Goal: Task Accomplishment & Management: Use online tool/utility

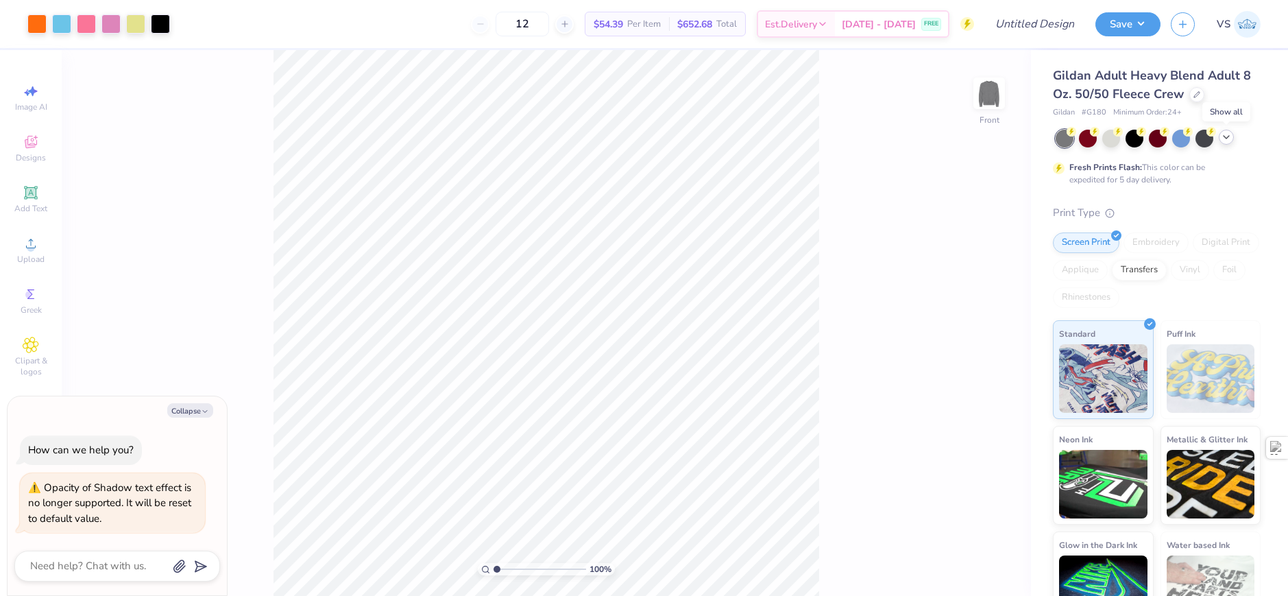
click at [1226, 138] on icon at bounding box center [1226, 137] width 11 height 11
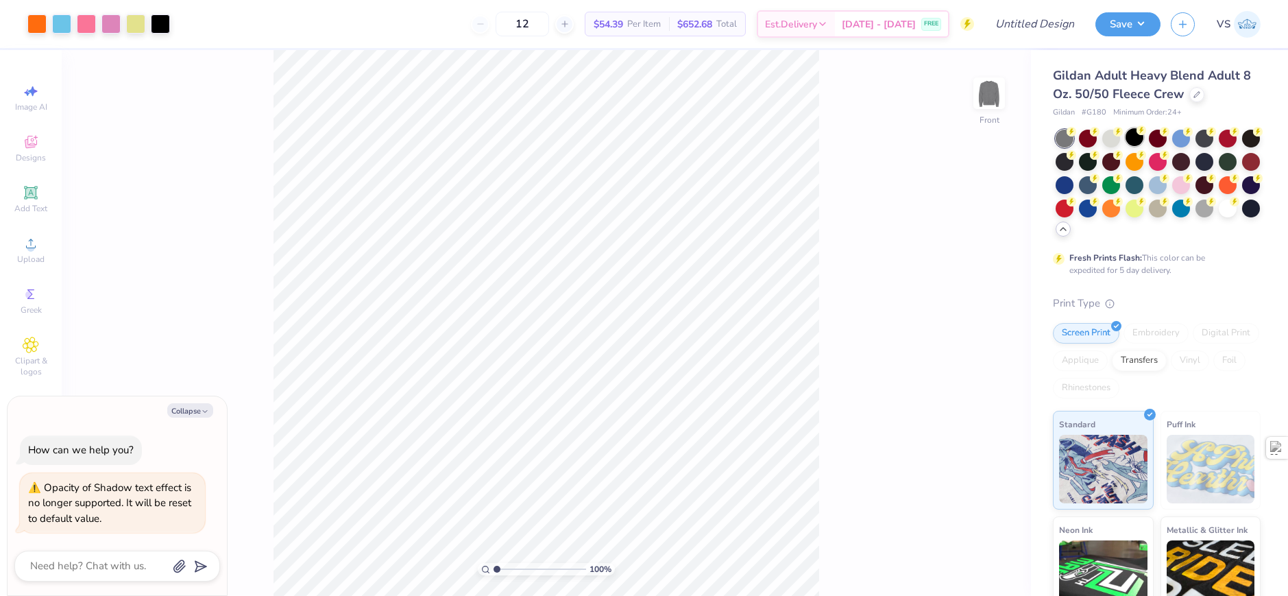
click at [1128, 142] on div at bounding box center [1135, 137] width 18 height 18
click at [239, 108] on div "100 % Front" at bounding box center [546, 323] width 969 height 546
click at [199, 409] on button "Collapse" at bounding box center [190, 410] width 46 height 14
type textarea "x"
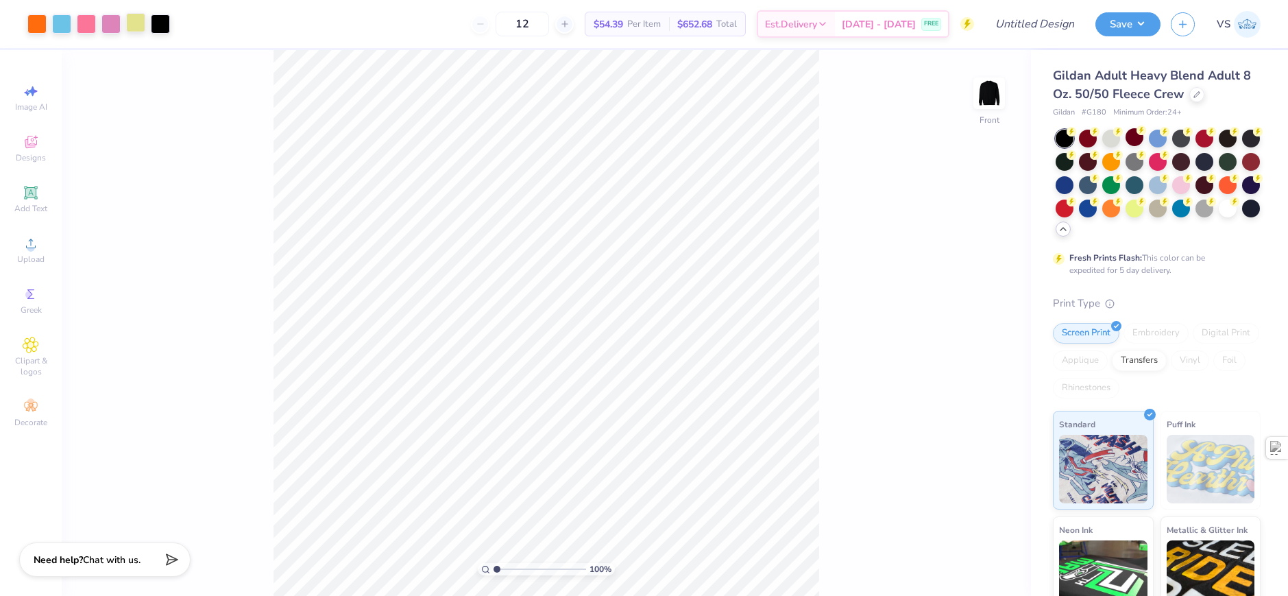
click at [133, 21] on div at bounding box center [135, 22] width 19 height 19
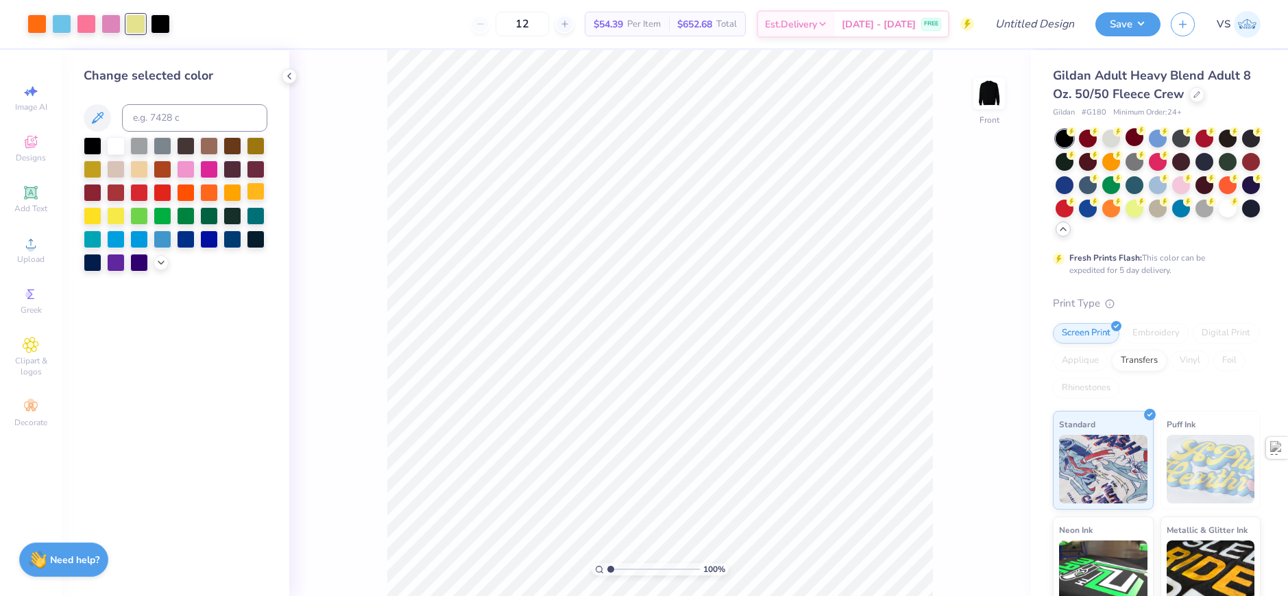
click at [258, 189] on div at bounding box center [256, 191] width 18 height 18
click at [65, 24] on div at bounding box center [61, 22] width 19 height 19
click at [114, 241] on div at bounding box center [116, 238] width 18 height 18
click at [130, 21] on div at bounding box center [135, 22] width 19 height 19
click at [62, 15] on div at bounding box center [61, 22] width 19 height 19
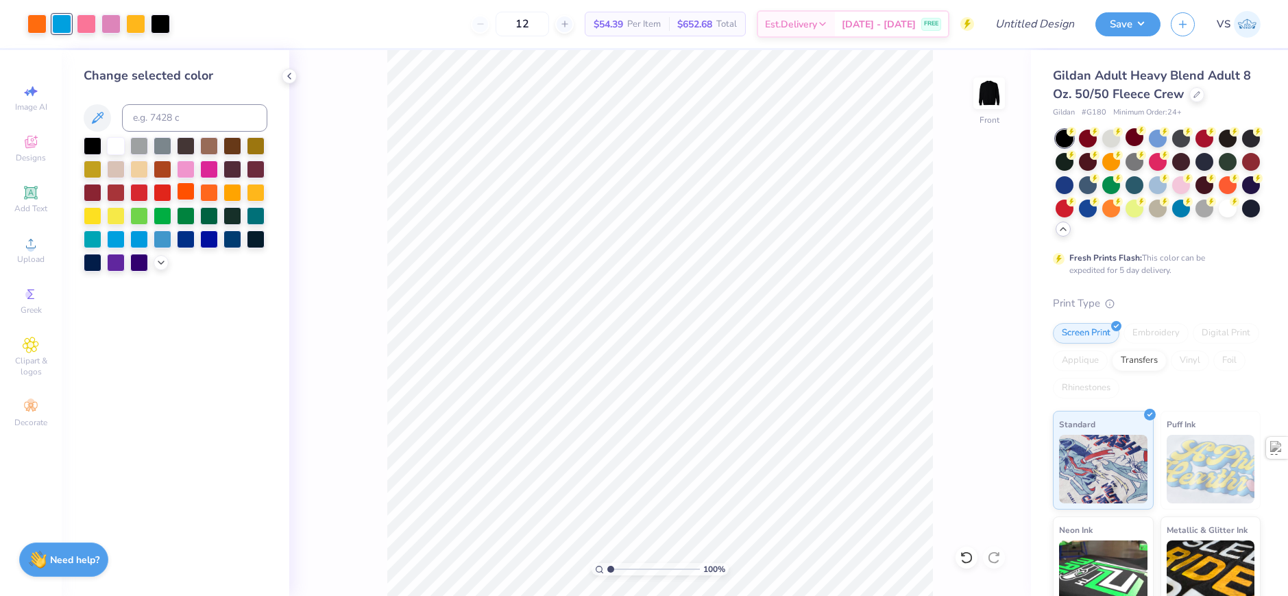
click at [189, 189] on div at bounding box center [186, 191] width 18 height 18
click at [130, 25] on div at bounding box center [135, 22] width 19 height 19
click at [211, 241] on div at bounding box center [209, 238] width 18 height 18
click at [121, 238] on div at bounding box center [116, 238] width 18 height 18
click at [119, 241] on div at bounding box center [116, 238] width 18 height 18
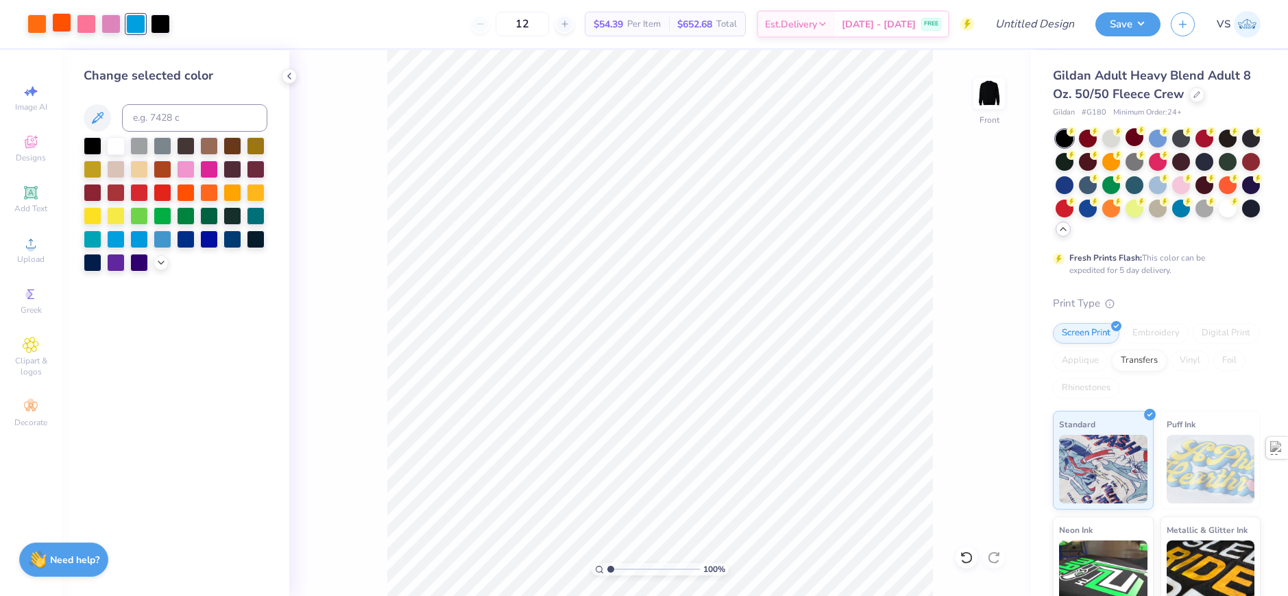
click at [69, 23] on div at bounding box center [61, 22] width 19 height 19
click at [255, 188] on div at bounding box center [256, 191] width 18 height 18
click at [39, 24] on div at bounding box center [36, 22] width 19 height 19
click at [115, 143] on div at bounding box center [116, 145] width 18 height 18
click at [91, 28] on div at bounding box center [86, 22] width 19 height 19
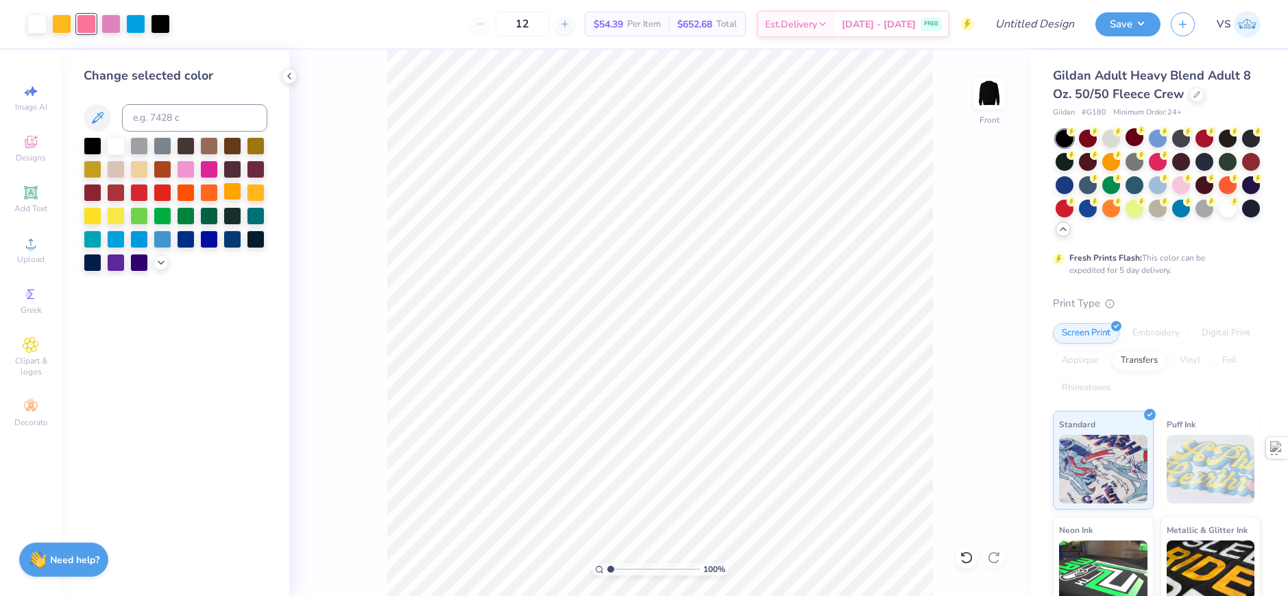
click at [230, 189] on div at bounding box center [232, 191] width 18 height 18
click at [114, 27] on div at bounding box center [110, 22] width 19 height 19
click at [90, 234] on div at bounding box center [93, 238] width 18 height 18
click at [182, 243] on div at bounding box center [186, 238] width 18 height 18
click at [254, 218] on div at bounding box center [256, 215] width 18 height 18
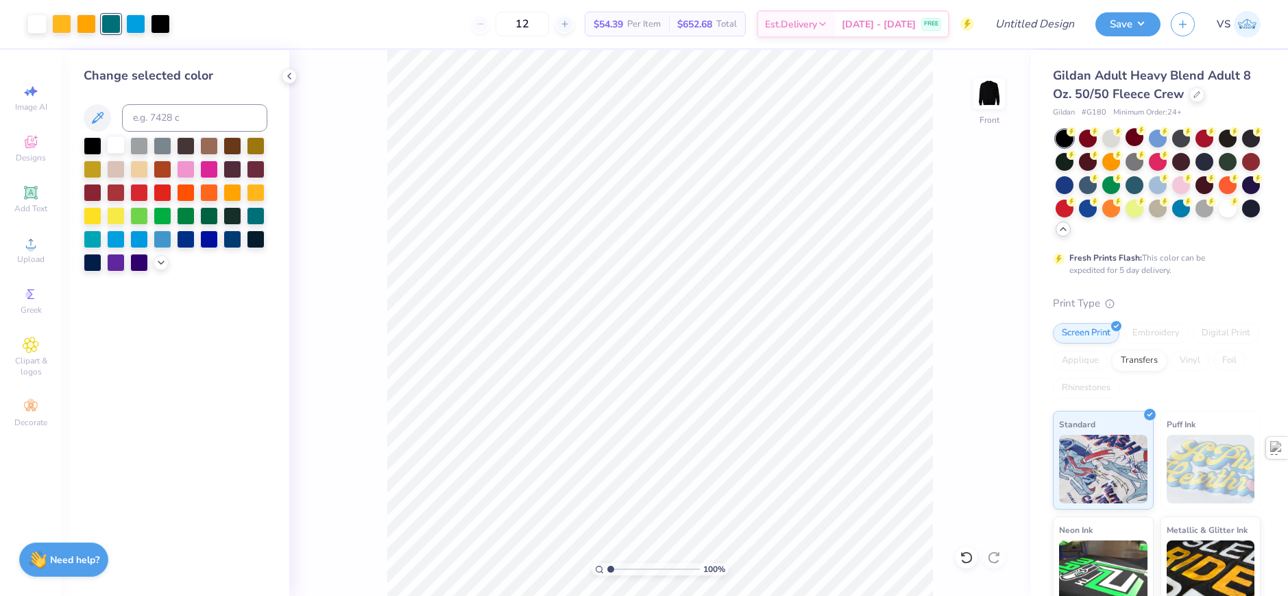
click at [117, 151] on div at bounding box center [116, 145] width 18 height 18
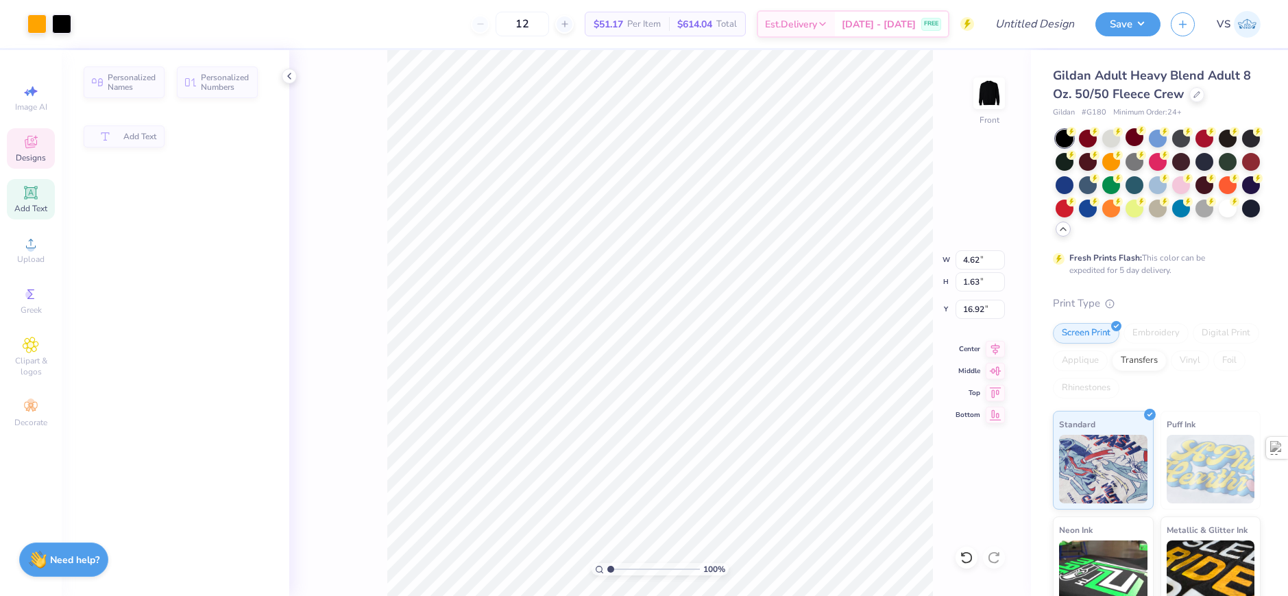
type input "4.62"
type input "1.63"
type input "16.92"
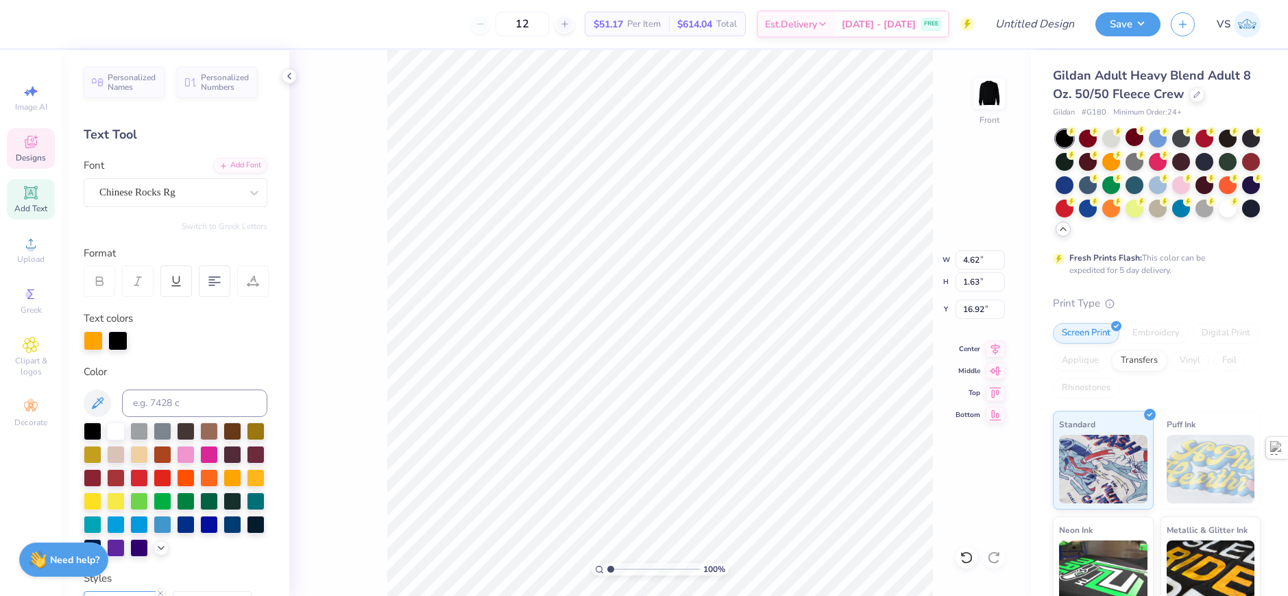
scroll to position [12, 3]
paste textarea "cgill"
type textarea "Mcgill UNIVERSITY"
click at [378, 383] on div "100 % Front W 4.62 4.62 " H 1.63 1.63 " Y 16.92 16.92 " Center Middle Top Bottom" at bounding box center [660, 323] width 742 height 546
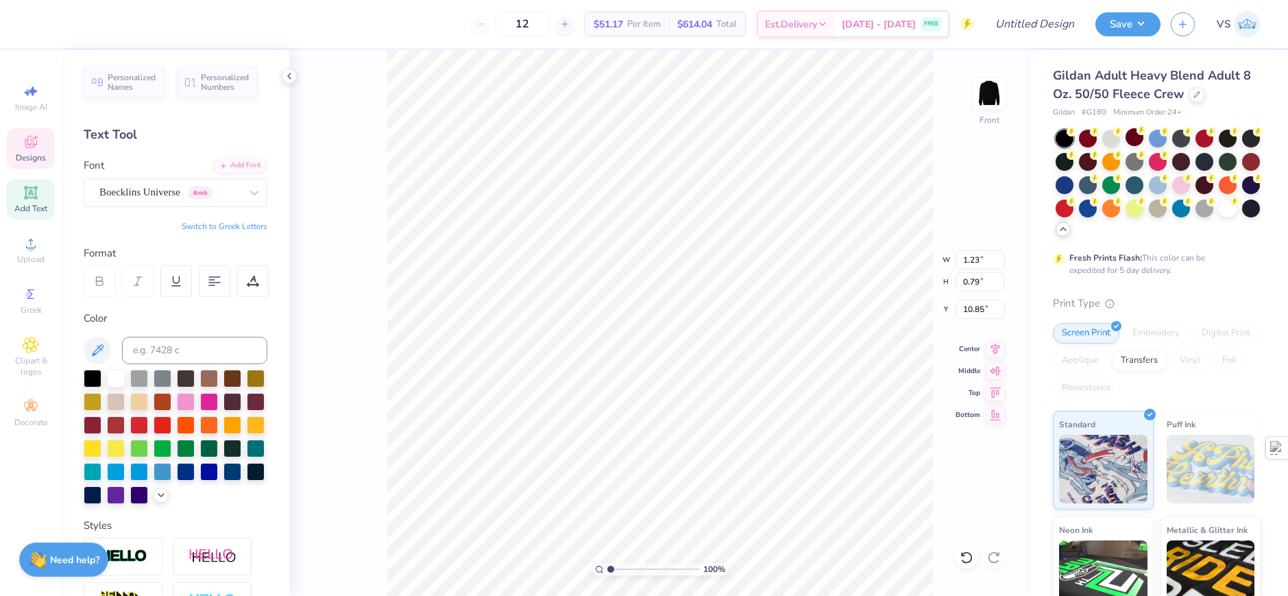
type input "10.85"
type textarea "25"
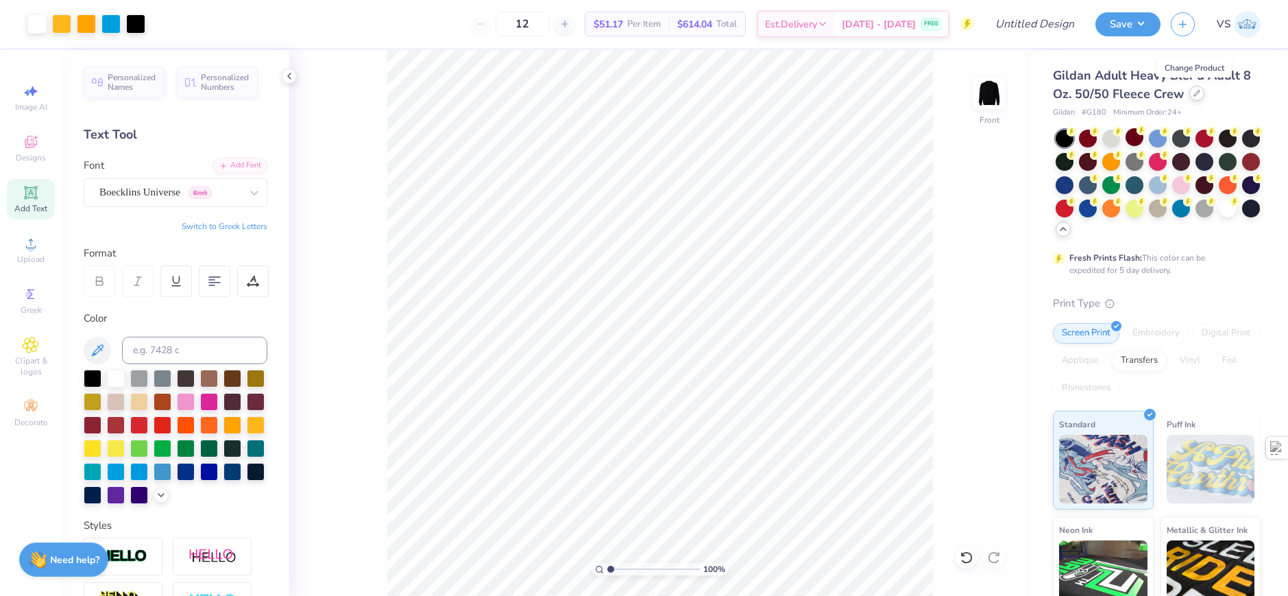
click at [1193, 97] on div at bounding box center [1196, 93] width 15 height 15
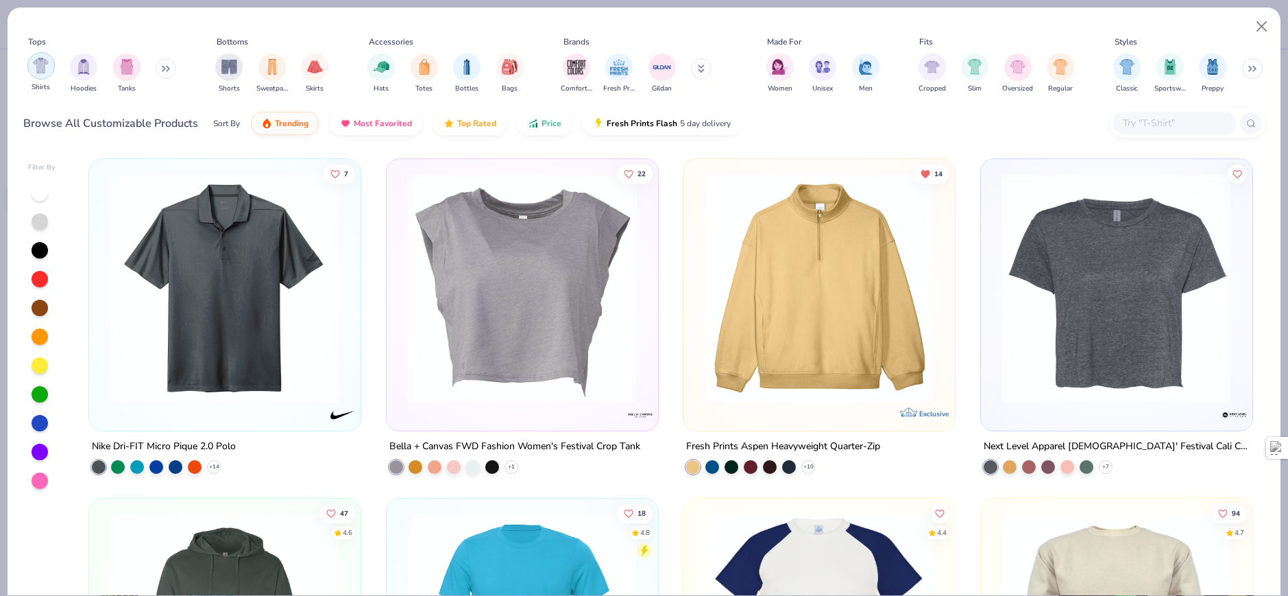
click at [51, 63] on div "filter for Shirts" at bounding box center [40, 65] width 27 height 27
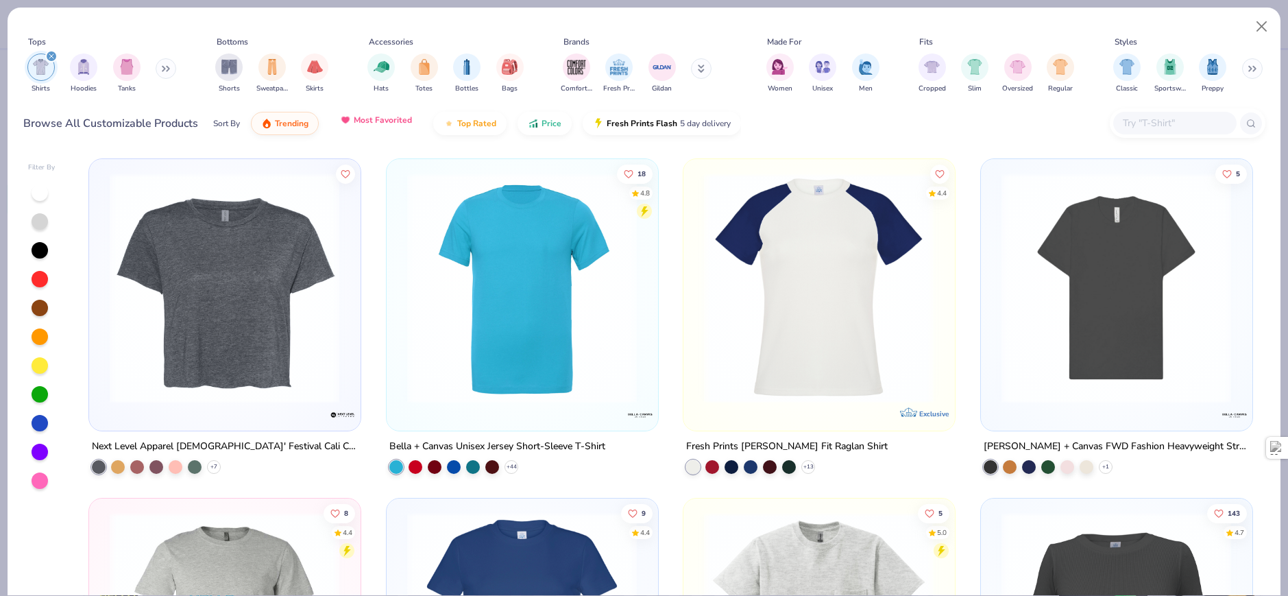
click at [391, 124] on span "Most Favorited" at bounding box center [383, 119] width 58 height 11
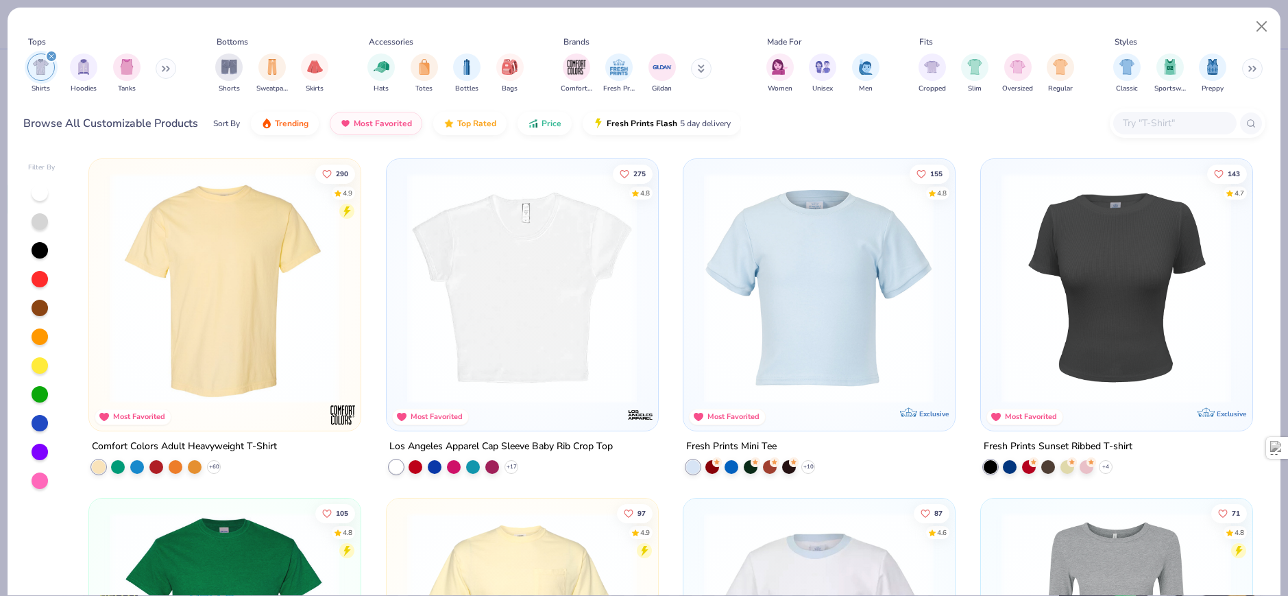
click at [243, 307] on img at bounding box center [224, 288] width 243 height 230
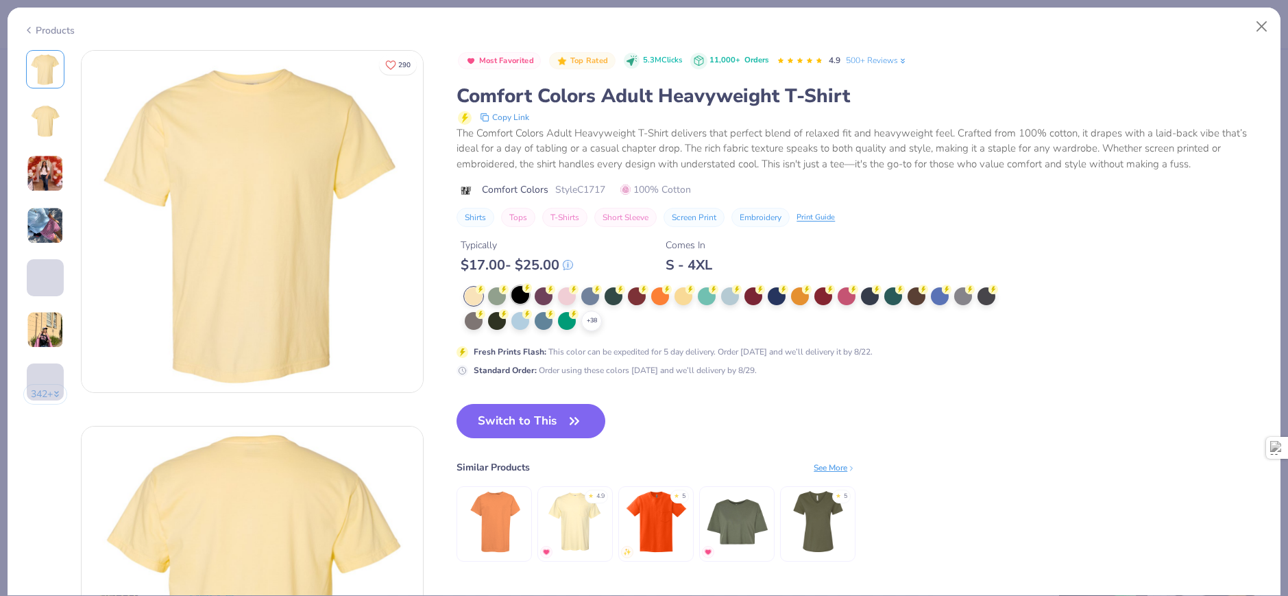
click at [520, 293] on div at bounding box center [520, 295] width 18 height 18
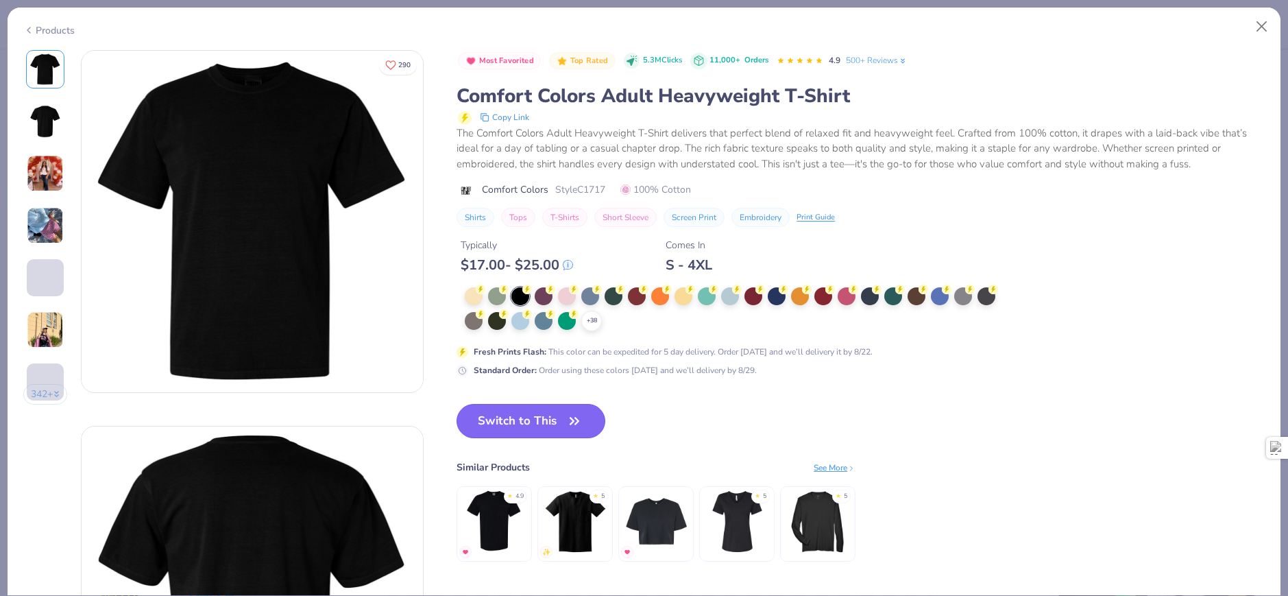
click at [555, 426] on button "Switch to This" at bounding box center [531, 421] width 149 height 34
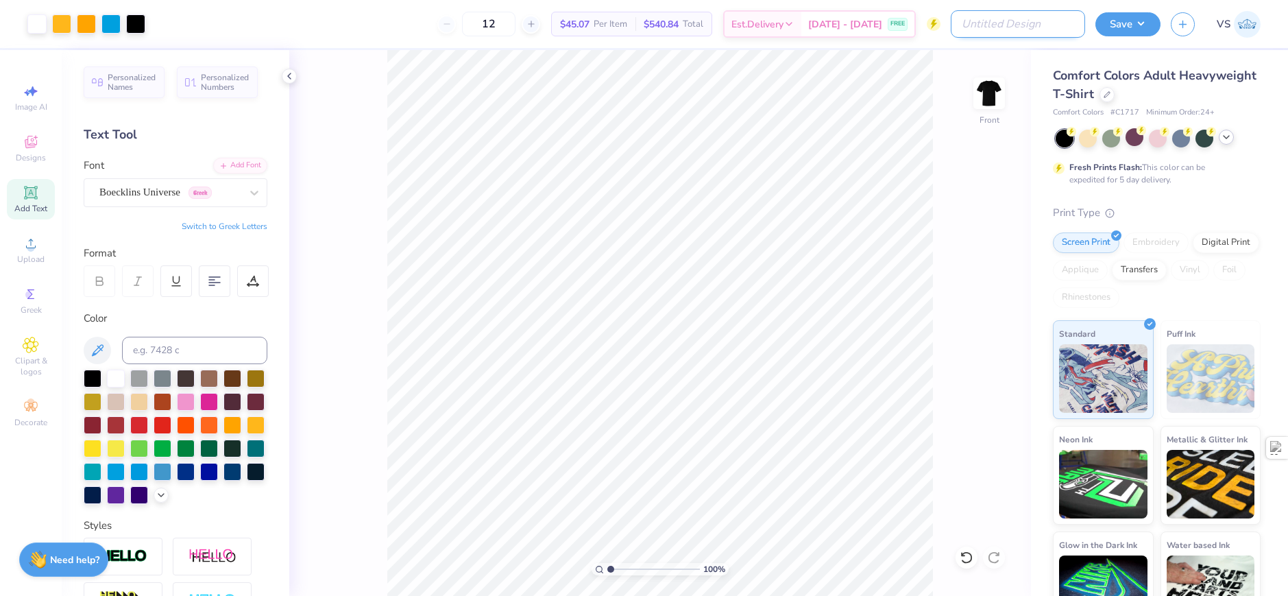
click at [1017, 18] on input "Design Title" at bounding box center [1018, 23] width 134 height 27
type input "Sigma Chi Derby Days B/Y"
click at [1237, 74] on div "Comfort Colors Adult Heavyweight T-Shirt" at bounding box center [1157, 84] width 208 height 37
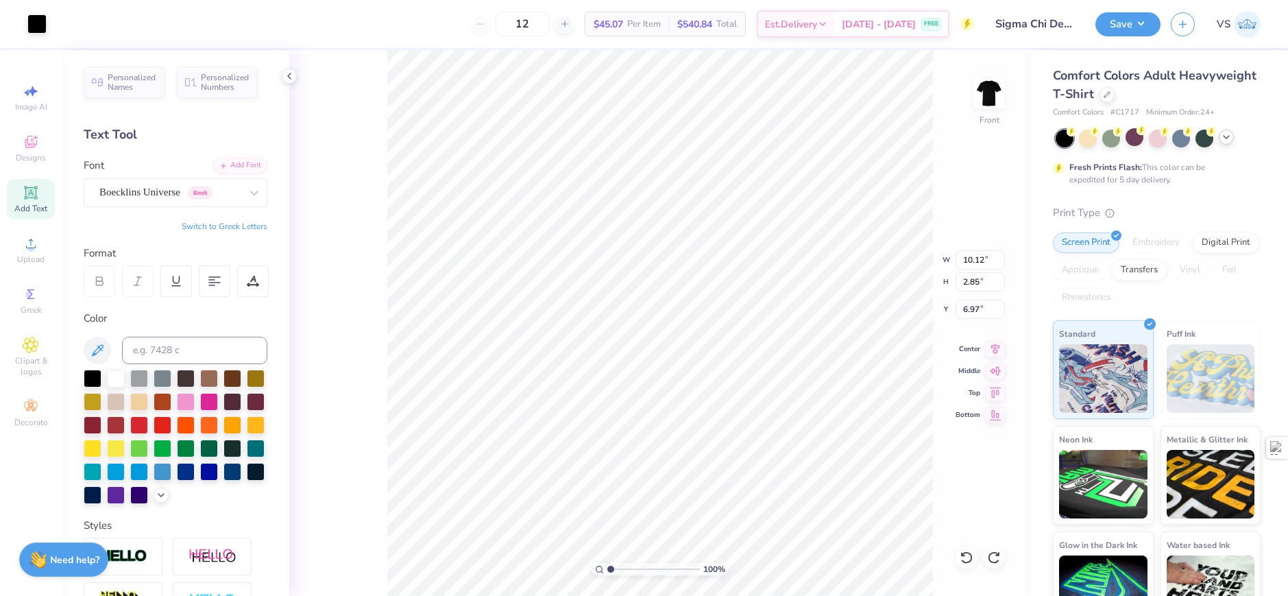
type input "10.12"
click at [35, 27] on div at bounding box center [36, 22] width 19 height 19
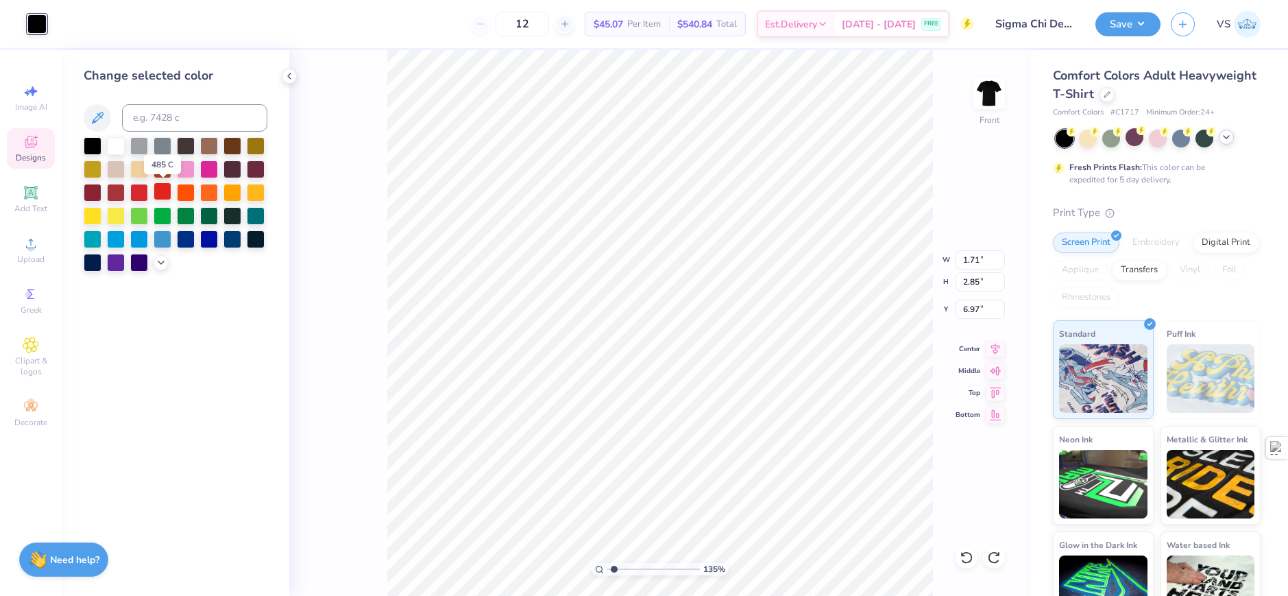
click at [157, 189] on div at bounding box center [163, 191] width 18 height 18
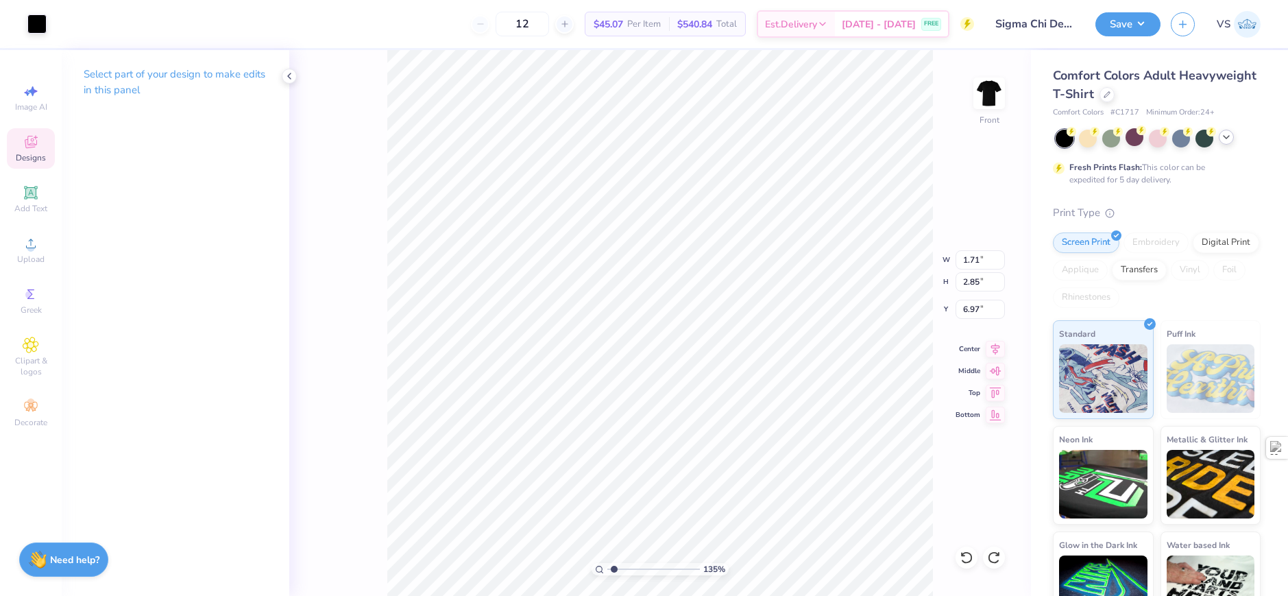
type input "1.35006143669128"
type input "1.57"
type input "1.02"
type input "8.13"
click at [42, 27] on div at bounding box center [36, 22] width 19 height 19
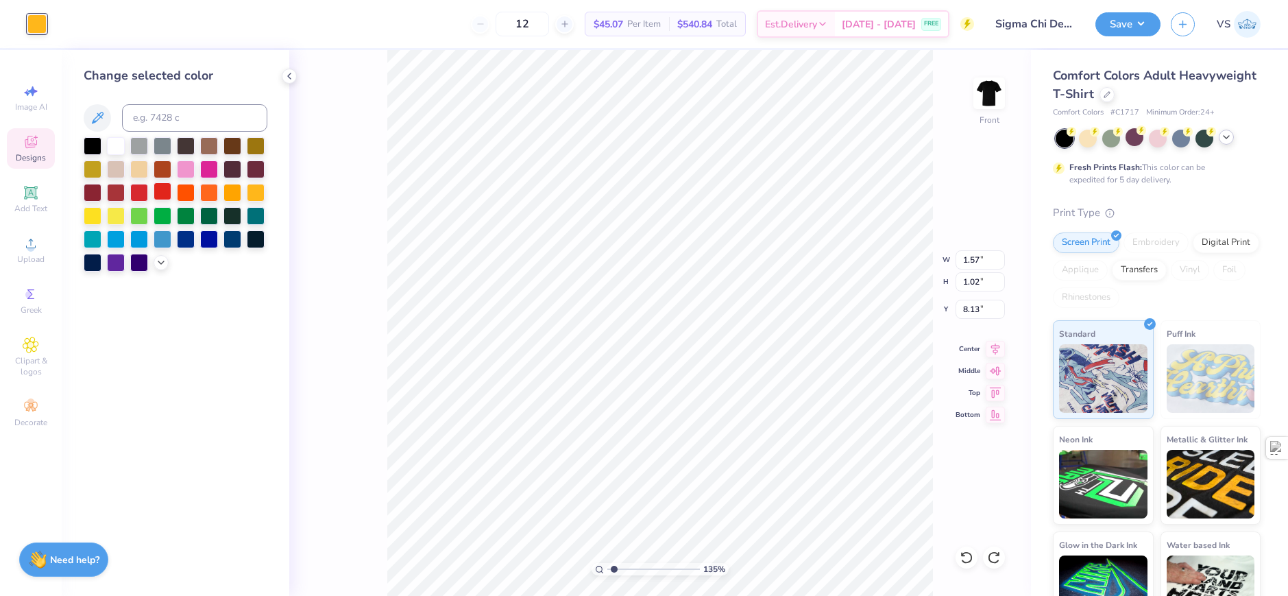
click at [160, 186] on div at bounding box center [163, 191] width 18 height 18
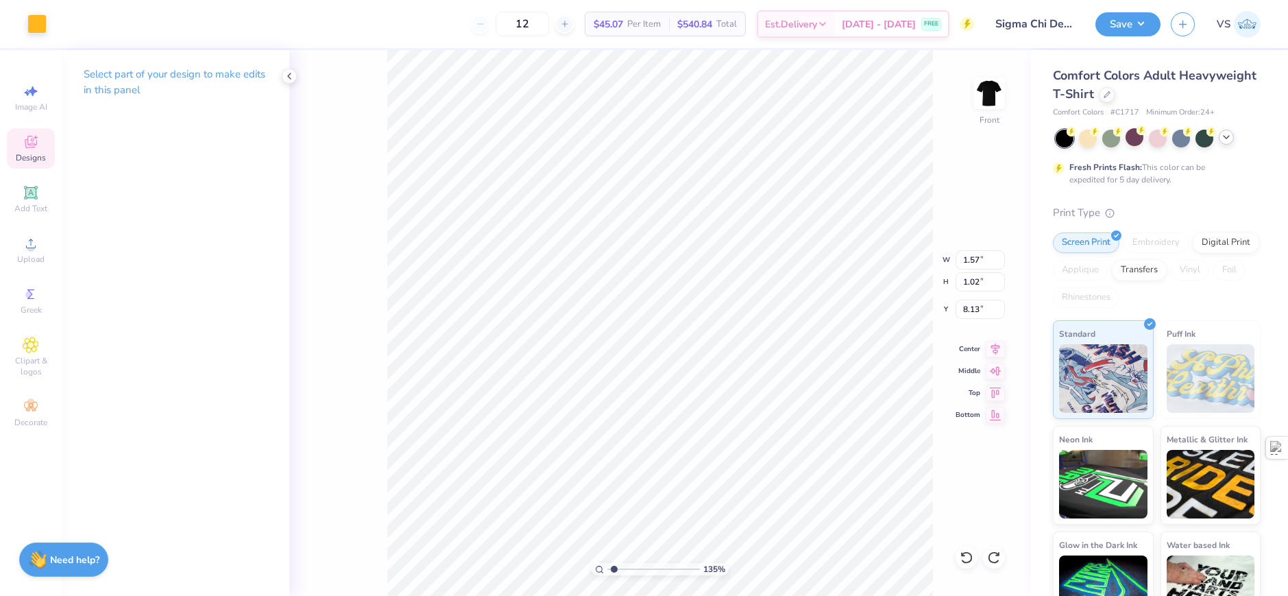
click at [340, 102] on div "135 % Front W 1.57 1.57 " H 1.02 1.02 " Y 8.13 8.13 " Center Middle Top Bottom" at bounding box center [660, 323] width 742 height 546
type input "3.00581987268405"
type input "1.62"
type input "1.59"
type input "7.56"
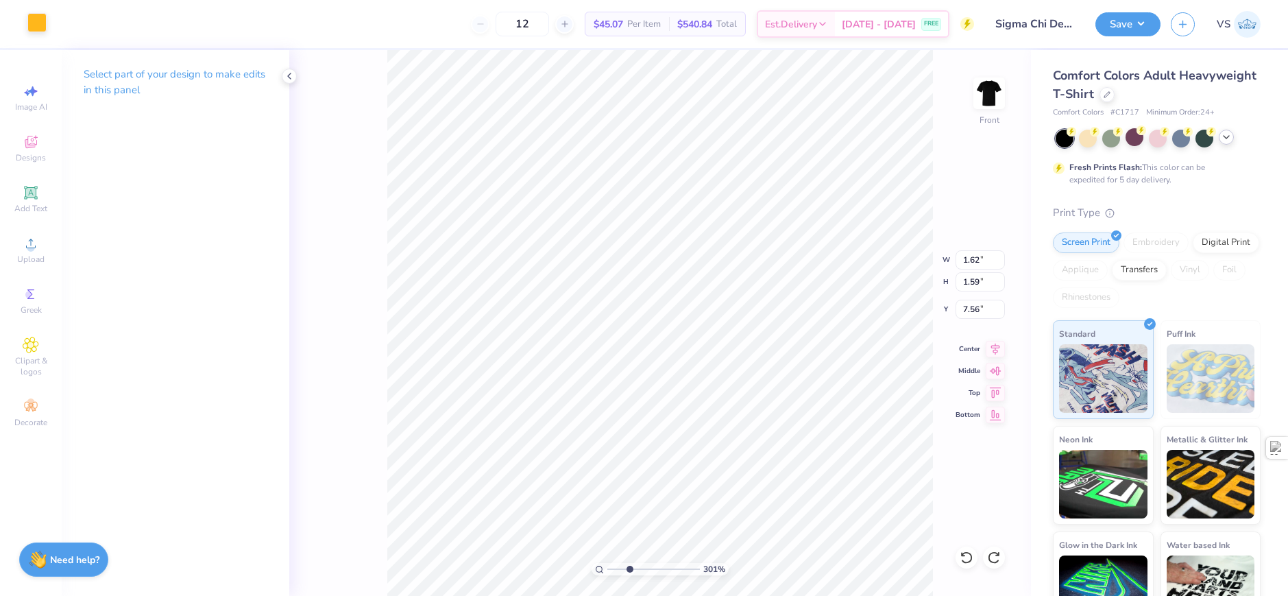
click at [36, 25] on div at bounding box center [36, 22] width 19 height 19
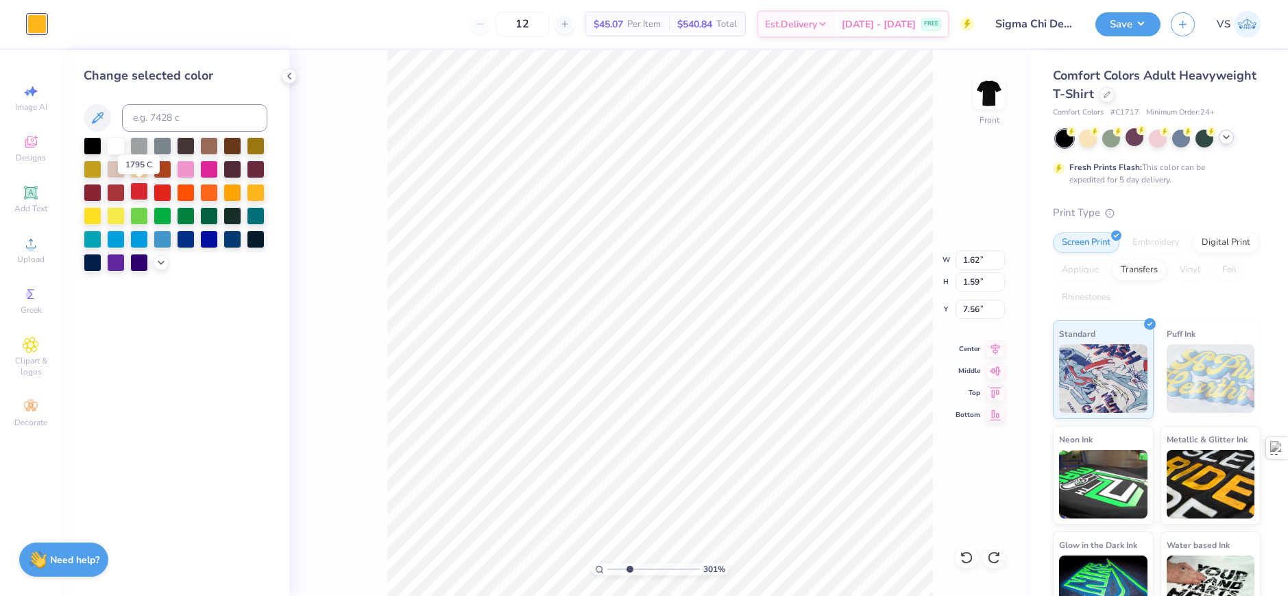
click at [142, 190] on div at bounding box center [139, 191] width 18 height 18
click at [143, 189] on div at bounding box center [139, 191] width 18 height 18
click at [326, 149] on div "301 % Front W 1.62 1.62 " H 1.59 1.59 " Y 7.56 7.56 " Center Middle Top Bottom" at bounding box center [660, 323] width 742 height 546
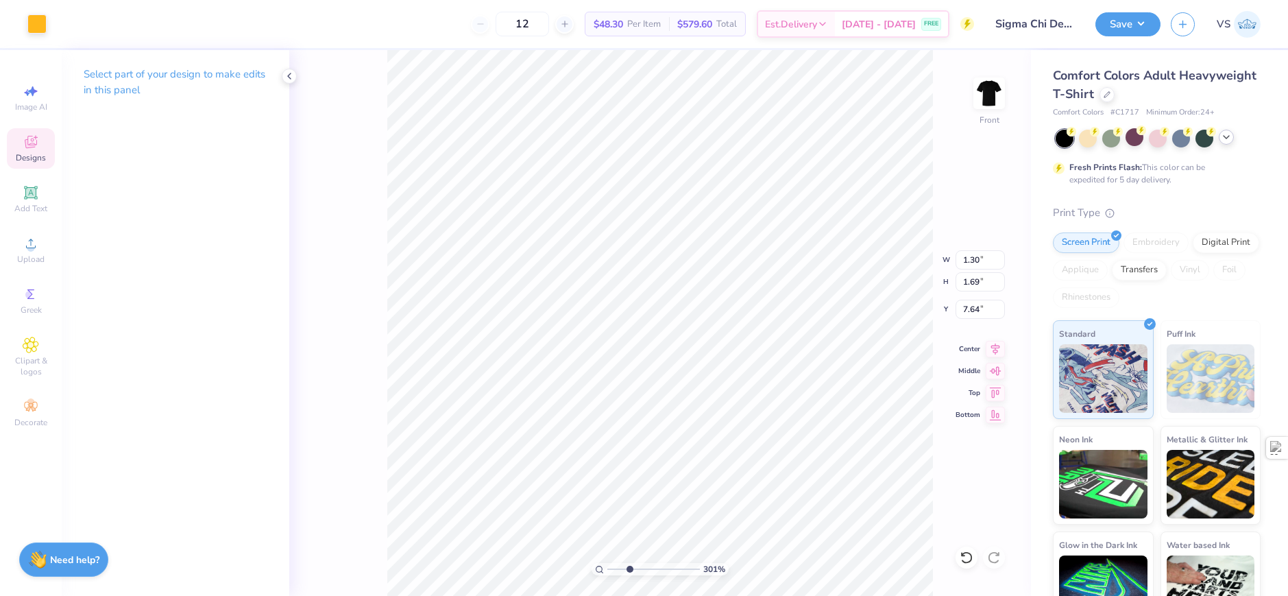
type input "3.00581987268405"
type input "9.87"
type input "8.90"
click at [47, 23] on div at bounding box center [36, 22] width 19 height 19
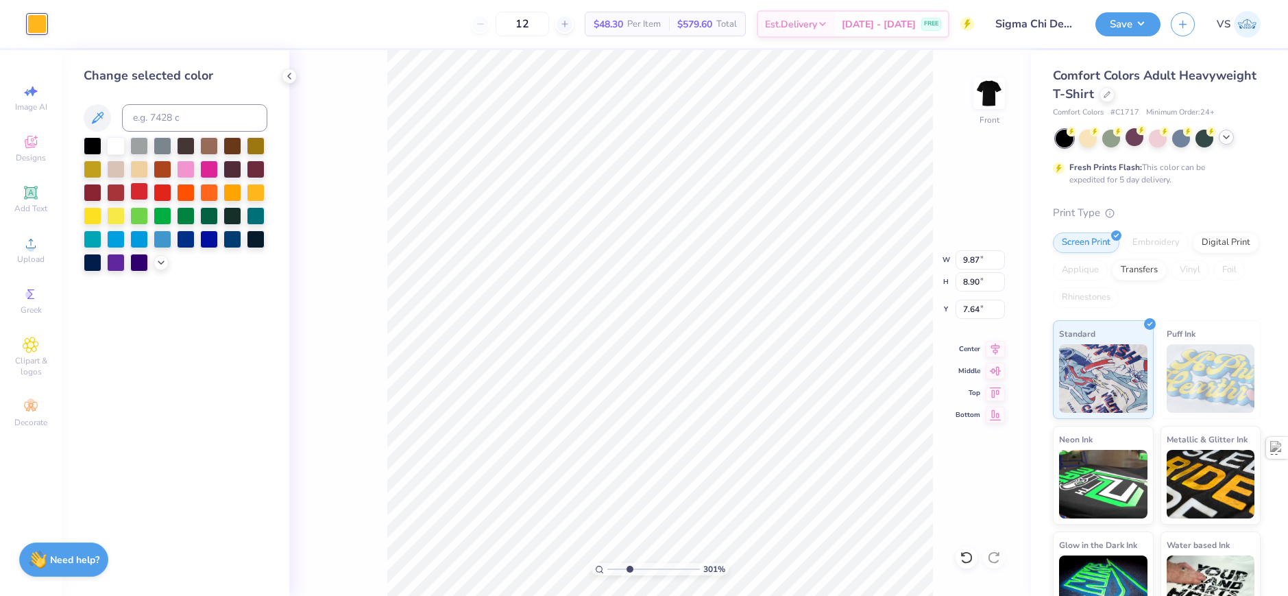
click at [142, 186] on div at bounding box center [139, 191] width 18 height 18
click at [362, 234] on div "301 % Front W 9.87 9.87 " H 8.90 8.90 " Y 7.64 7.64 " Center Middle Top Bottom" at bounding box center [660, 323] width 742 height 546
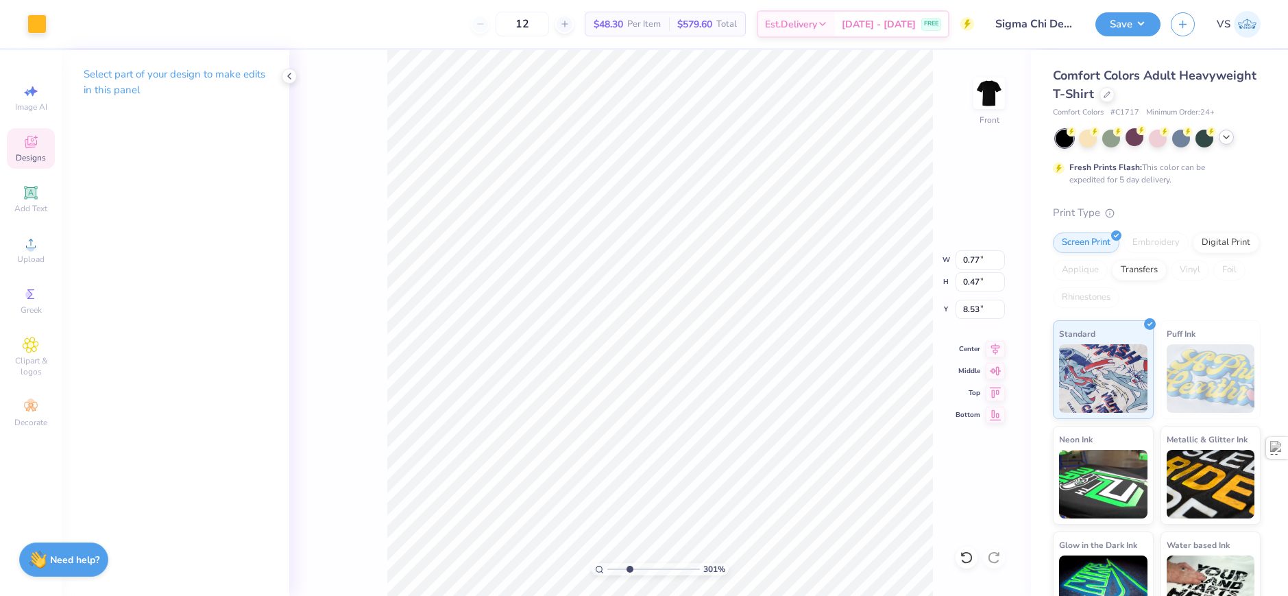
type input "3.00581987268405"
type input "1.05"
type input "1.12"
type input "7.88"
click at [38, 21] on div at bounding box center [36, 22] width 19 height 19
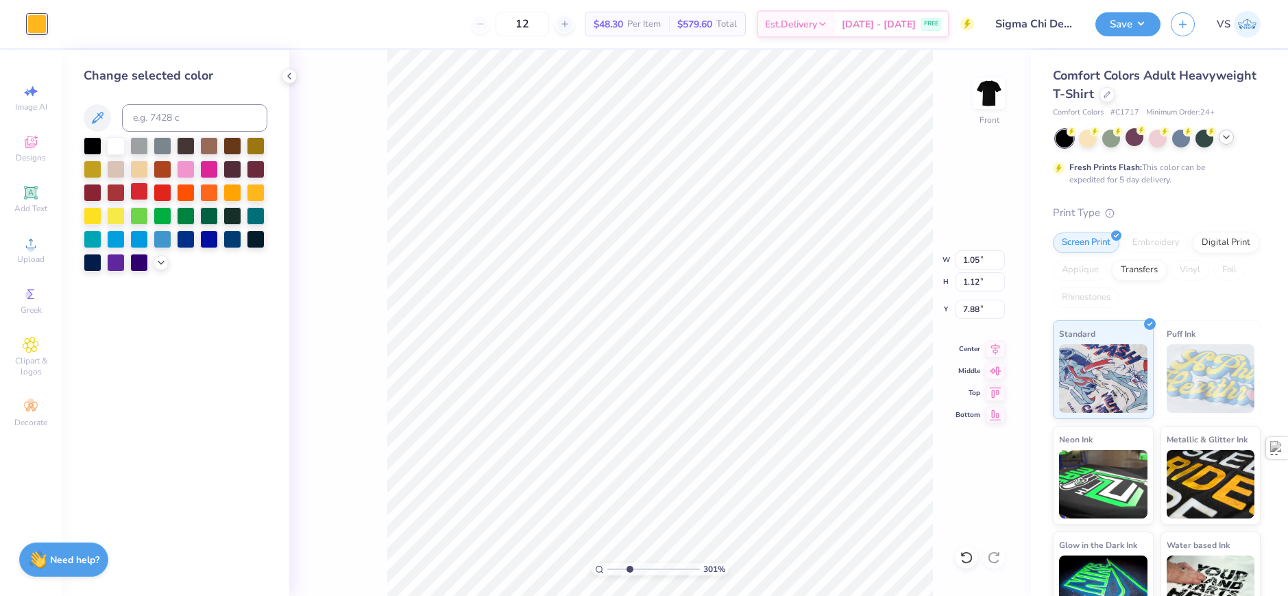
click at [143, 191] on div at bounding box center [139, 191] width 18 height 18
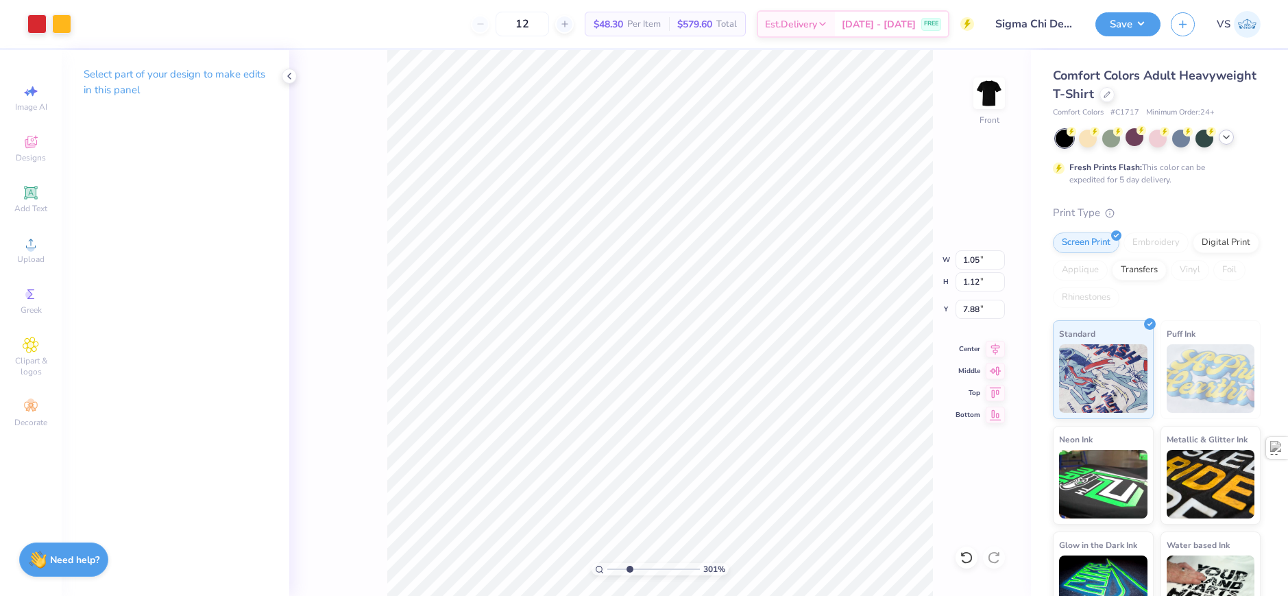
type input "3.00581987268405"
type input "1.12"
type input "1.23"
type input "7.77"
click at [328, 213] on div "301 % Front W 1.12 1.12 " H 1.23 1.23 " Y 7.77 7.77 " Center Middle Top Bottom" at bounding box center [660, 323] width 742 height 546
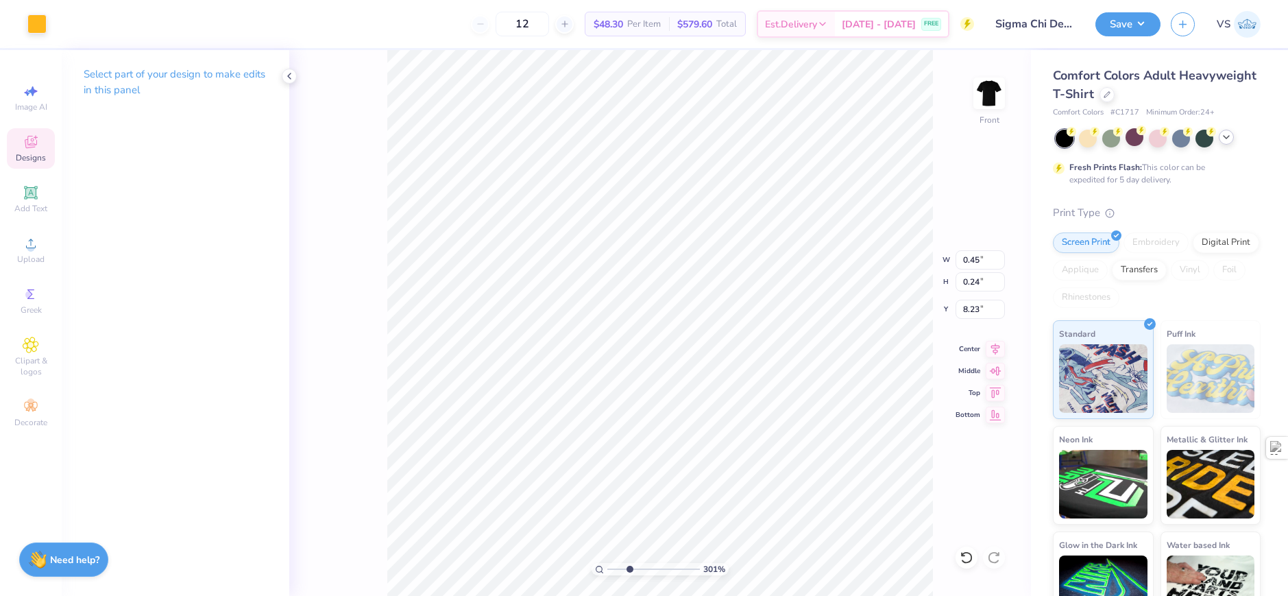
type input "3.00581987268405"
type input "0.76"
type input "0.70"
type input "7.77"
click at [24, 12] on div "Art colors" at bounding box center [23, 24] width 47 height 48
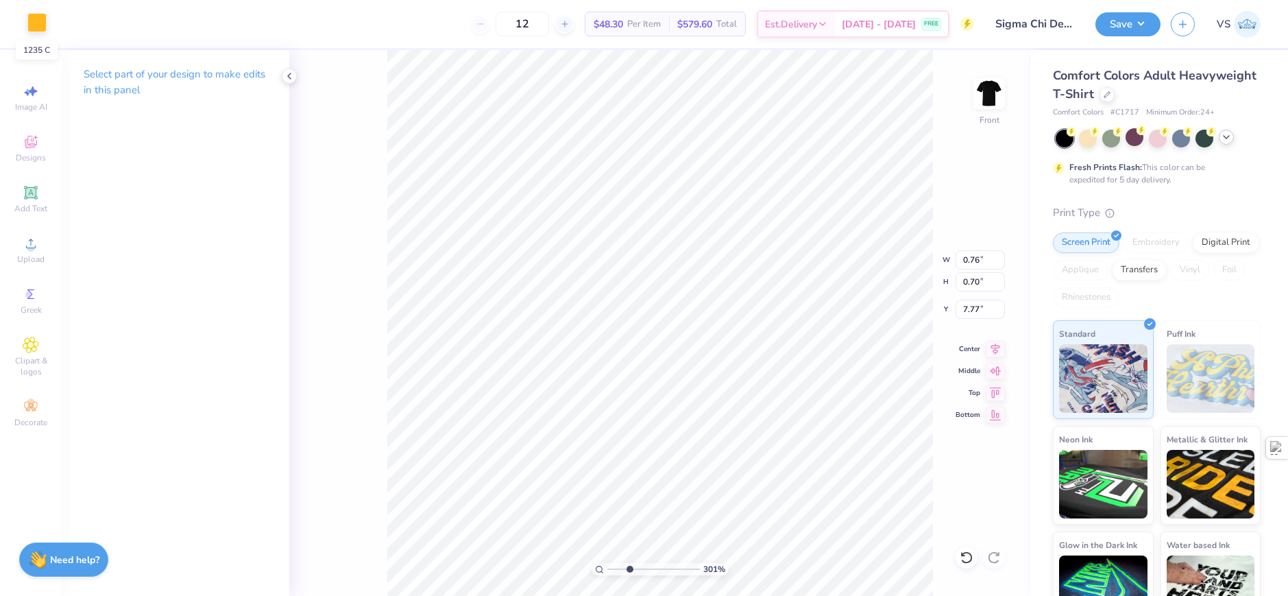
click at [38, 25] on div at bounding box center [36, 22] width 19 height 19
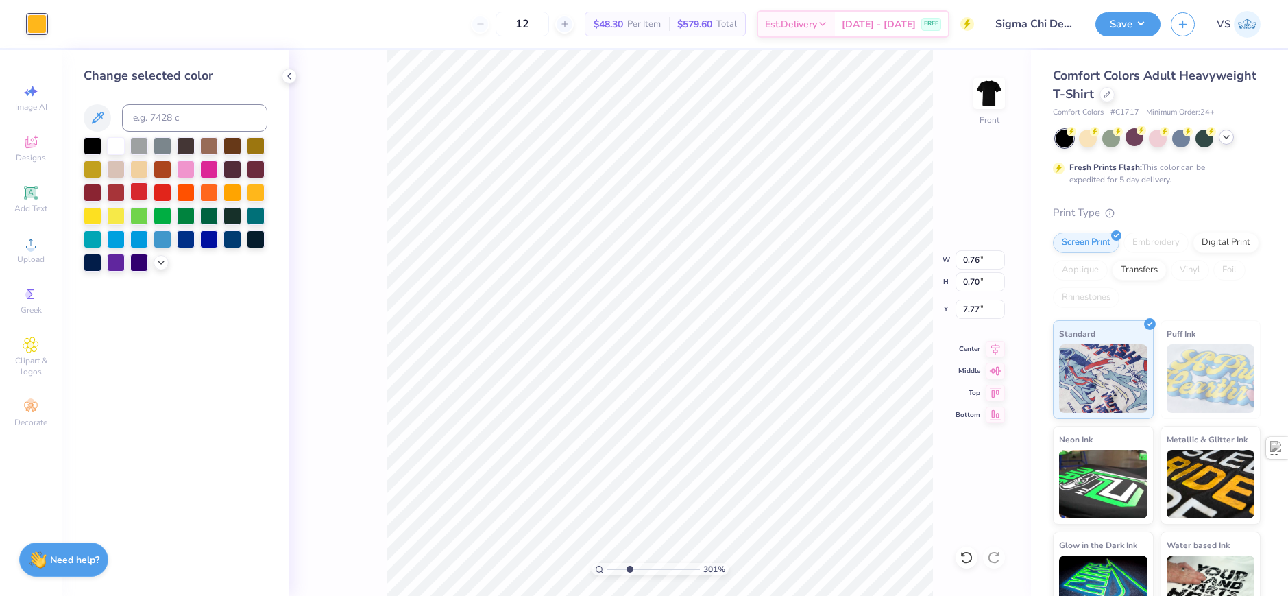
drag, startPoint x: 145, startPoint y: 184, endPoint x: 363, endPoint y: 239, distance: 225.6
click at [144, 184] on div at bounding box center [139, 191] width 18 height 18
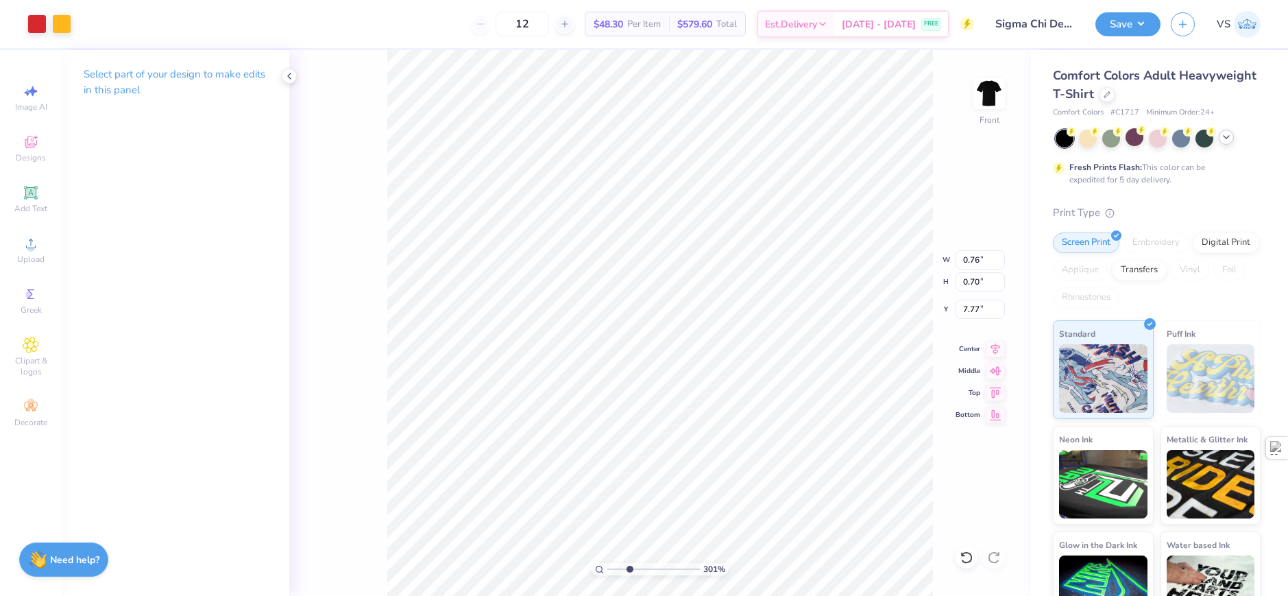
type input "3.00581987268405"
type input "0.90"
type input "1.10"
click at [363, 239] on div "301 % Front W 0.90 0.90 " H 1.10 1.10 " Y 7.77 7.77 " Center Middle Top Bottom" at bounding box center [660, 323] width 742 height 546
type input "1"
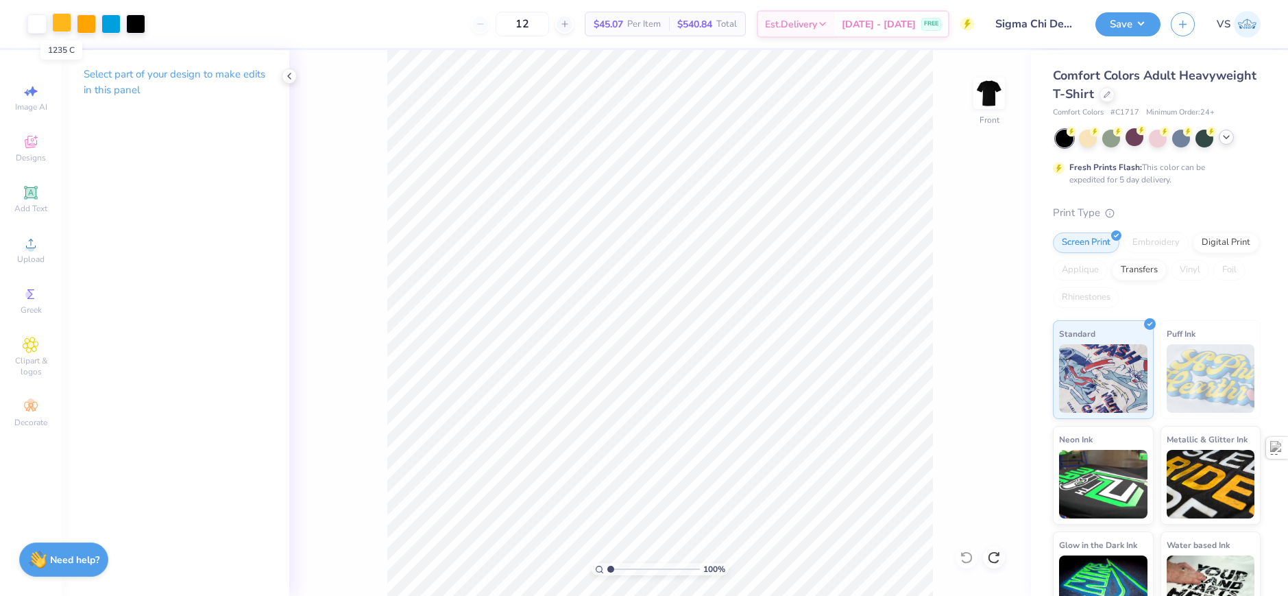
click at [64, 26] on div at bounding box center [61, 22] width 19 height 19
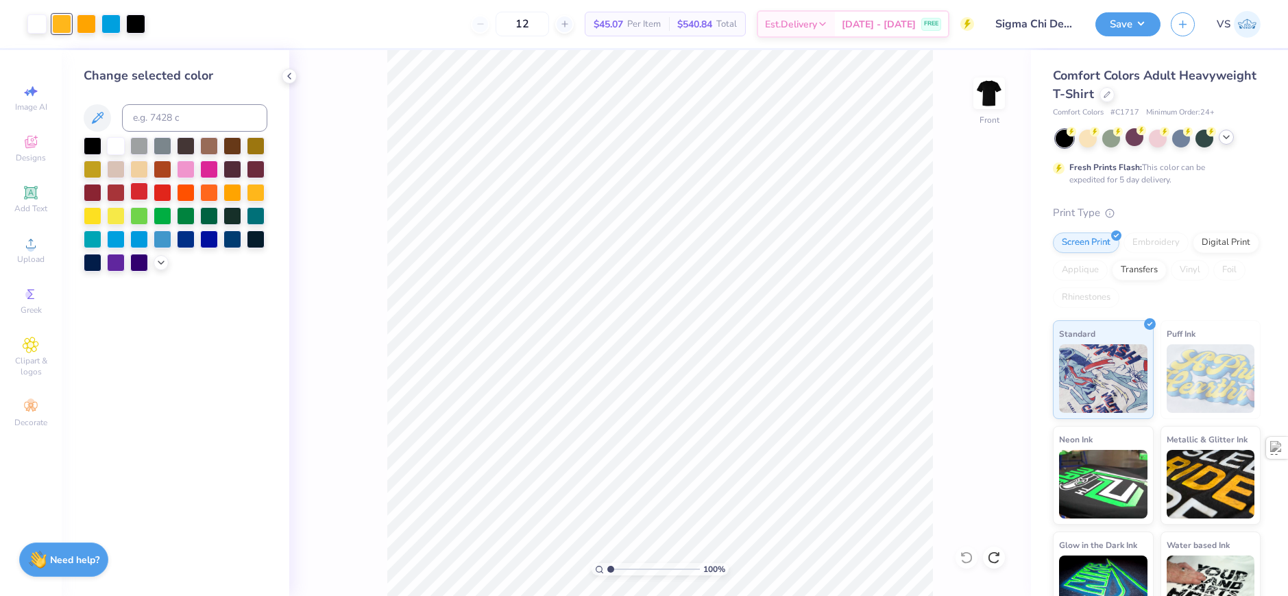
click at [145, 188] on div at bounding box center [139, 191] width 18 height 18
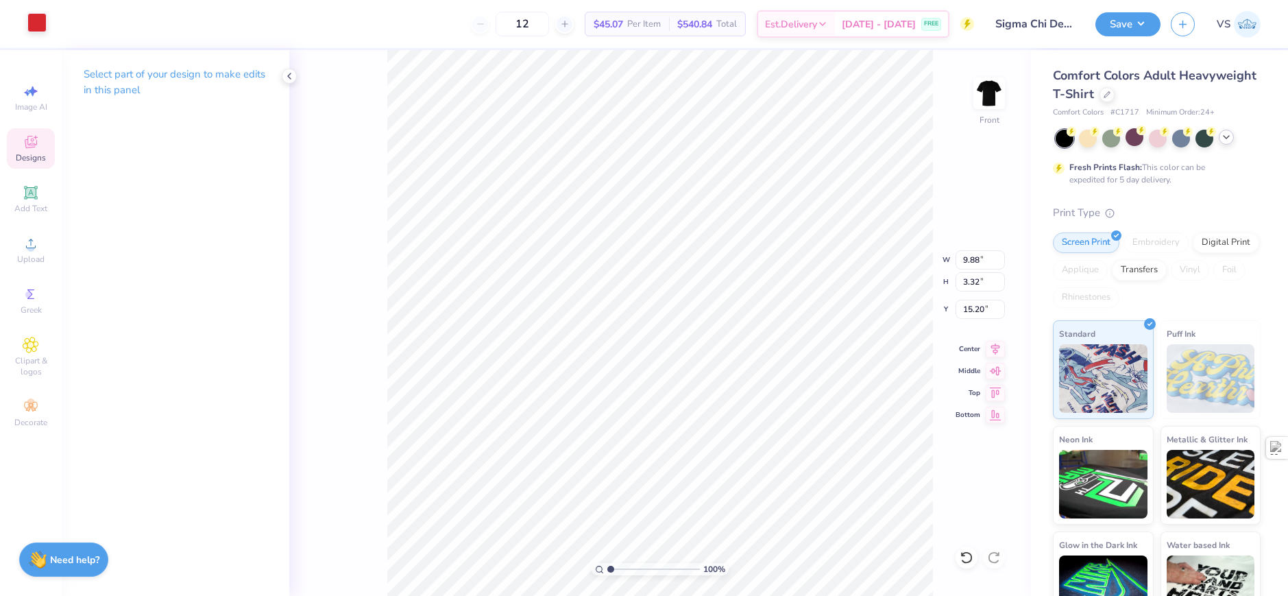
click at [43, 27] on div at bounding box center [36, 22] width 19 height 19
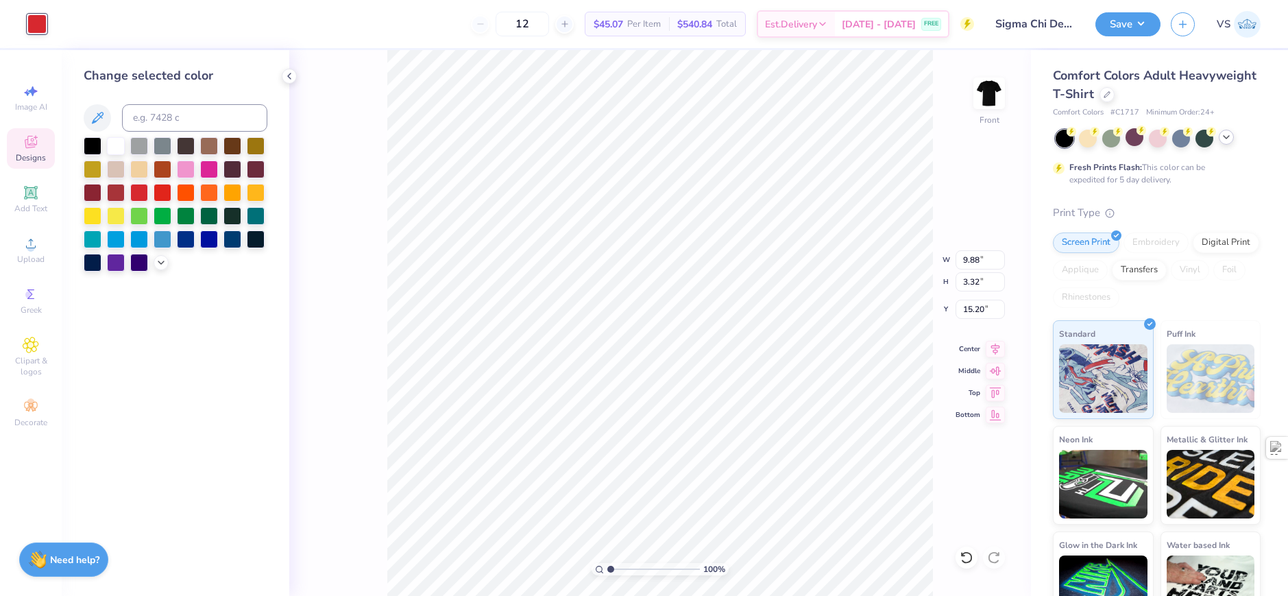
click at [254, 193] on div at bounding box center [256, 193] width 18 height 18
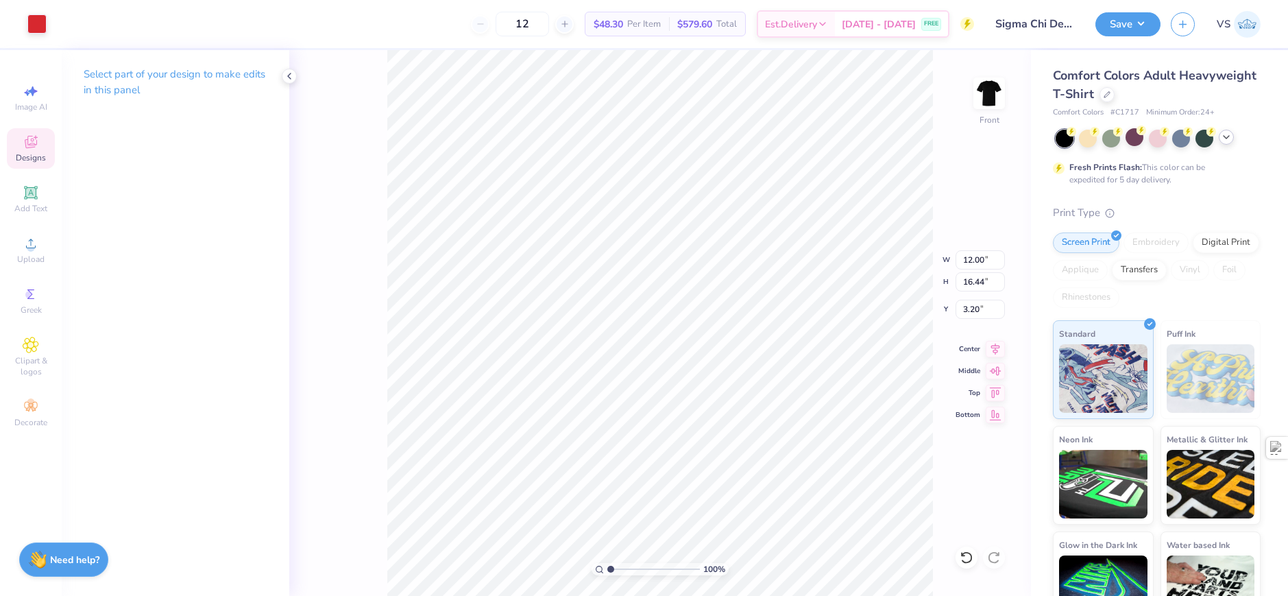
type input "12.00"
type input "16.44"
type input "3.20"
click at [36, 31] on div at bounding box center [36, 22] width 19 height 19
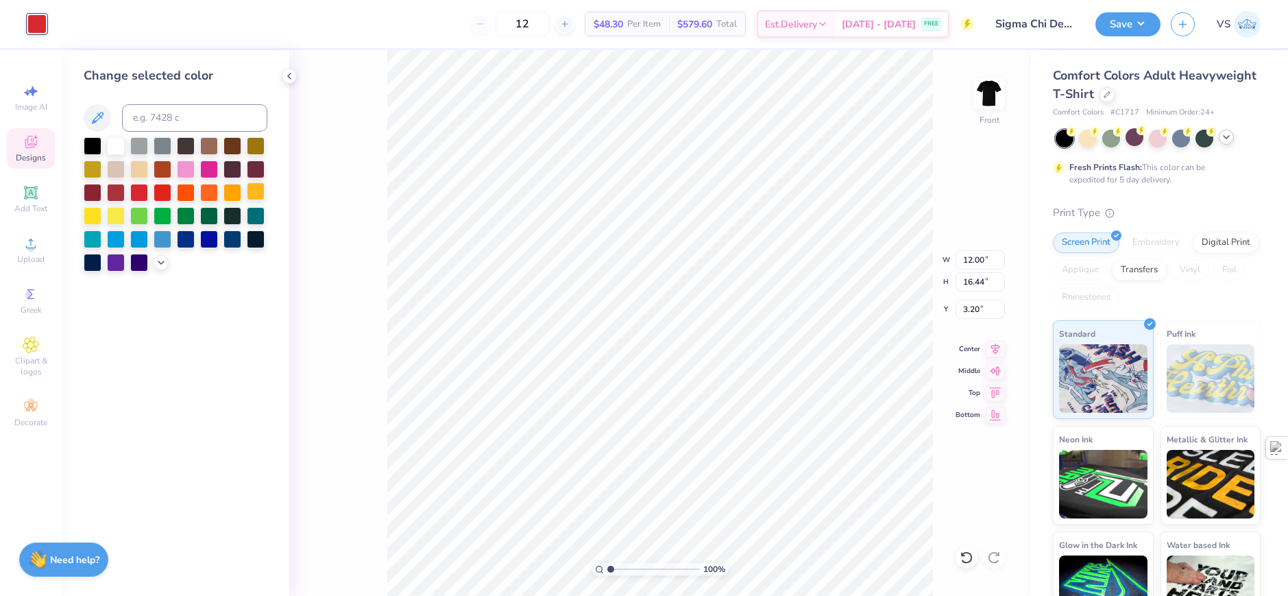
click at [254, 186] on div at bounding box center [256, 191] width 18 height 18
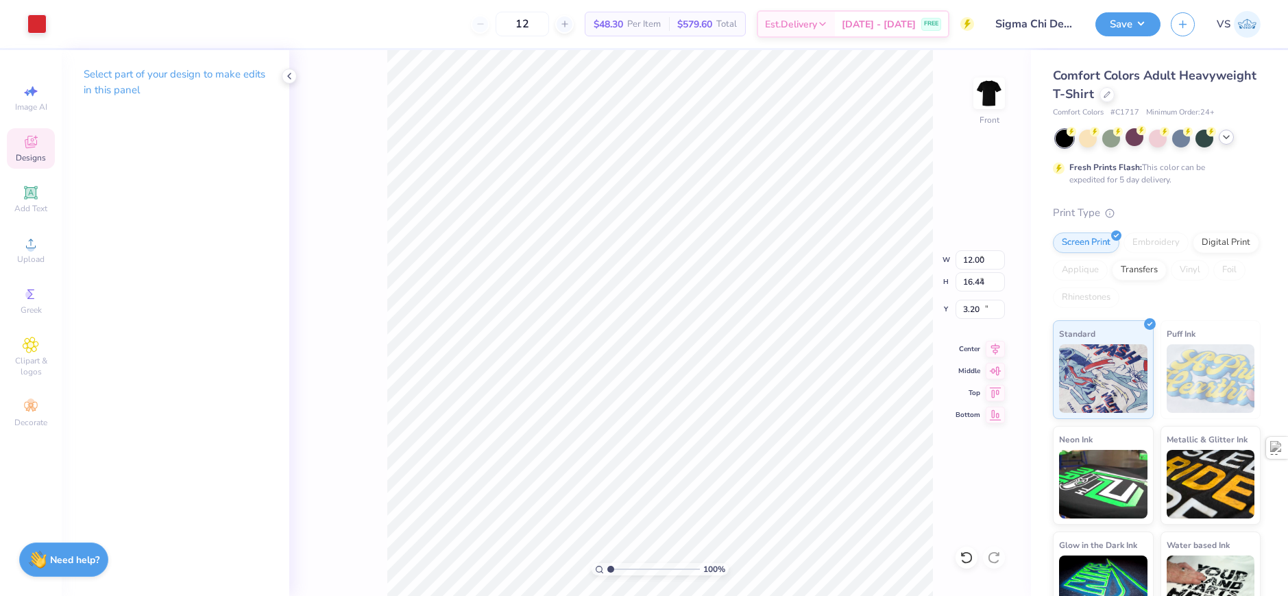
type input "8.48"
type input "5.14"
type input "11.03"
click at [46, 32] on div at bounding box center [36, 22] width 19 height 19
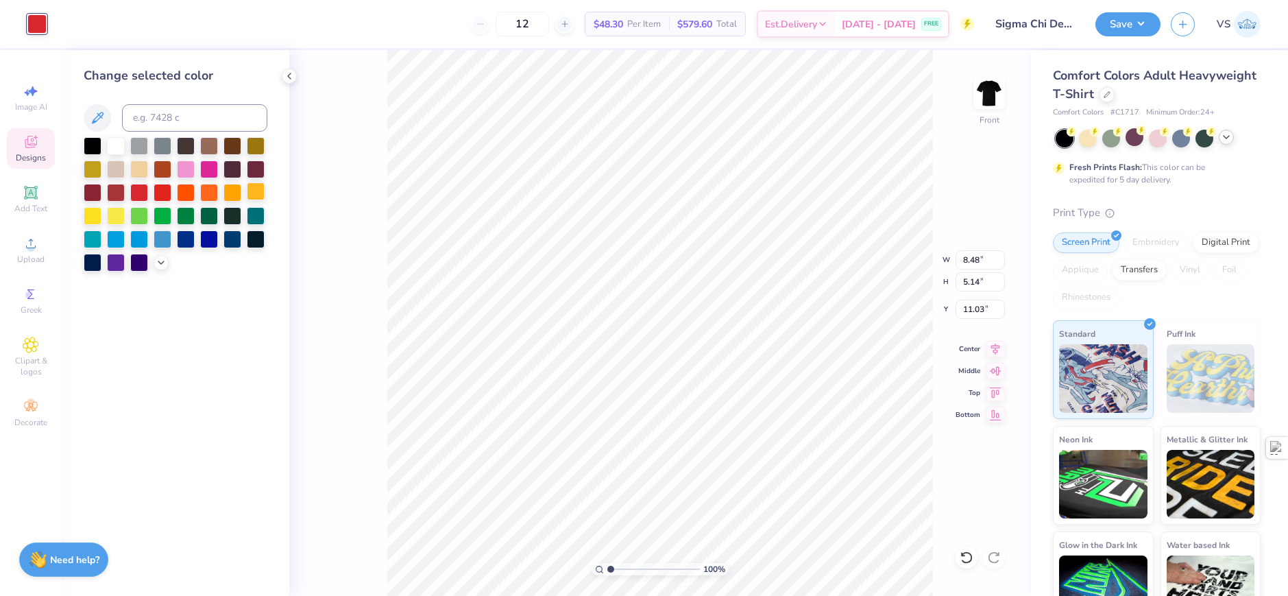
click at [253, 190] on div at bounding box center [256, 191] width 18 height 18
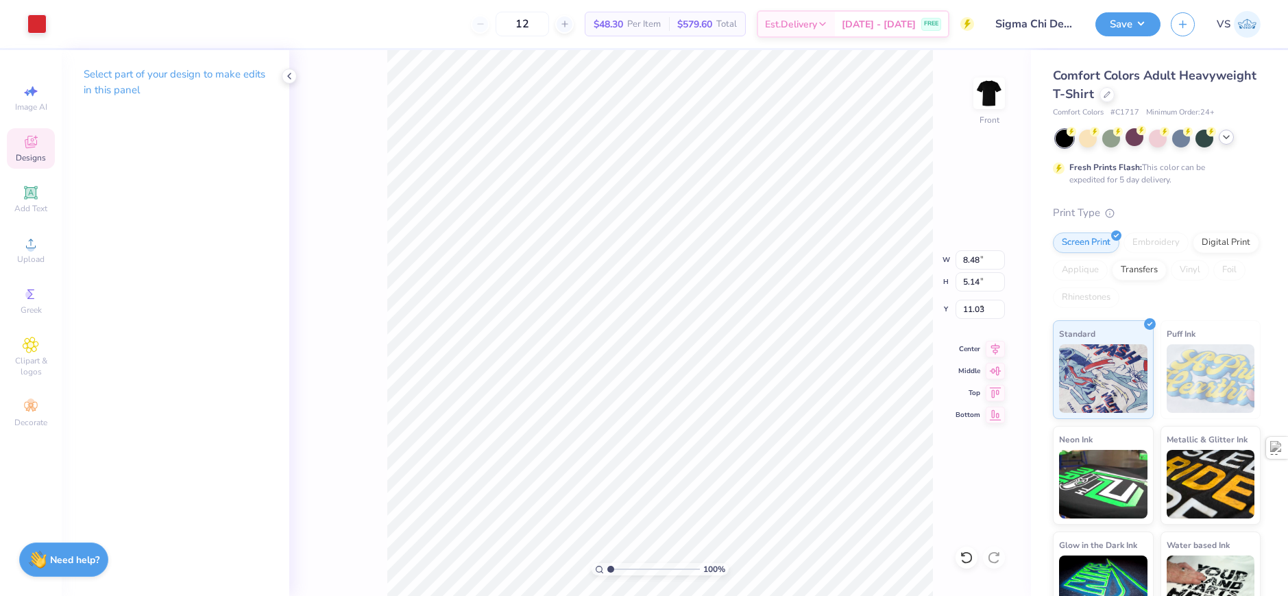
type input "4.27"
type input "7.42"
type input "7.95"
click at [34, 29] on div at bounding box center [36, 22] width 19 height 19
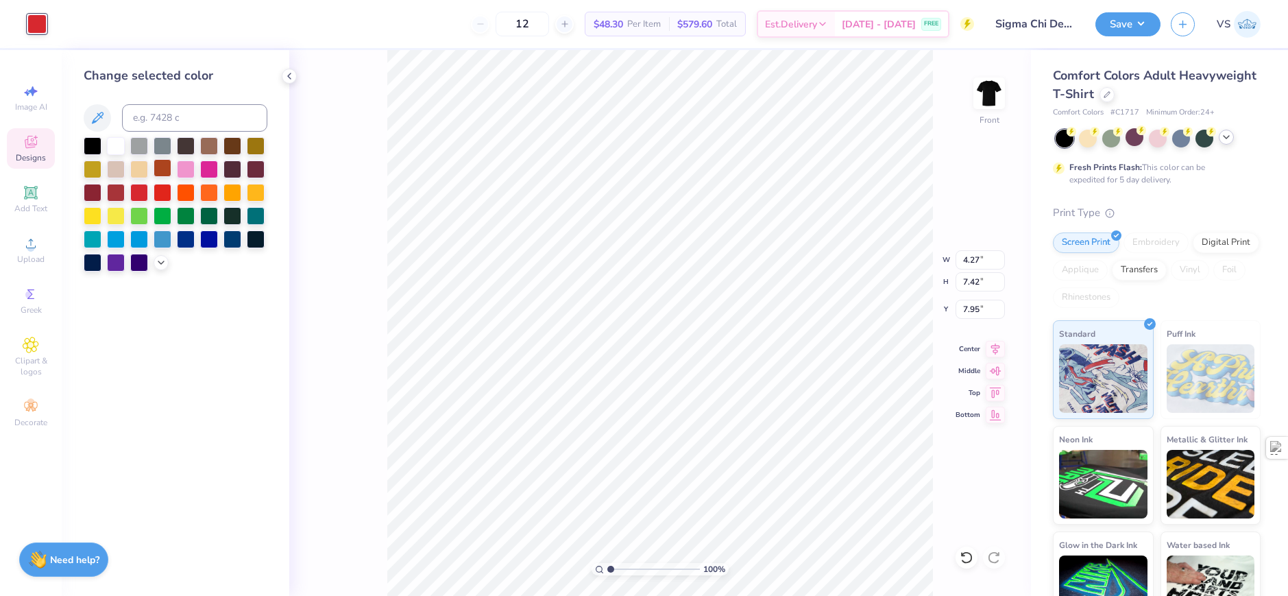
click at [167, 165] on div at bounding box center [163, 168] width 18 height 18
click at [208, 147] on div at bounding box center [209, 145] width 18 height 18
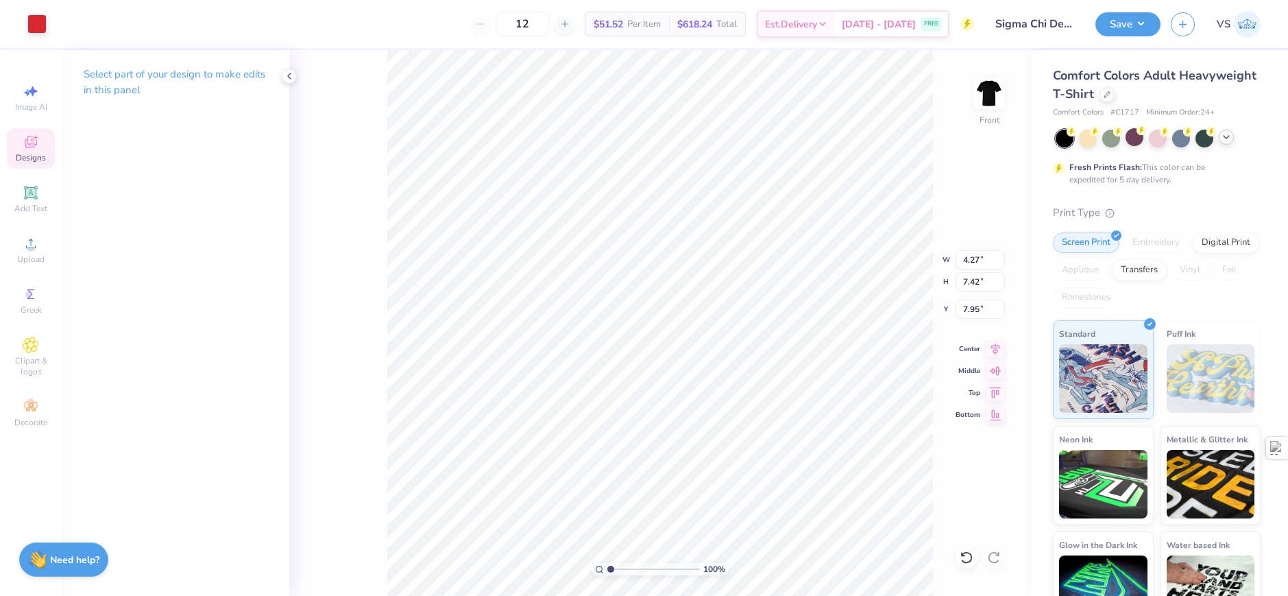
type input "4.40"
type input "5.77"
type input "7.96"
click at [38, 31] on div at bounding box center [36, 22] width 19 height 19
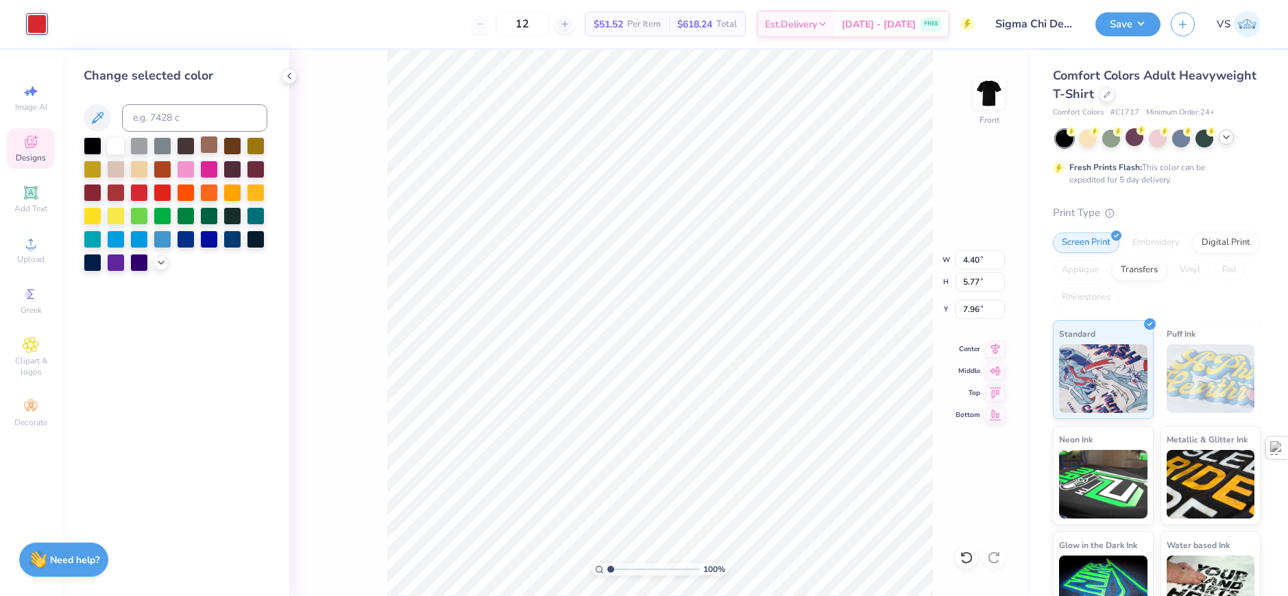
click at [214, 145] on div at bounding box center [209, 145] width 18 height 18
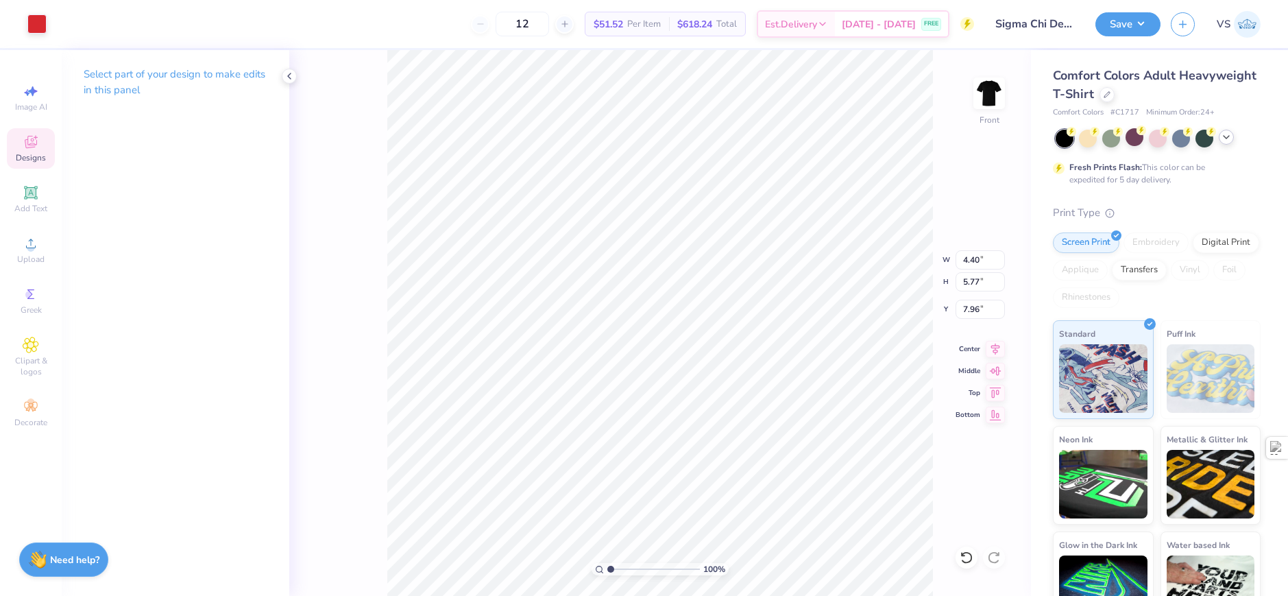
type input "2.79"
type input "3.52"
type input "9.64"
click at [40, 26] on div at bounding box center [36, 22] width 19 height 19
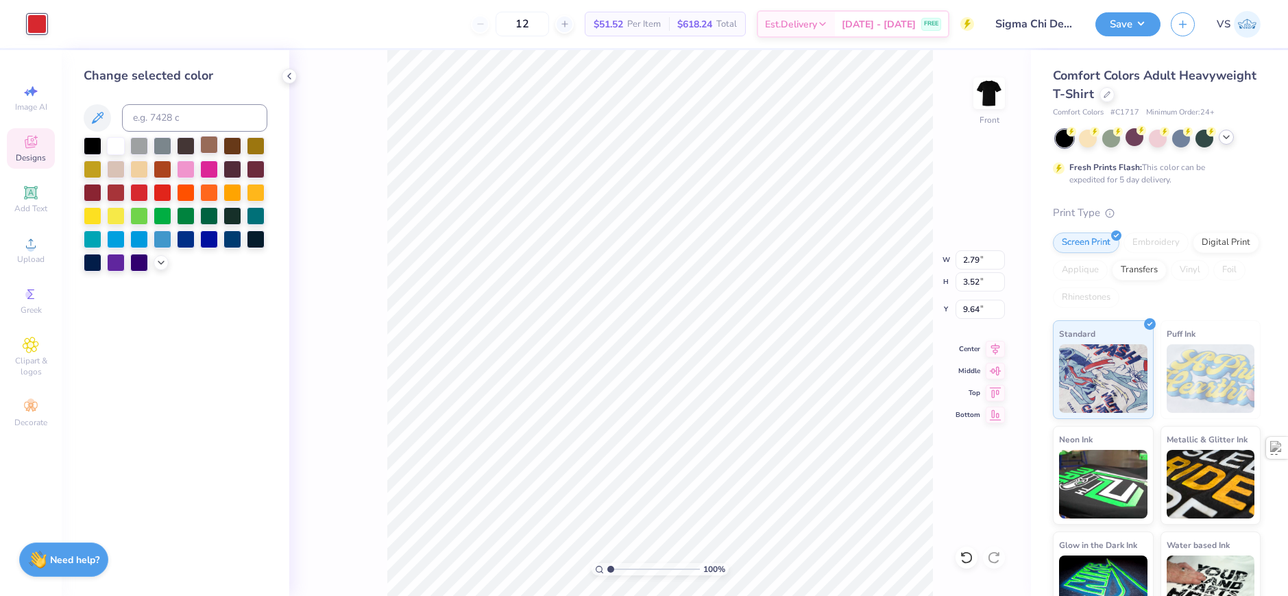
click at [217, 149] on div at bounding box center [209, 145] width 18 height 18
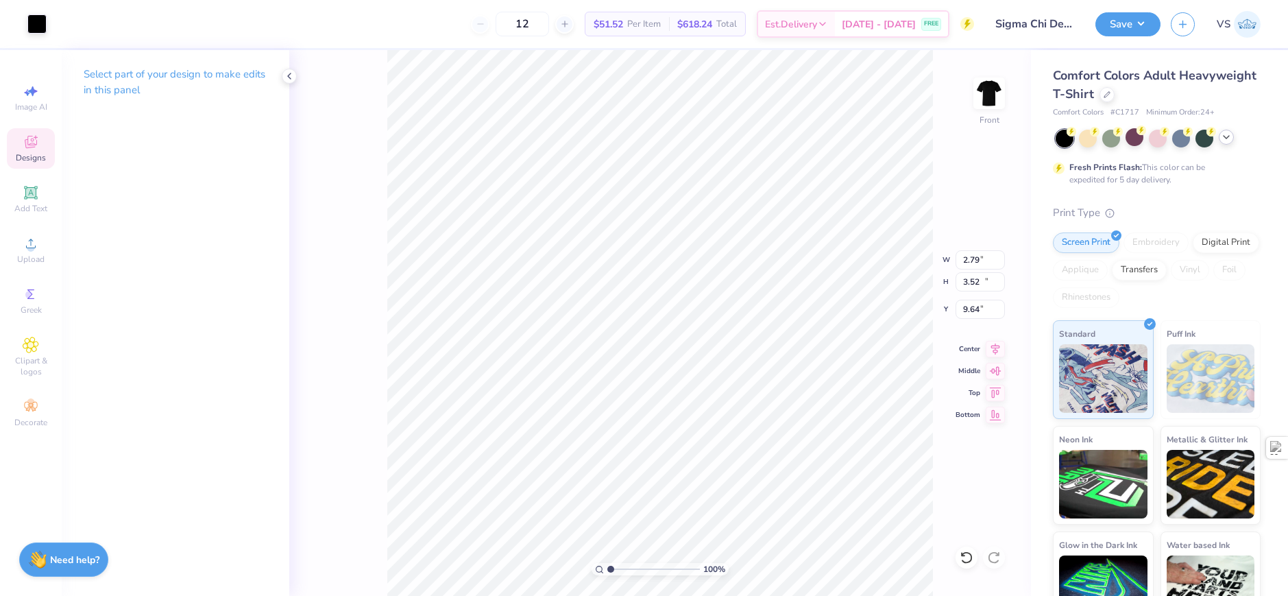
type input "9.86"
type input "11.03"
type input "7.90"
type input "3.00581987268404"
type input "6.23"
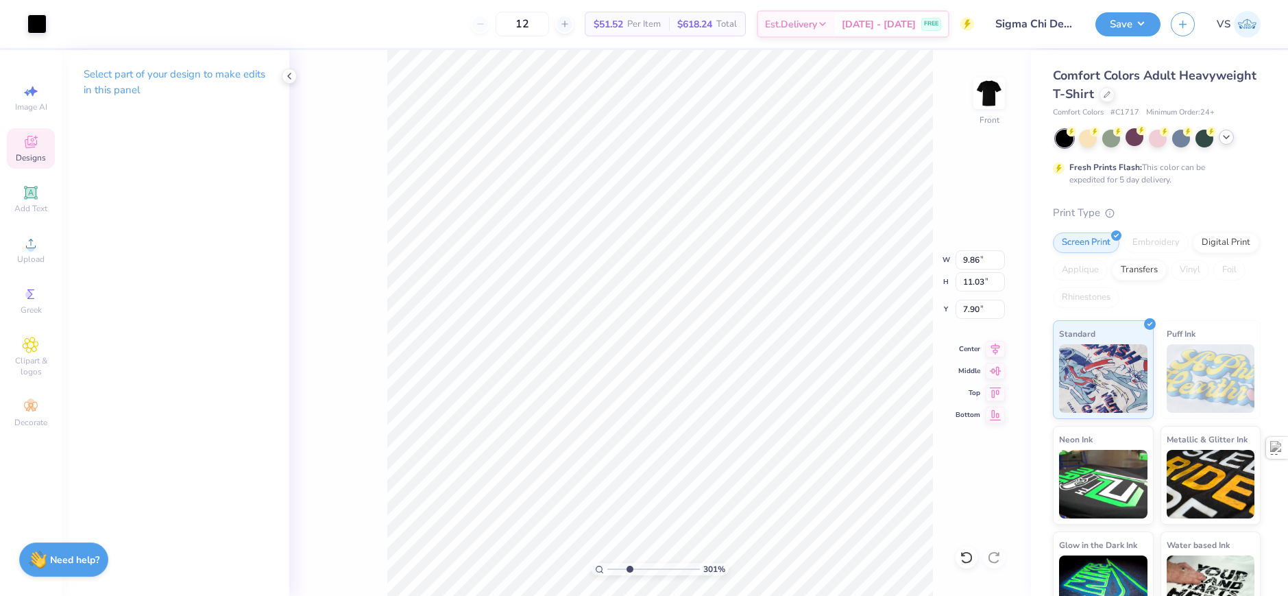
type input "5.52"
type input "8.72"
click at [34, 28] on div at bounding box center [36, 22] width 19 height 19
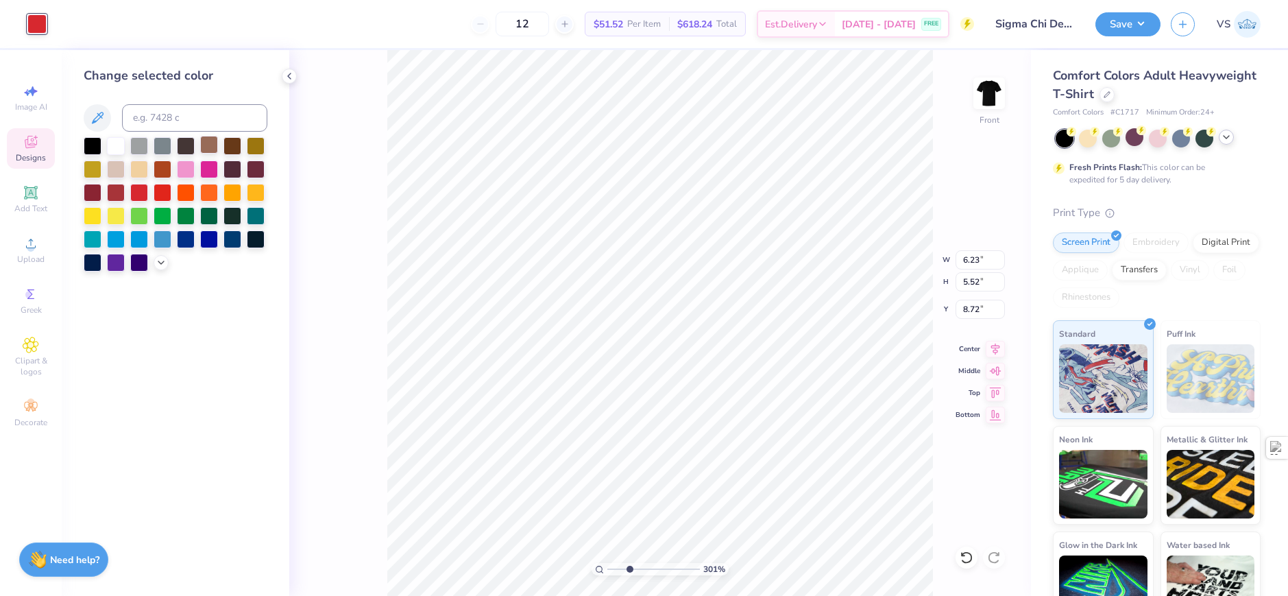
click at [210, 140] on div at bounding box center [209, 145] width 18 height 18
click at [93, 139] on div at bounding box center [93, 145] width 18 height 18
click at [124, 143] on div at bounding box center [116, 145] width 18 height 18
type input "2.46071092039641"
type input "9.02"
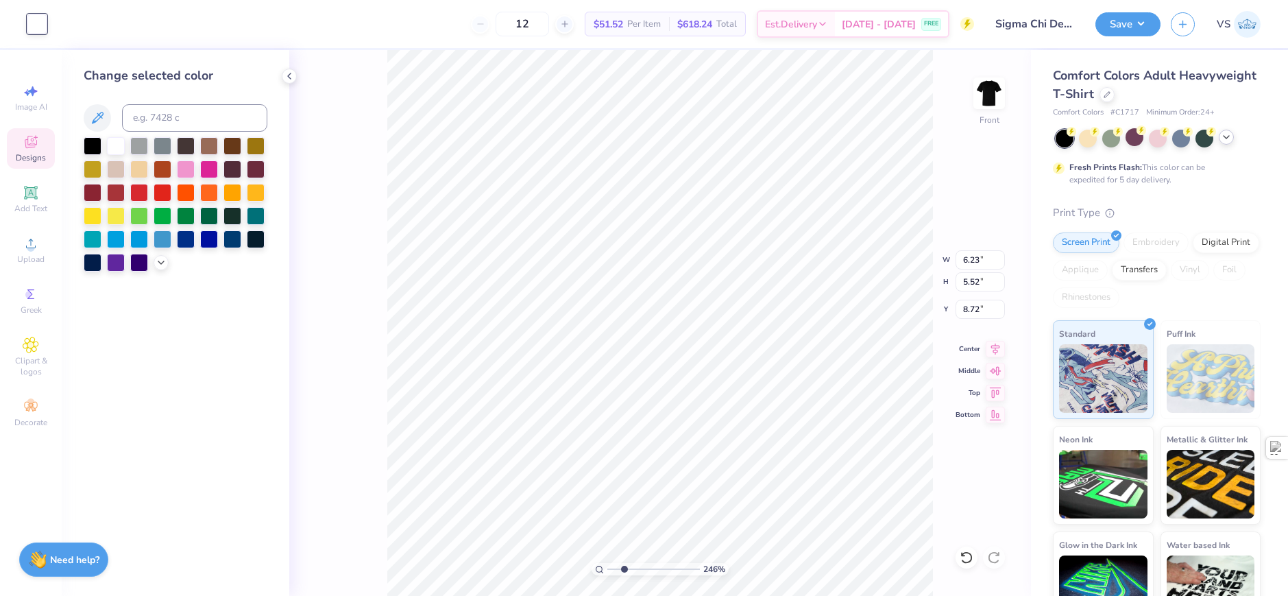
type input "11.57"
type input "7.28"
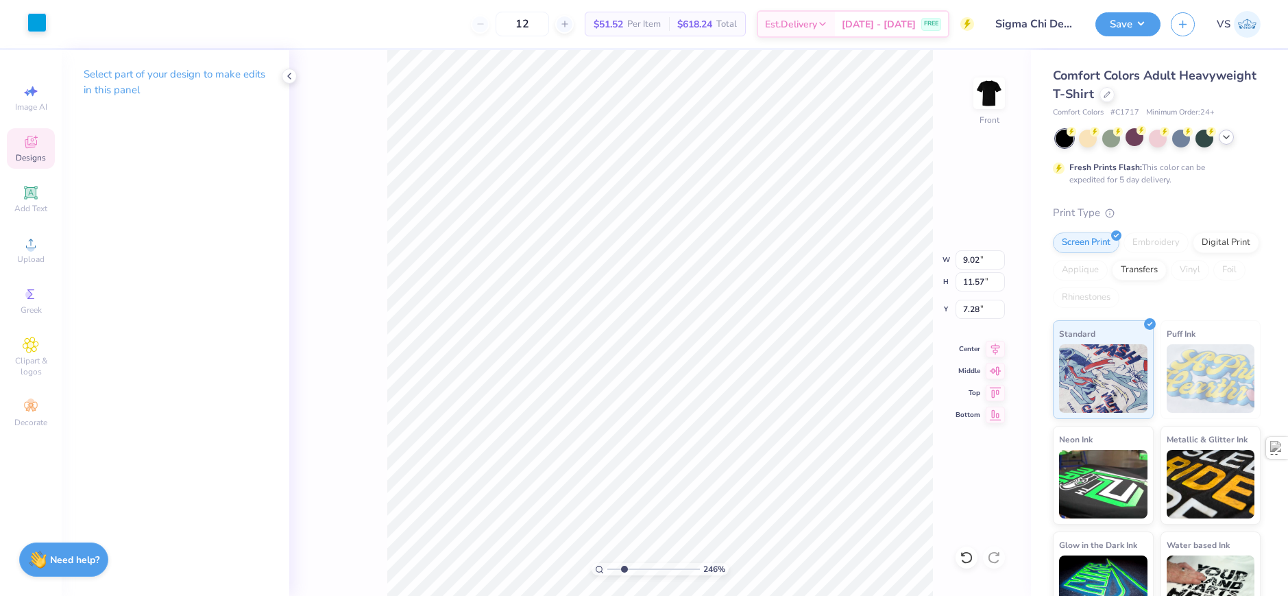
click at [46, 24] on div at bounding box center [36, 22] width 19 height 19
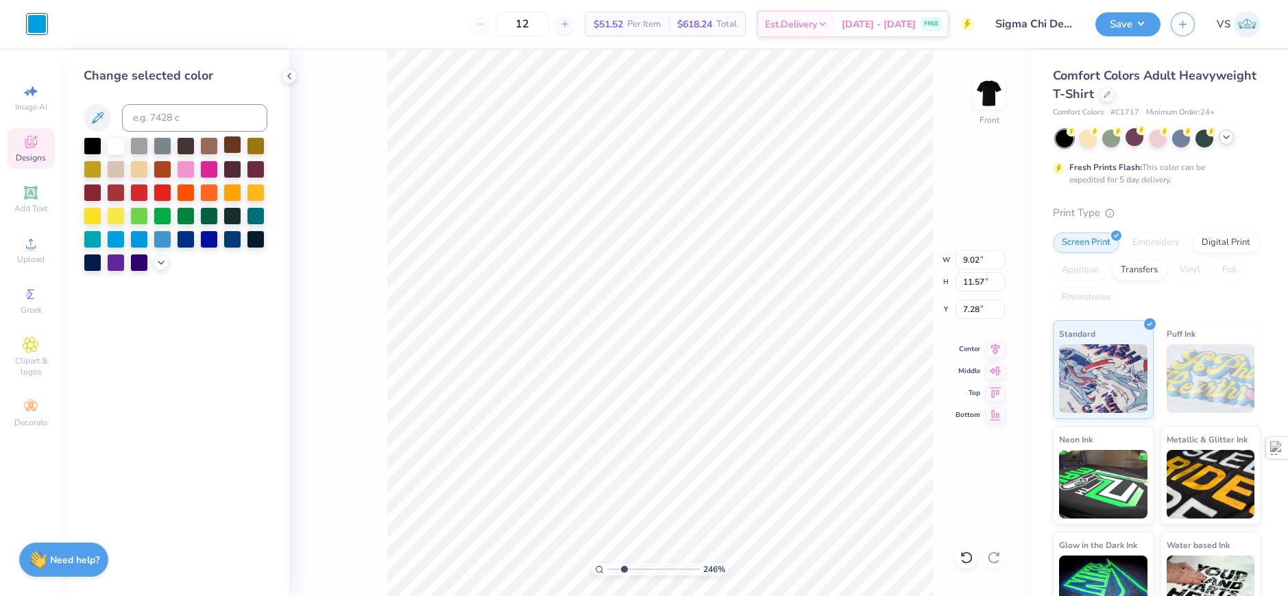
click at [236, 147] on div at bounding box center [232, 145] width 18 height 18
type input "2.01445811466782"
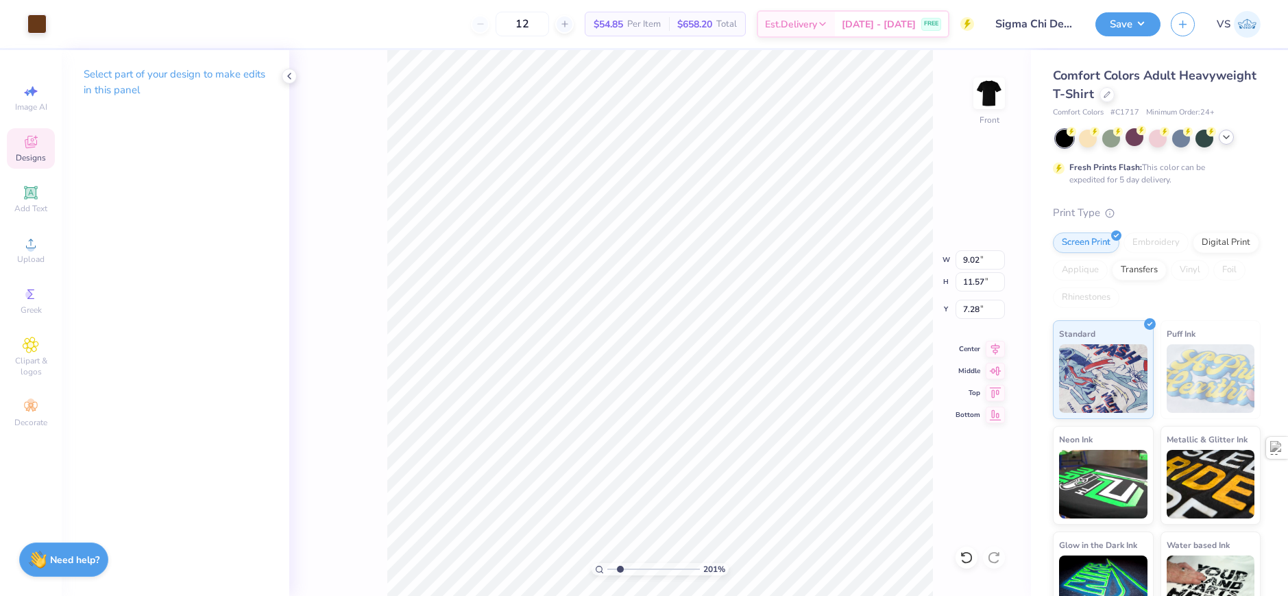
type input "9.02"
type input "11.57"
type input "7.28"
click at [27, 21] on div at bounding box center [36, 22] width 19 height 19
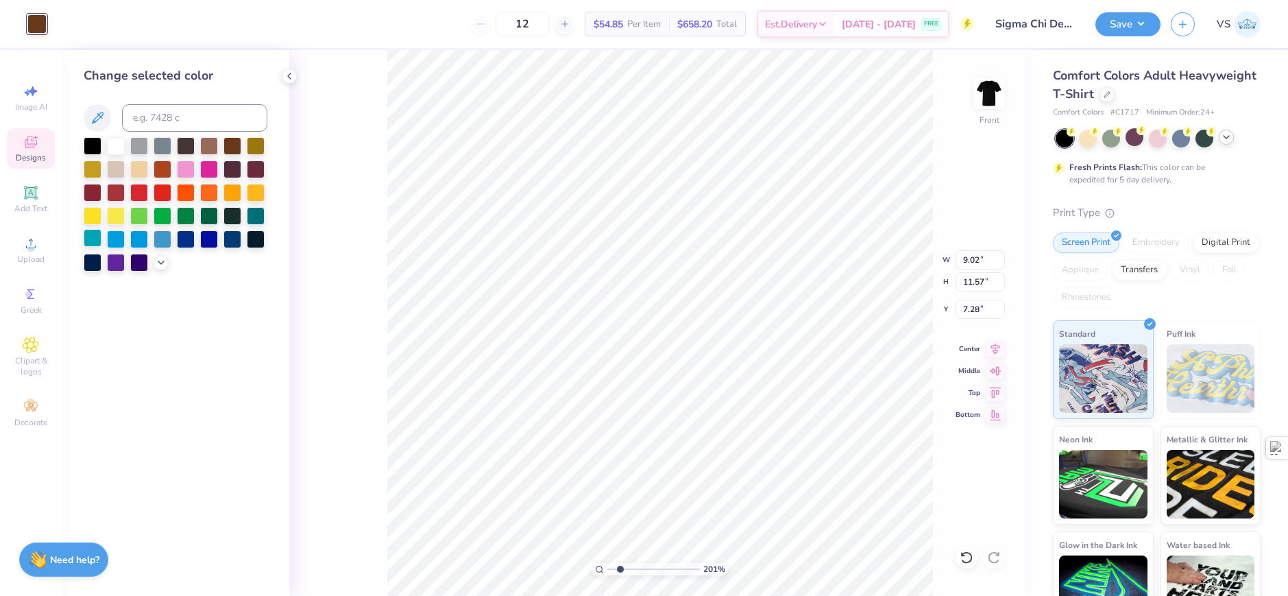
click at [100, 237] on div at bounding box center [93, 238] width 18 height 18
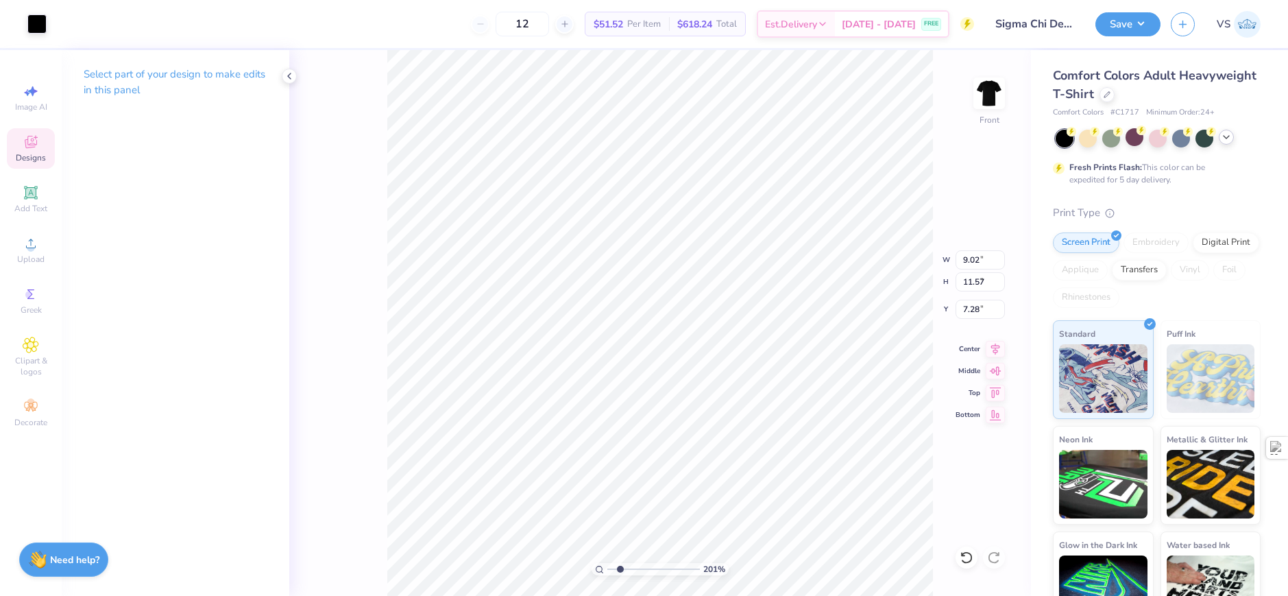
type input "6.23"
type input "5.52"
type input "8.65"
type input "9.86"
type input "11.03"
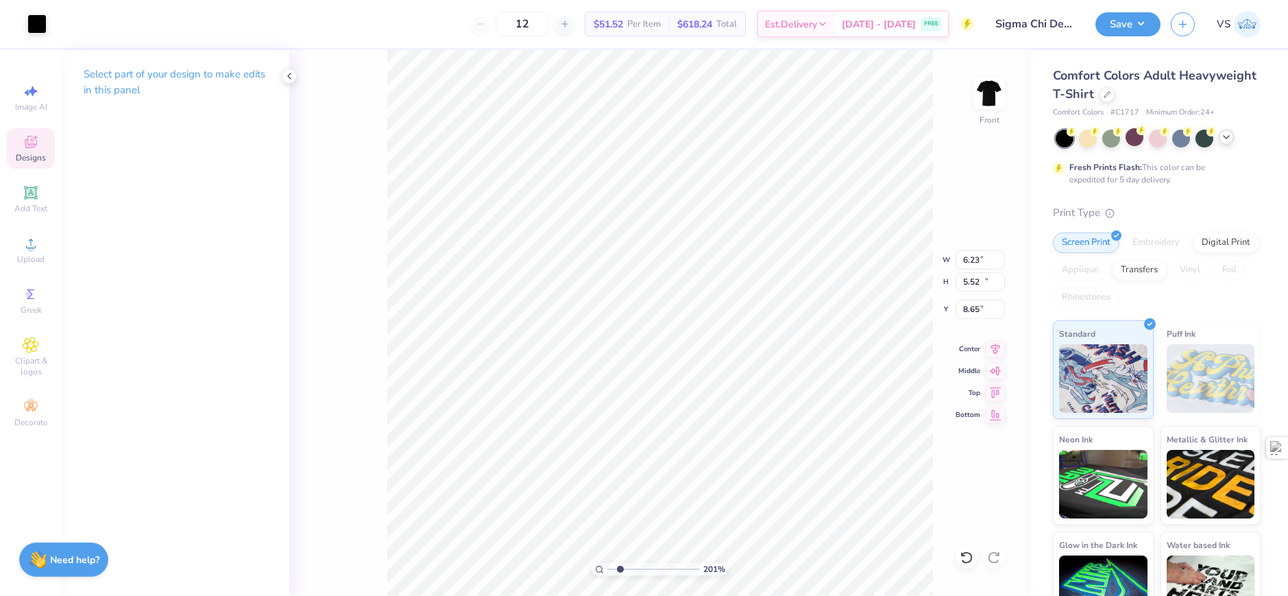
type input "7.90"
click at [40, 19] on div at bounding box center [36, 22] width 19 height 19
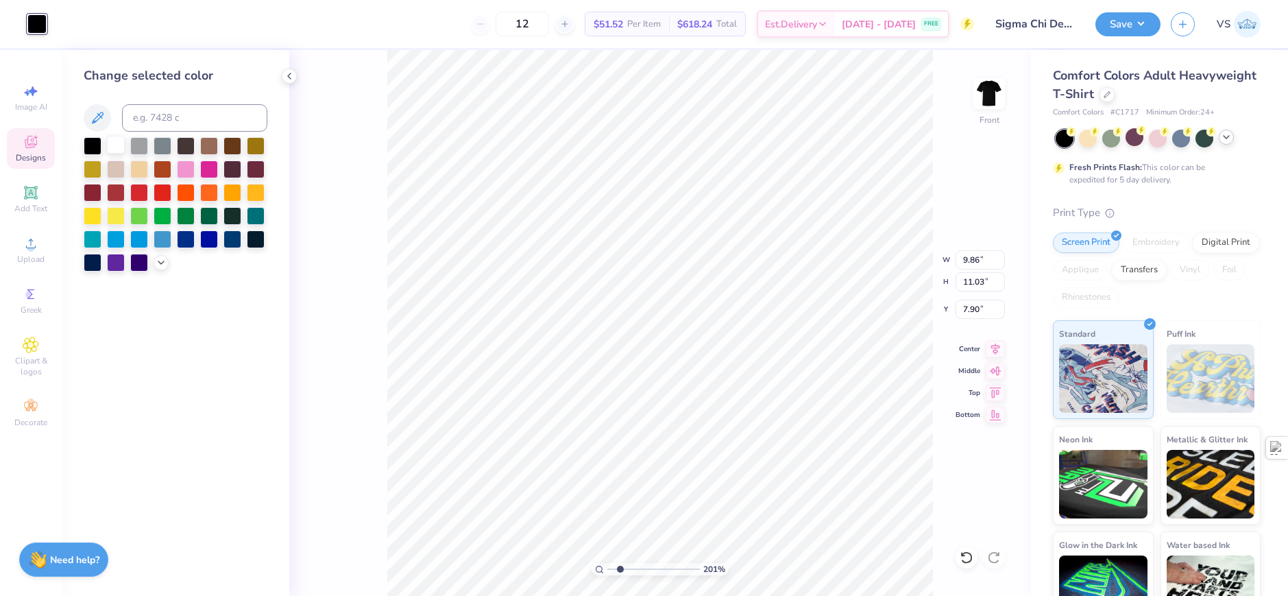
click at [117, 141] on div at bounding box center [116, 145] width 18 height 18
click at [319, 250] on div "201 % Front W 9.86 9.86 " H 11.03 11.03 " Y 7.90 7.90 " Center Middle Top Bottom" at bounding box center [660, 323] width 742 height 546
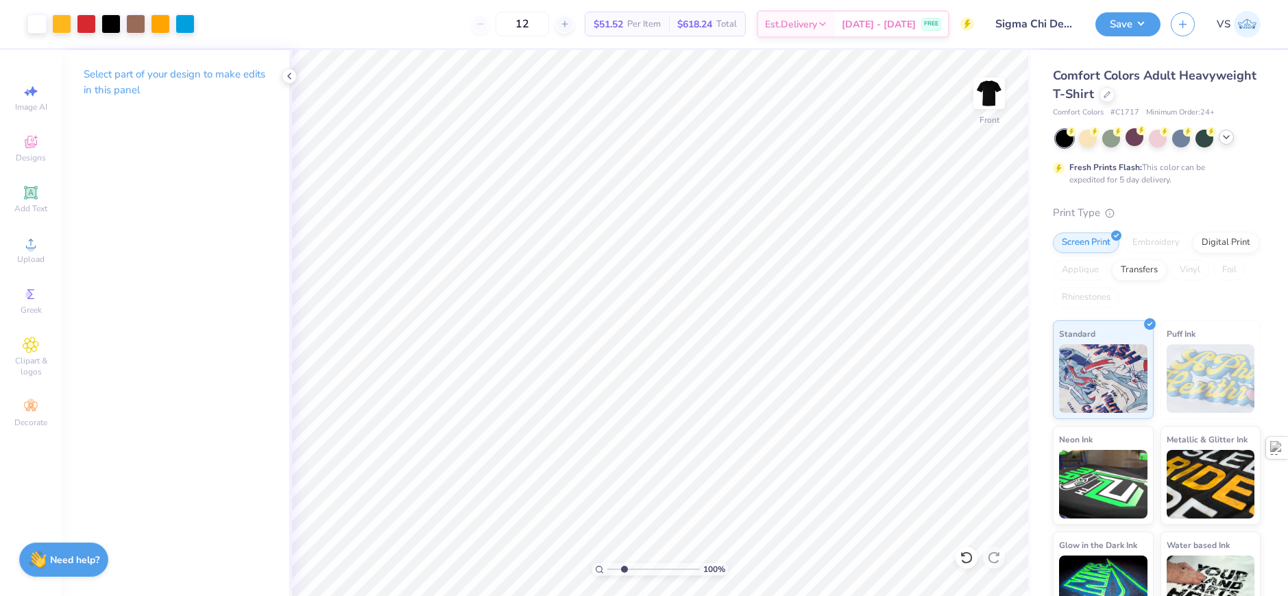
type input "1"
drag, startPoint x: 609, startPoint y: 569, endPoint x: 559, endPoint y: 572, distance: 50.1
click at [607, 572] on input "range" at bounding box center [653, 569] width 93 height 12
click at [45, 27] on div at bounding box center [36, 22] width 19 height 19
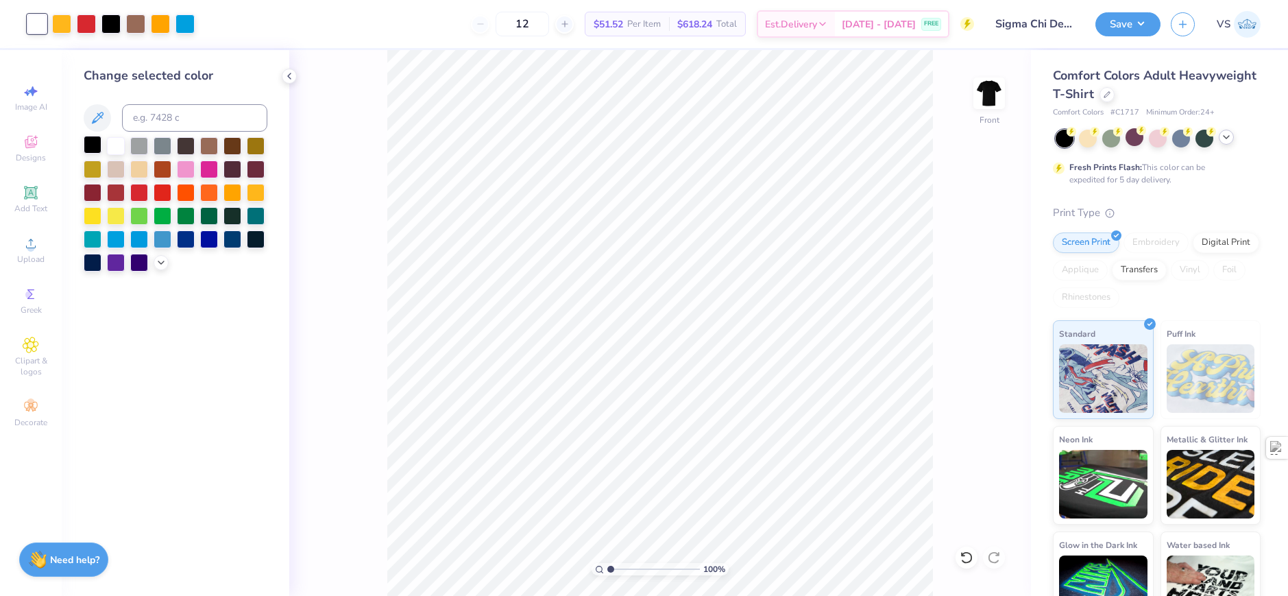
click at [97, 143] on div at bounding box center [93, 145] width 18 height 18
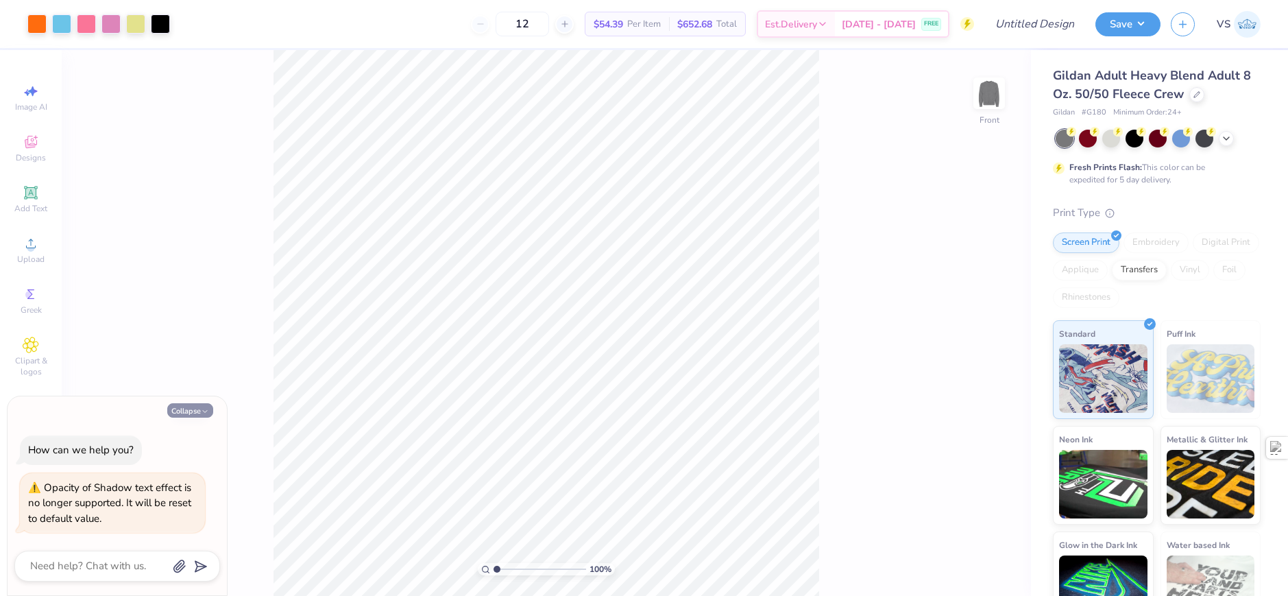
click at [187, 411] on button "Collapse" at bounding box center [190, 410] width 46 height 14
type textarea "x"
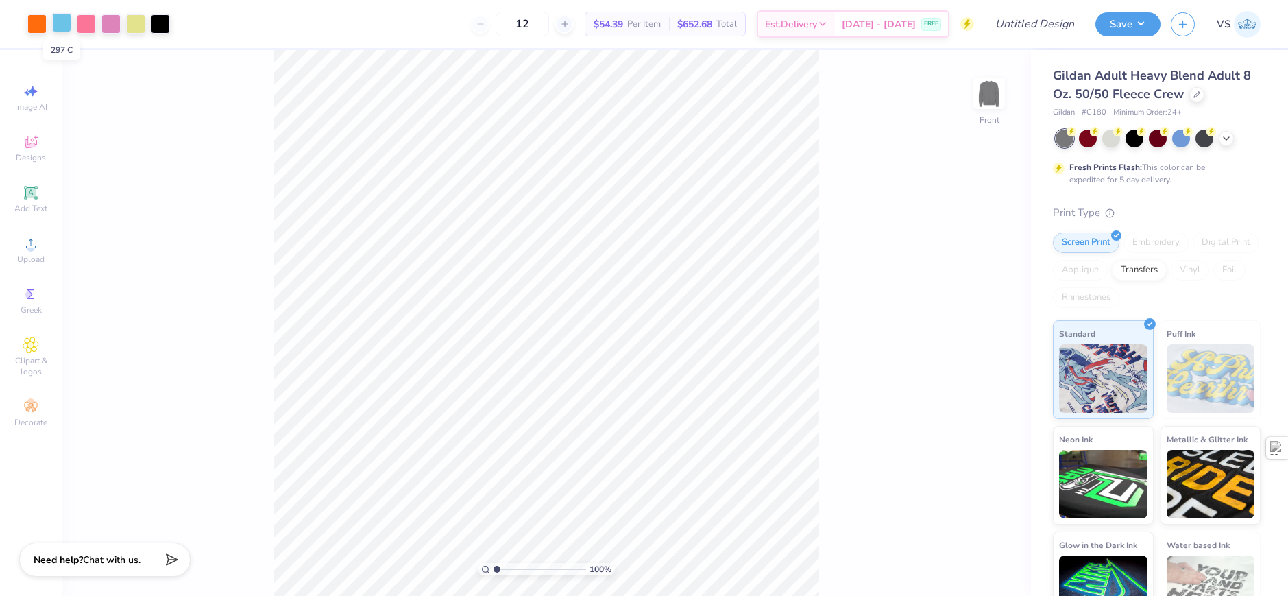
click at [63, 27] on div at bounding box center [61, 22] width 19 height 19
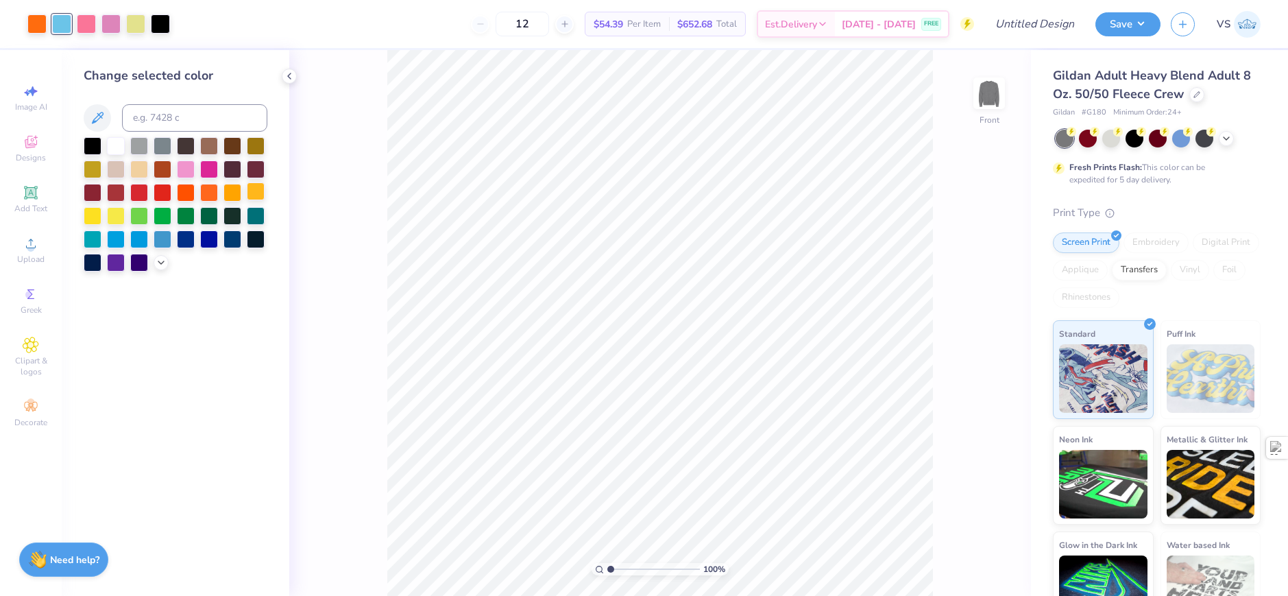
click at [253, 195] on div at bounding box center [256, 191] width 18 height 18
click at [84, 23] on div at bounding box center [86, 22] width 19 height 19
click at [60, 28] on div at bounding box center [61, 22] width 19 height 19
click at [210, 193] on div at bounding box center [209, 191] width 18 height 18
click at [254, 192] on div at bounding box center [256, 191] width 18 height 18
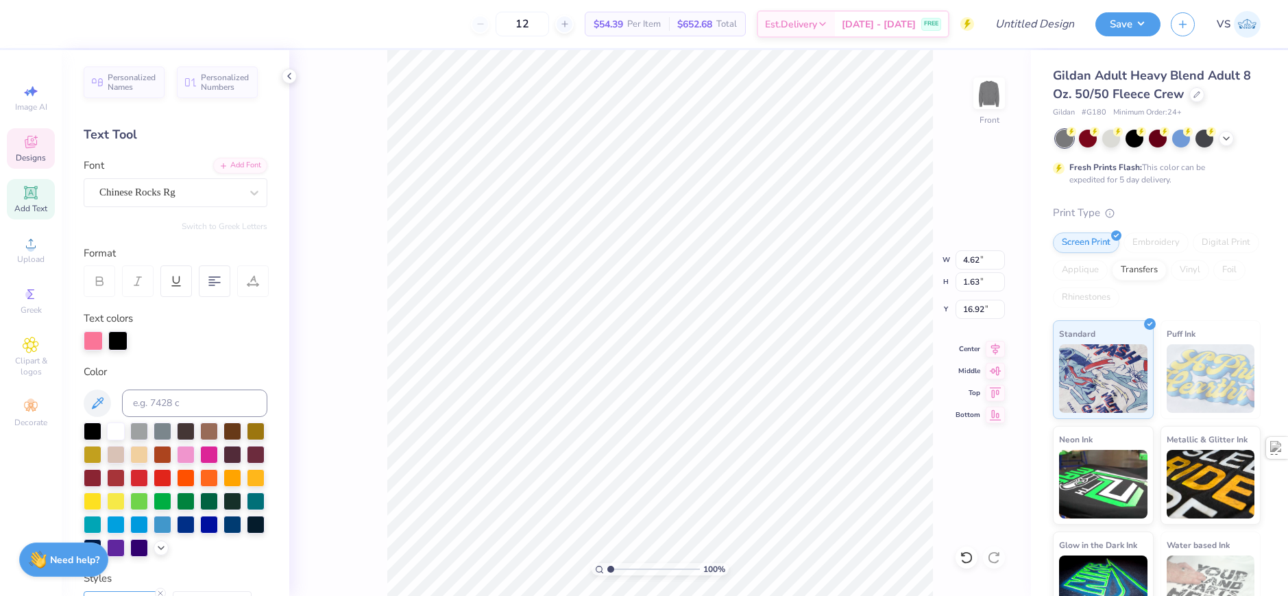
scroll to position [12, 2]
type textarea "[PERSON_NAME][GEOGRAPHIC_DATA]"
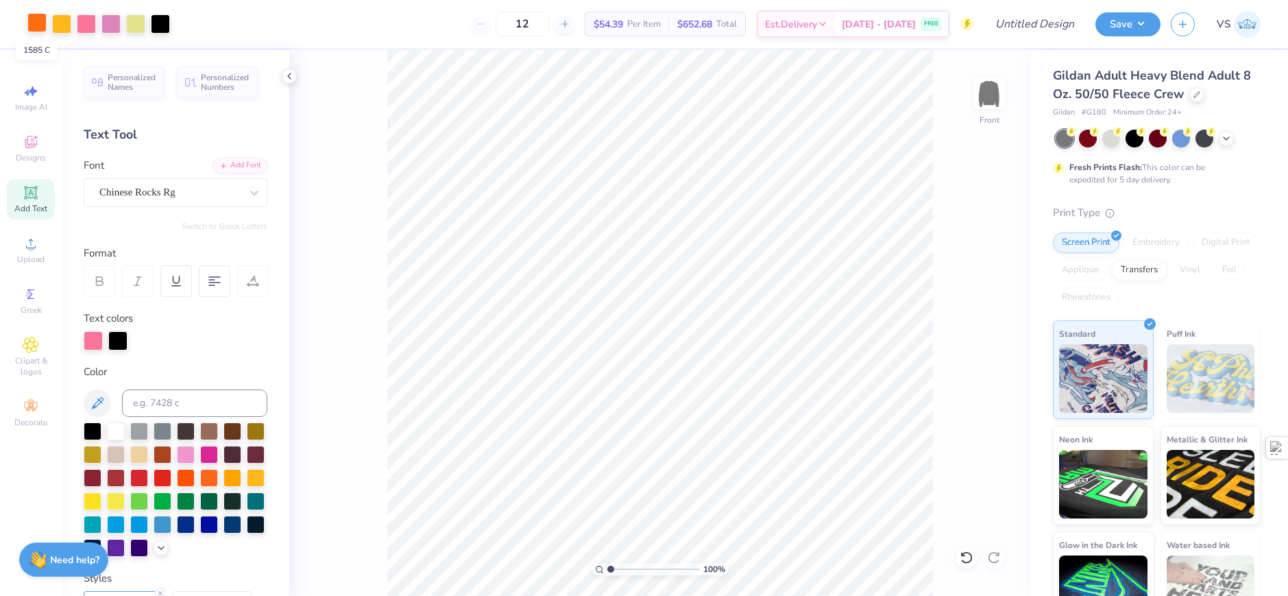
click at [35, 26] on div at bounding box center [36, 22] width 19 height 19
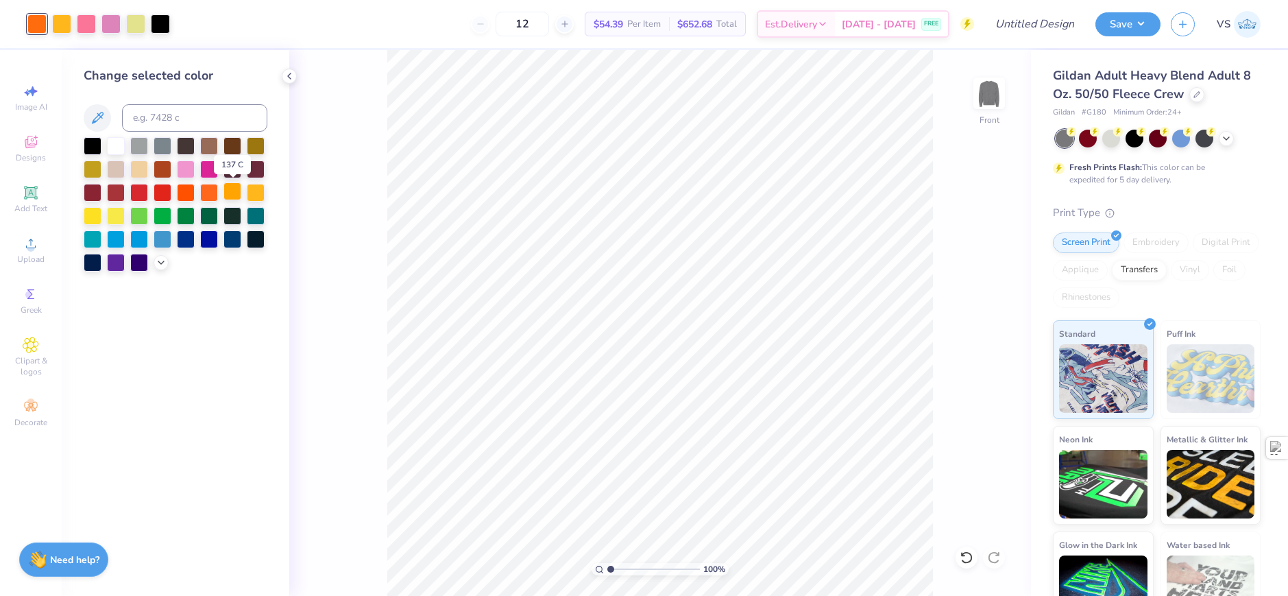
click at [232, 190] on div at bounding box center [232, 191] width 18 height 18
click at [130, 25] on div at bounding box center [135, 22] width 19 height 19
click at [161, 236] on div at bounding box center [163, 238] width 18 height 18
click at [106, 23] on div at bounding box center [110, 22] width 19 height 19
click at [140, 195] on div at bounding box center [139, 191] width 18 height 18
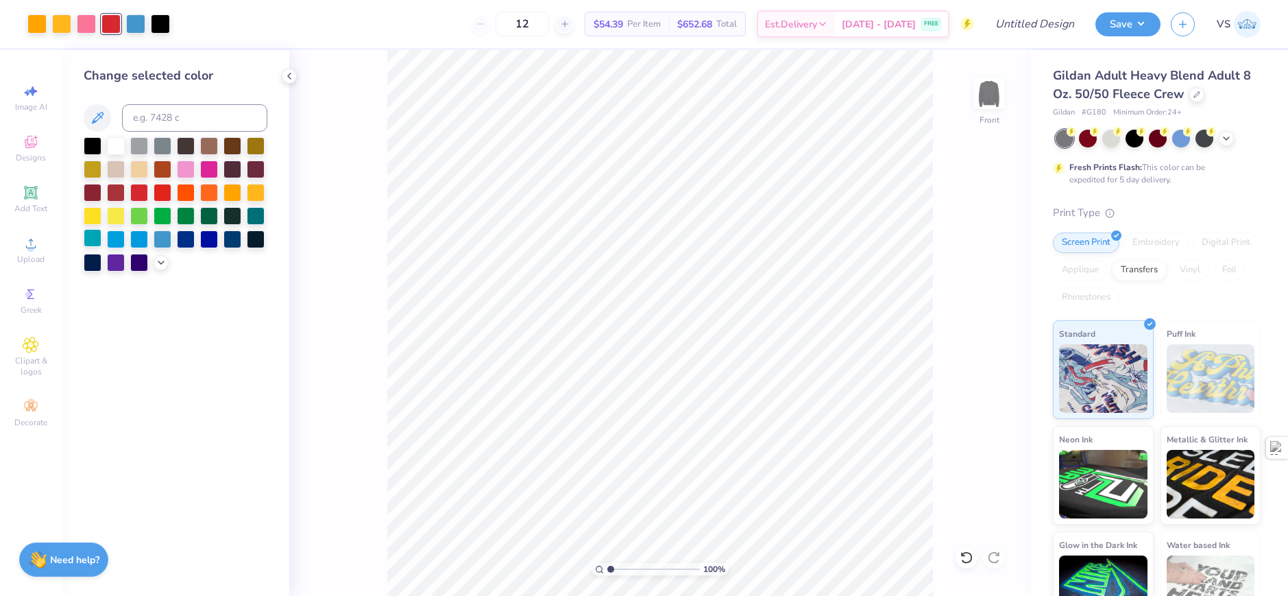
click at [88, 240] on div at bounding box center [93, 238] width 18 height 18
click at [204, 241] on div at bounding box center [209, 238] width 18 height 18
click at [112, 235] on div at bounding box center [116, 238] width 18 height 18
click at [93, 233] on div at bounding box center [93, 238] width 18 height 18
click at [90, 30] on div at bounding box center [86, 22] width 19 height 19
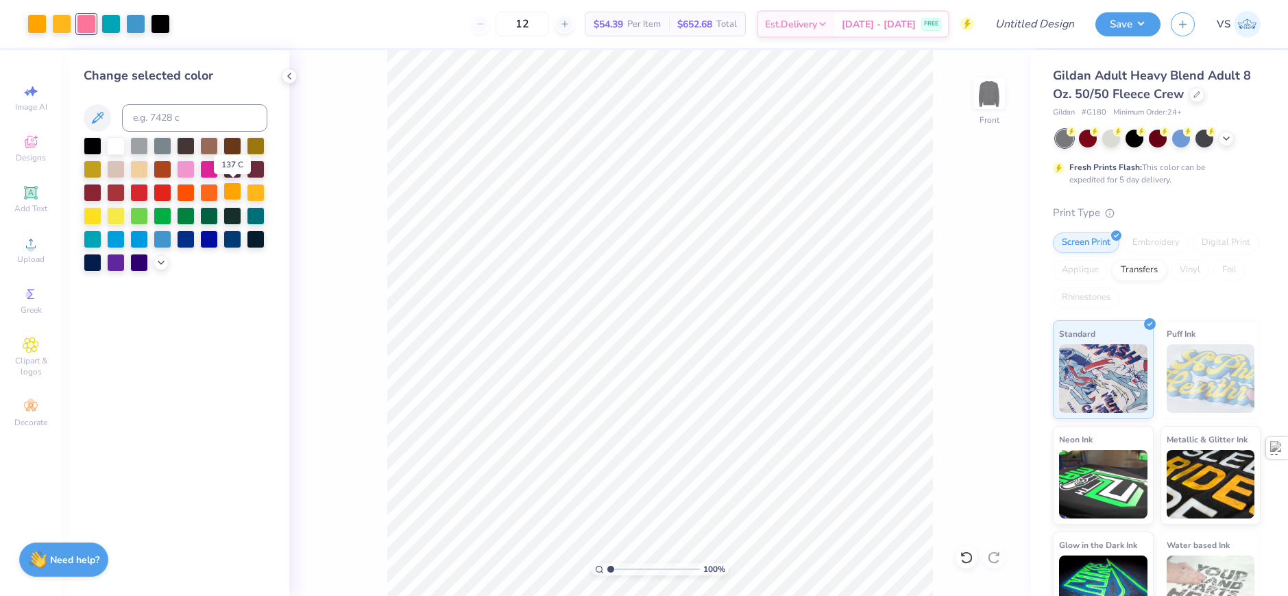
click at [228, 188] on div at bounding box center [232, 191] width 18 height 18
click at [256, 150] on div at bounding box center [256, 145] width 18 height 18
click at [96, 152] on div at bounding box center [93, 145] width 18 height 18
click at [345, 87] on div "100 % Front" at bounding box center [660, 323] width 742 height 546
click at [90, 31] on div at bounding box center [86, 22] width 19 height 19
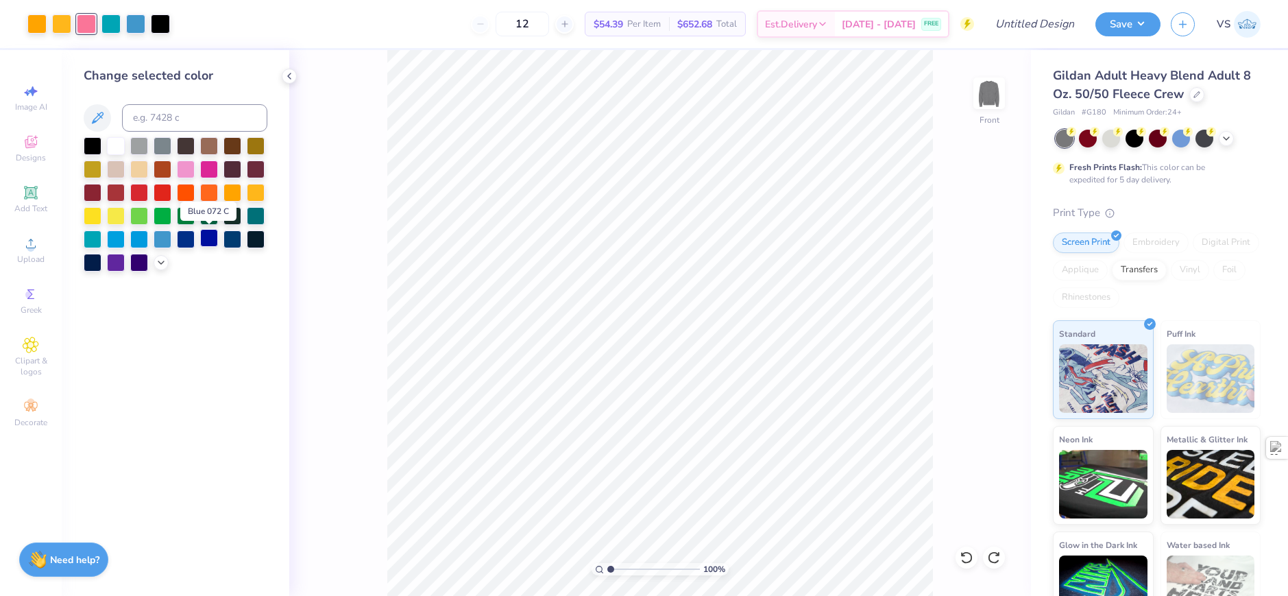
click at [207, 236] on div at bounding box center [209, 238] width 18 height 18
click at [160, 16] on div at bounding box center [160, 22] width 19 height 19
drag, startPoint x: 108, startPoint y: 146, endPoint x: 160, endPoint y: 264, distance: 128.6
click at [115, 147] on div at bounding box center [116, 146] width 18 height 18
click at [90, 149] on div at bounding box center [93, 145] width 18 height 18
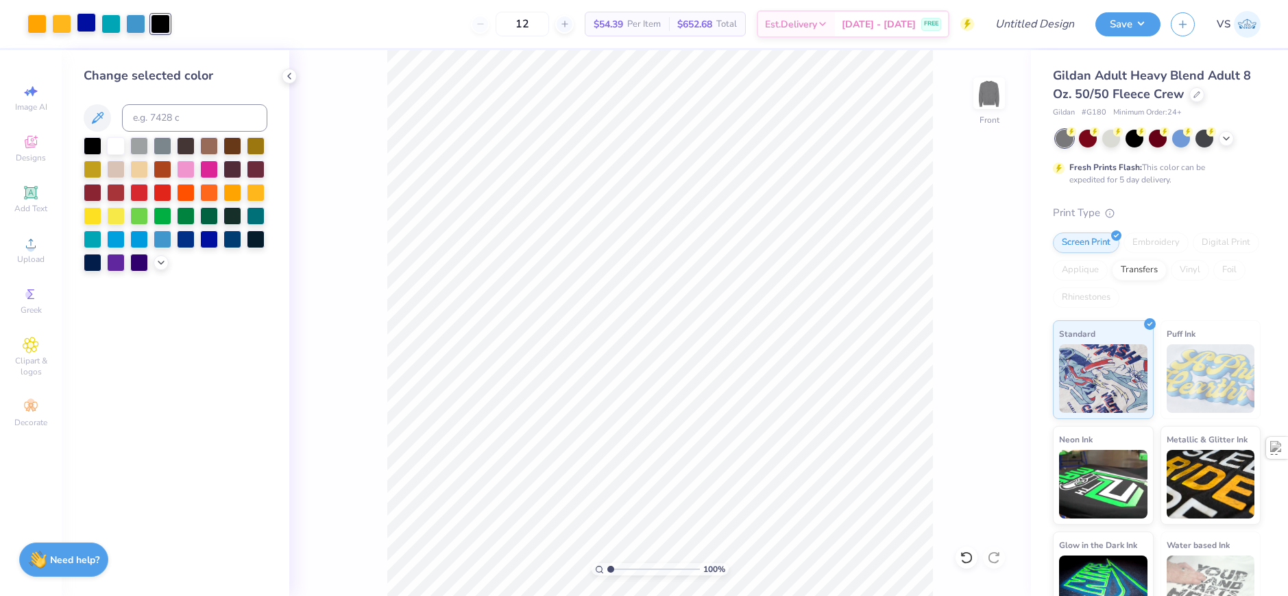
click at [77, 29] on div at bounding box center [86, 22] width 19 height 19
click at [117, 147] on div at bounding box center [116, 145] width 18 height 18
click at [1198, 97] on div at bounding box center [1196, 93] width 15 height 15
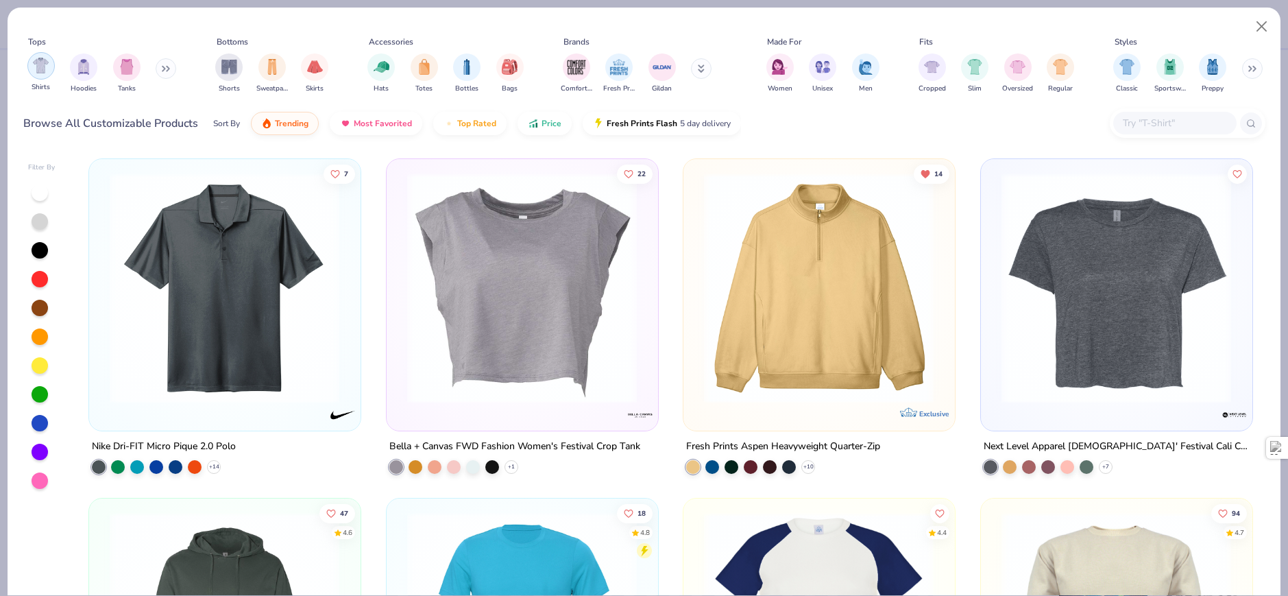
click at [39, 60] on img "filter for Shirts" at bounding box center [41, 66] width 16 height 16
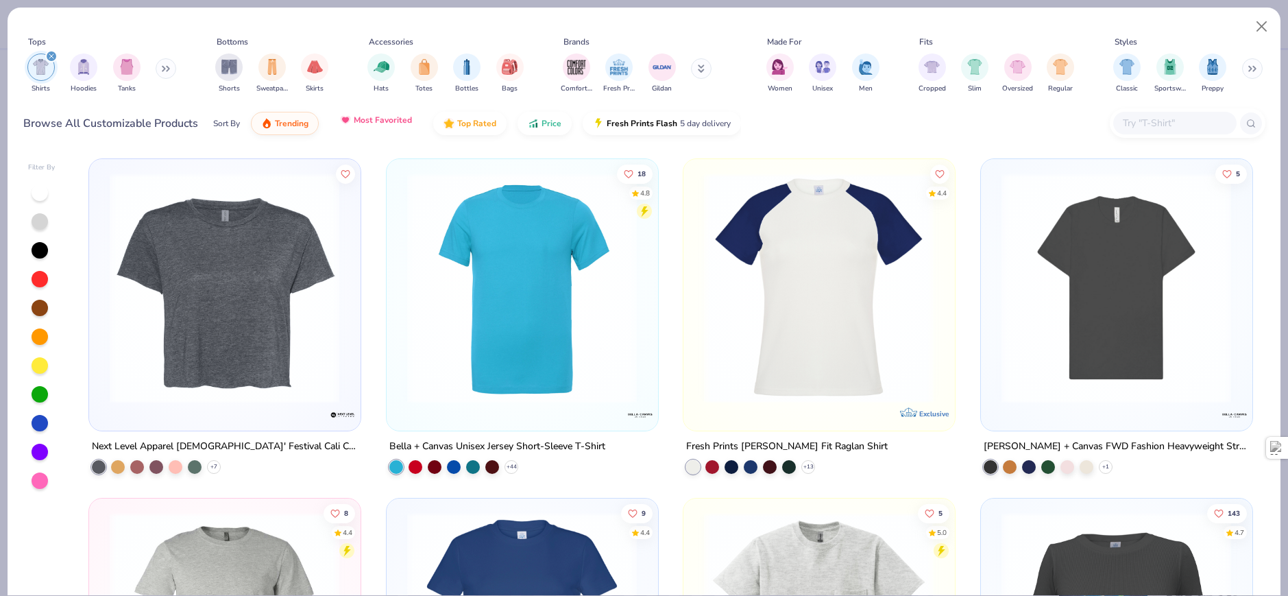
click at [401, 120] on span "Most Favorited" at bounding box center [383, 119] width 58 height 11
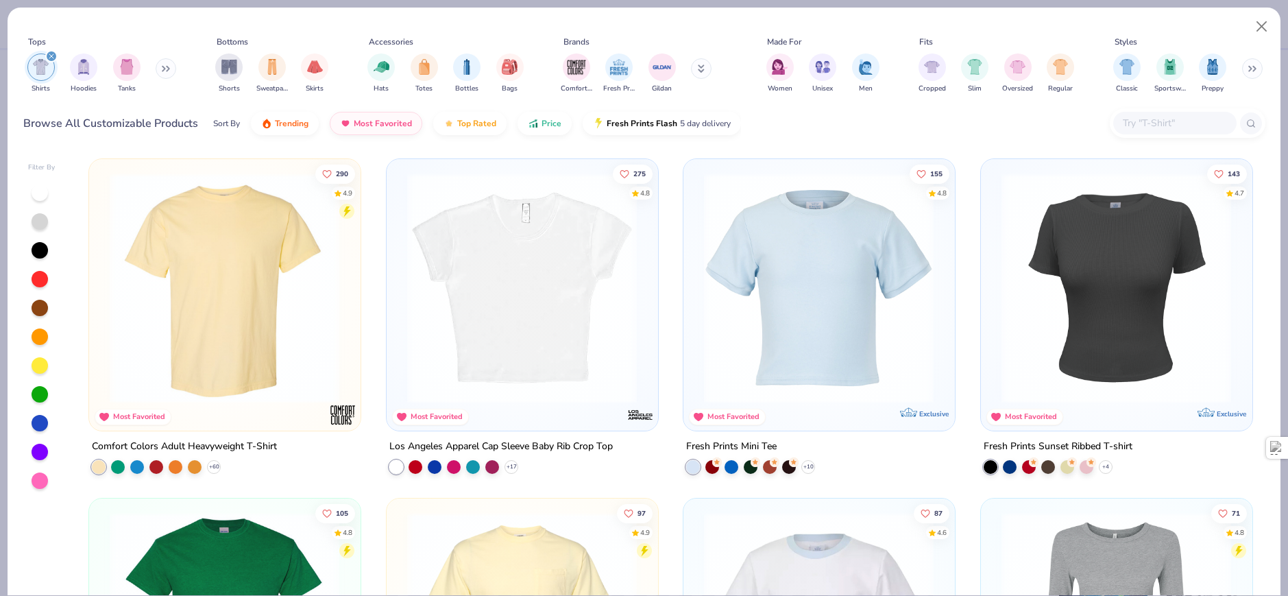
click at [247, 247] on img at bounding box center [224, 288] width 243 height 230
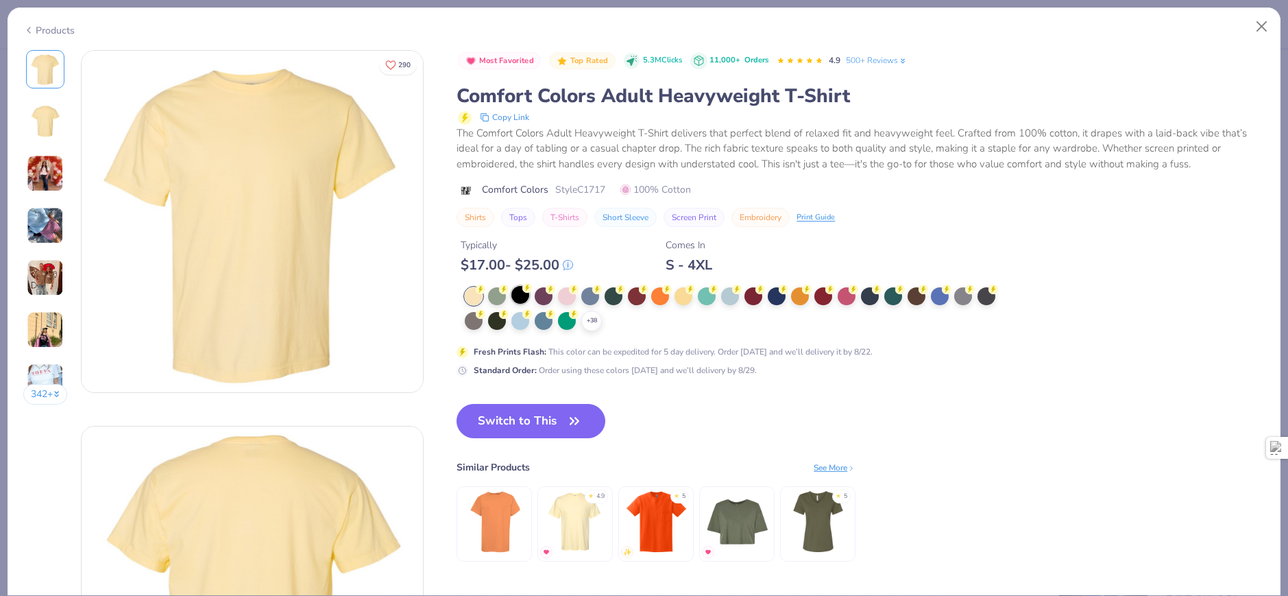
click at [520, 290] on div at bounding box center [520, 295] width 18 height 18
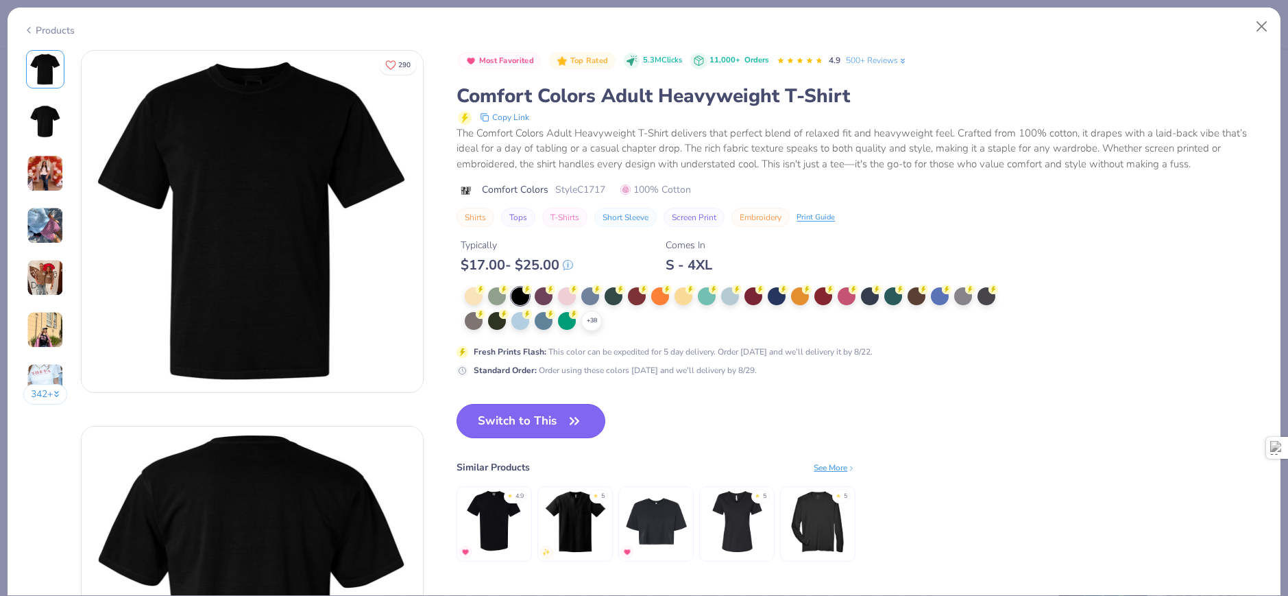
click at [576, 409] on button "Switch to This" at bounding box center [531, 421] width 149 height 34
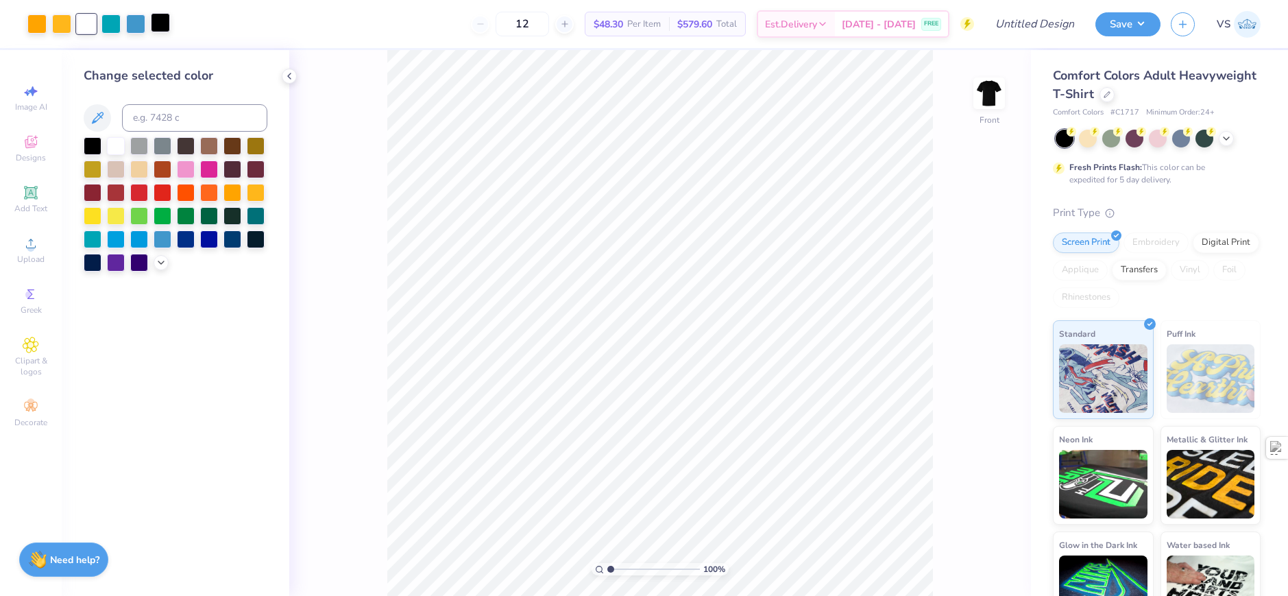
click at [165, 25] on div at bounding box center [160, 22] width 19 height 19
click at [251, 170] on div at bounding box center [256, 168] width 18 height 18
click at [117, 145] on div at bounding box center [116, 145] width 18 height 18
click at [188, 234] on div at bounding box center [186, 238] width 18 height 18
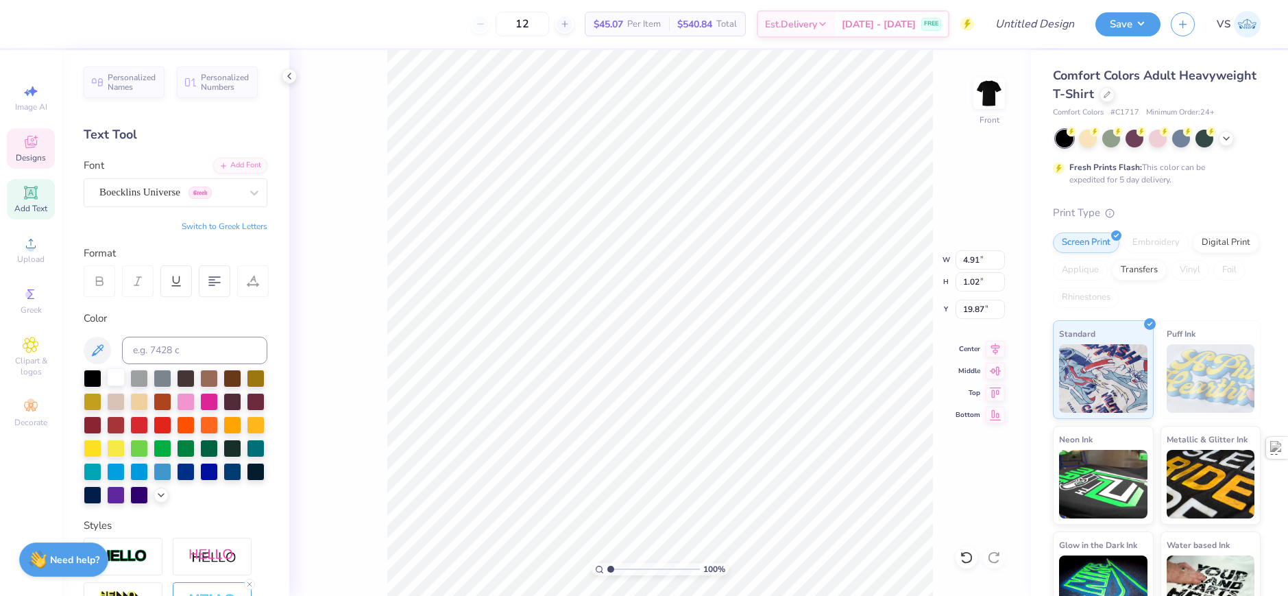
click at [121, 376] on div at bounding box center [116, 377] width 18 height 18
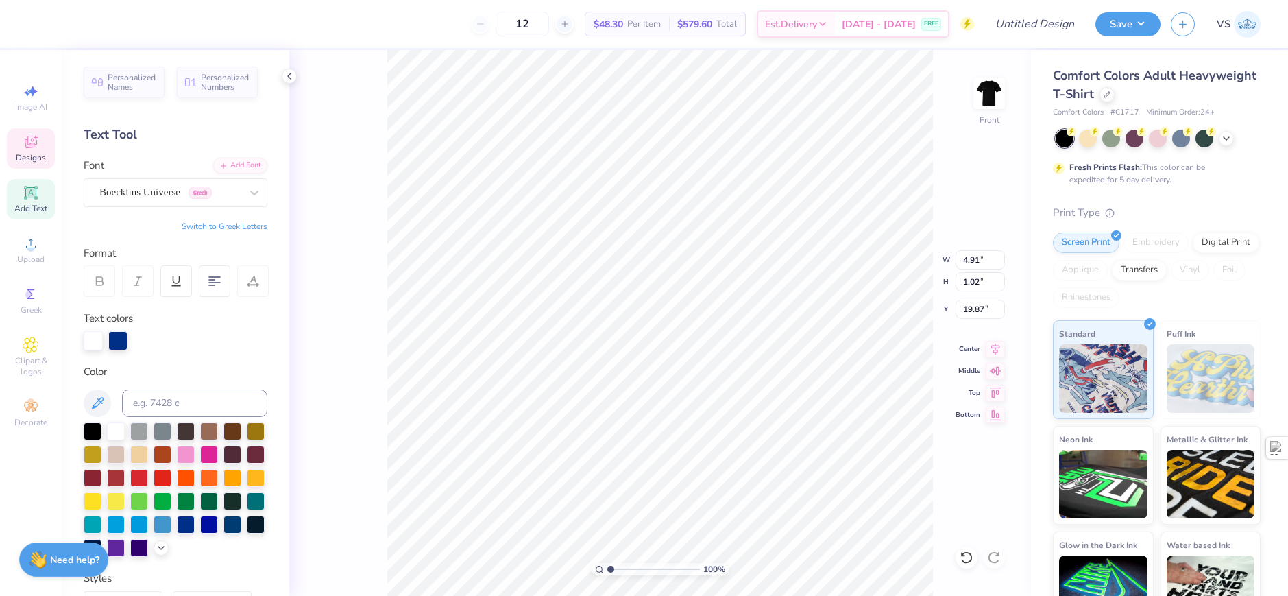
click at [350, 381] on div "100 % Front W 4.91 4.91 " H 1.02 1.02 " Y 19.87 19.87 " Center Middle Top Bottom" at bounding box center [660, 323] width 742 height 546
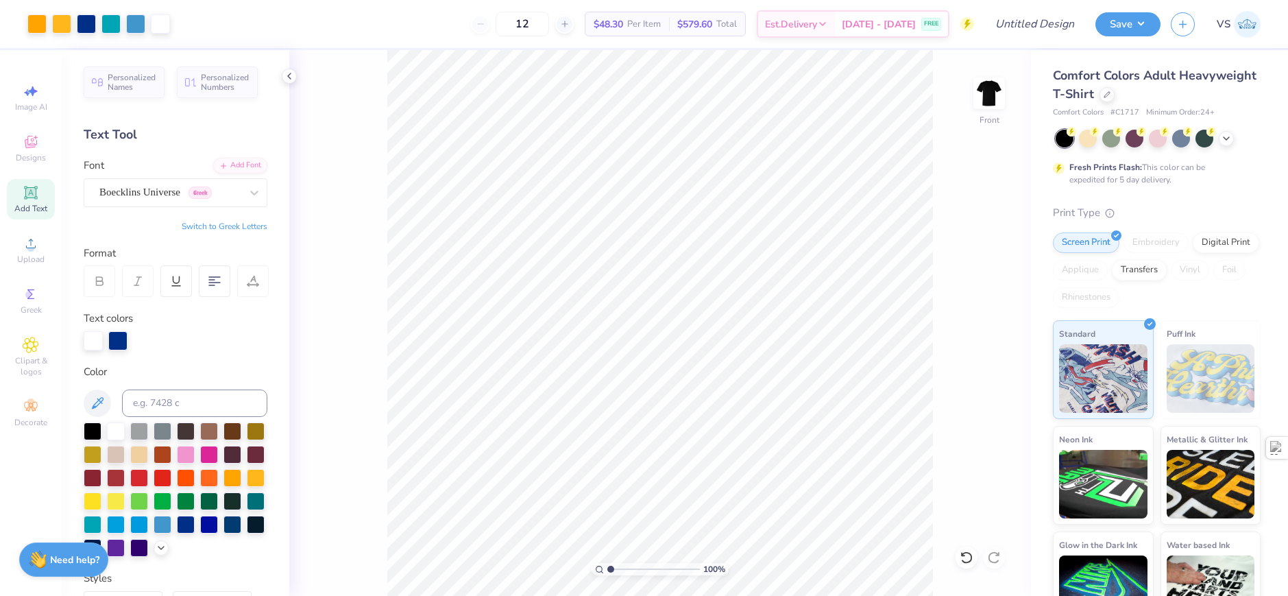
click at [350, 381] on div "100 % Front" at bounding box center [660, 323] width 742 height 546
click at [357, 380] on div "100 % Front" at bounding box center [660, 323] width 742 height 546
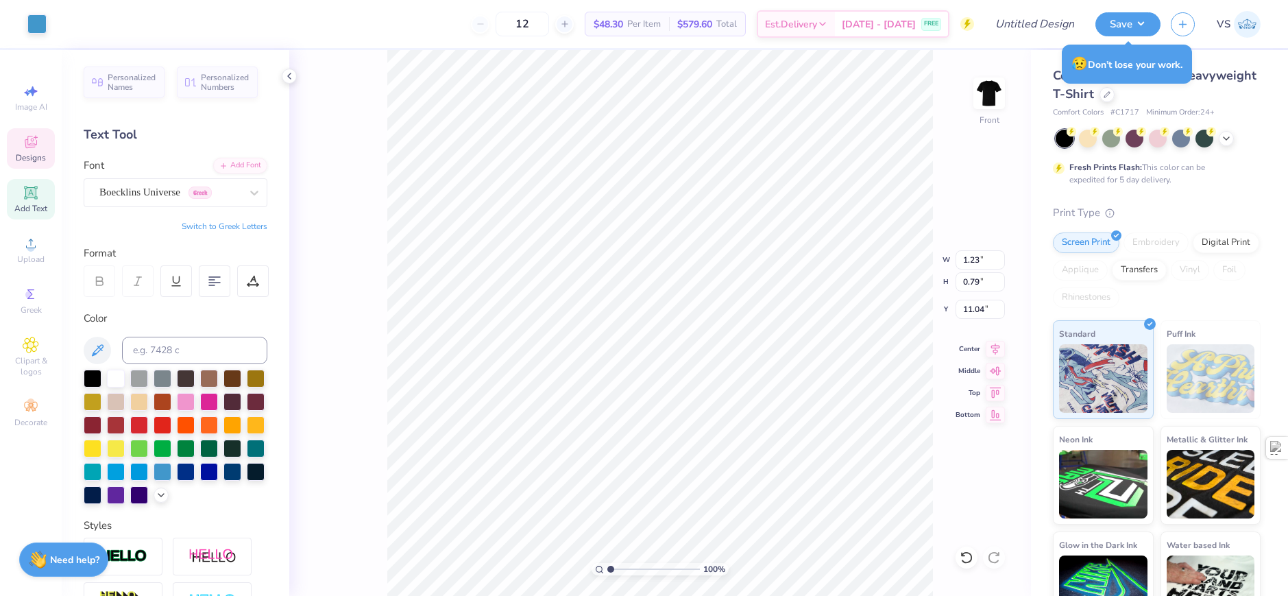
scroll to position [12, 1]
type textarea "25"
click at [1052, 33] on input "Design Title" at bounding box center [1018, 23] width 134 height 27
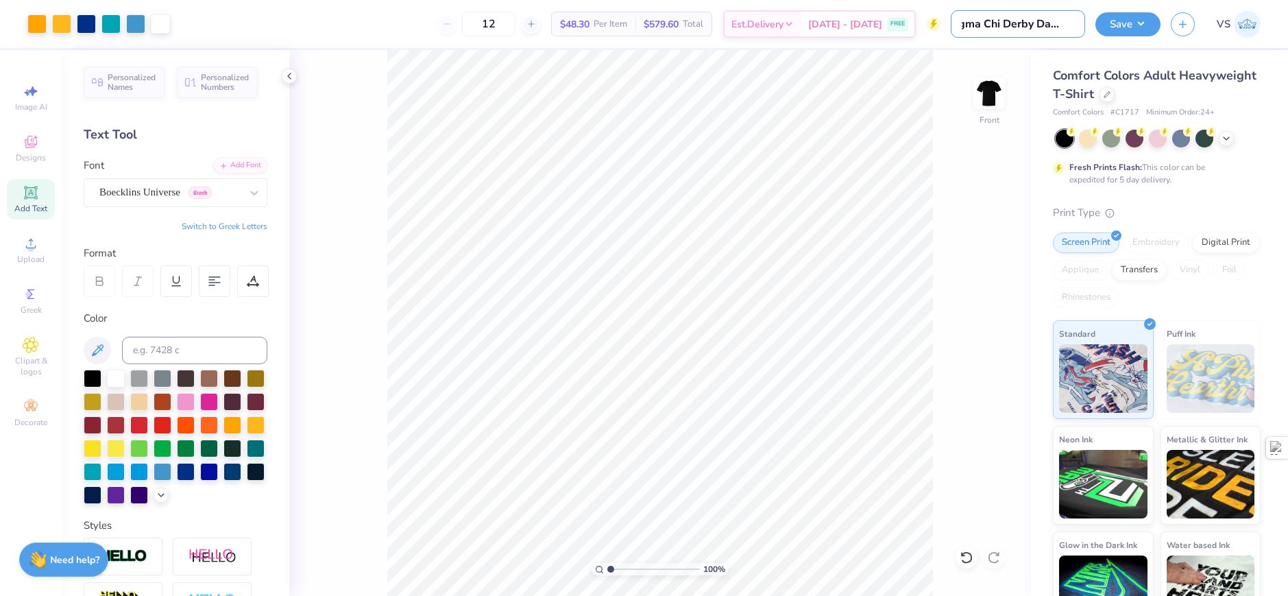
scroll to position [0, 21]
type input "Sigma Chi Derby Days y/B"
click at [1118, 29] on button "Save" at bounding box center [1127, 22] width 65 height 24
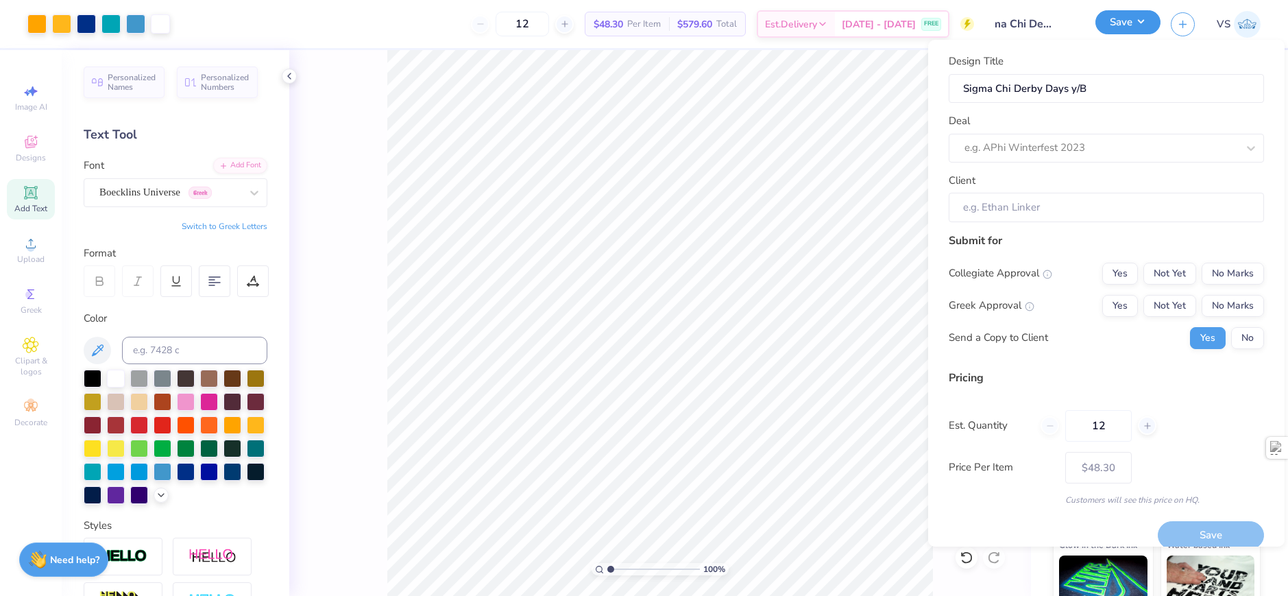
scroll to position [0, 0]
click at [1231, 343] on button "No" at bounding box center [1247, 338] width 33 height 22
click at [1121, 308] on button "Yes" at bounding box center [1120, 306] width 36 height 22
click at [1122, 280] on button "Yes" at bounding box center [1120, 274] width 36 height 22
click at [1050, 207] on input "Client" at bounding box center [1106, 207] width 315 height 29
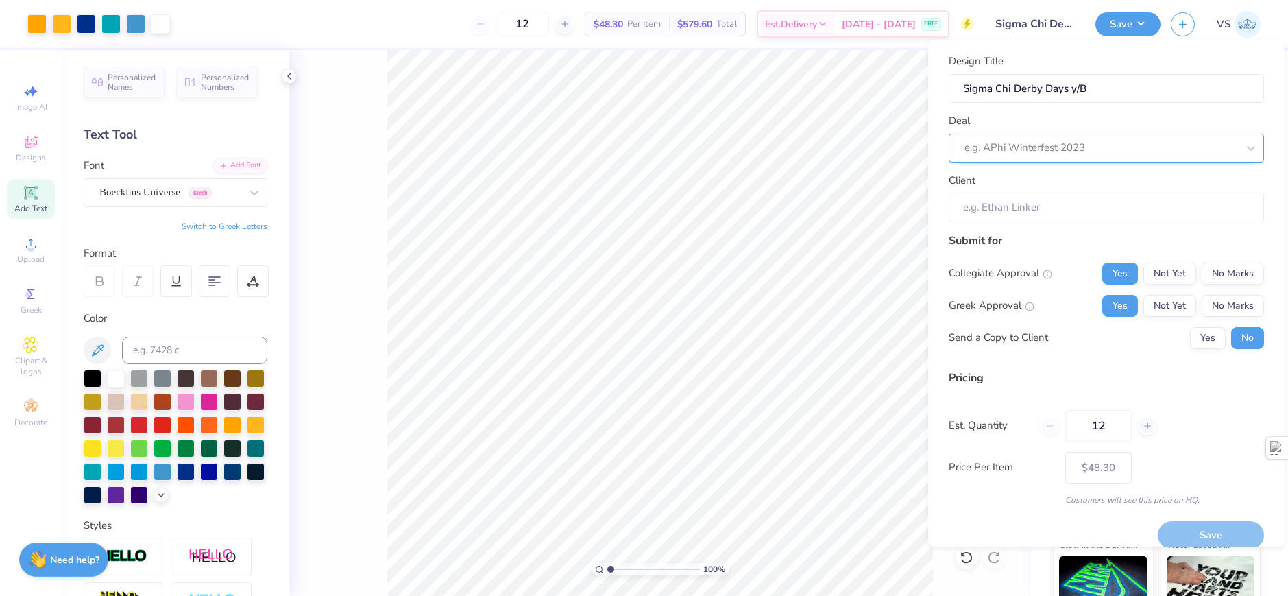
click at [1036, 153] on div at bounding box center [1100, 147] width 273 height 19
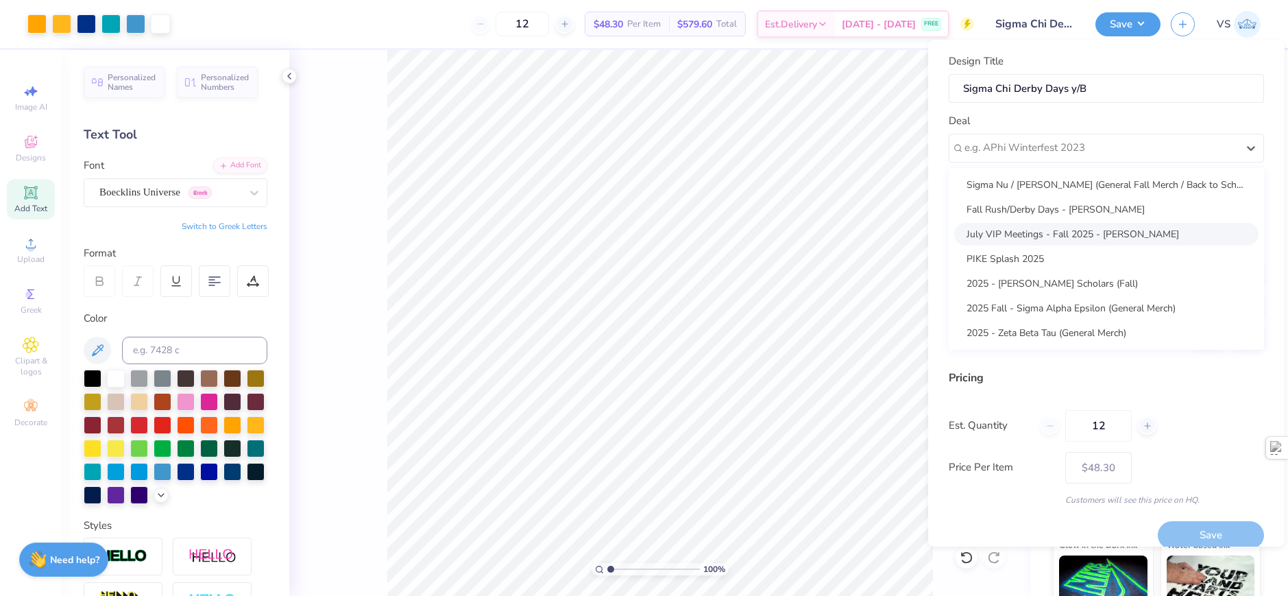
click at [1103, 236] on div "July VIP Meetings - Fall 2025 - Walid Chaaban" at bounding box center [1106, 234] width 304 height 23
type input "Walid Chaaban"
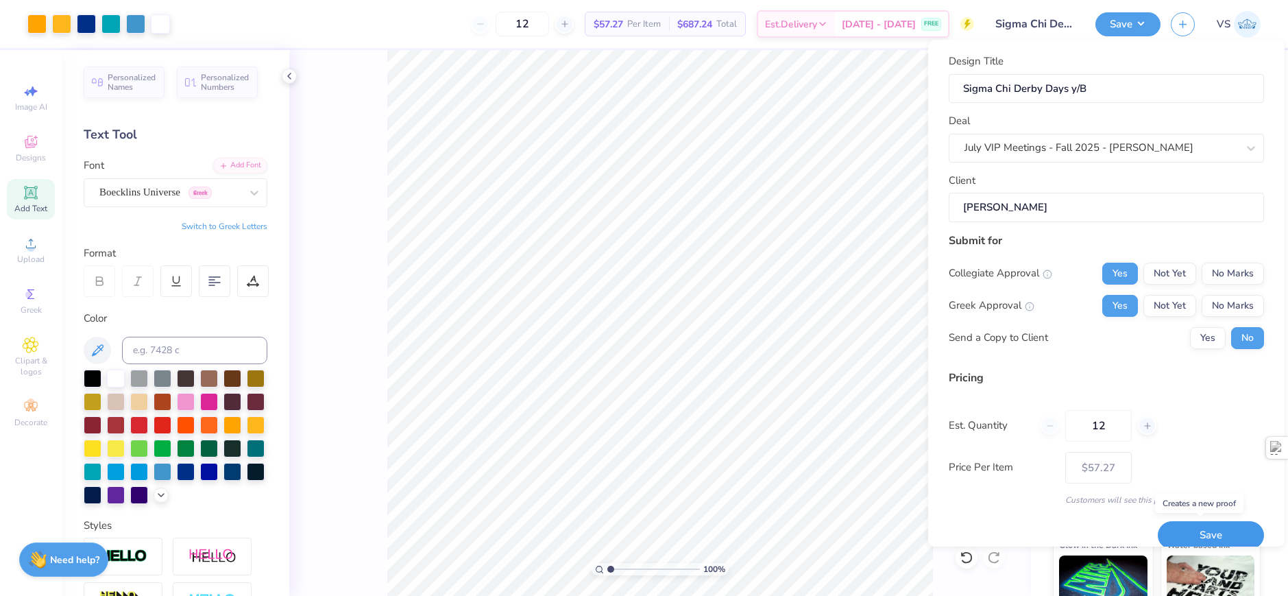
click at [1207, 539] on button "Save" at bounding box center [1211, 535] width 106 height 28
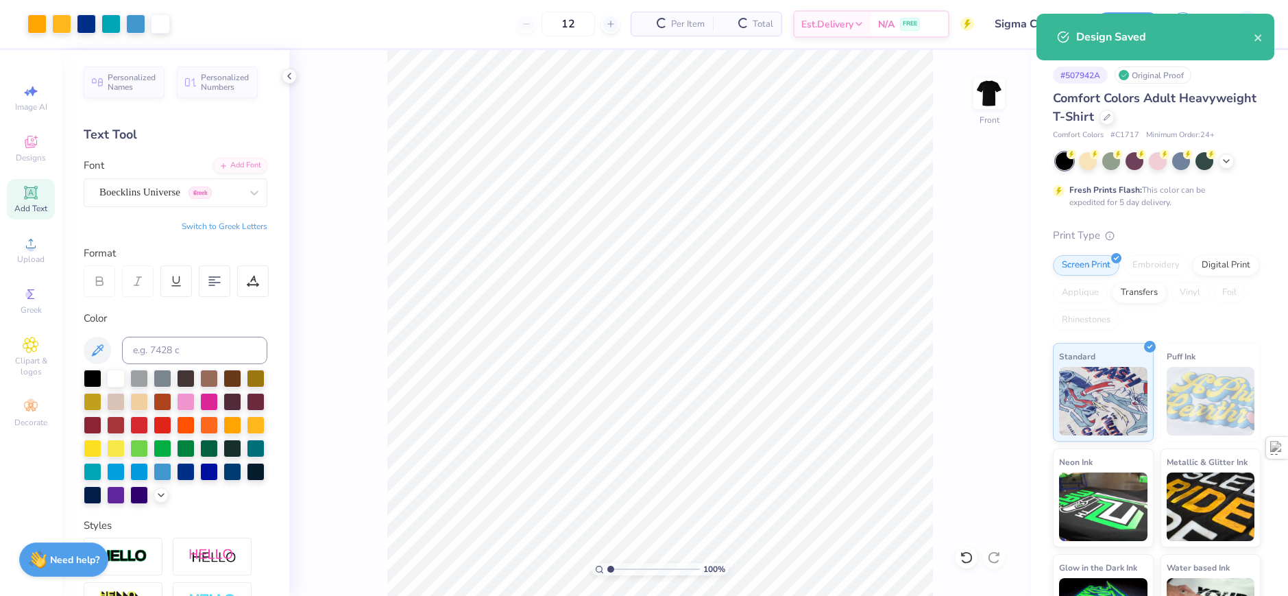
type input "$57.27"
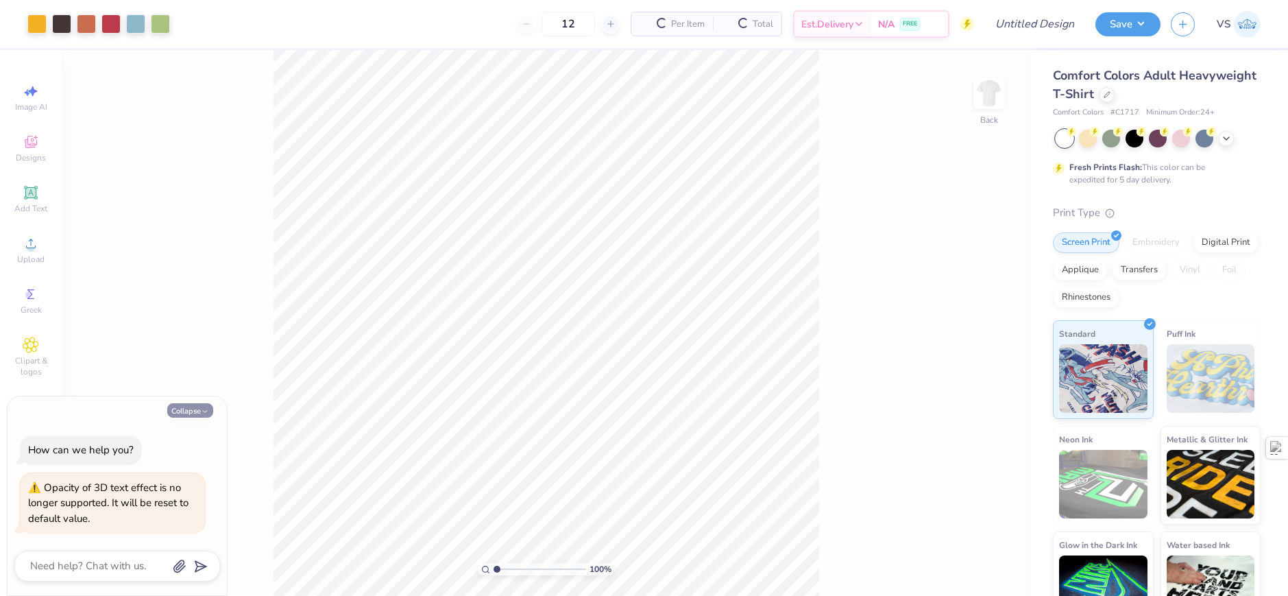
click at [191, 409] on button "Collapse" at bounding box center [190, 410] width 46 height 14
type textarea "x"
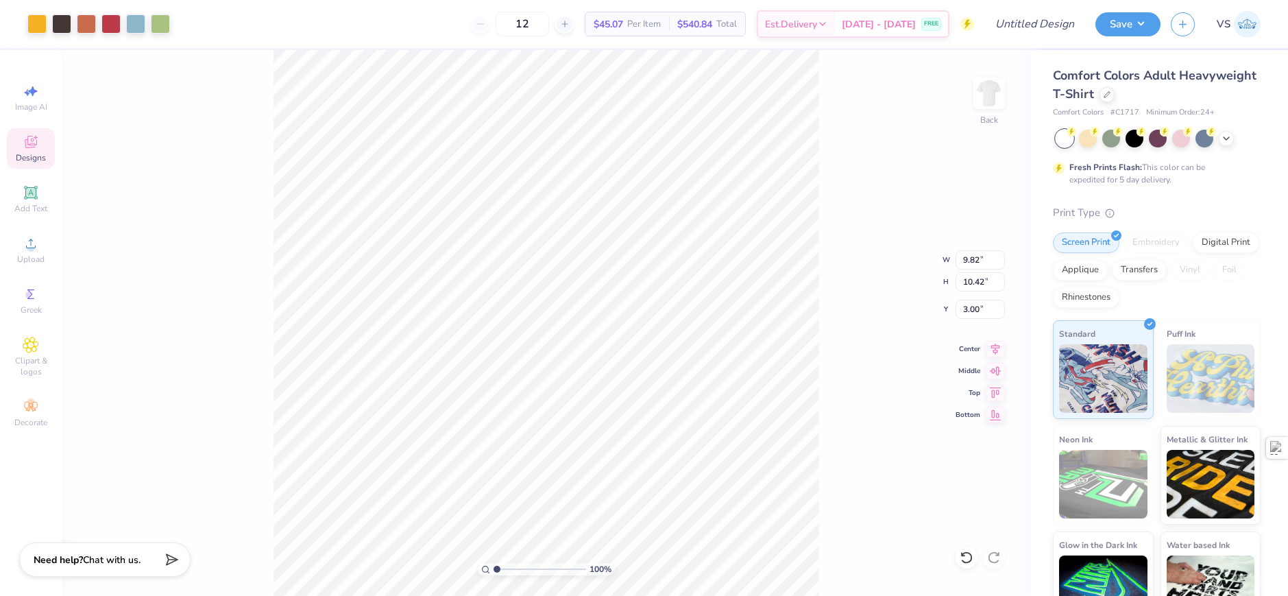
type input "9.82"
type input "10.42"
type input "10.61"
type input "11.26"
type input "1.73"
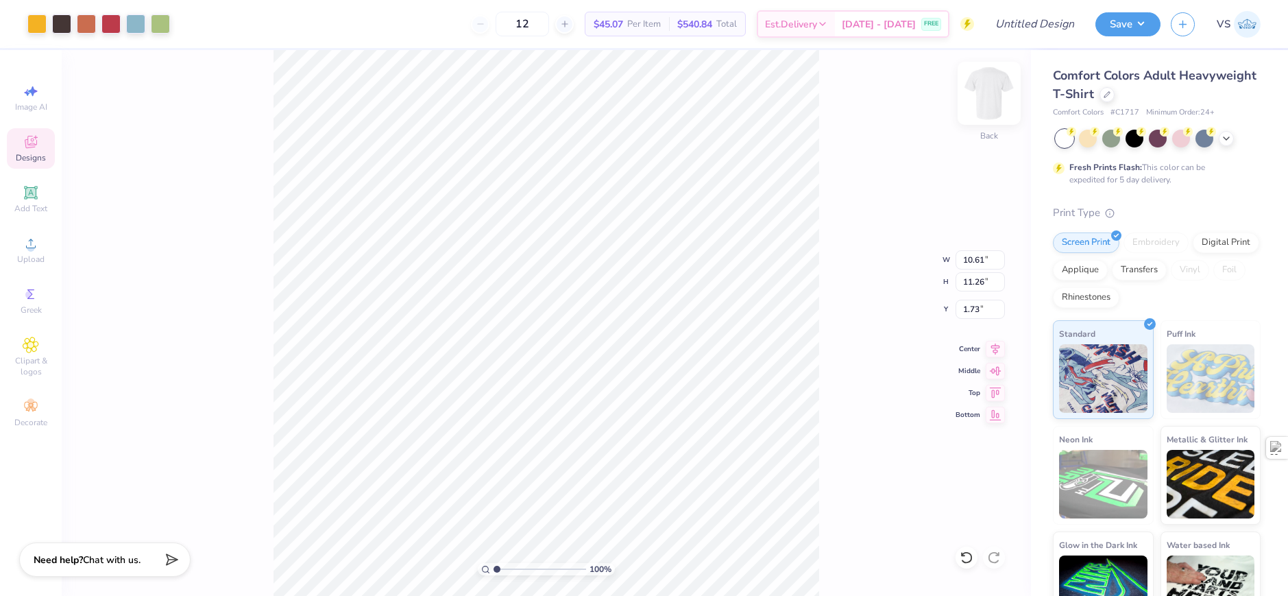
click at [994, 99] on img at bounding box center [989, 93] width 55 height 55
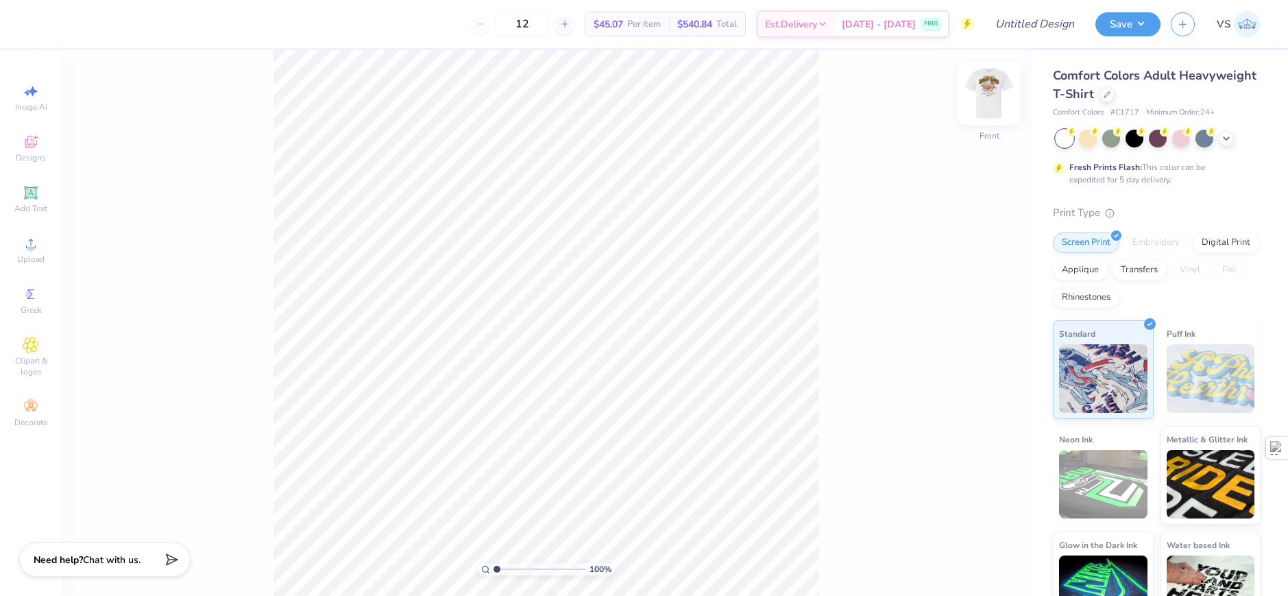
click at [983, 93] on img at bounding box center [989, 93] width 55 height 55
click at [985, 102] on img at bounding box center [989, 93] width 55 height 55
click at [997, 101] on img at bounding box center [989, 93] width 55 height 55
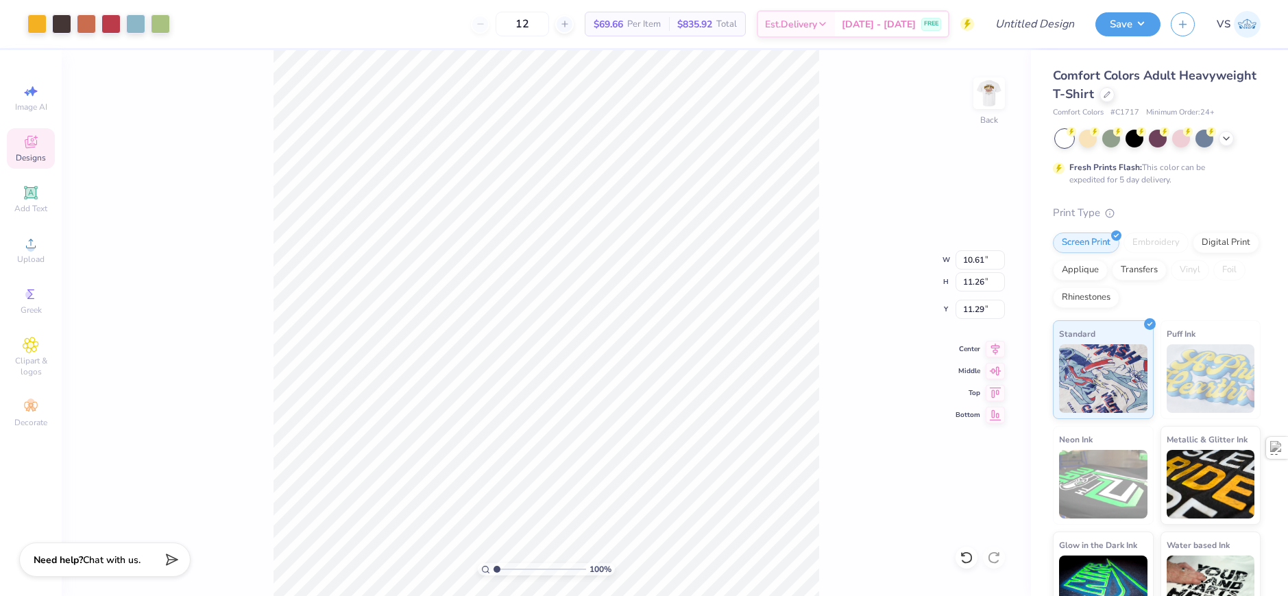
type input "11.29"
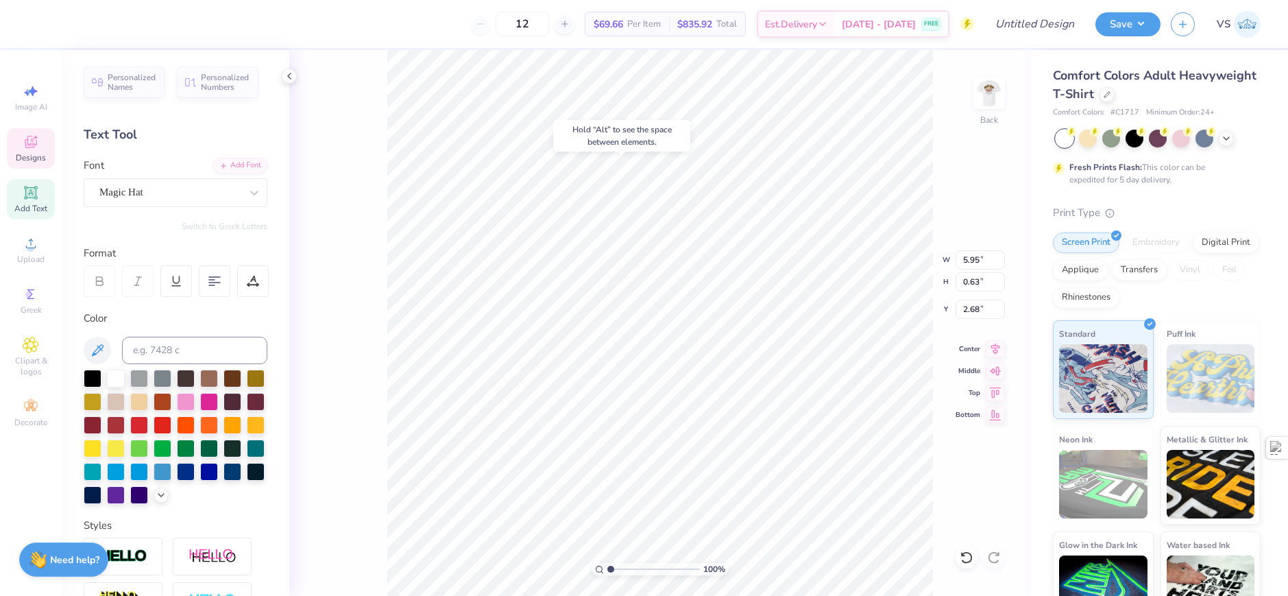
type input "2.68"
type input "1.35006143669128"
type input "2.20"
click at [40, 154] on span "Designs" at bounding box center [31, 157] width 30 height 11
type input "1.22152498603933"
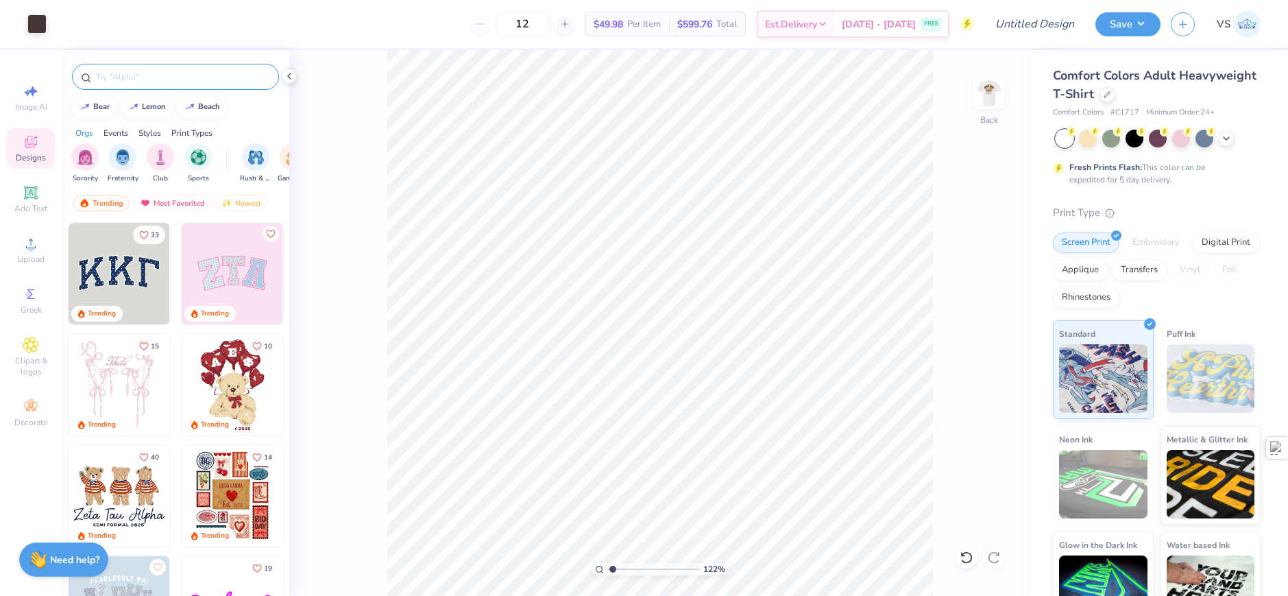
click at [165, 77] on input "text" at bounding box center [182, 77] width 175 height 14
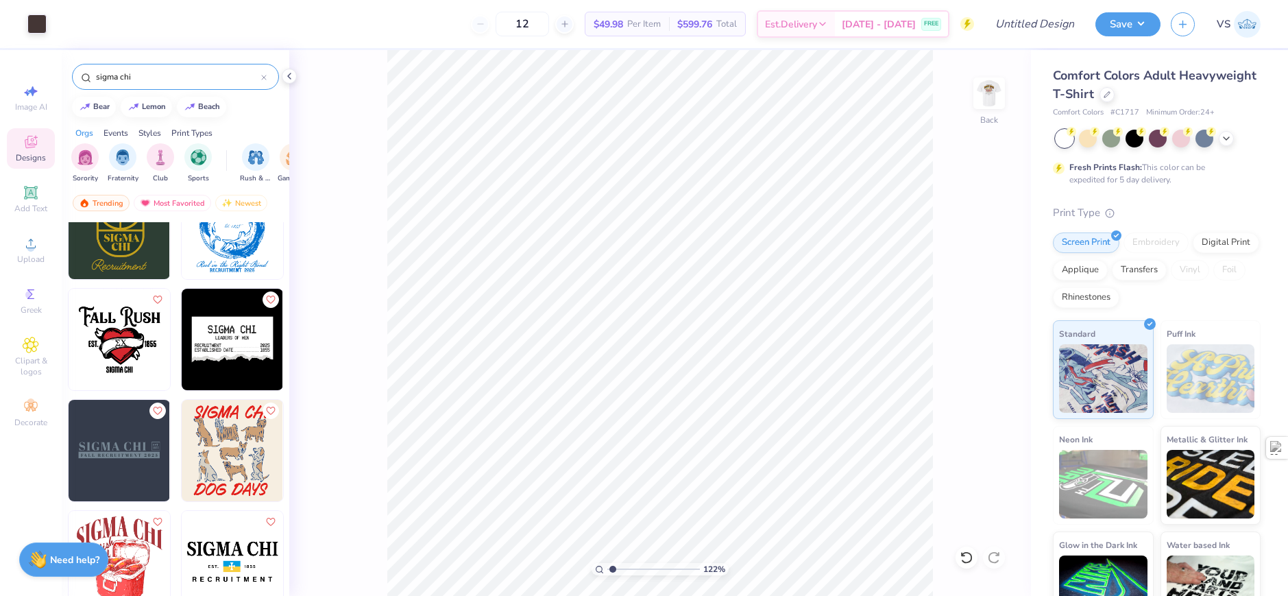
scroll to position [960, 0]
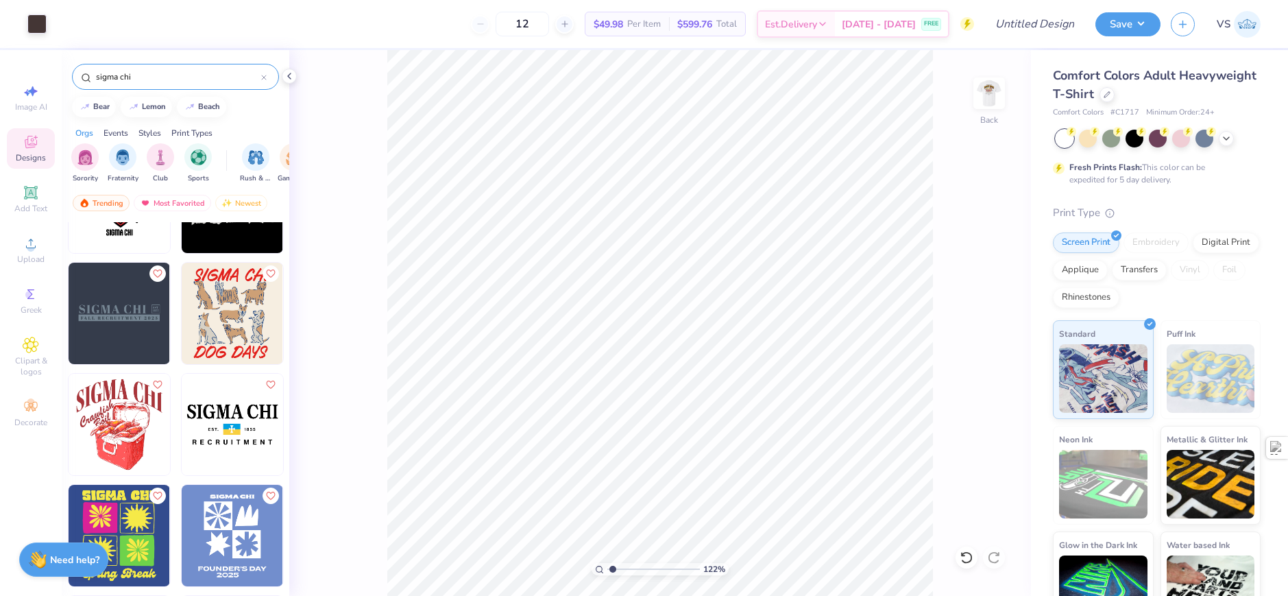
type input "sigma chi"
click at [204, 413] on img at bounding box center [232, 424] width 101 height 101
type input "1.22152498603933"
type input "4.41"
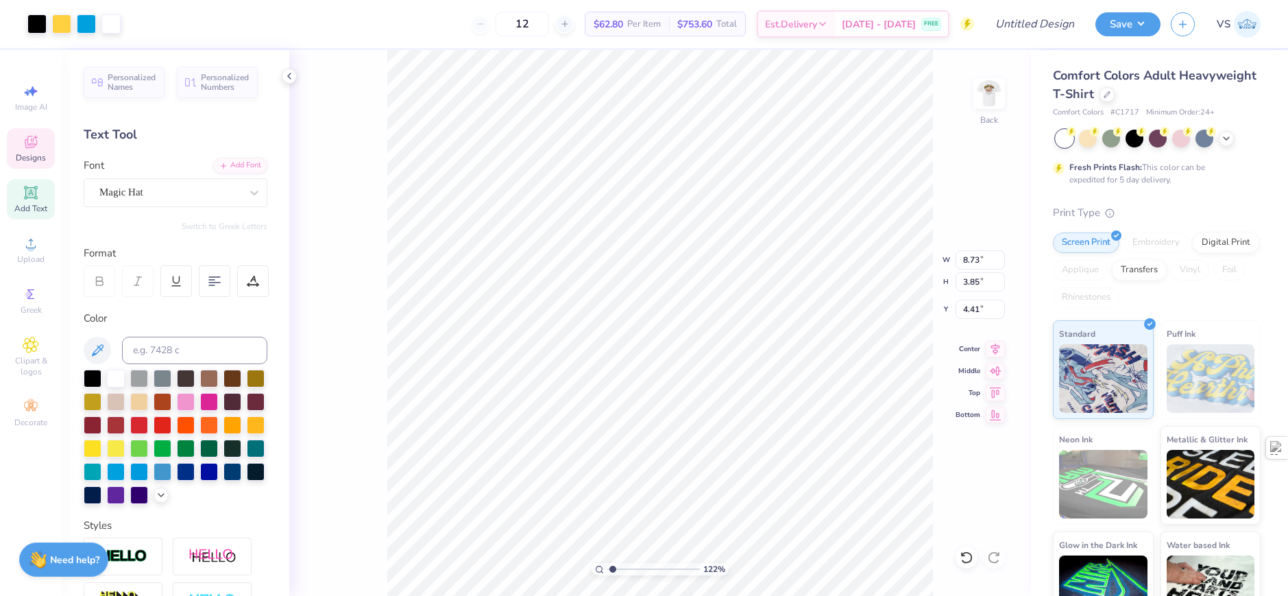
type input "1.22152498603933"
type input "4.13"
type input "1.22152498603933"
type input "4.16"
type input "1.22152498603933"
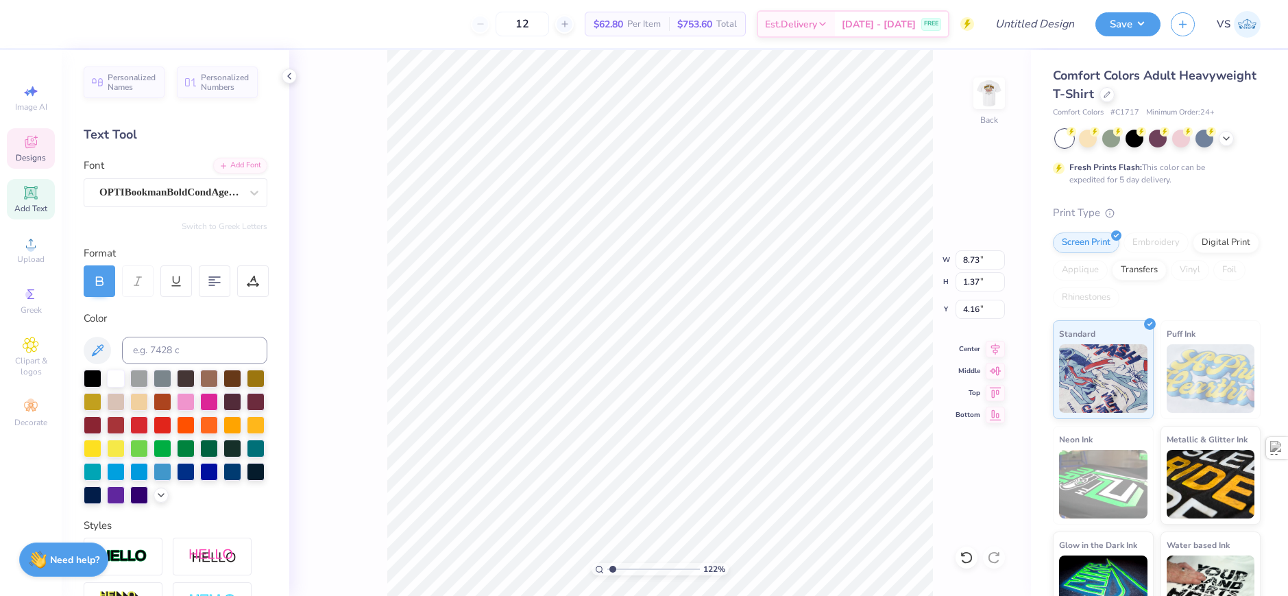
type input "5.45"
type input "0.86"
type input "4.67"
type input "1.22152498603933"
type input "4.83"
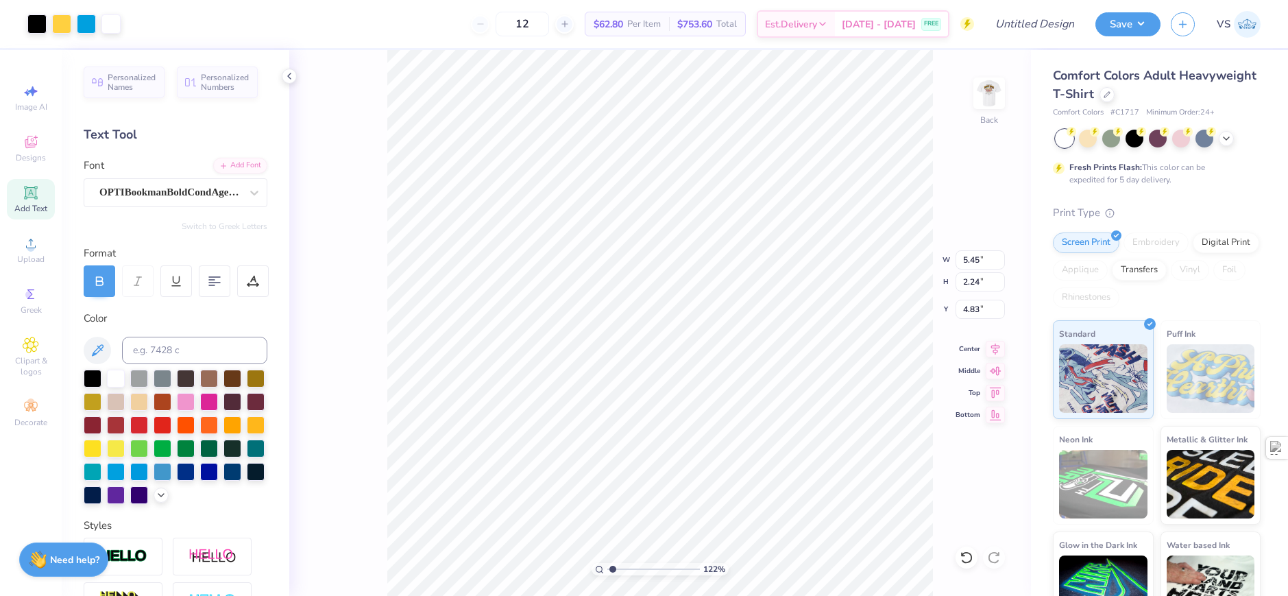
type input "1.22152498603933"
type input "3.96"
type input "1.62"
type input "1.22152498603933"
type input "2.19"
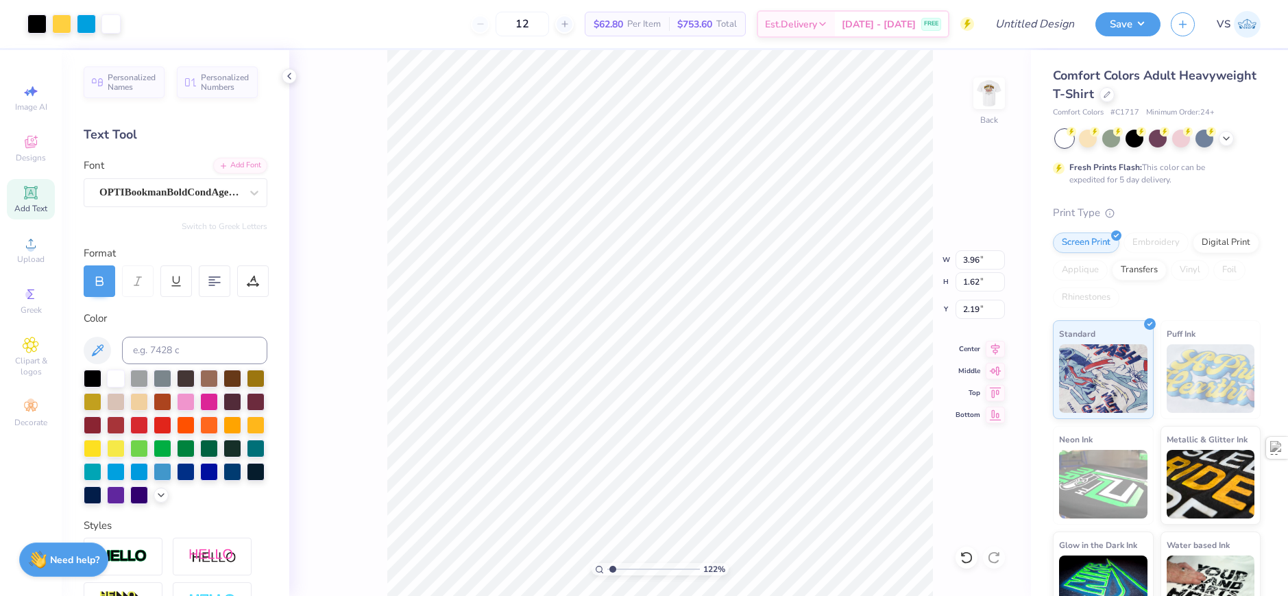
type input "1.22152498603933"
type input "2.44"
click at [29, 209] on span "Add Text" at bounding box center [30, 208] width 33 height 11
type input "1.22152498603933"
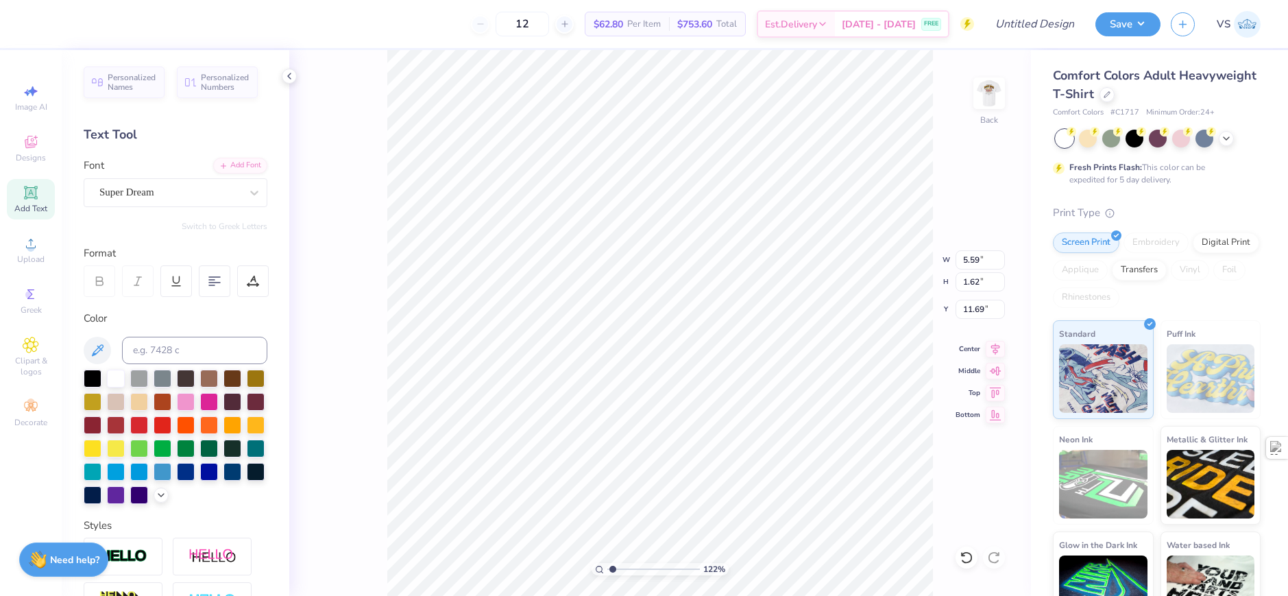
type textarea "Mcgill"
type input "1.22152498603933"
type textarea "Mcgill"
type input "1.22152498603933"
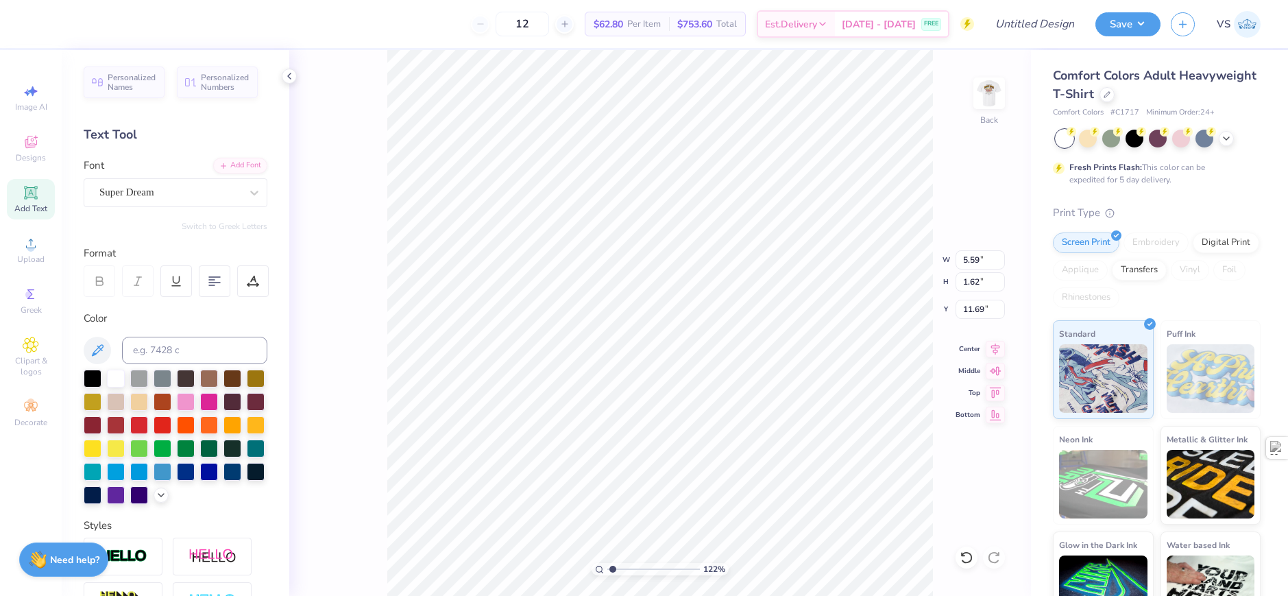
type textarea "Mcgill U"
type input "1.22152498603933"
type textarea "Mcgill Un"
type input "1.22152498603933"
type textarea "Mcgill Uni"
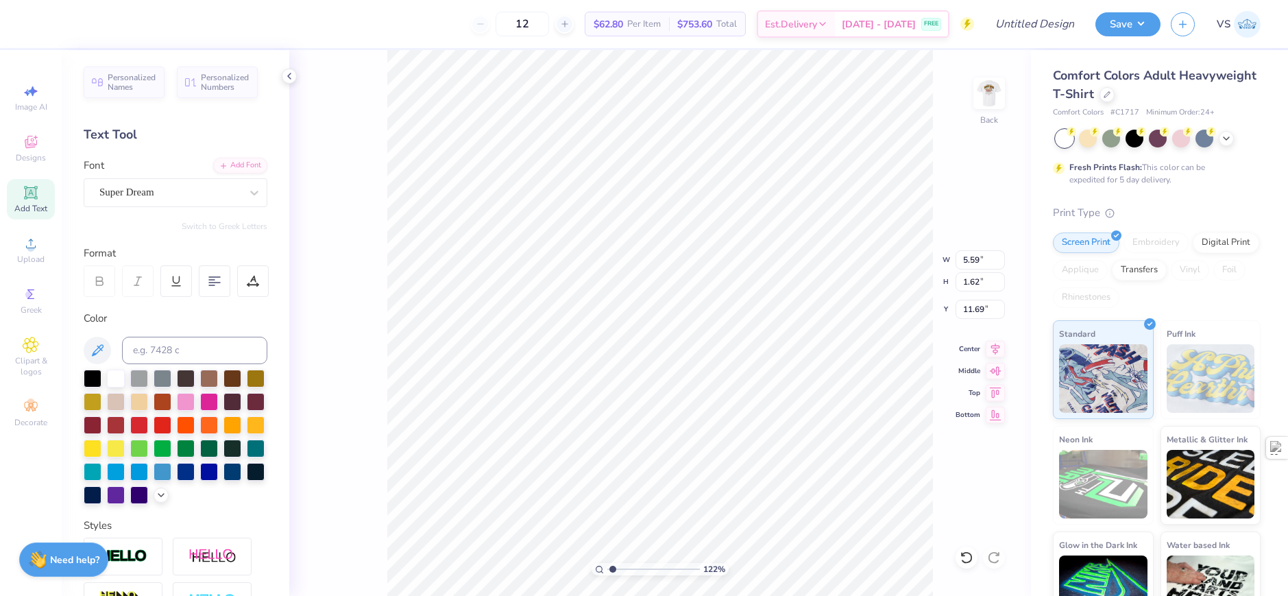
type input "1.22152498603933"
type textarea "Mcgill Univ"
type input "1.22152498603933"
type textarea "Mcgill Univer"
type input "1.22152498603933"
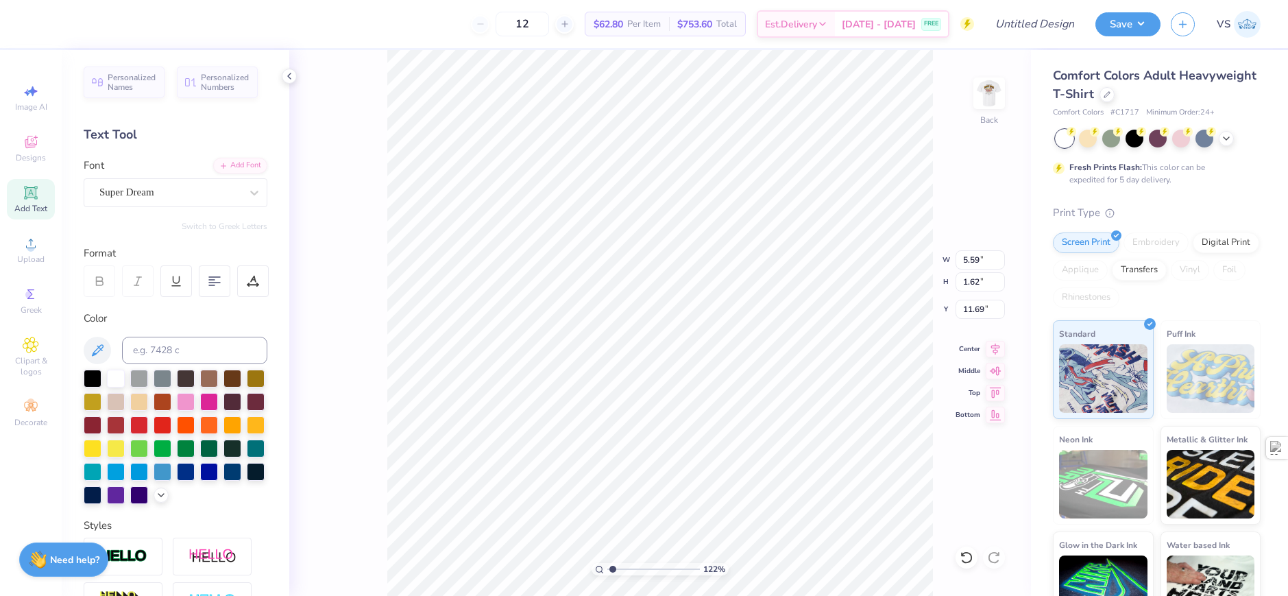
type textarea "Mcgill Univers"
type input "1.22152498603933"
type textarea "Mcgill Universit"
type input "1.22152498603933"
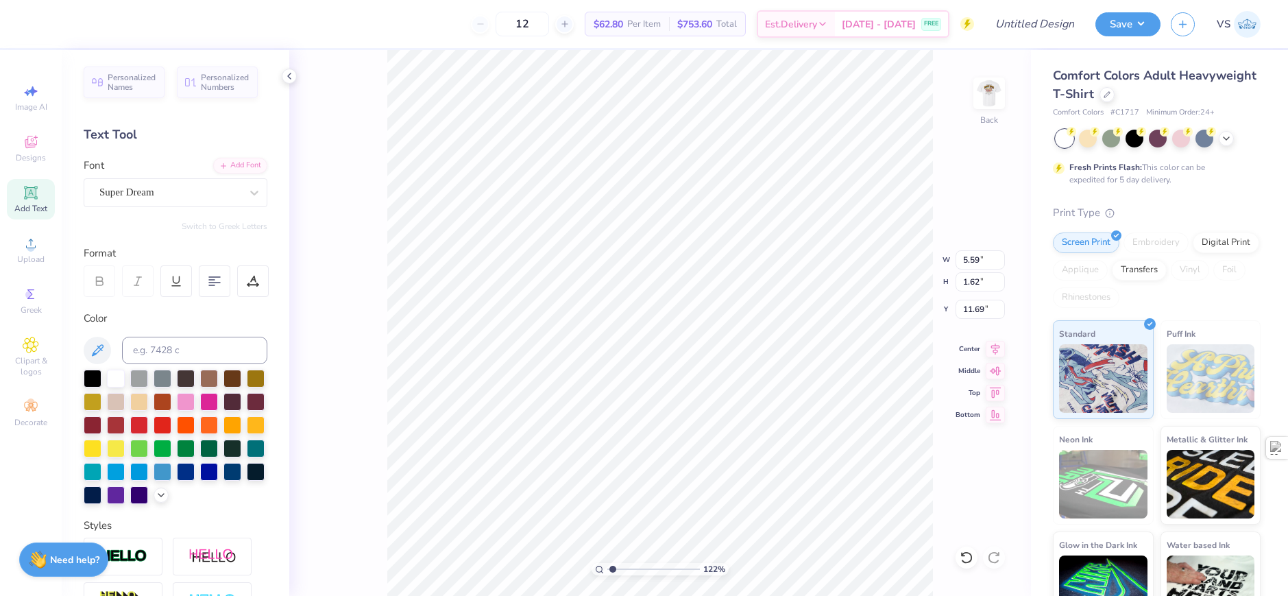
type textarea "Mcgill University"
type input "1.22152498603933"
type input "4.83"
type input "1.22152498603933"
type input "7.85"
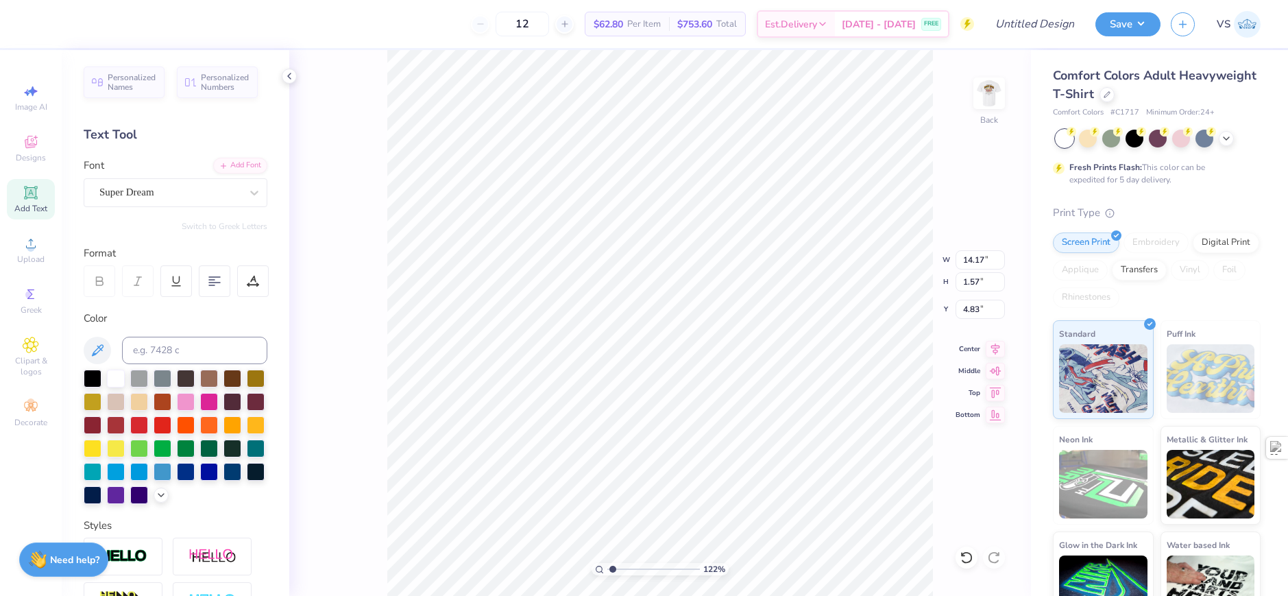
type input "0.87"
click at [167, 195] on div "Super Dream" at bounding box center [170, 192] width 144 height 21
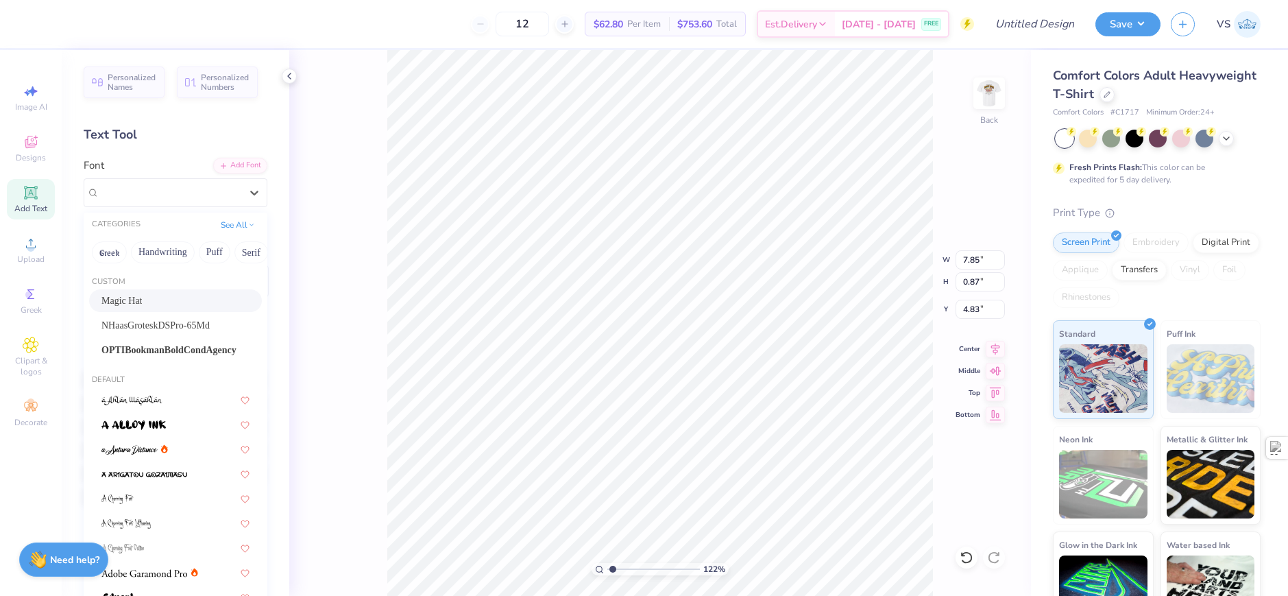
click at [165, 295] on div "Magic Hat" at bounding box center [175, 300] width 148 height 14
type input "1.22152498603933"
type input "9.89"
type input "0.83"
type input "4.85"
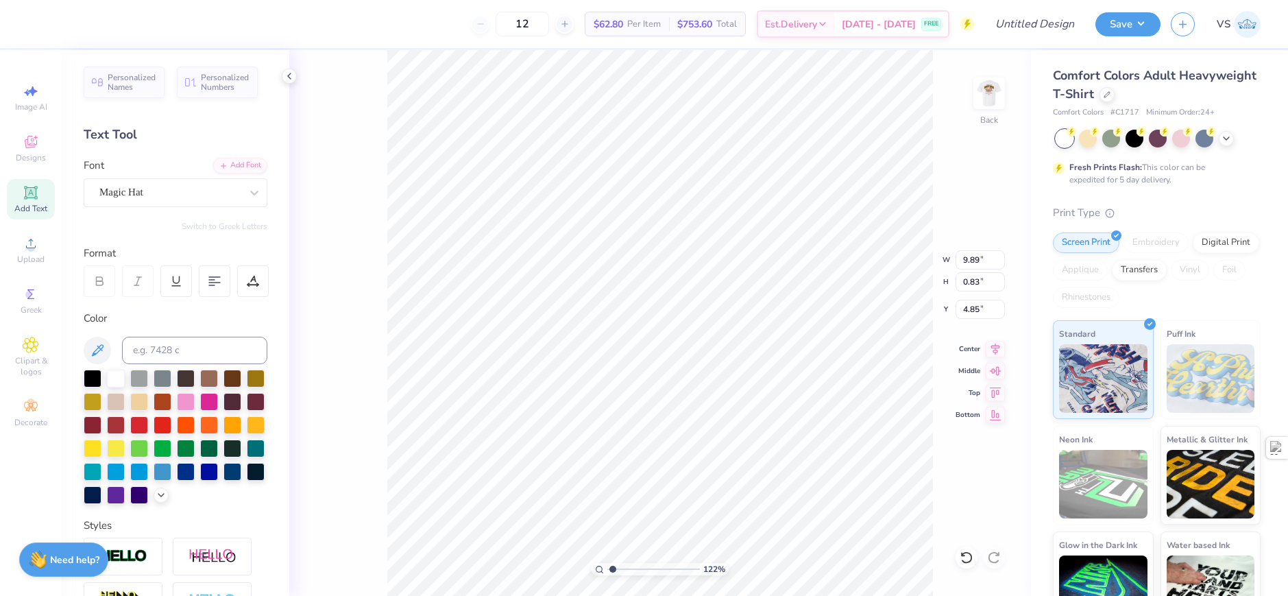
type input "1.22152498603933"
type input "7.65"
type input "0.65"
type input "1.22152498603933"
type input "5.81"
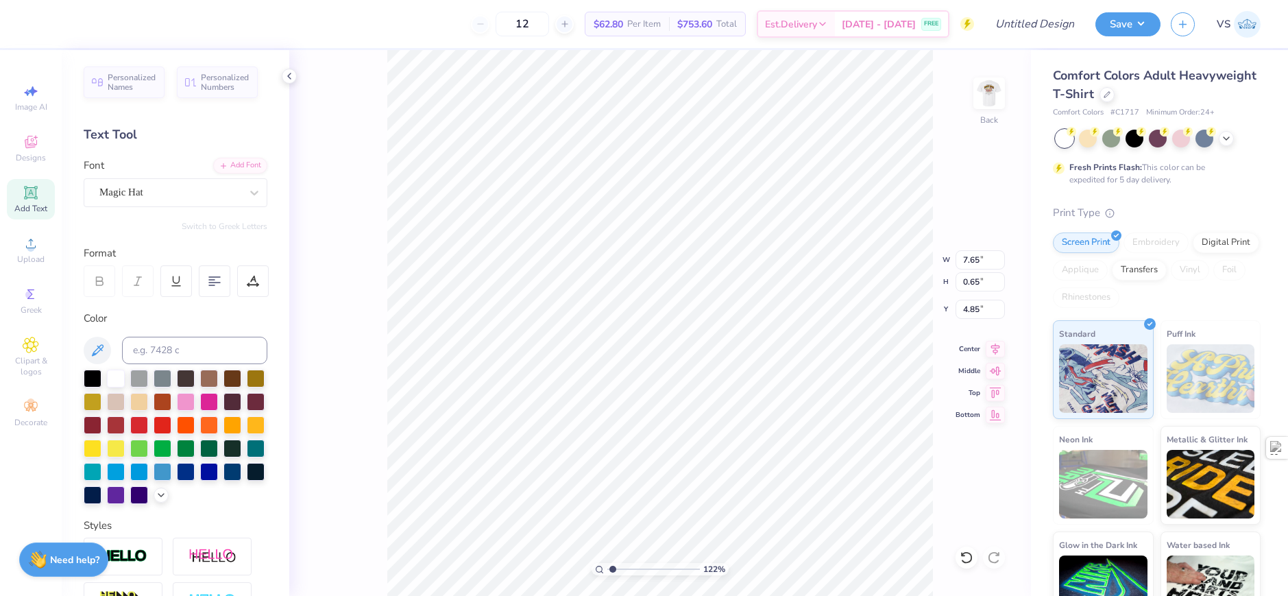
type input "0.49"
type input "1.22152498603933"
type input "4.38"
click at [95, 376] on div at bounding box center [93, 377] width 18 height 18
click at [186, 181] on div "Magic Hat" at bounding box center [176, 192] width 184 height 29
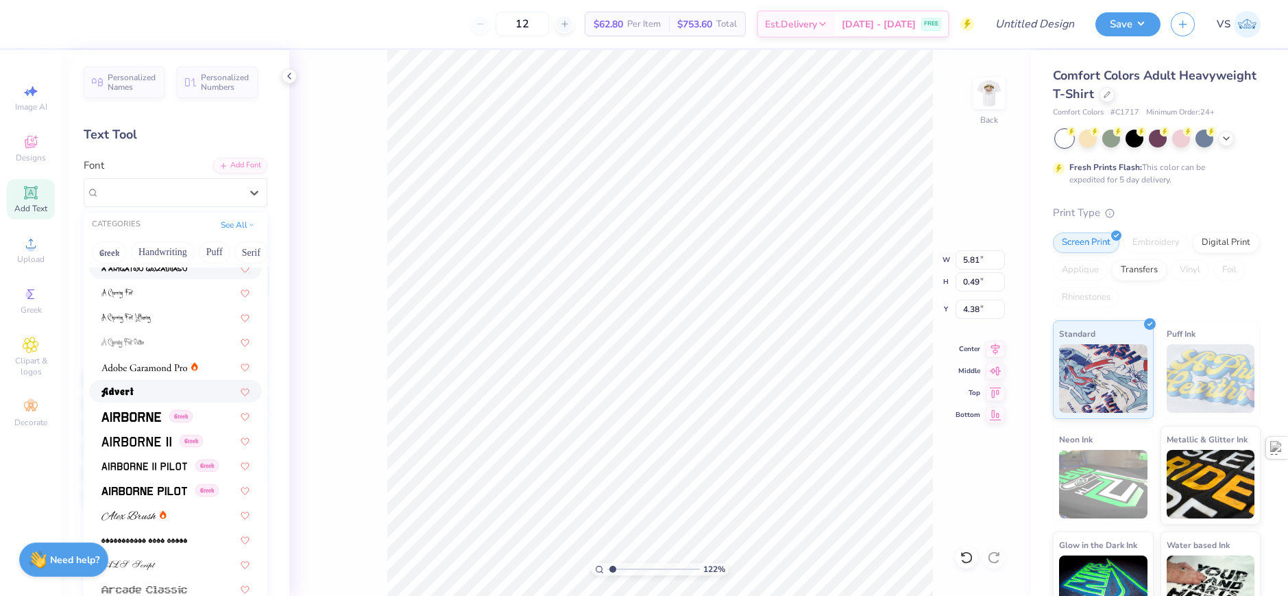
scroll to position [274, 0]
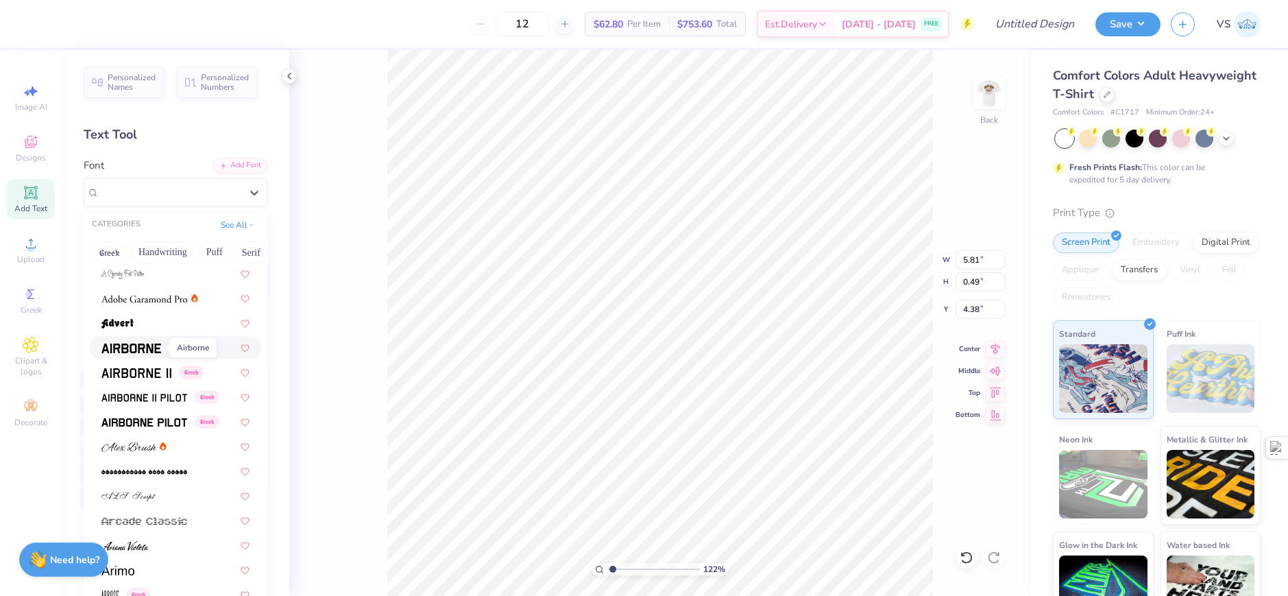
click at [145, 345] on img at bounding box center [131, 348] width 60 height 10
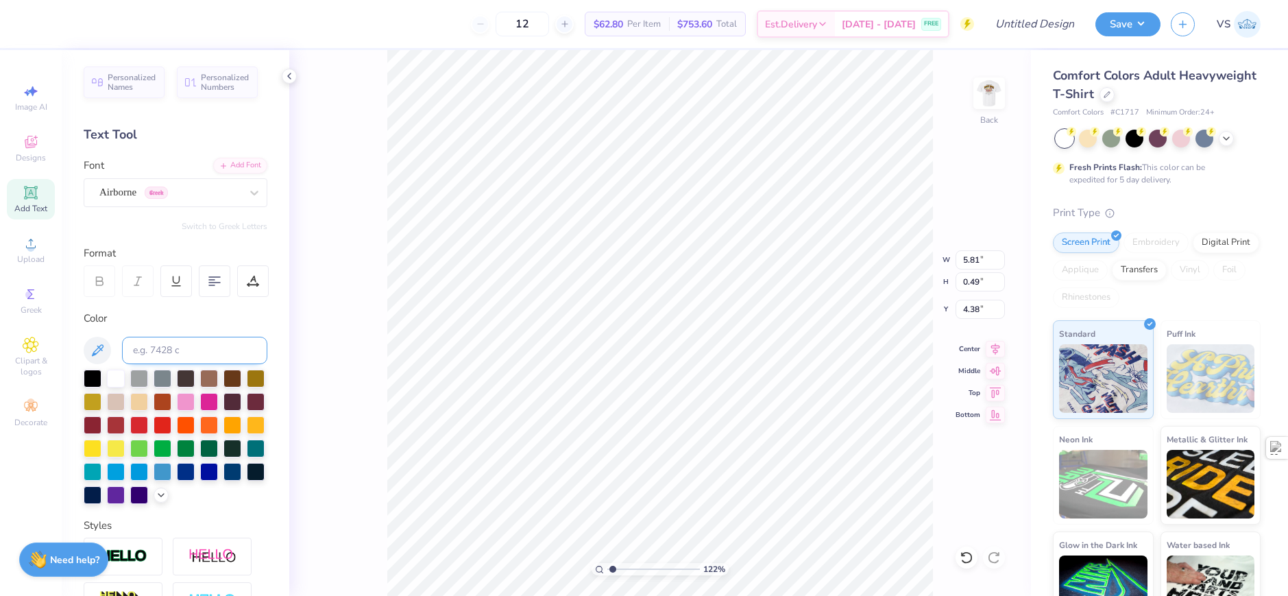
type input "1.22152498603933"
type input "5.40"
type input "0.43"
type input "4.41"
type input "1.22152498603933"
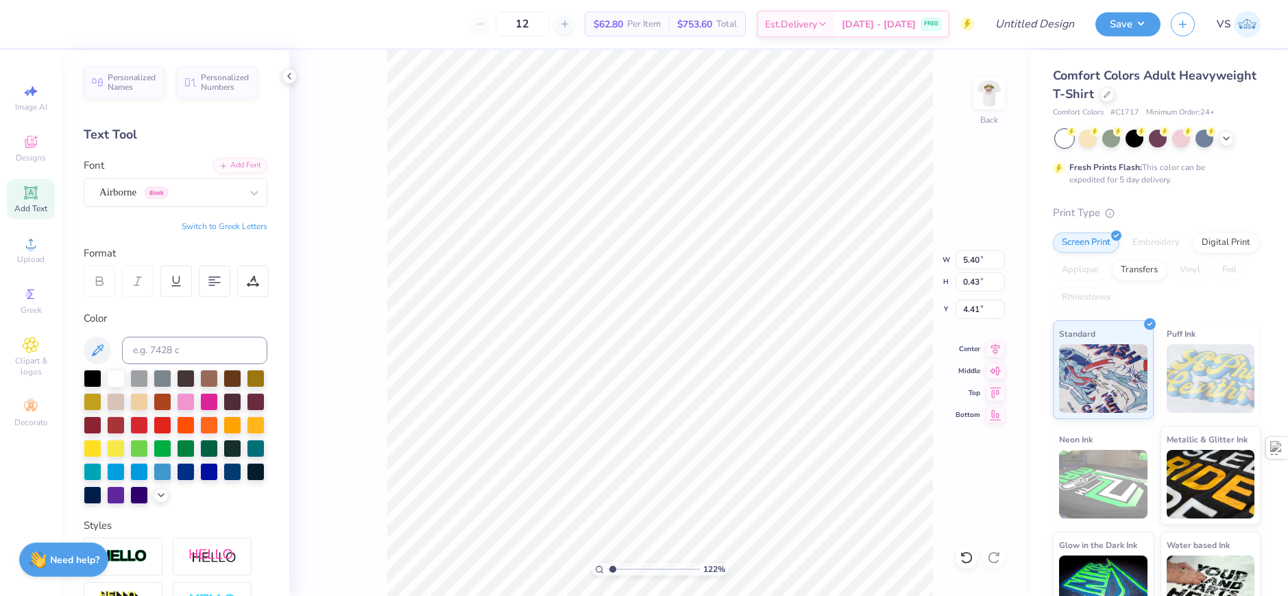
type input "5.13"
type input "0.41"
type input "1.22152498603933"
type input "4.38"
click at [185, 192] on div "Airborne Greek" at bounding box center [170, 192] width 144 height 21
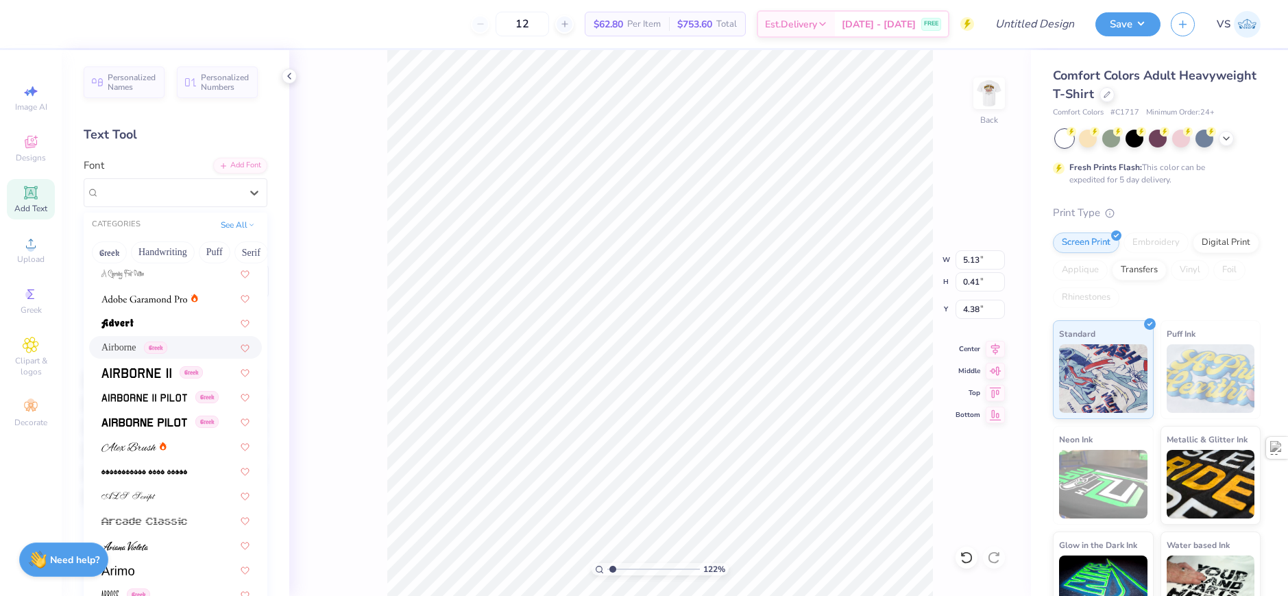
type input "1.22152498603933"
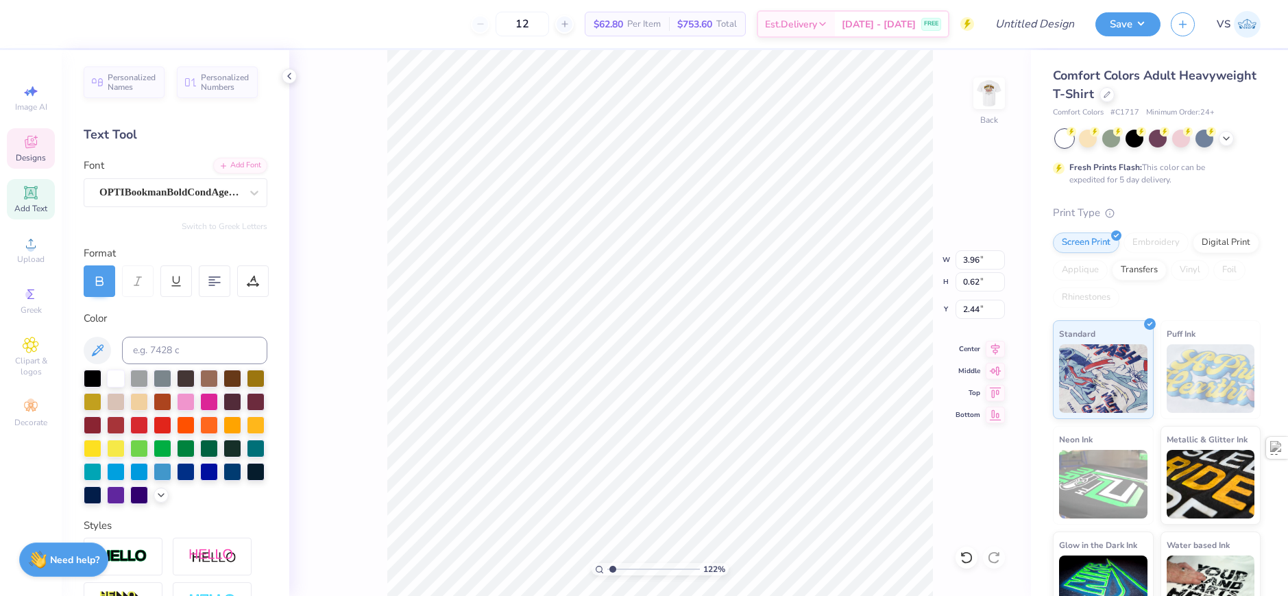
type input "3.96"
type input "0.62"
type input "2.44"
click at [145, 197] on div "OPTIBookmanBoldCondAgency" at bounding box center [170, 192] width 144 height 21
click at [145, 189] on div "Airborne Greek" at bounding box center [170, 192] width 144 height 21
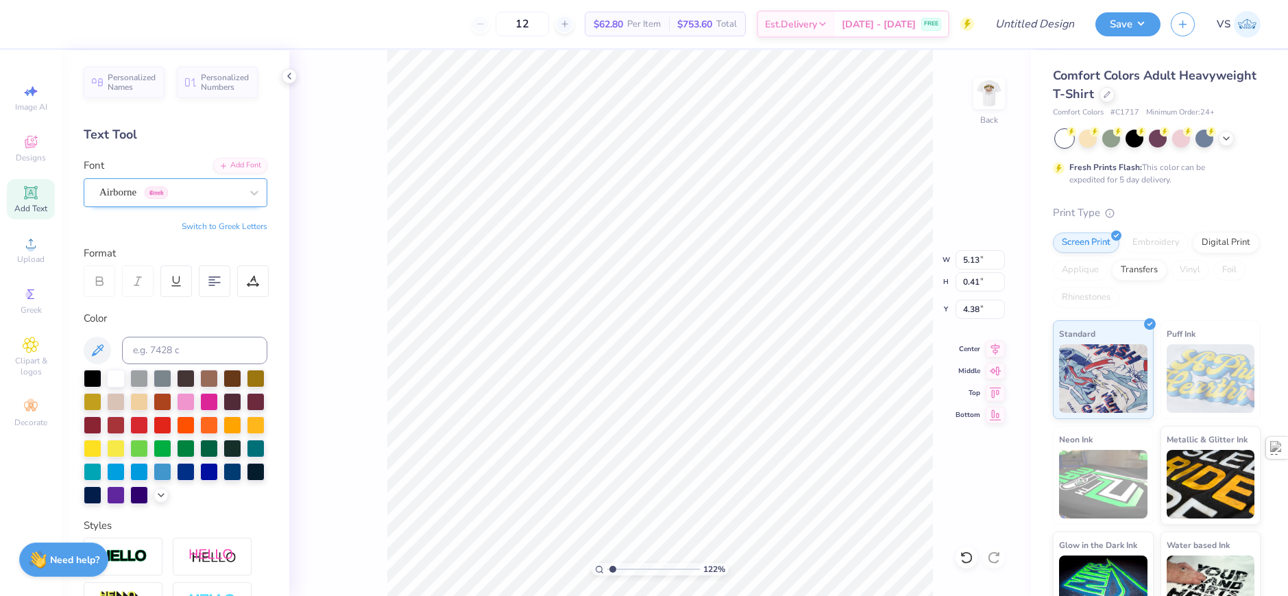
type input "1.22152498603933"
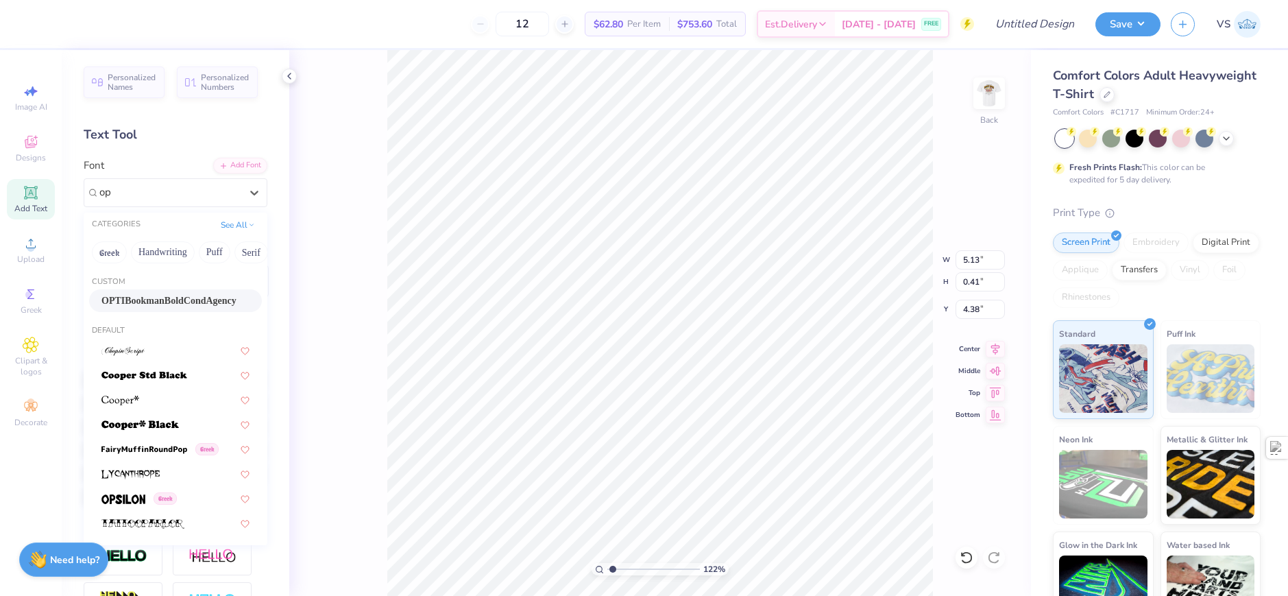
scroll to position [0, 0]
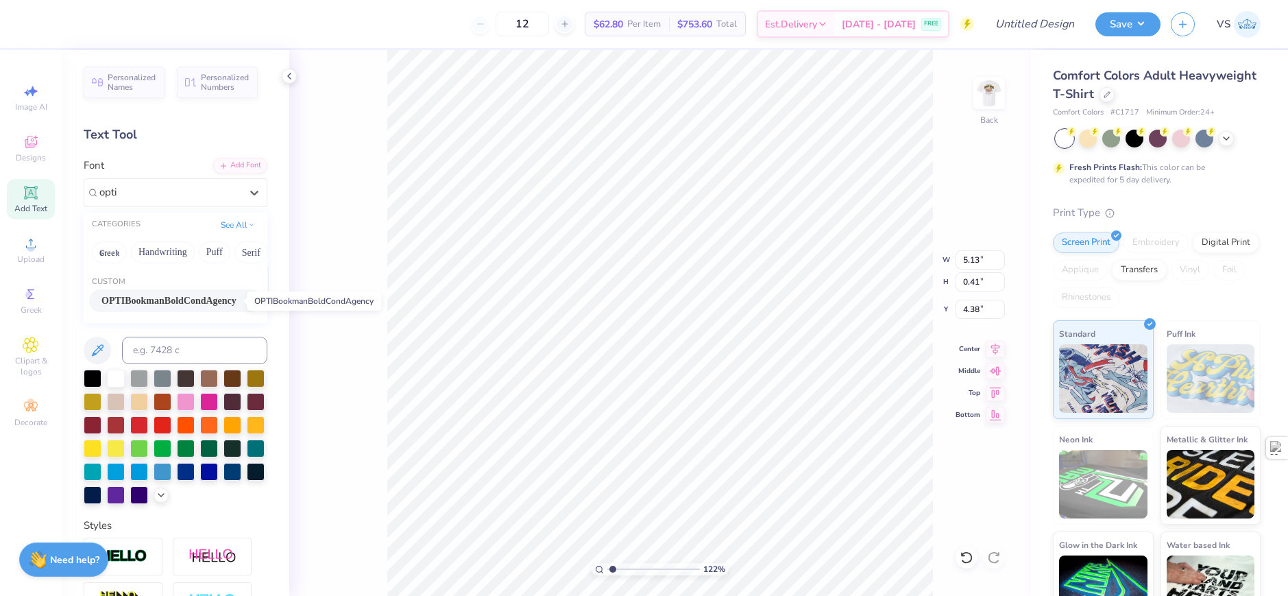
click at [142, 296] on span "OPTIBookmanBoldCondAgency" at bounding box center [168, 300] width 135 height 14
type input "opti"
type input "1.22152498603933"
type input "4.24"
type input "0.56"
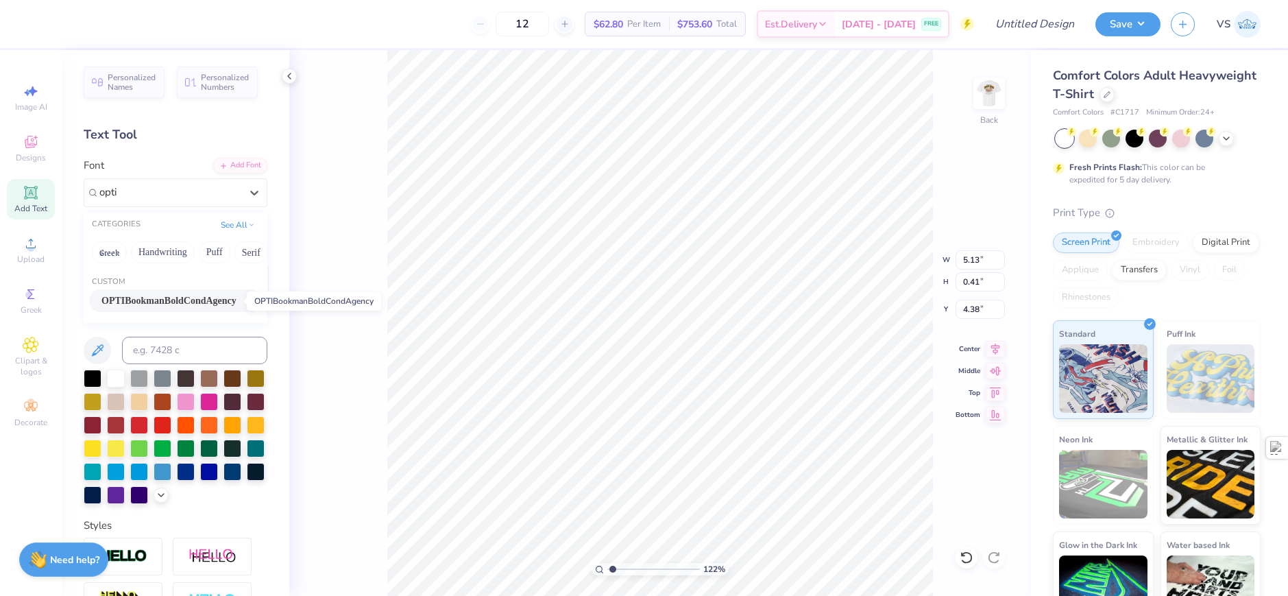
type input "4.30"
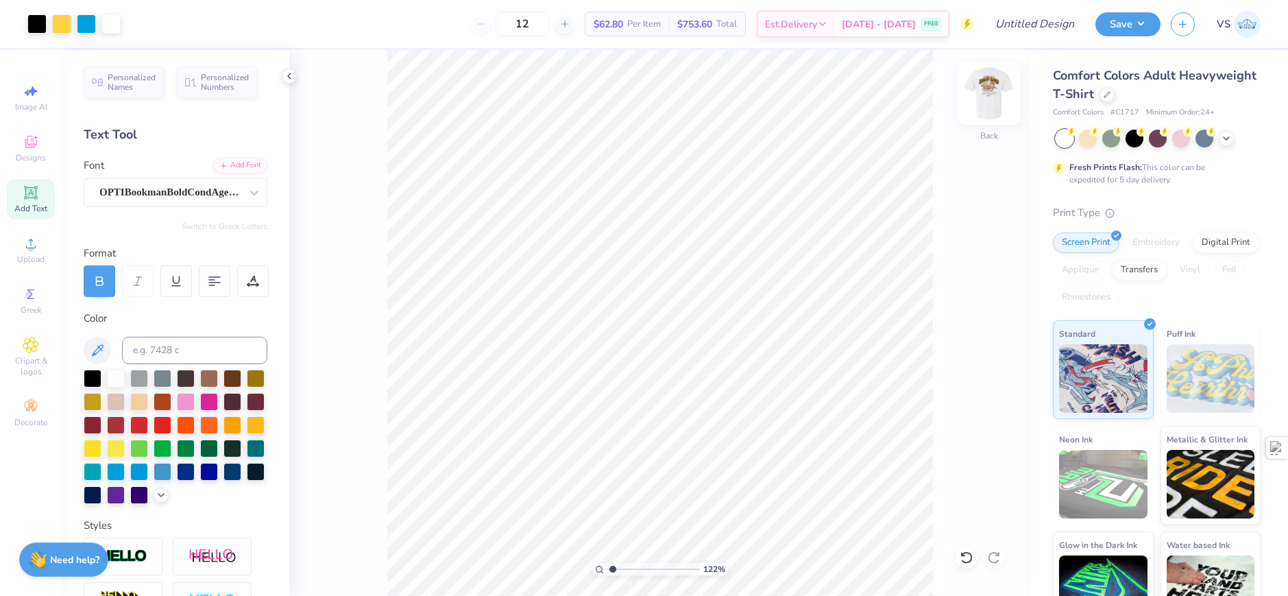
click at [1000, 96] on img at bounding box center [989, 93] width 55 height 55
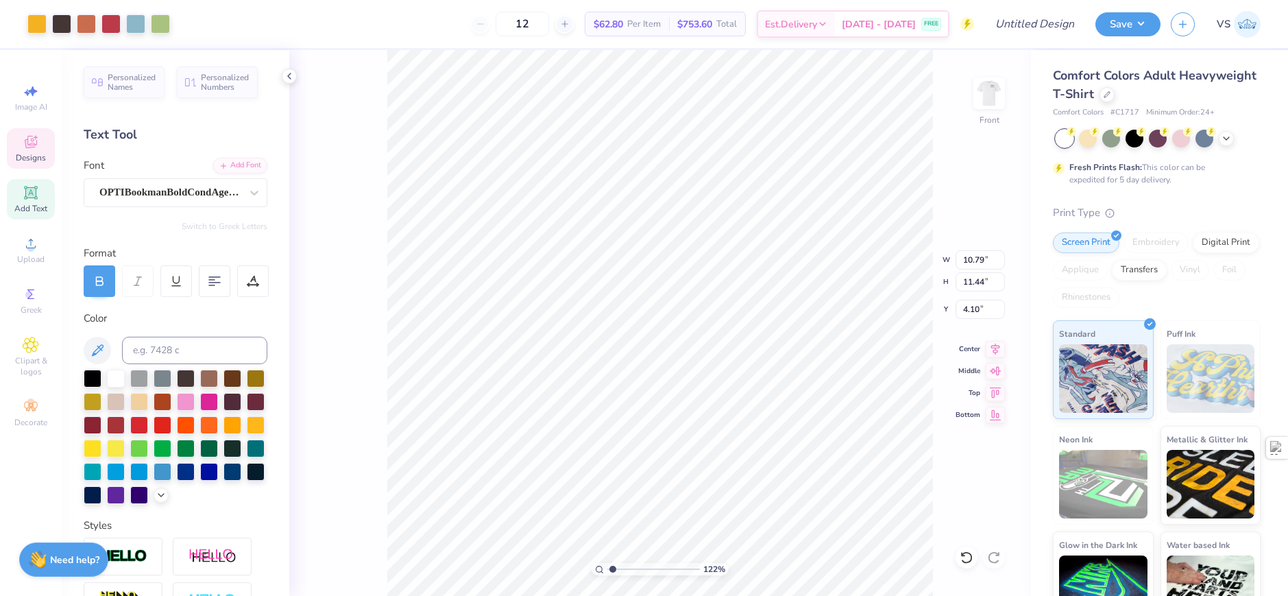
type input "1.22152498603933"
type input "2.23"
type input "0.53"
type input "15.03"
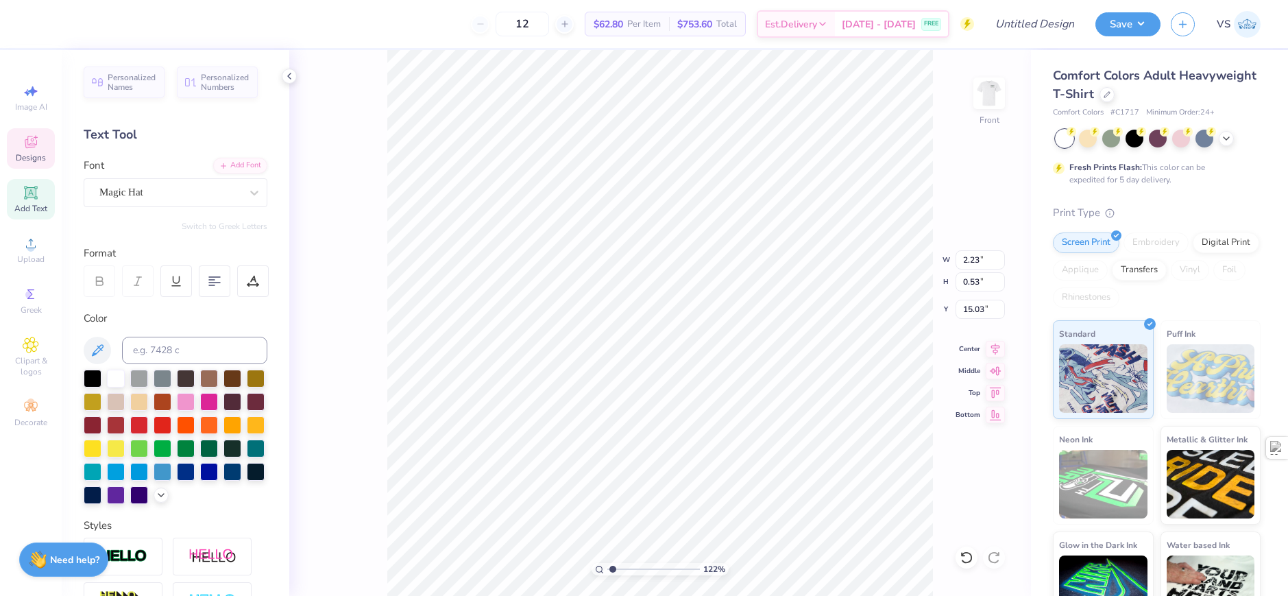
type textarea "2 0 2"
type input "1.22152498603933"
type textarea "2 0 2 5"
click at [380, 389] on div "122 % Front W 2.23 2.23 " H 0.53 0.53 " Y 15.03 15.03 " Center Middle Top Bottom" at bounding box center [660, 323] width 742 height 546
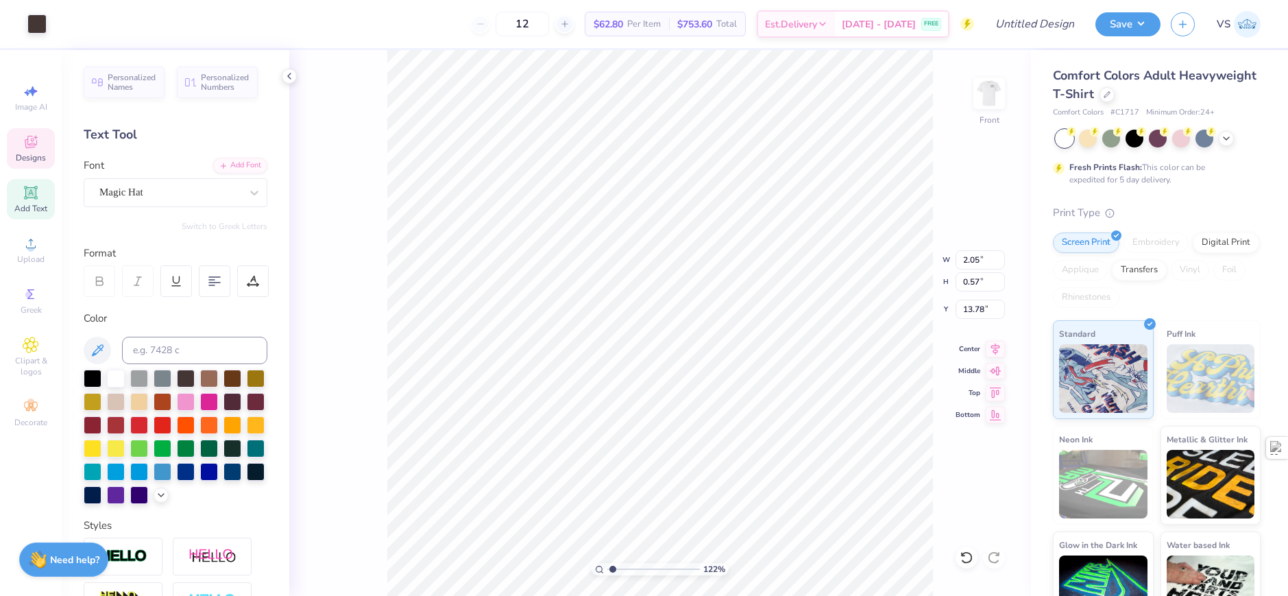
scroll to position [12, 1]
type input "1.22152498603933"
type textarea "Mcgill"
type input "1.22152498603933"
type input "16.00"
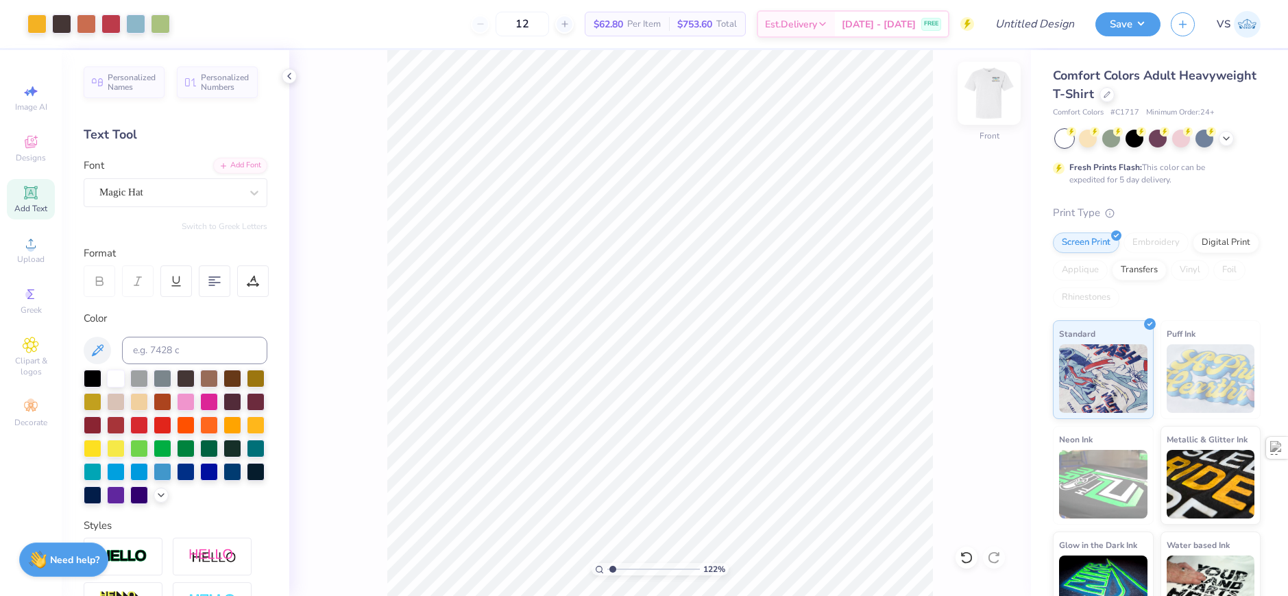
click at [983, 97] on img at bounding box center [989, 93] width 55 height 55
click at [987, 106] on img at bounding box center [989, 93] width 55 height 55
type input "1.22152498603933"
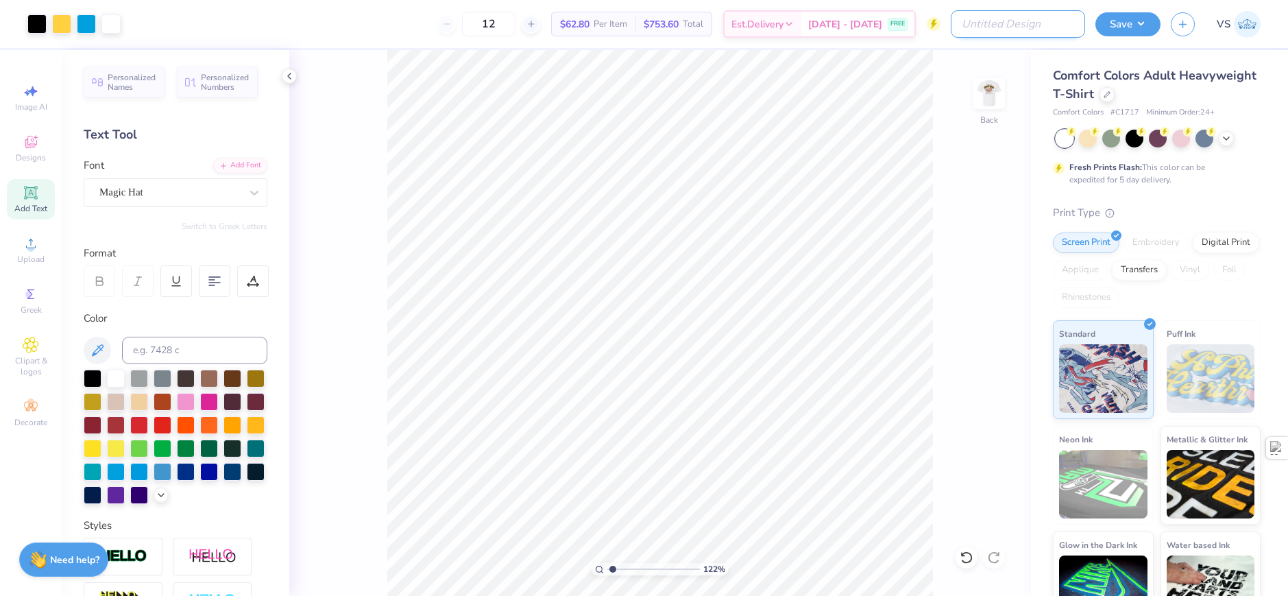
click at [1058, 29] on input "Design Title" at bounding box center [1018, 23] width 134 height 27
type input "Sigma Chi Sample Order"
type input "1.22152498603933"
click at [1032, 34] on input "Sigma Chi Sample Order" at bounding box center [1018, 23] width 134 height 27
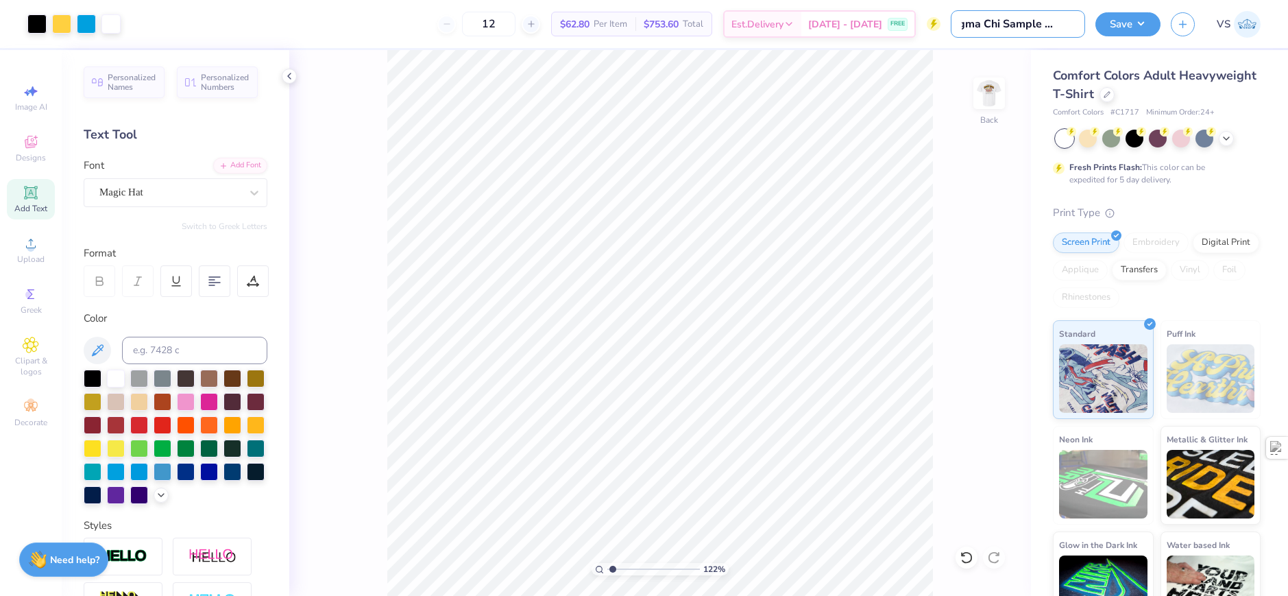
drag, startPoint x: 1018, startPoint y: 30, endPoint x: 1086, endPoint y: 21, distance: 68.4
click at [1086, 21] on div "Art colors 12 $62.80 Per Item $753.60 Total Est. Delivery Aug 26 - 29 FREE Desi…" at bounding box center [644, 24] width 1288 height 48
type input "Sigma Chi R"
type input "1.22152498603933"
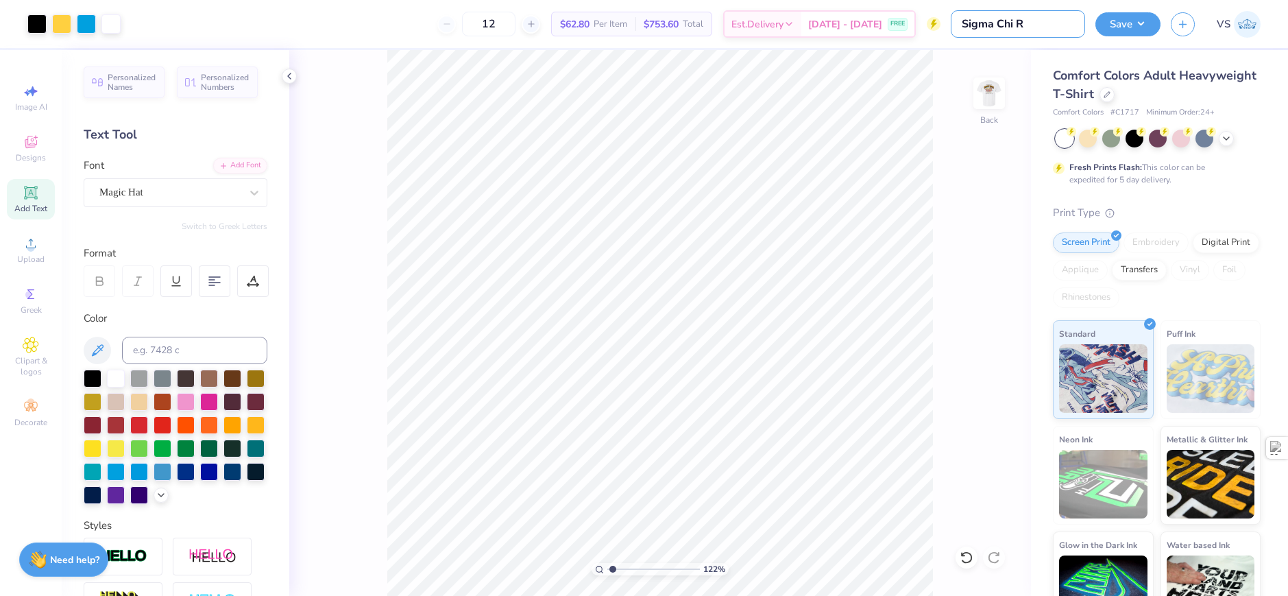
type input "Sigma Chi Re"
type input "1.22152498603933"
type input "Sigma Chi Reg"
type input "1.22152498603933"
type input "Sigma Chi Reg"
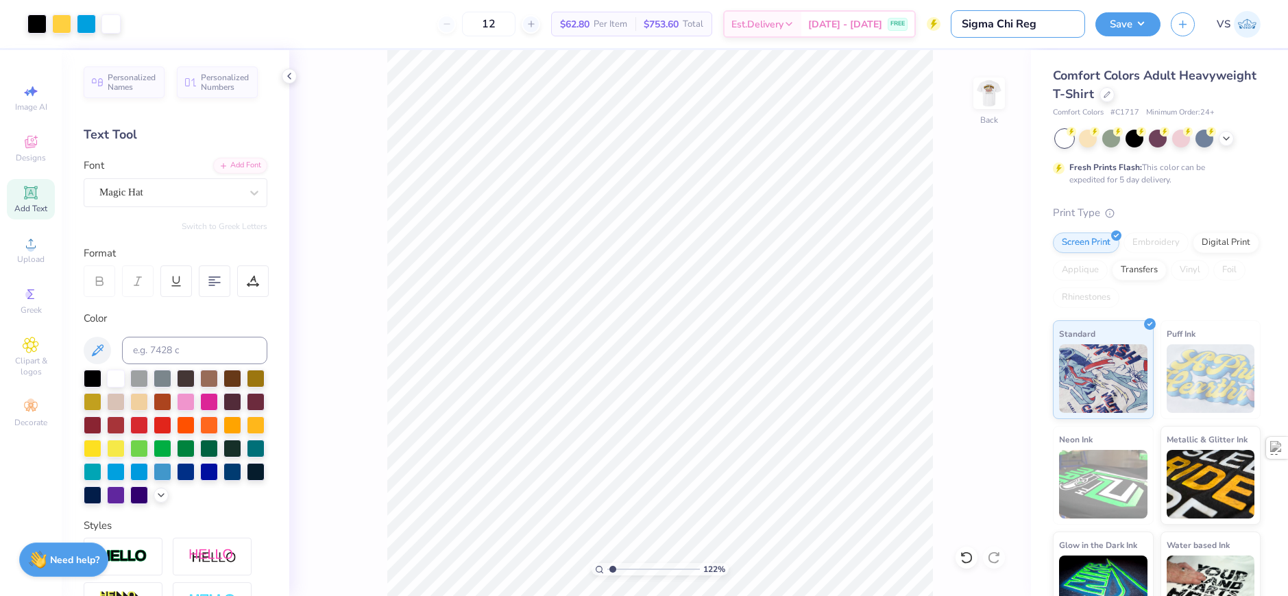
type input "1.22152498603933"
type input "Sigma Chi Reg S"
type input "1.22152498603933"
type input "Sigma Chi Reg Sh"
type input "1.22152498603933"
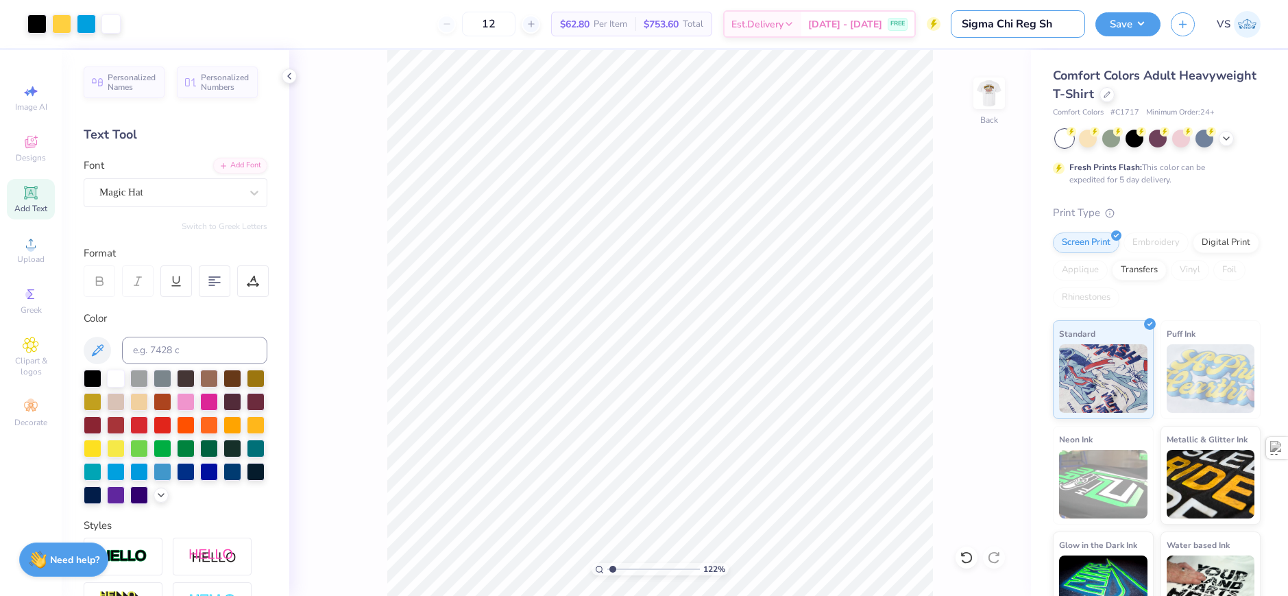
type input "Sigma Chi Reg Shi"
type input "1.22152498603933"
type input "Sigma Chi Reg Shir"
type input "1.22152498603933"
type input "Sigma Chi Reg Shirt"
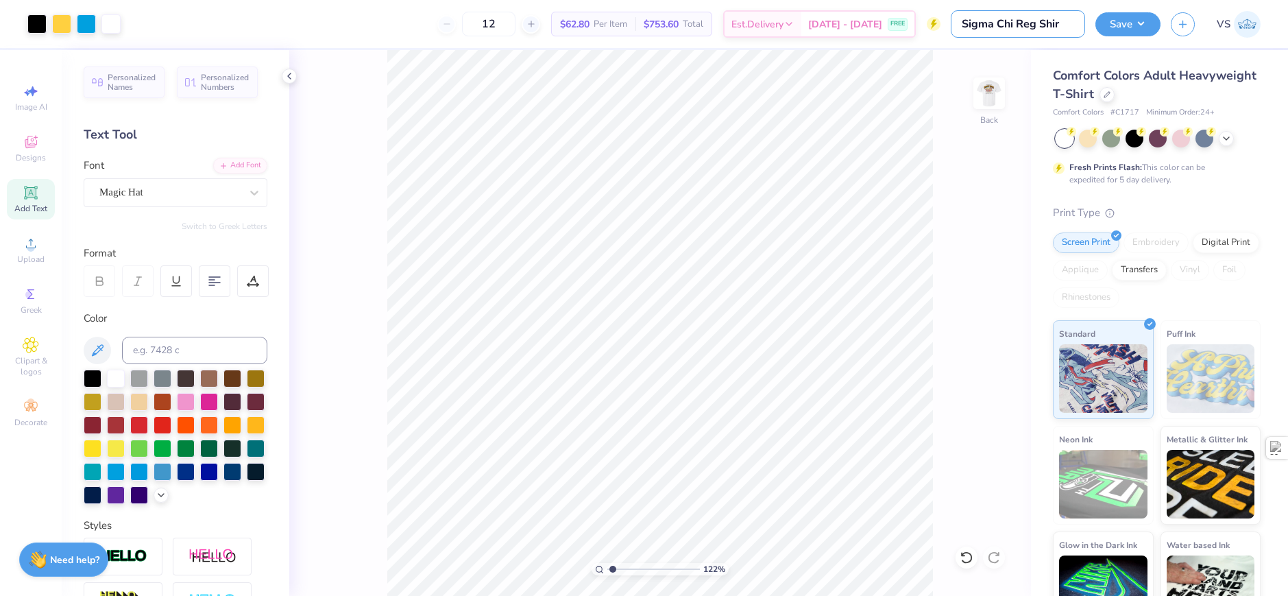
type input "1.22152498603933"
type input "Sigma Chi Reg Shirt"
click at [1121, 15] on button "Save" at bounding box center [1127, 22] width 65 height 24
type input "1.22152498603933"
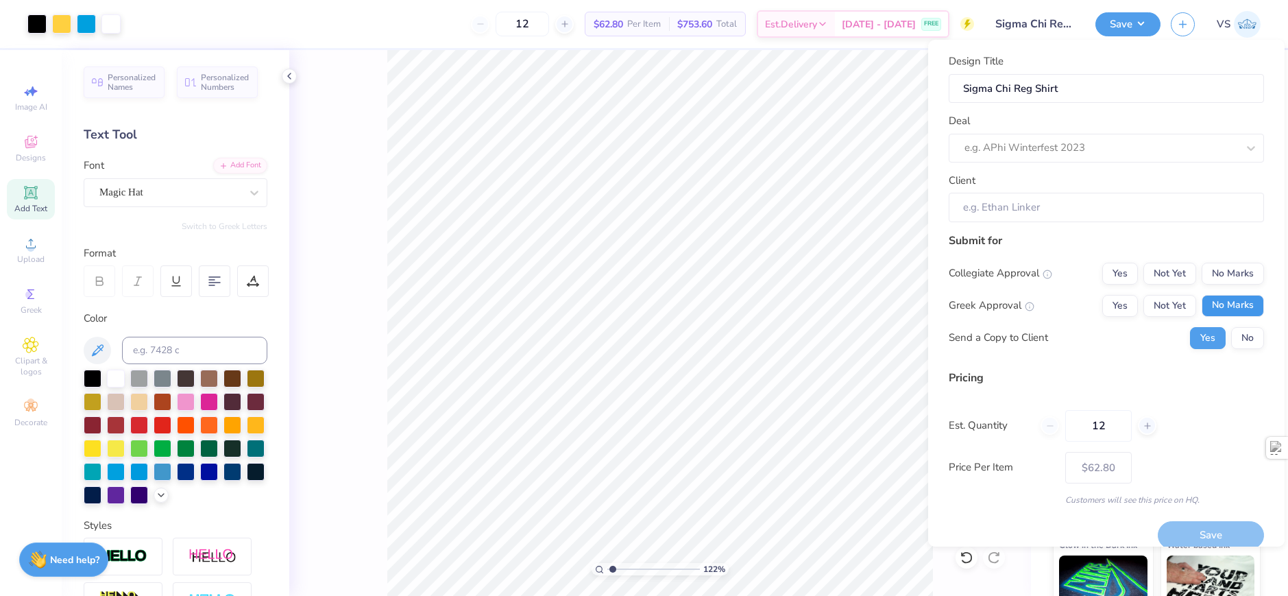
click at [1218, 309] on button "No Marks" at bounding box center [1233, 306] width 62 height 22
click at [1219, 267] on button "No Marks" at bounding box center [1233, 274] width 62 height 22
type input "$62.80"
click at [1231, 335] on button "No" at bounding box center [1247, 338] width 33 height 22
click at [1069, 160] on div "e.g. APhi Winterfest 2023" at bounding box center [1106, 148] width 315 height 29
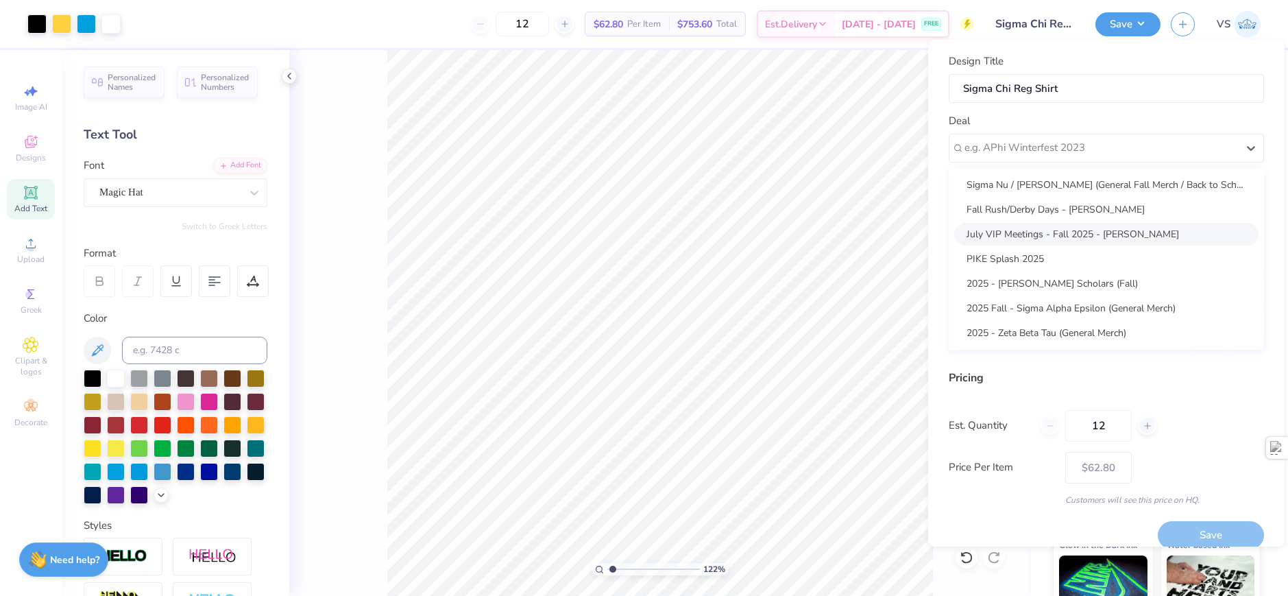
click at [1145, 232] on div "July VIP Meetings - Fall 2025 - Walid Chaaban" at bounding box center [1106, 234] width 304 height 23
type input "1.22152498603933"
type input "Walid Chaaban"
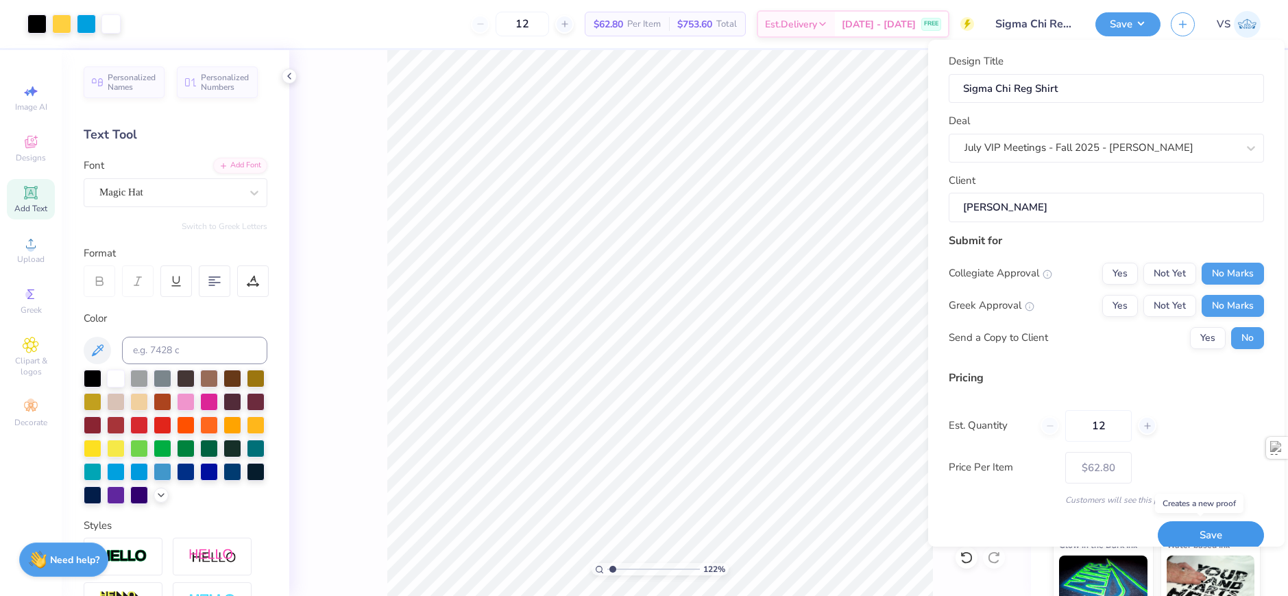
click at [1199, 529] on button "Save" at bounding box center [1211, 535] width 106 height 28
type input "$62.80"
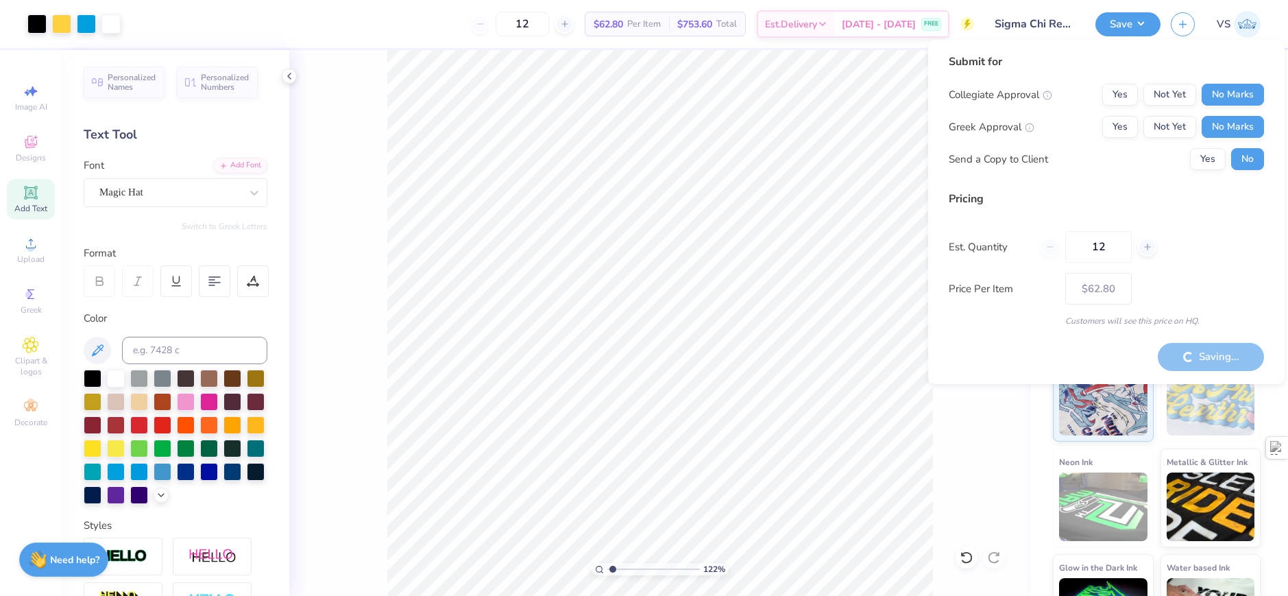
type input "1.22152498603933"
type input "– –"
type input "1.22152498603933"
type input "$62.80"
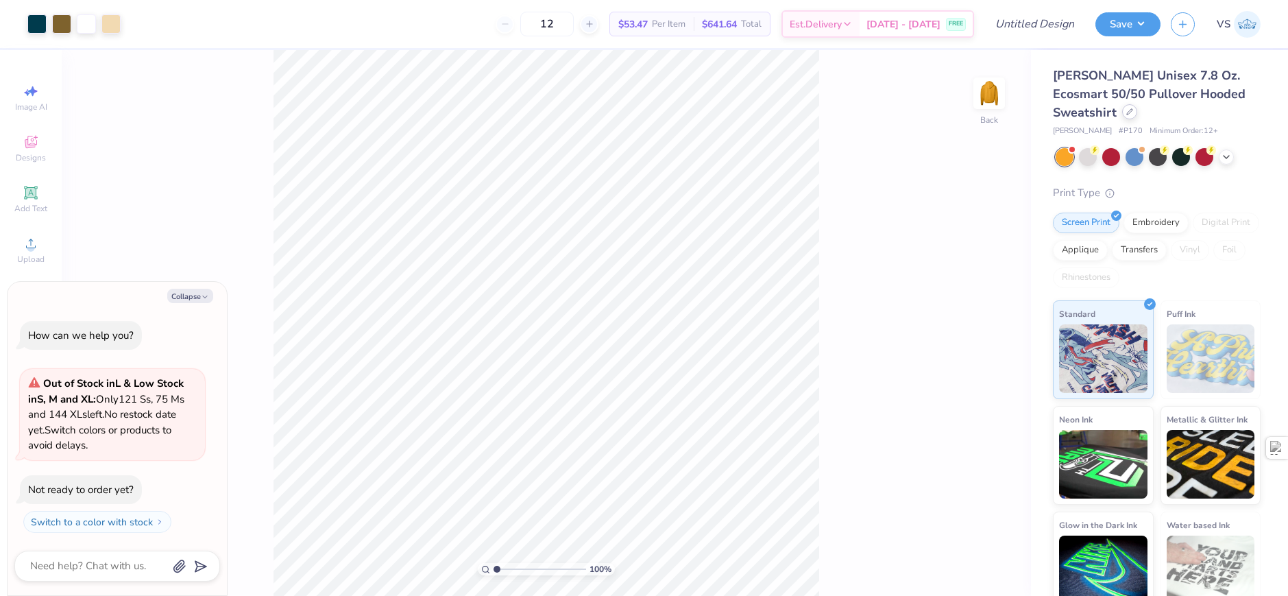
click at [1132, 111] on icon at bounding box center [1129, 111] width 7 height 7
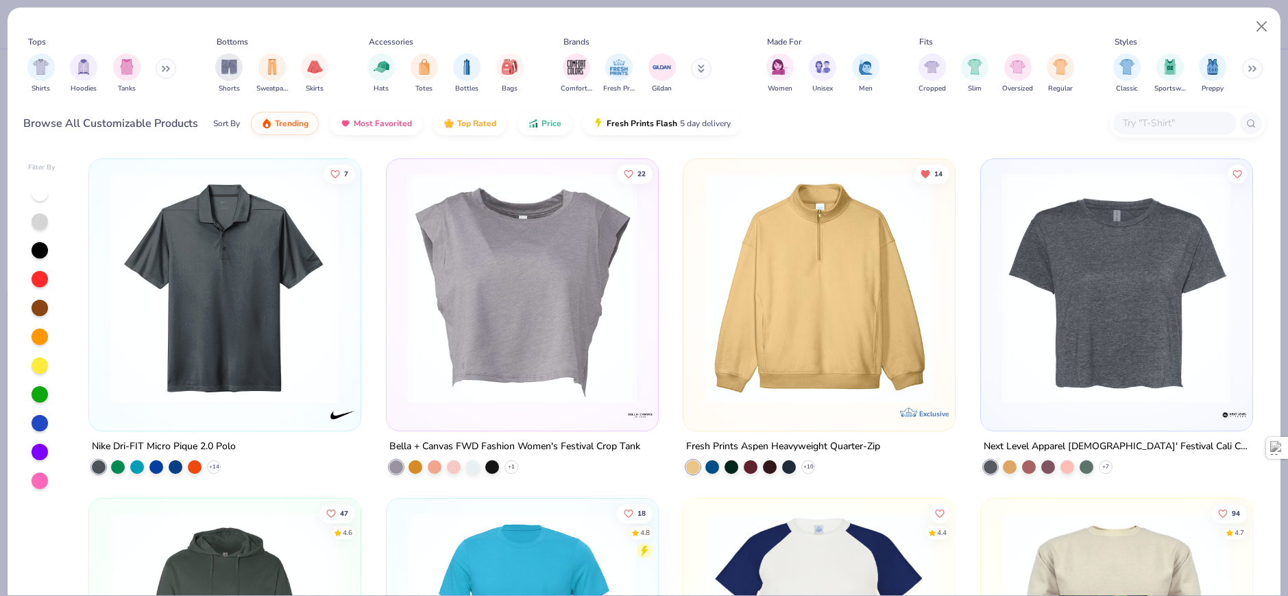
click at [167, 74] on button at bounding box center [166, 68] width 21 height 21
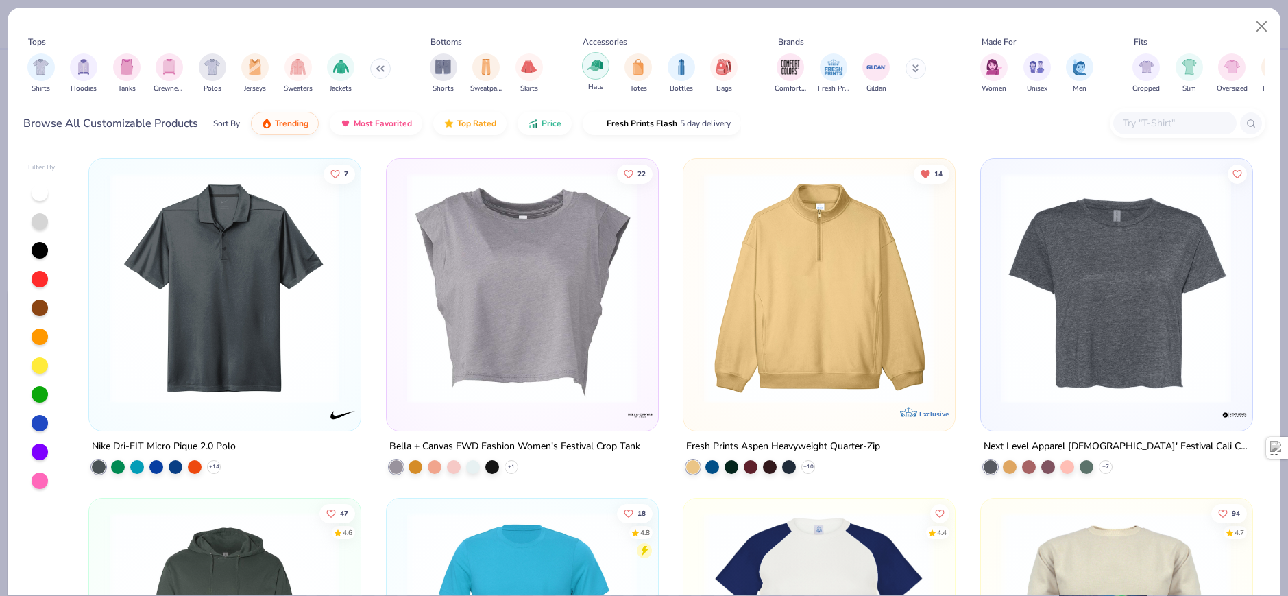
click at [594, 62] on img "filter for Hats" at bounding box center [595, 66] width 16 height 16
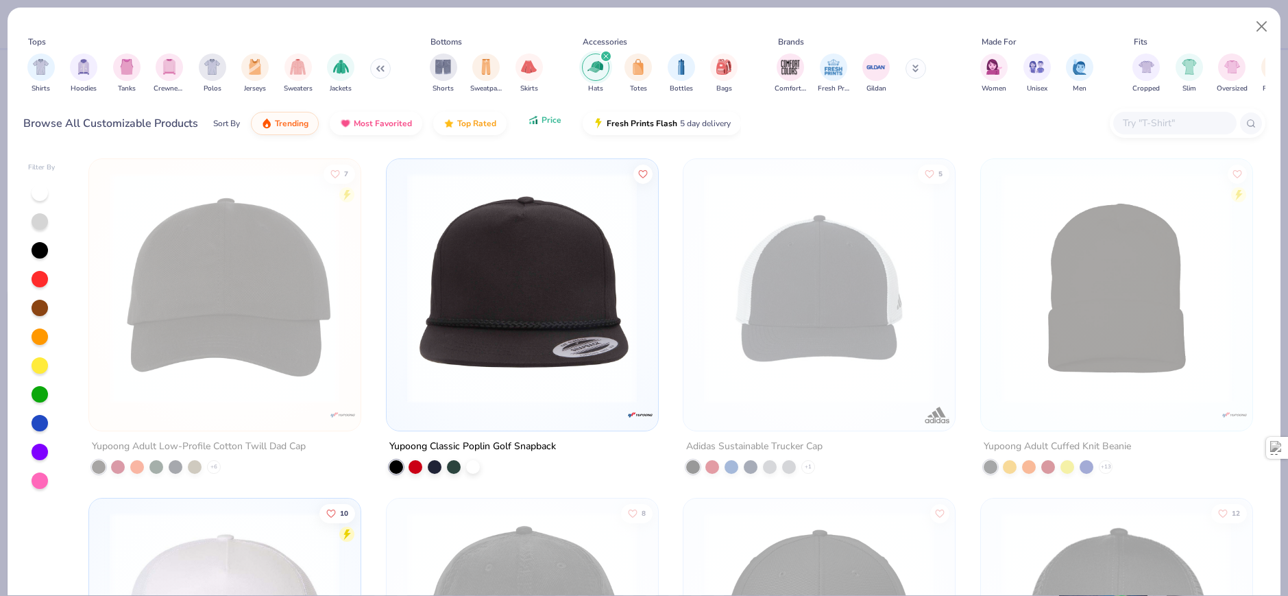
click at [545, 131] on button "Price" at bounding box center [545, 119] width 54 height 23
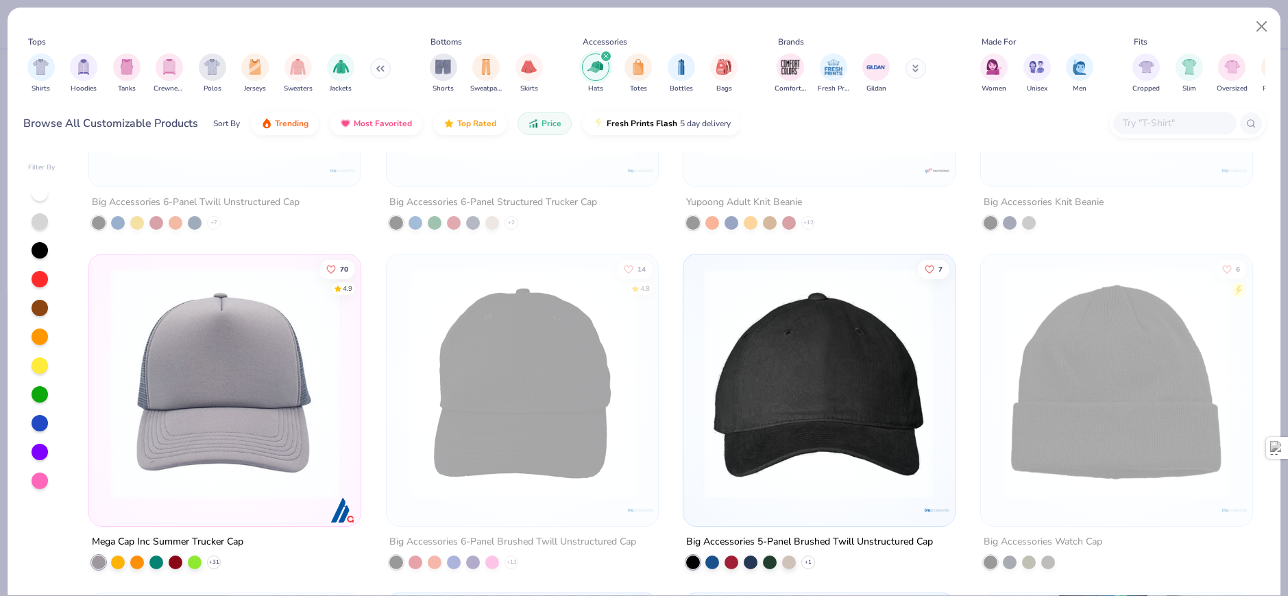
scroll to position [274, 0]
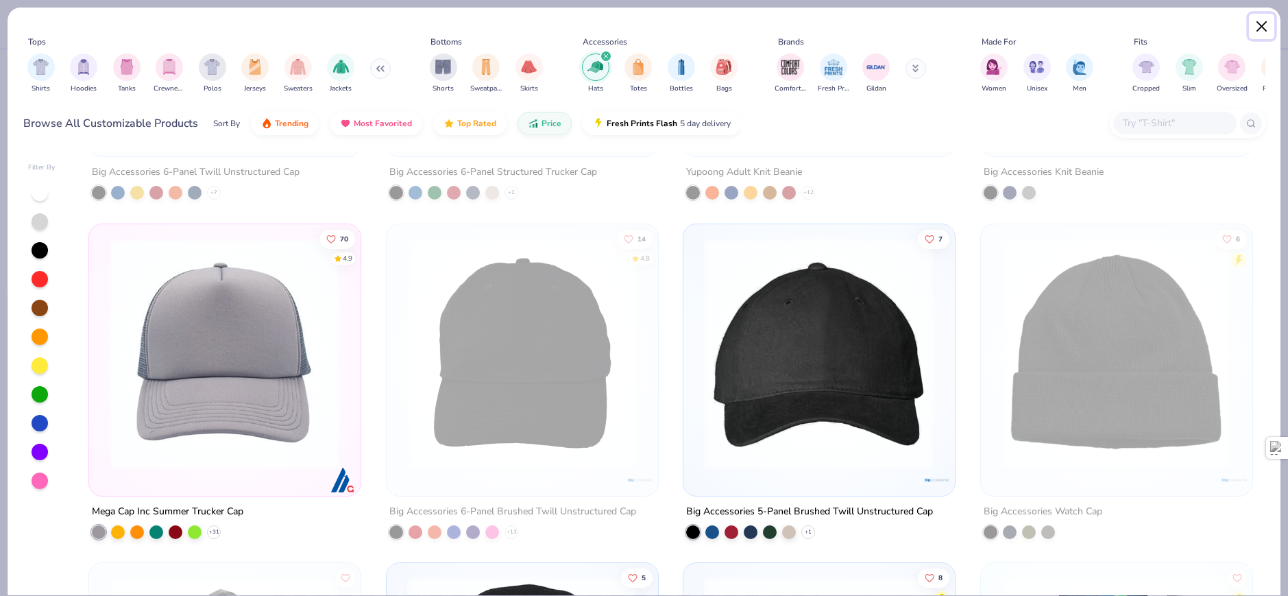
click at [1250, 28] on button "Close" at bounding box center [1262, 27] width 26 height 26
type textarea "x"
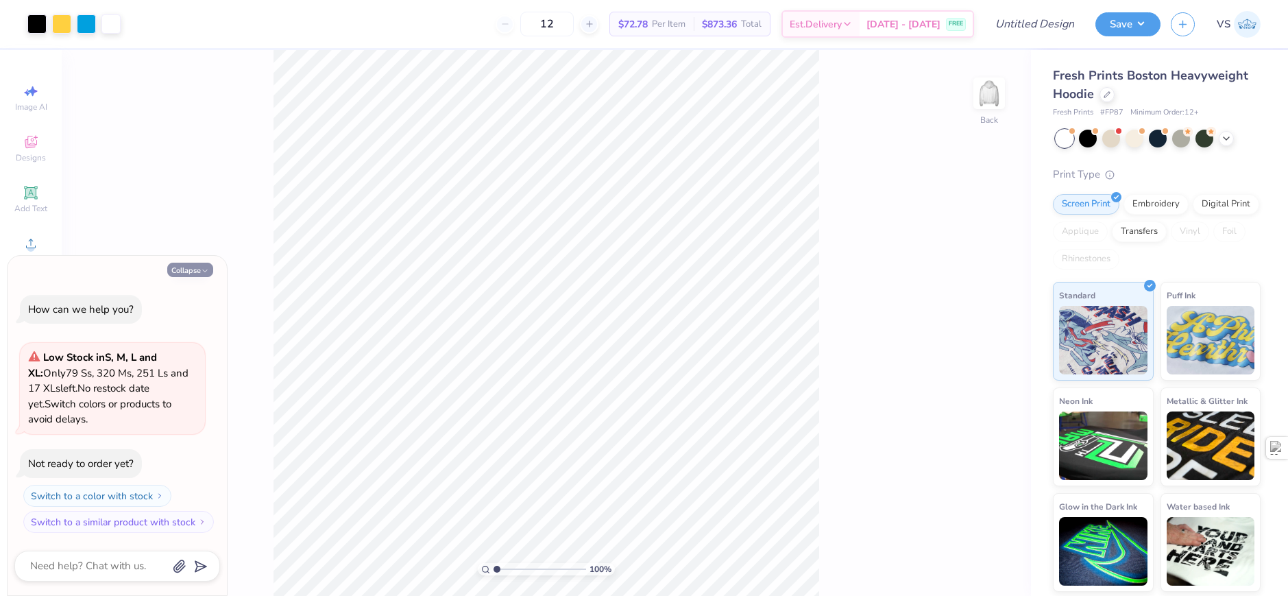
click at [206, 268] on icon "button" at bounding box center [205, 271] width 8 height 8
type textarea "x"
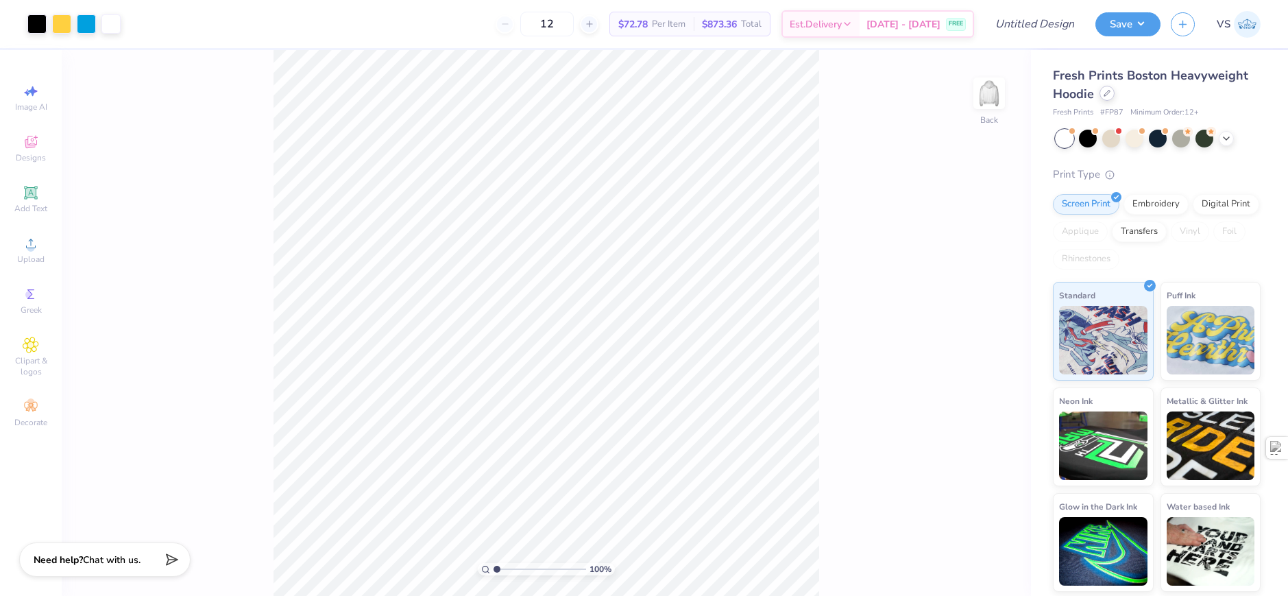
click at [1104, 93] on icon at bounding box center [1107, 93] width 7 height 7
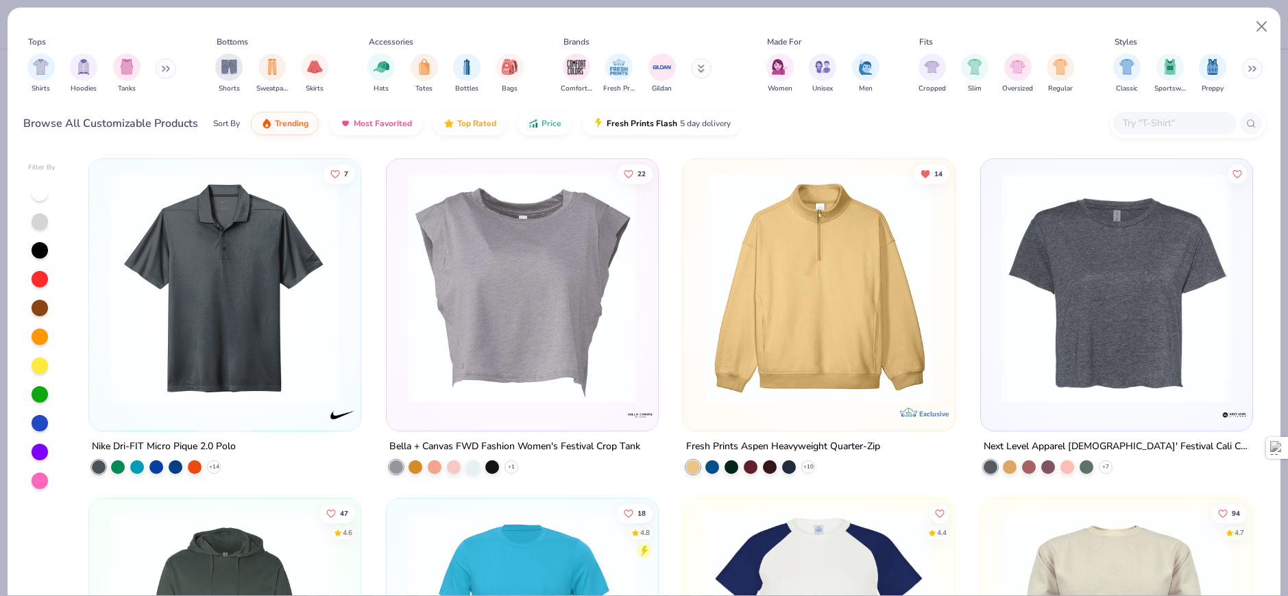
click at [169, 70] on icon at bounding box center [166, 68] width 8 height 7
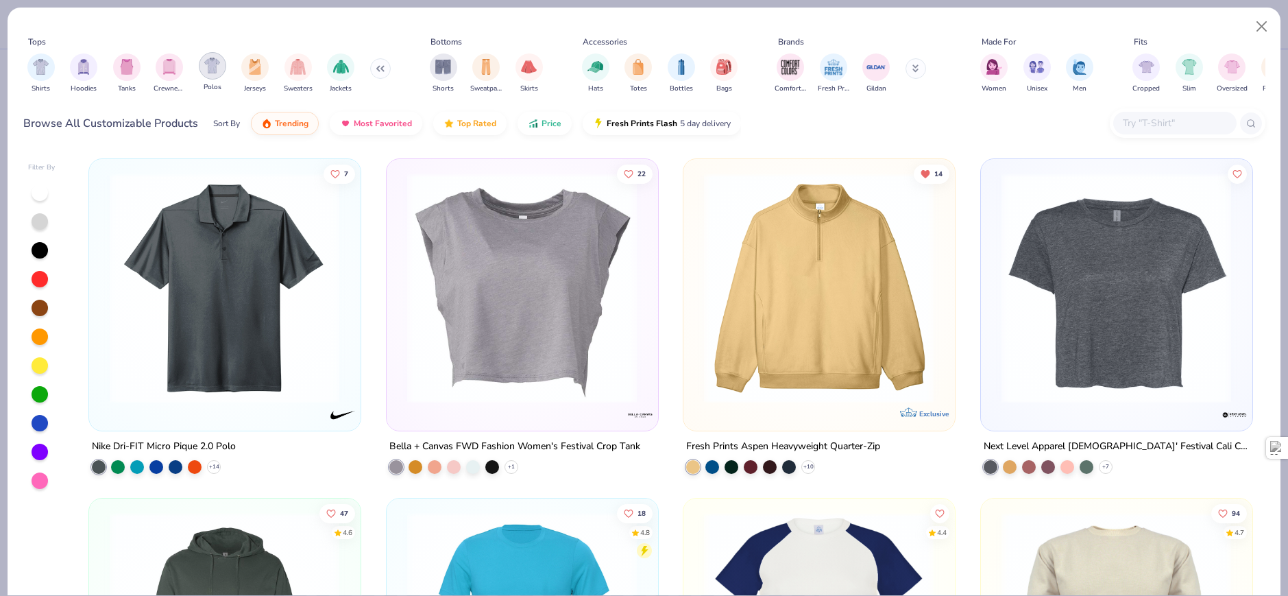
click at [210, 69] on img "filter for Polos" at bounding box center [212, 66] width 16 height 16
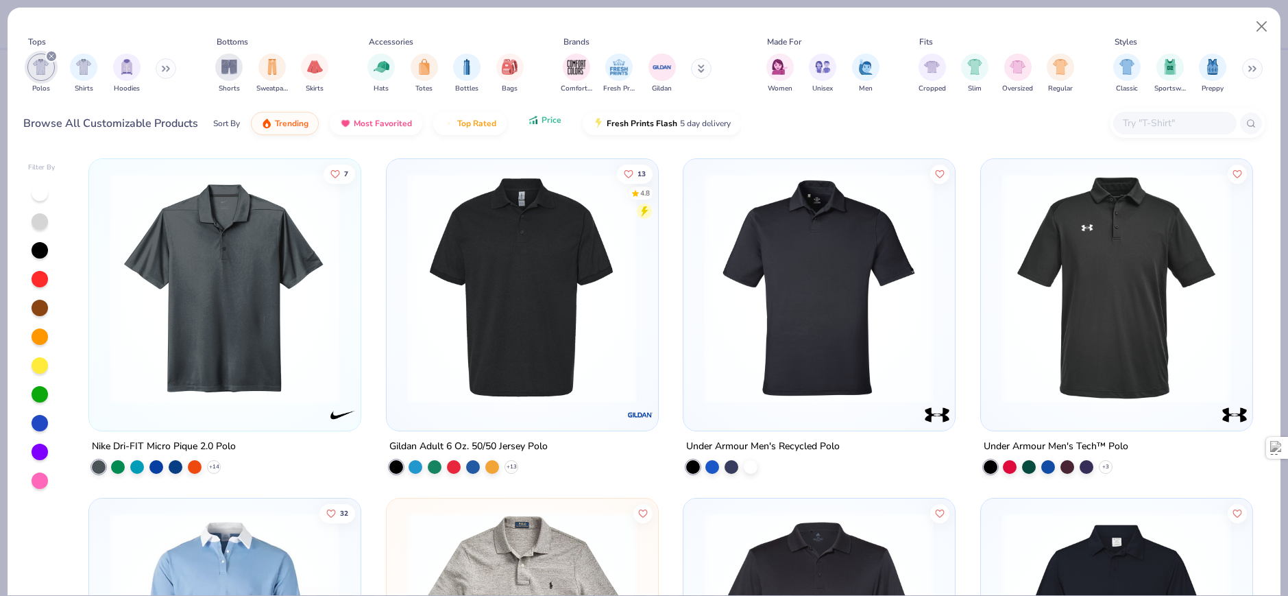
click at [537, 129] on button "Price" at bounding box center [545, 119] width 54 height 23
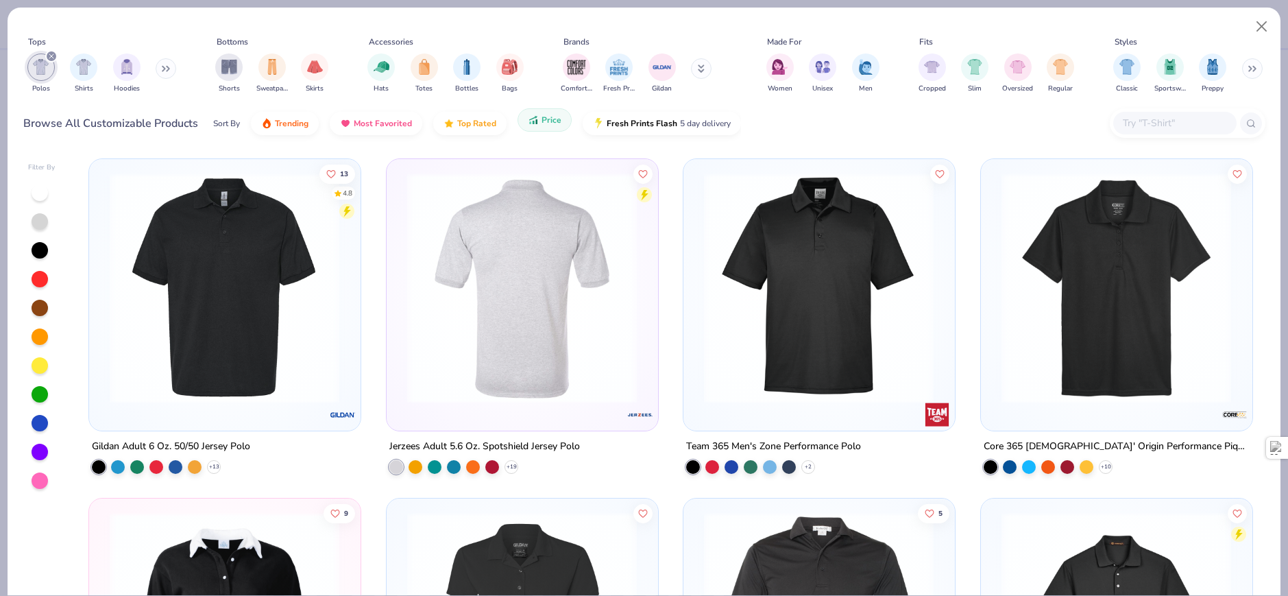
click at [533, 125] on icon "button" at bounding box center [533, 120] width 11 height 12
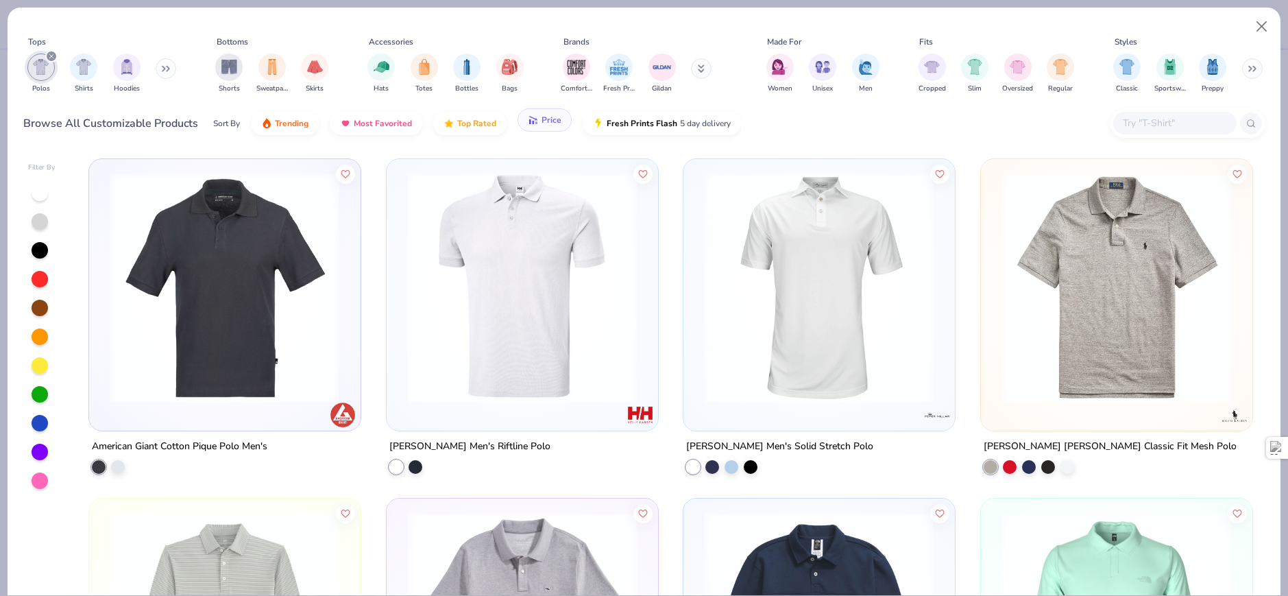
click at [538, 125] on button "Price" at bounding box center [545, 119] width 54 height 23
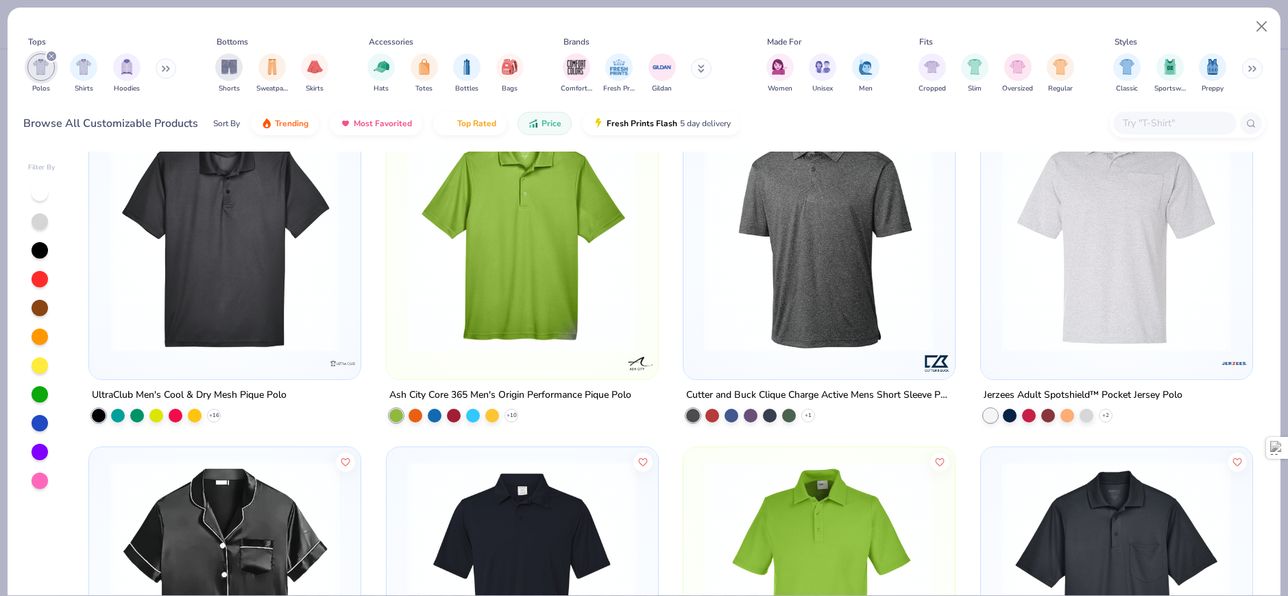
scroll to position [685, 0]
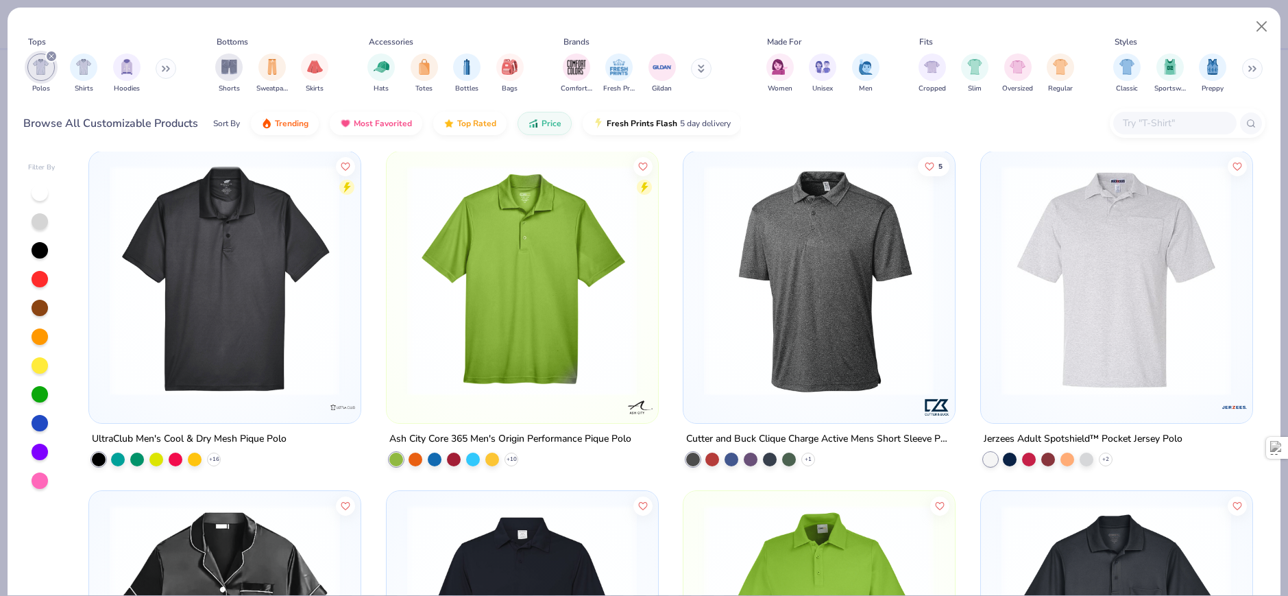
click at [274, 313] on img at bounding box center [224, 280] width 243 height 230
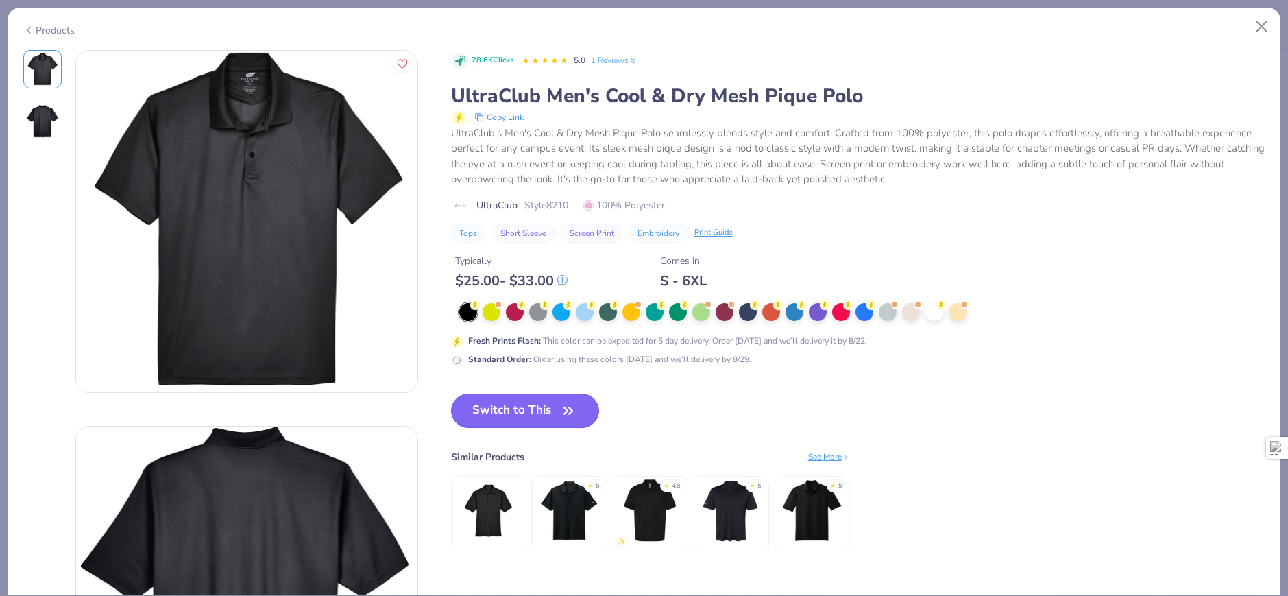
click at [524, 417] on button "Switch to This" at bounding box center [525, 410] width 149 height 34
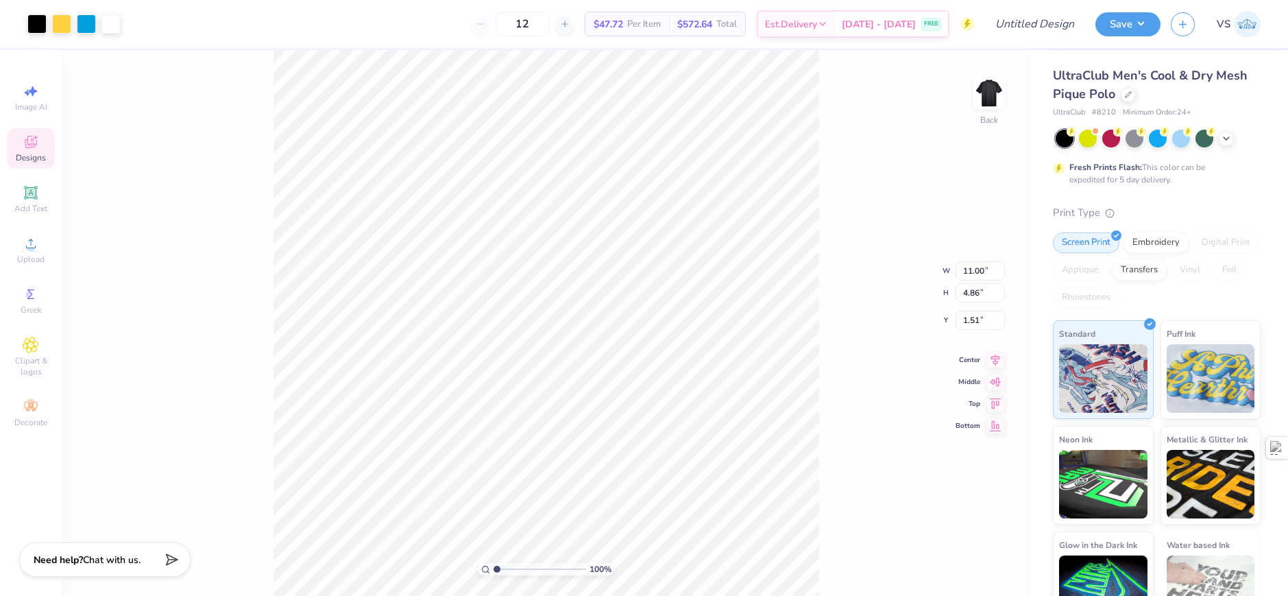
type input "4.65"
type input "2.05"
type input "1.19"
click at [866, 260] on div "182 % Back W 4.65 4.65 " H 2.05 2.05 " Y 1.19 1.19 " Center Middle Top Bottom" at bounding box center [546, 323] width 969 height 546
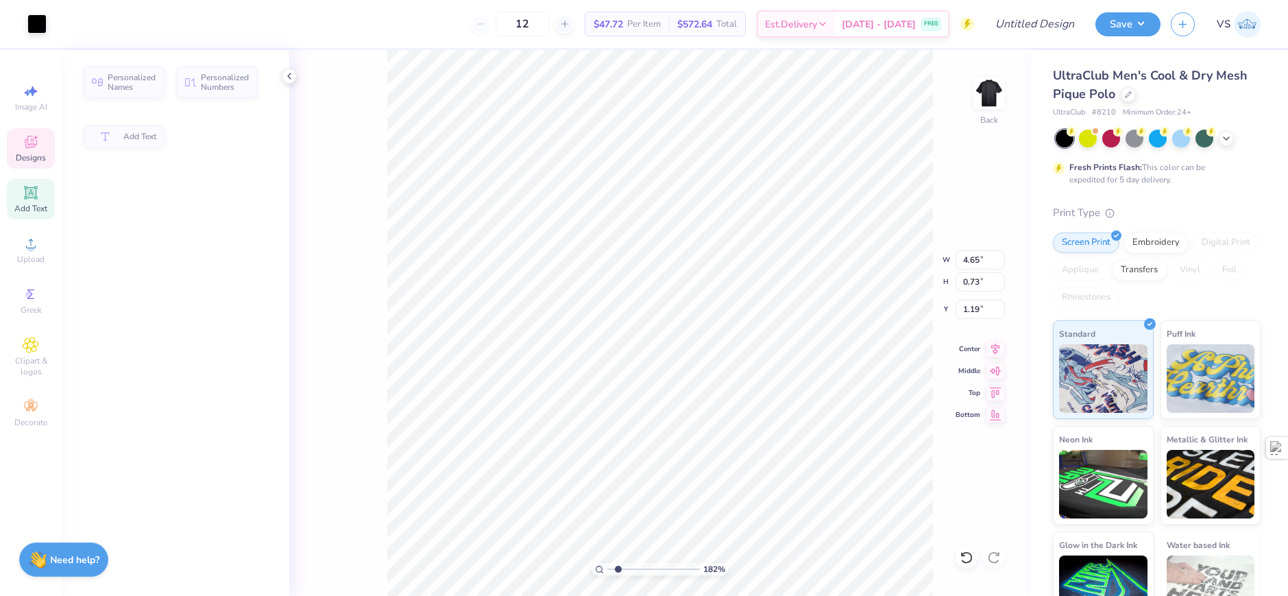
type input "1.82266588284093"
type input "0.73"
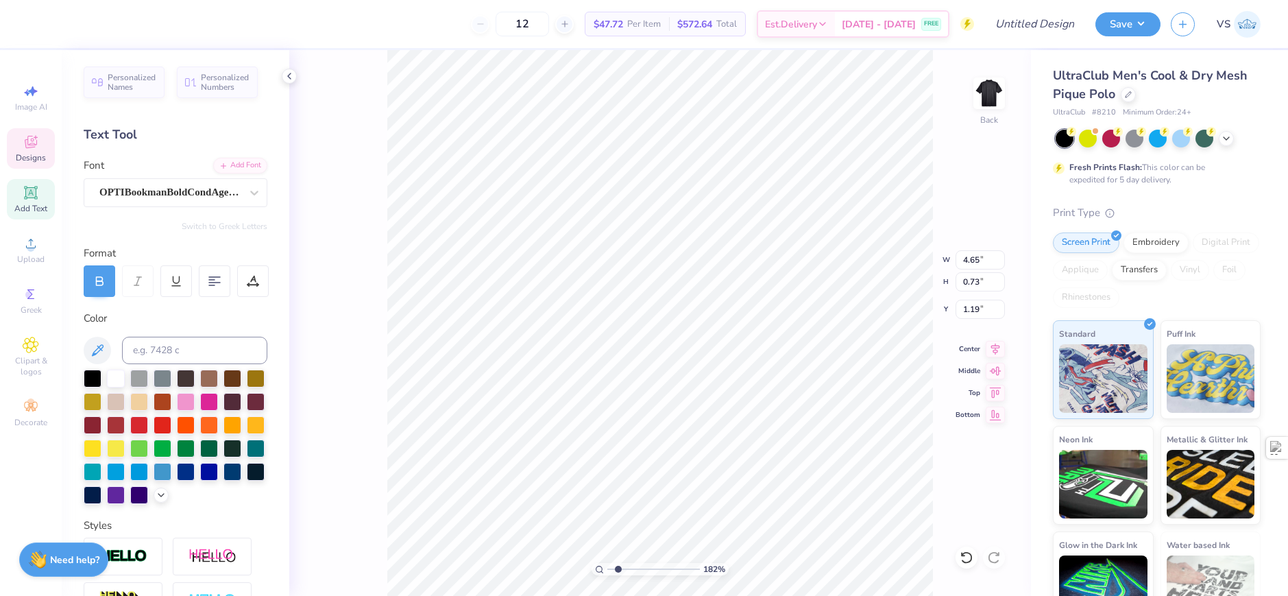
type input "1.82266588284093"
type input "3.40"
type input "0.53"
type input "1.82266588284093"
type input "1.30"
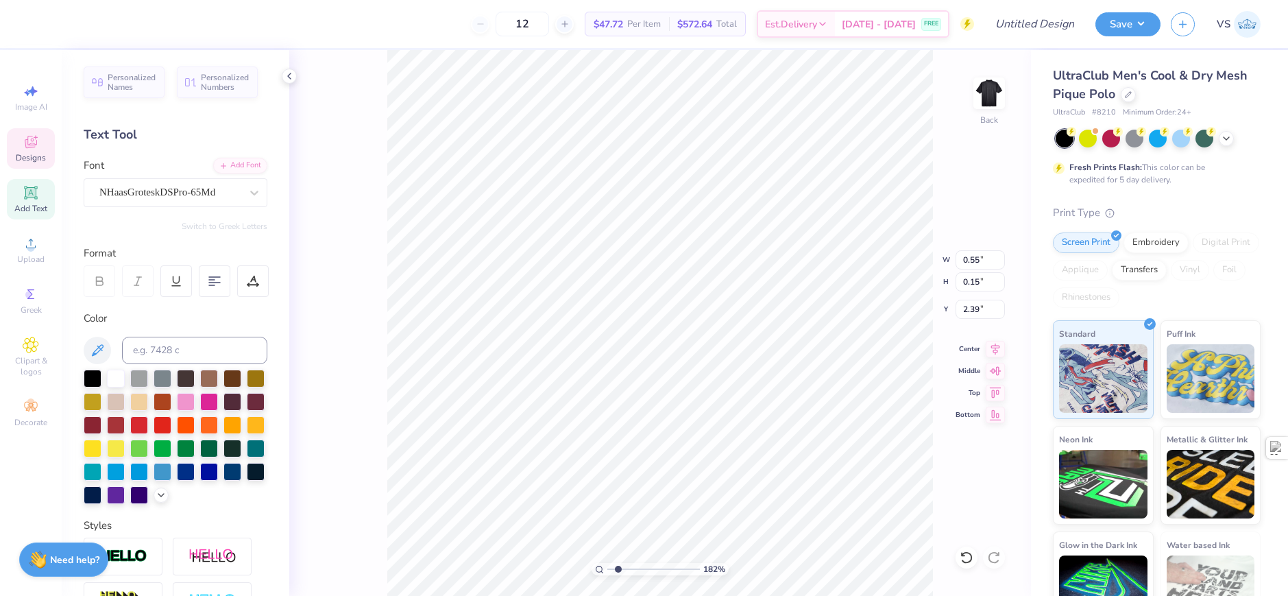
type input "1.82266588284093"
type input "1.28"
type input "0.34"
type input "2.20"
type input "1.82266588284093"
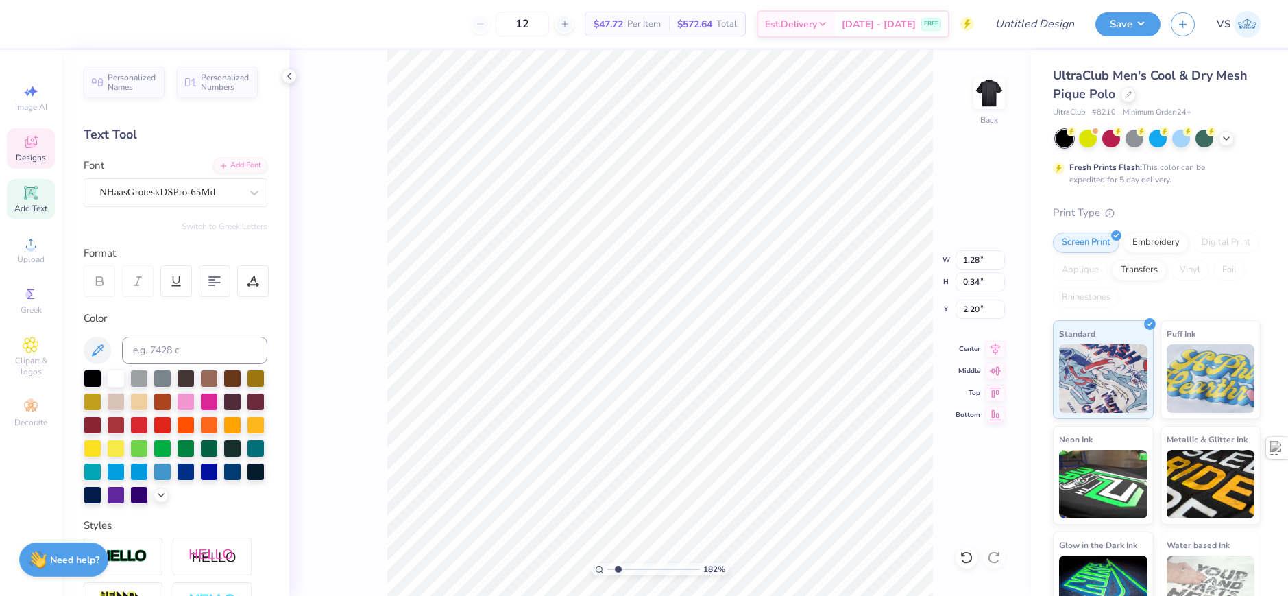
type input "2.26"
type input "1.82266588284093"
type input "1.06"
type input "0.32"
type input "2.23"
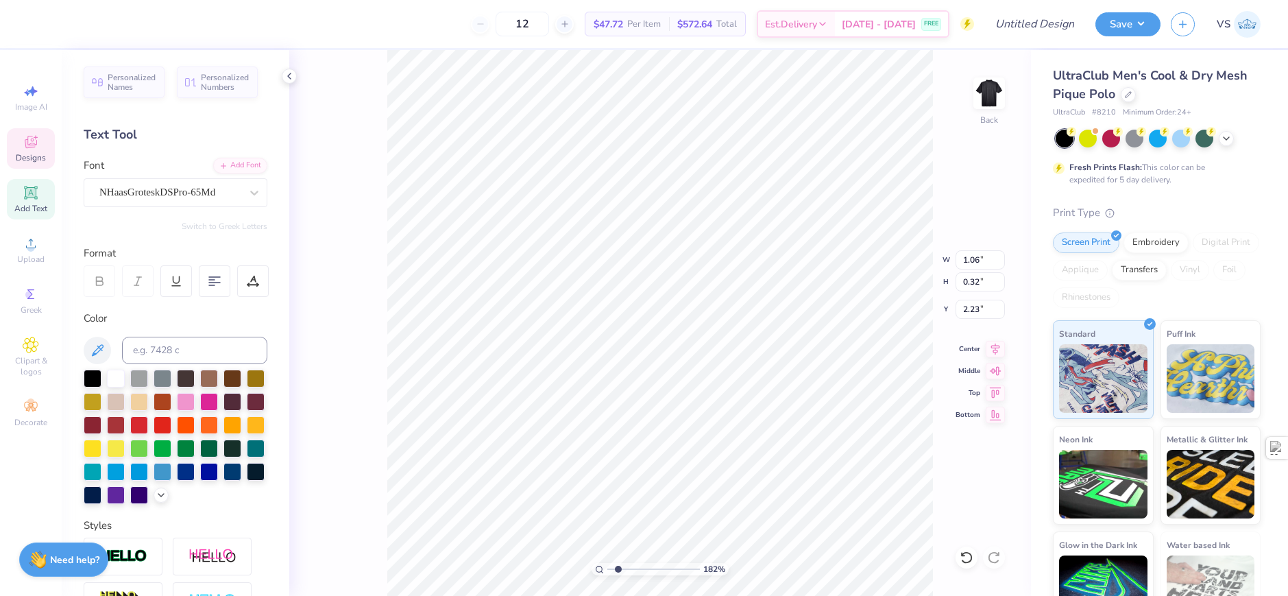
type input "1.82266588284093"
type input "2.30"
type input "1.82266588284093"
type textarea "D"
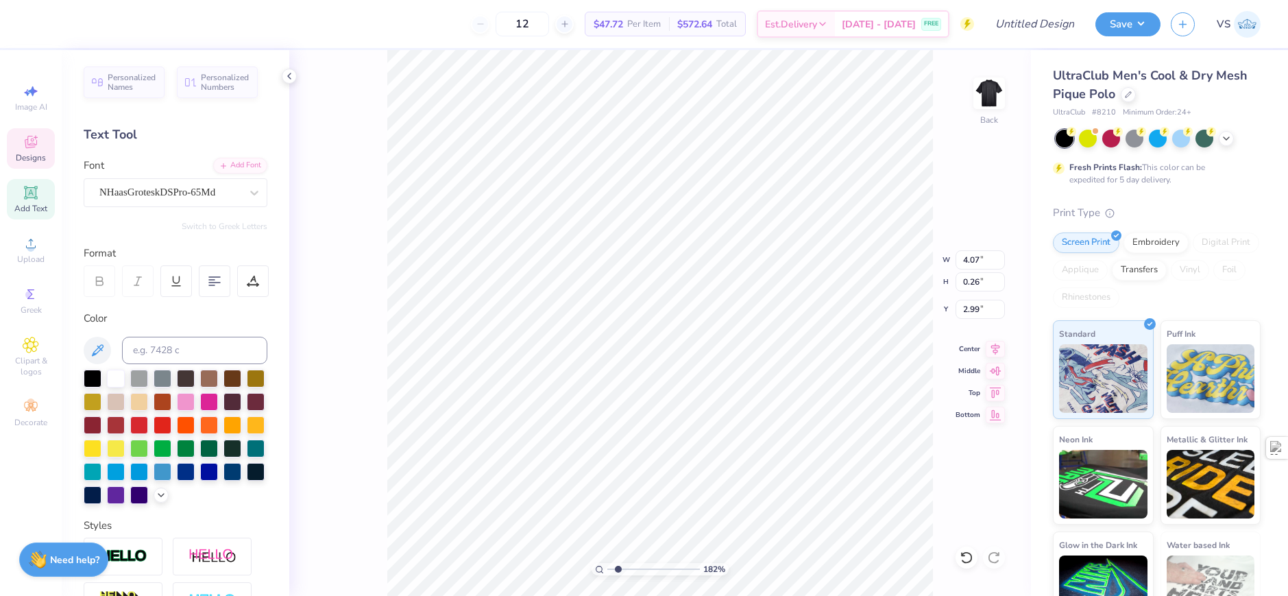
scroll to position [11, 1]
type input "1.82266588284093"
type textarea "De"
type input "1.82266588284093"
type textarea "Der"
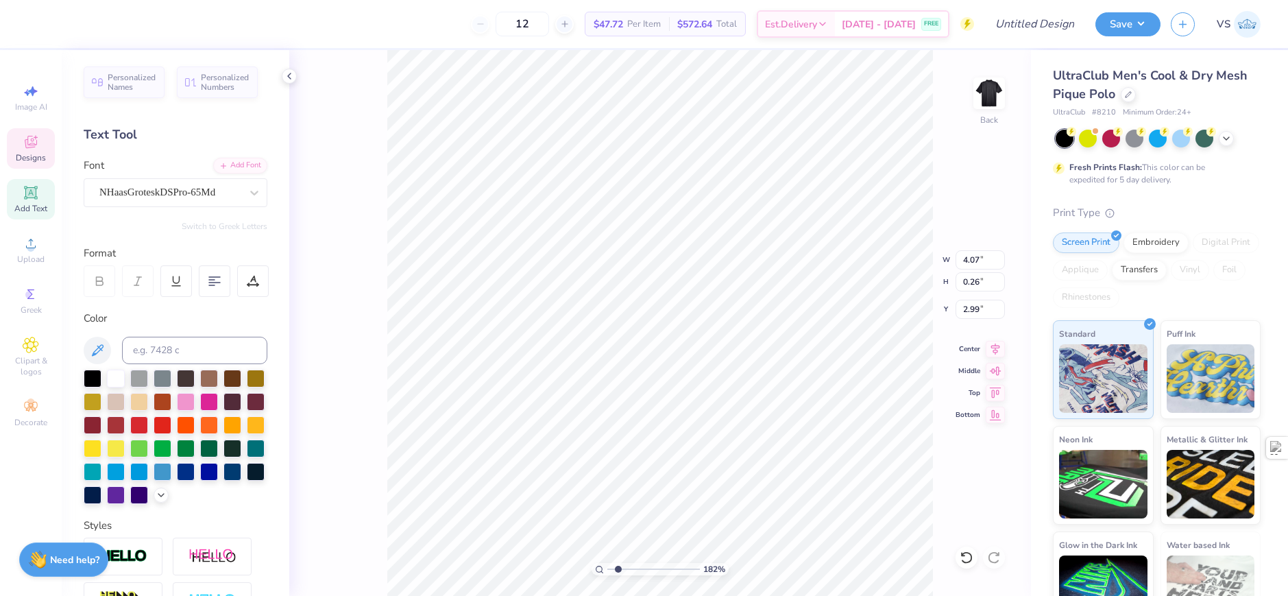
type input "1.82266588284093"
type textarea "Derb"
type input "1.82266588284093"
type textarea "[GEOGRAPHIC_DATA]"
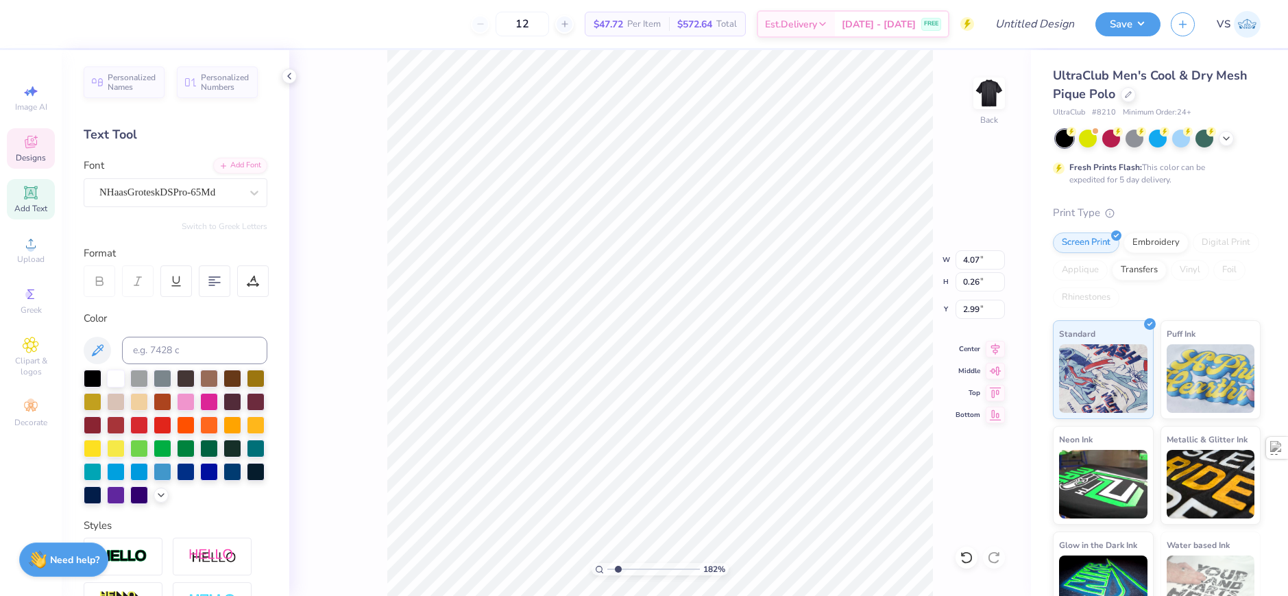
type input "1.82266588284093"
type textarea "[GEOGRAPHIC_DATA]"
type input "1.82266588284093"
type textarea "Derb"
type input "1.82266588284093"
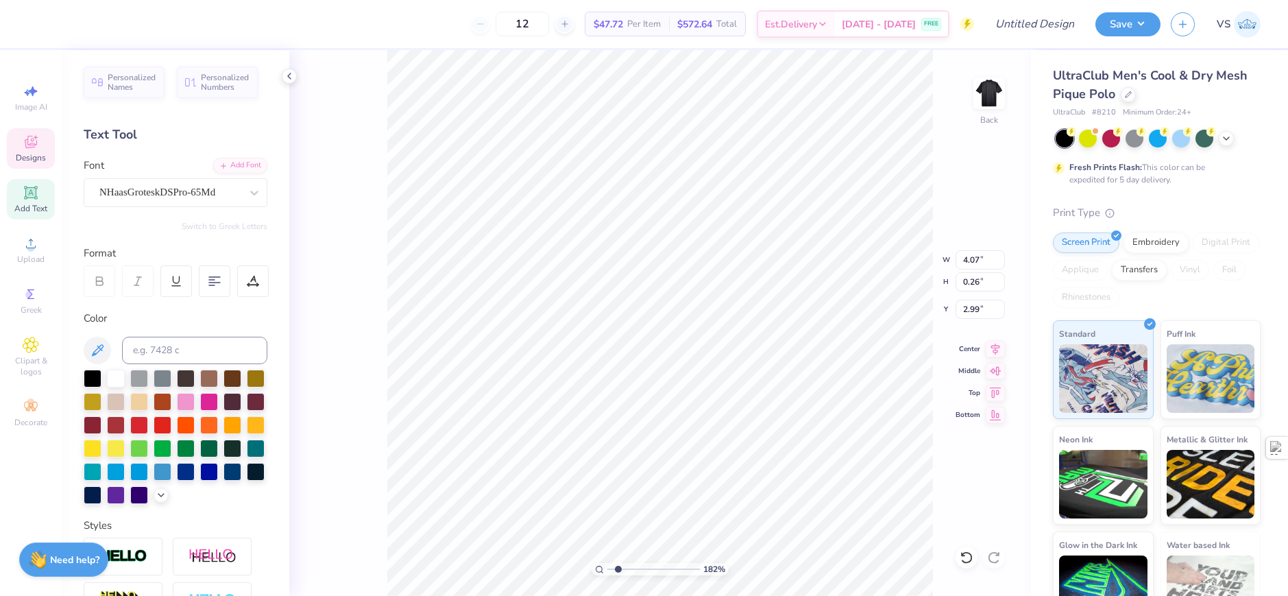
type textarea "Der"
type input "1.82266588284093"
type textarea "De"
type input "1.82266588284093"
type textarea "D"
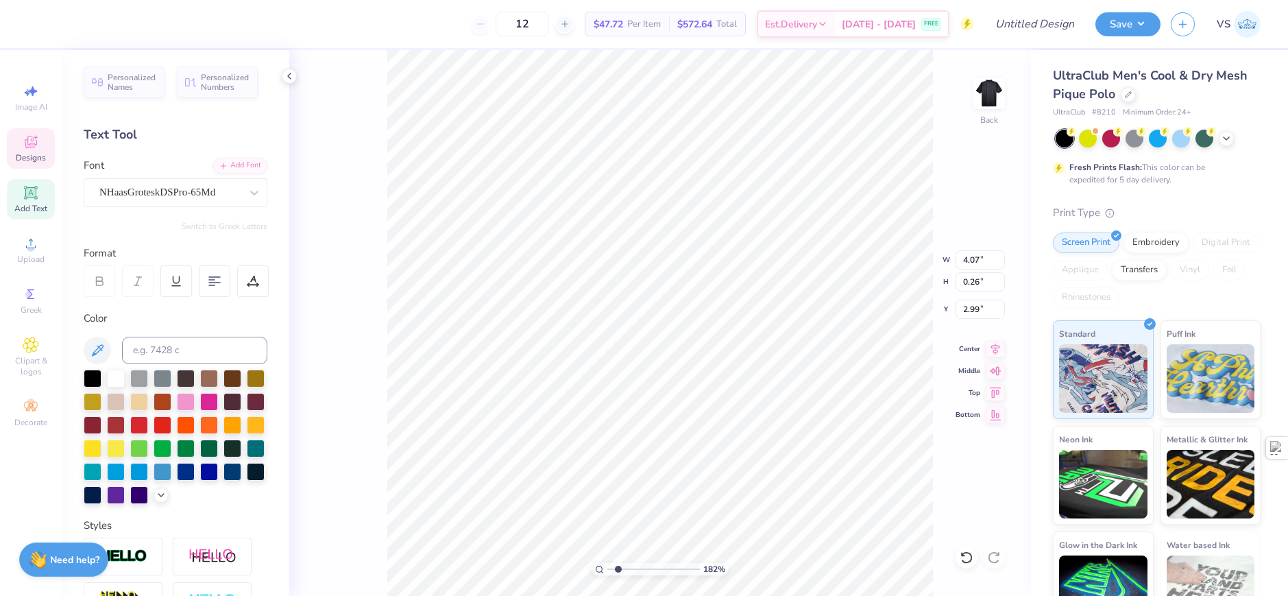
type input "1.82266588284093"
type textarea "DE"
type input "1.82266588284093"
type textarea "DER"
type input "1.82266588284093"
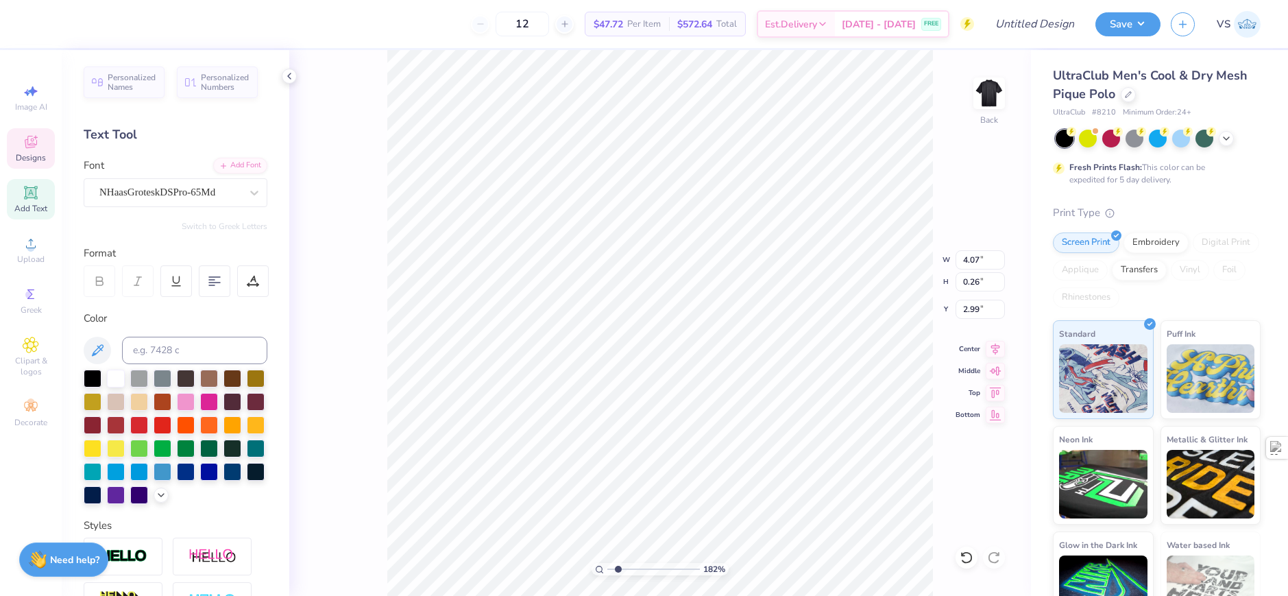
type textarea "DERB"
type input "1.82266588284093"
type textarea "DERBY"
type input "1.82266588284093"
type textarea "DERBY"
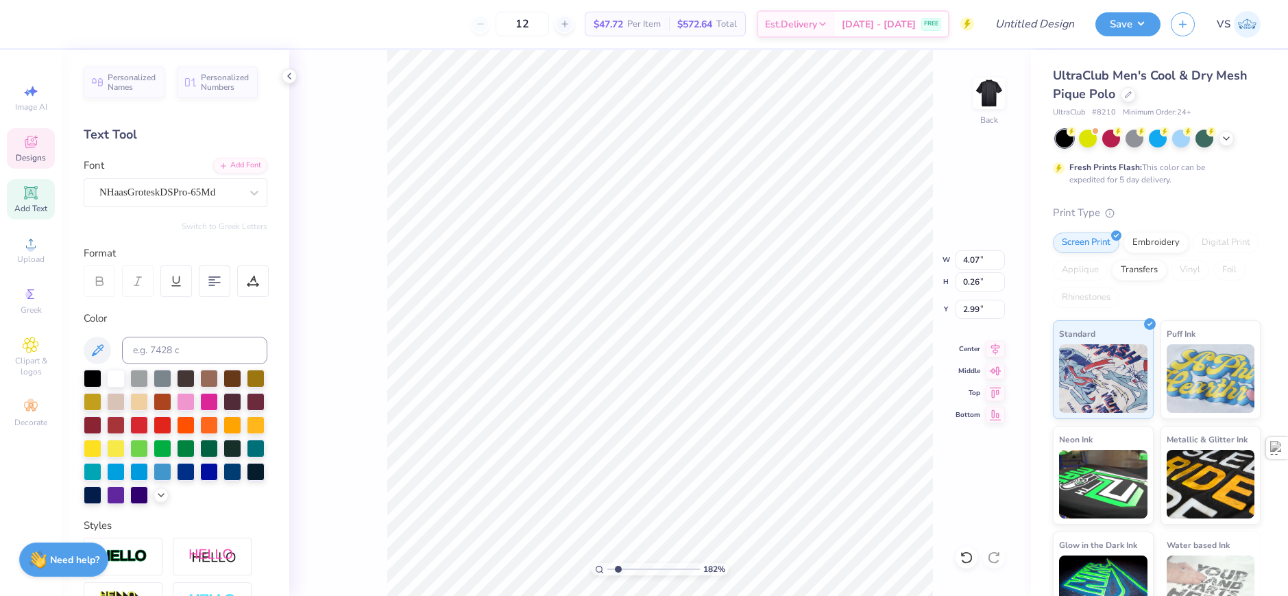
type input "1.82266588284093"
type textarea "DERBY D"
type input "1.82266588284093"
type textarea "DERBY DA"
type input "1.82266588284093"
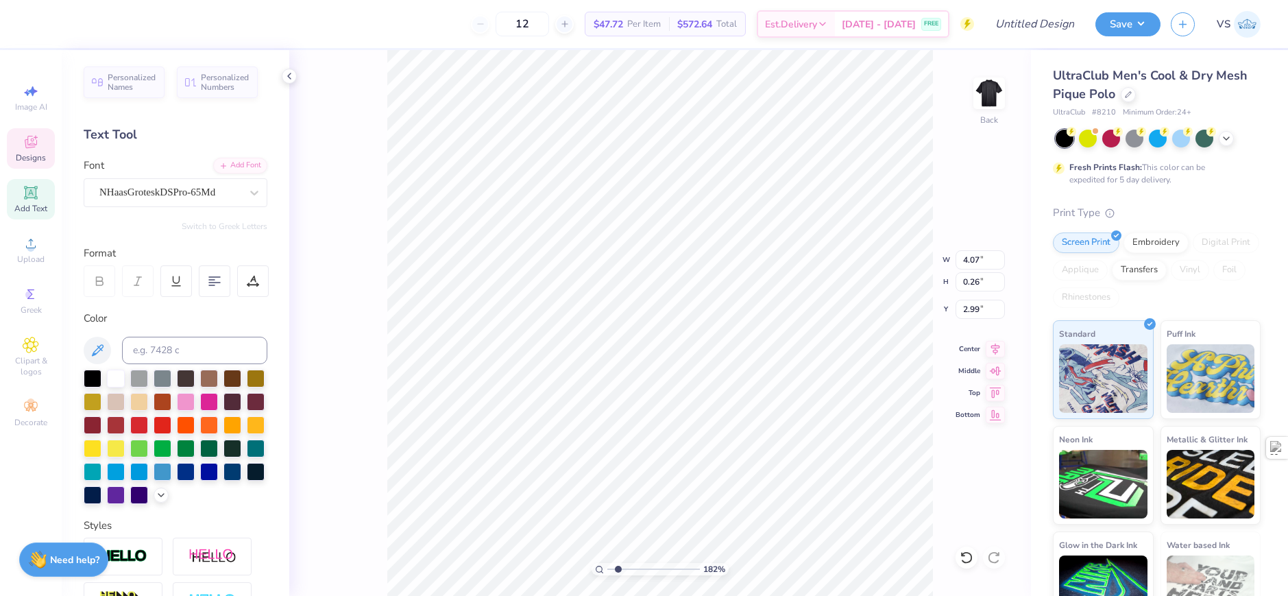
type textarea "DERBY DAY"
type input "1.82266588284093"
type textarea "DERBY DAYS"
type input "1.82266588284093"
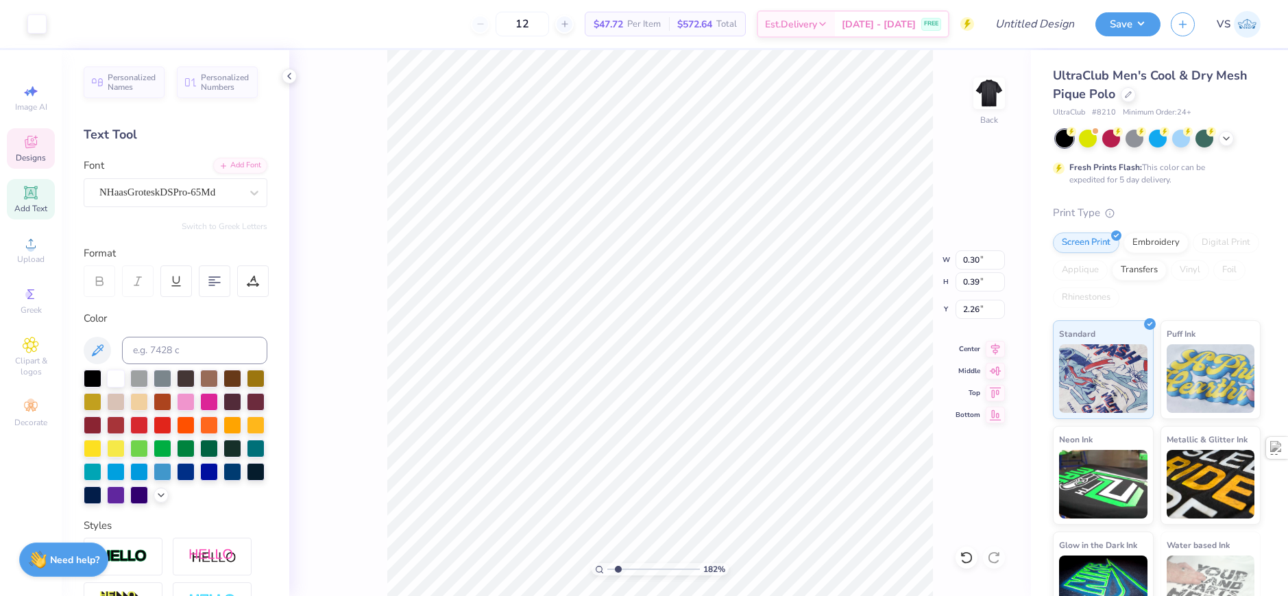
type input "3.12"
type input "1.82266588284093"
type input "2.32"
type input "9.98566702401636"
type input "2.26"
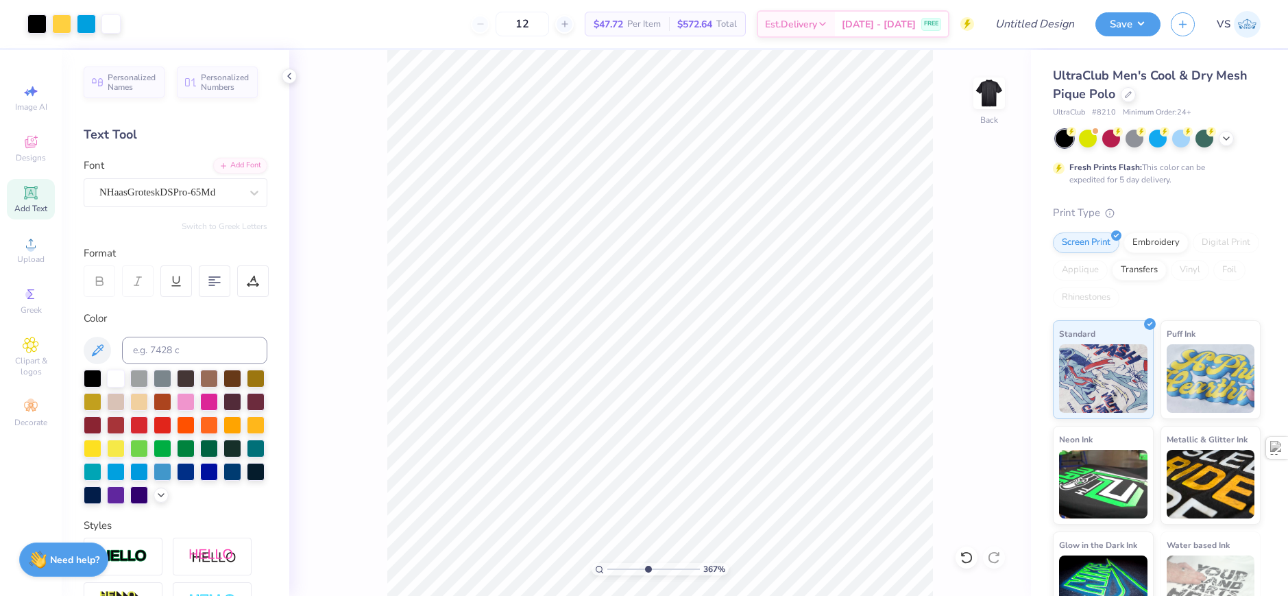
type input "3.6716840780171"
type input "4.35"
type input "1.34"
type input "1.28"
type input "0.34"
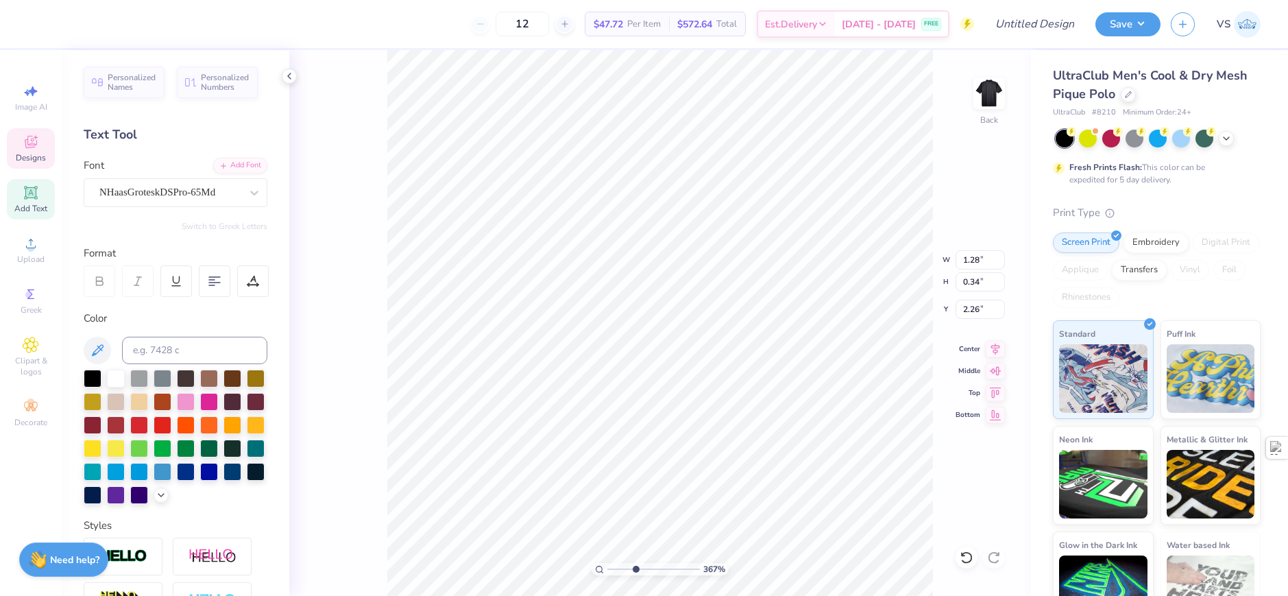
type input "2.31"
type input "0.30"
type input "0.39"
type input "2.26"
type input "0.88"
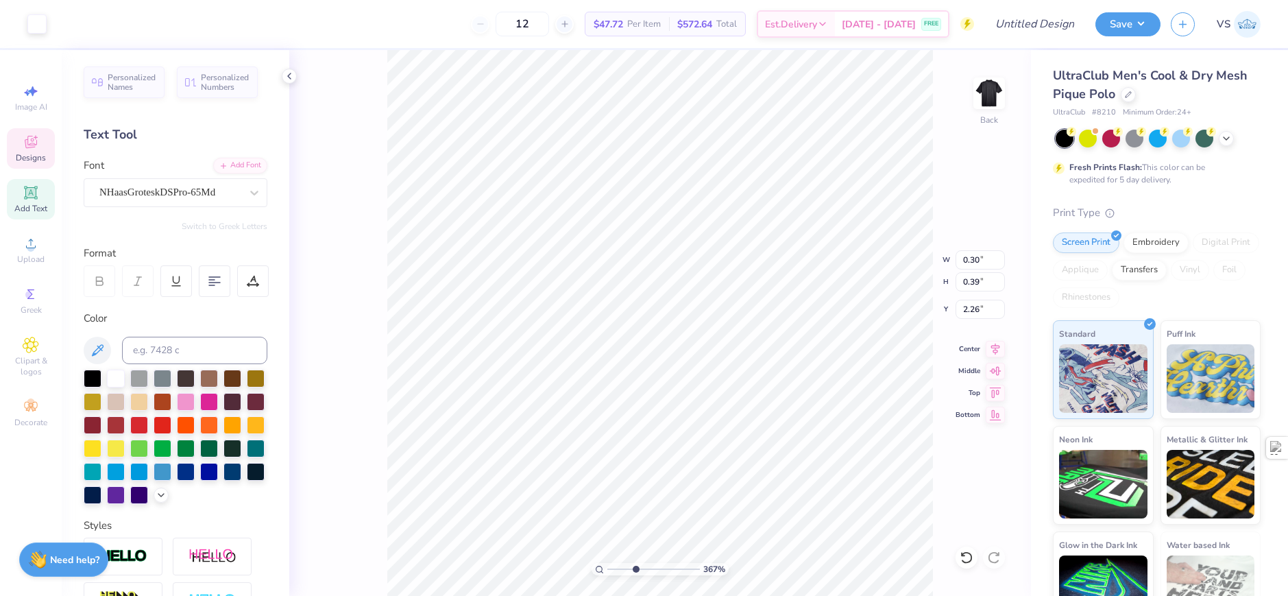
type input "0.28"
type input "2.18"
type input "1.63"
type input "1.04"
type input "2.13"
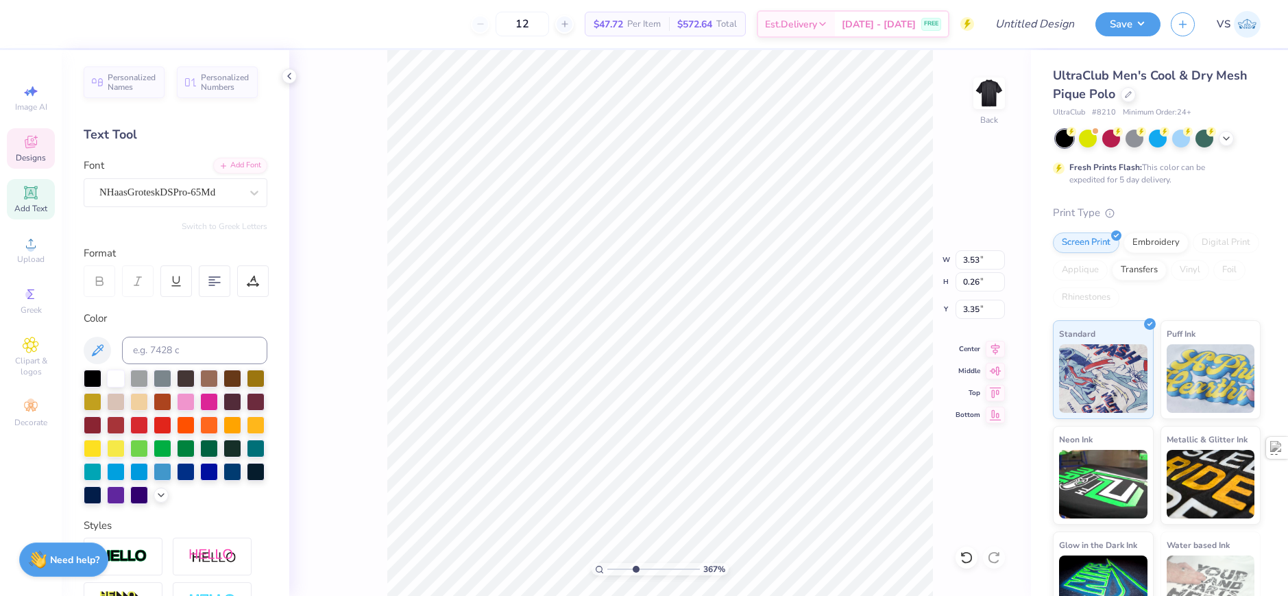
type input "3.35"
type input "2.49"
type input "1.28"
type input "0.34"
type input "2.48"
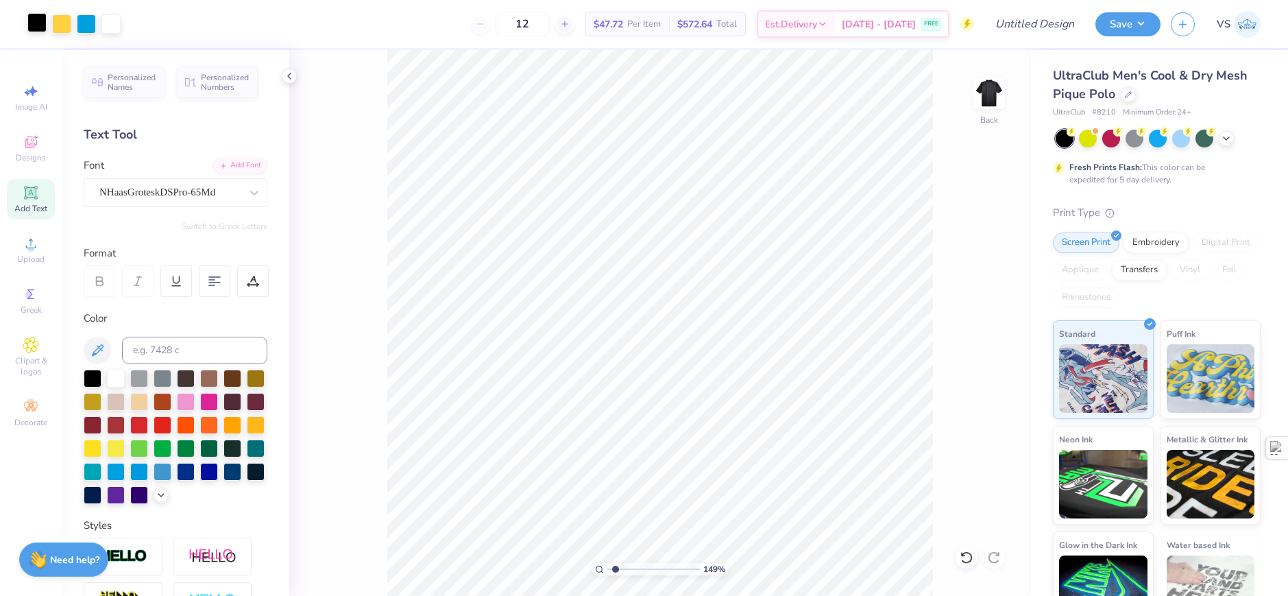
click at [35, 23] on div at bounding box center [36, 22] width 19 height 19
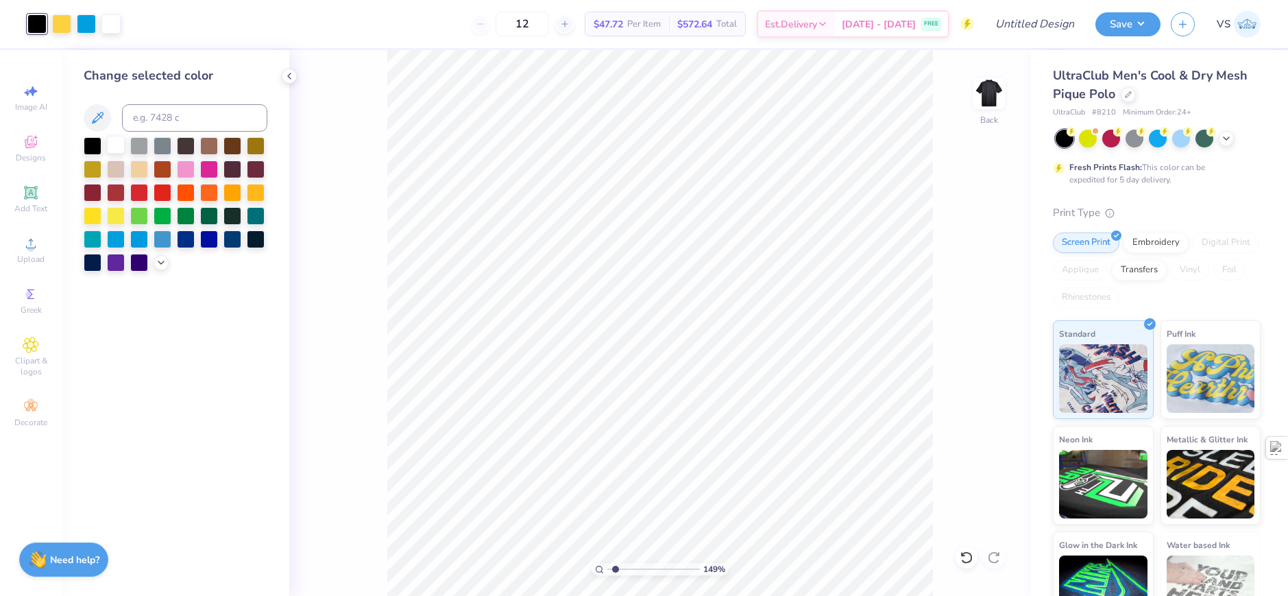
click at [119, 149] on div at bounding box center [116, 145] width 18 height 18
click at [350, 188] on div "149 % Back" at bounding box center [660, 323] width 742 height 546
click at [293, 75] on icon at bounding box center [289, 76] width 11 height 11
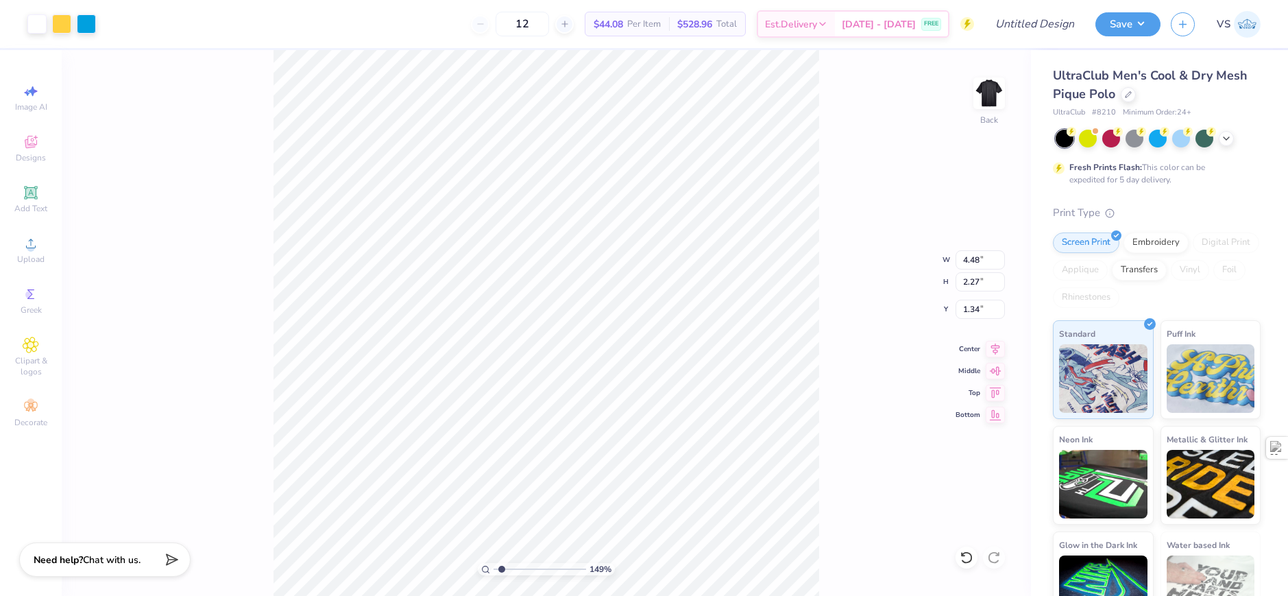
type input "1.49212329151837"
type input "4.00"
type input "2.02"
type input "1.49212329151837"
type input "1.12"
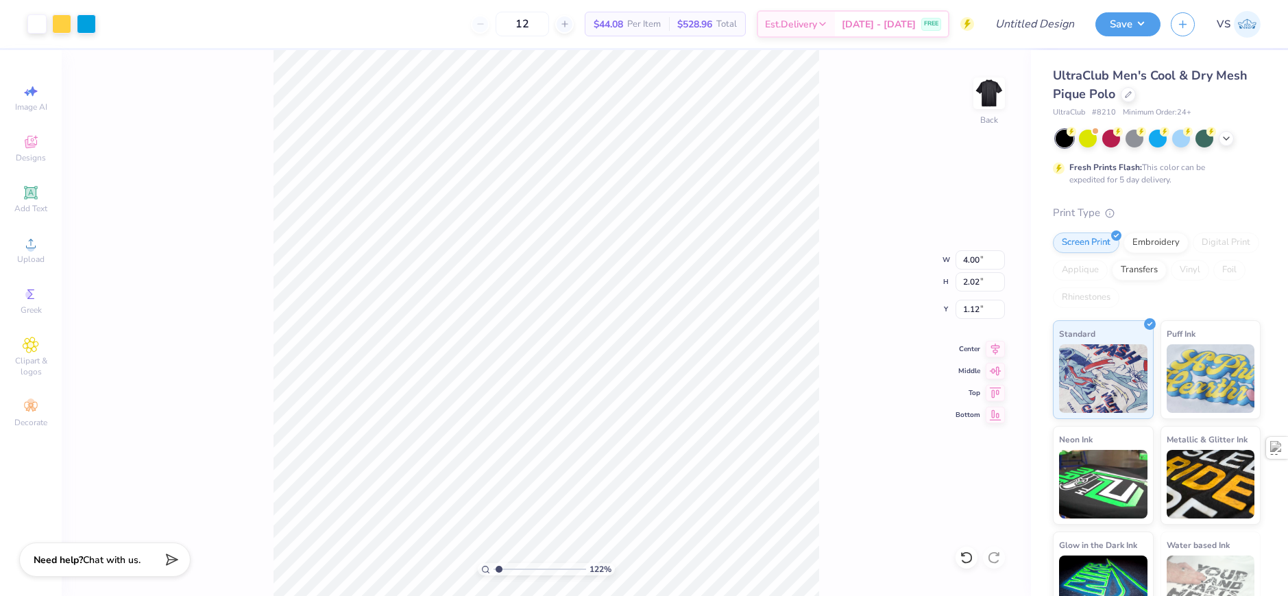
type input "1.22152498603933"
type input "1.62"
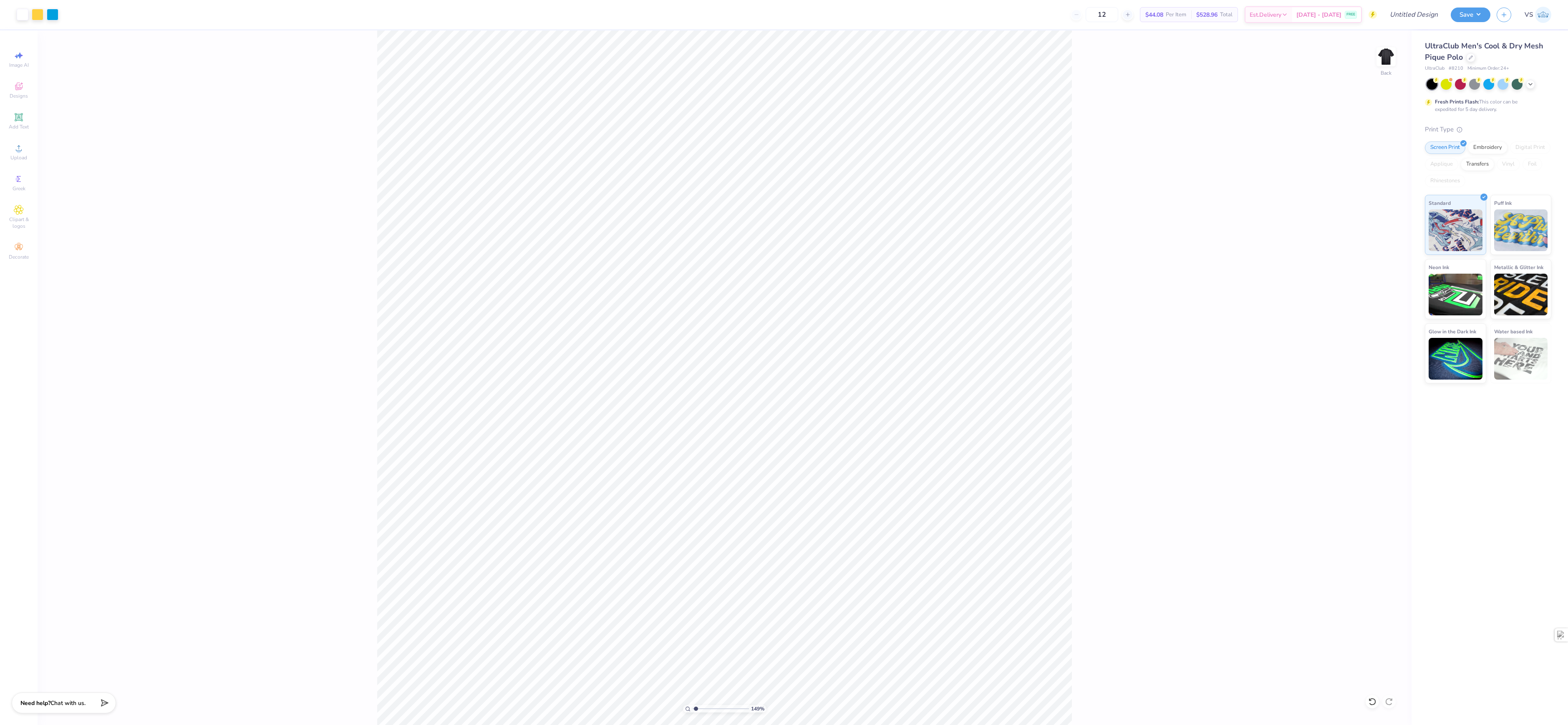
type input "1"
type input "1.54"
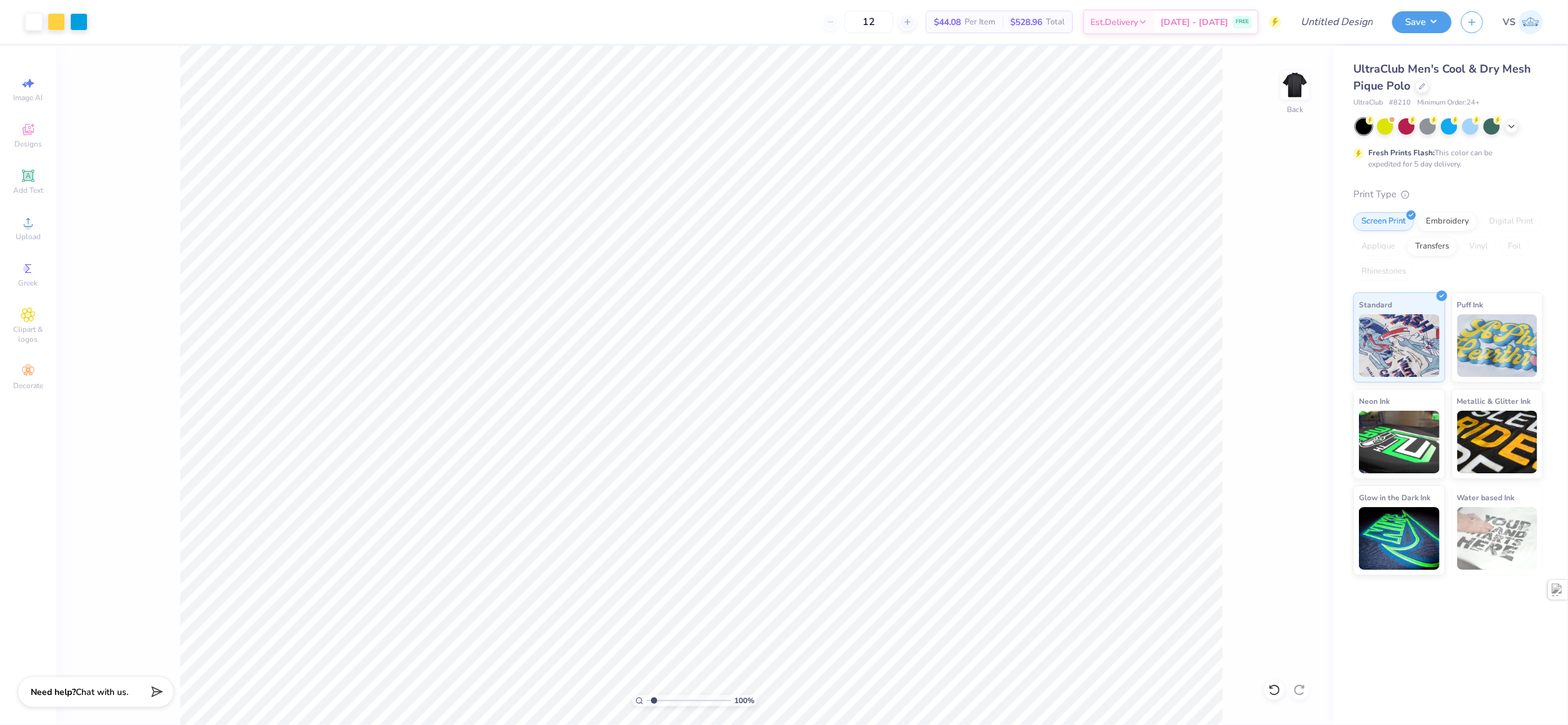
type input "1"
